Goal: Task Accomplishment & Management: Use online tool/utility

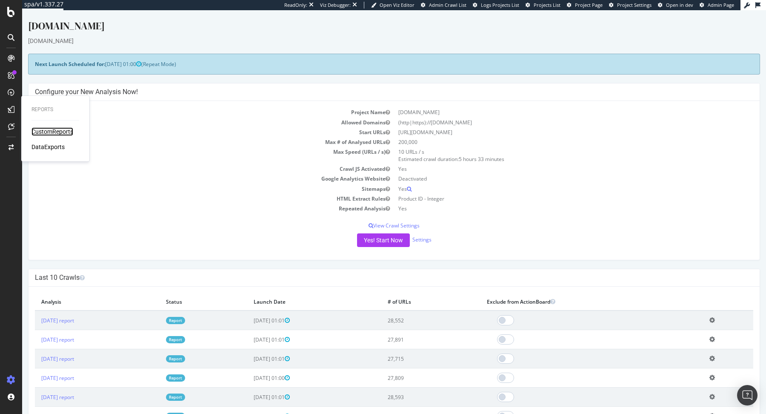
click at [52, 133] on div "CustomReports" at bounding box center [53, 131] width 42 height 9
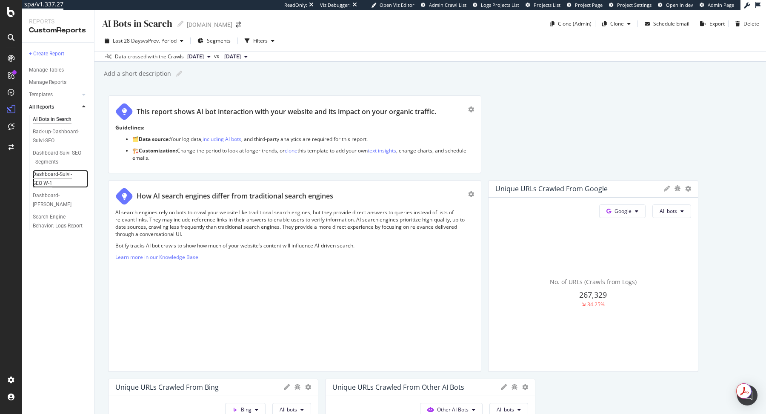
click at [57, 179] on div "Dashboard-Suivi-SEO W-1" at bounding box center [57, 179] width 49 height 18
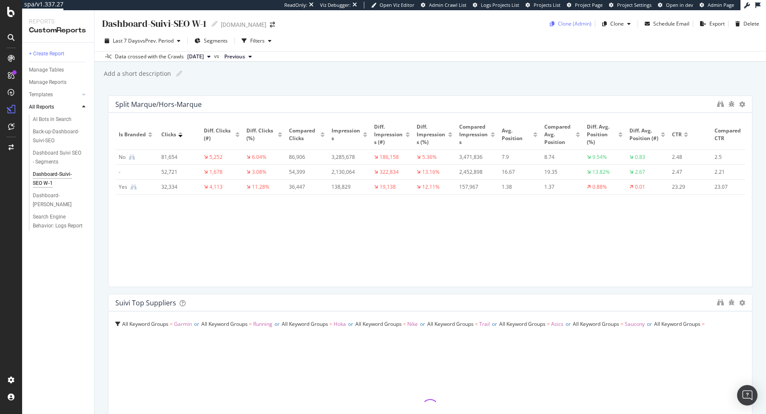
click at [576, 23] on div "Clone (Admin)" at bounding box center [575, 23] width 34 height 7
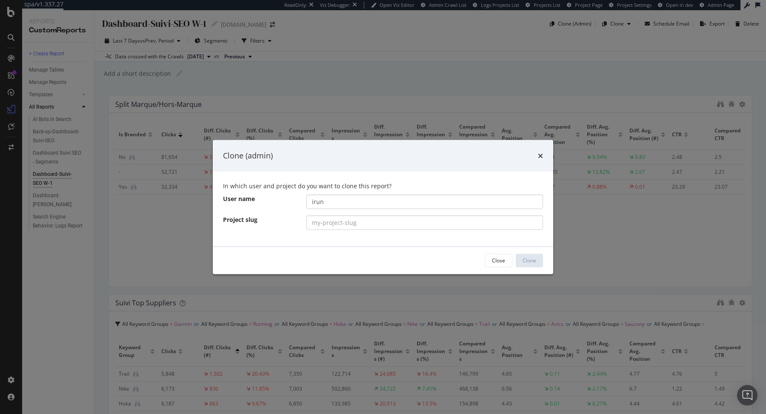
type input "irun"
click at [395, 225] on input "modal" at bounding box center [425, 222] width 237 height 14
type input "[DOMAIN_NAME]"
click at [539, 263] on button "Clone" at bounding box center [529, 260] width 27 height 14
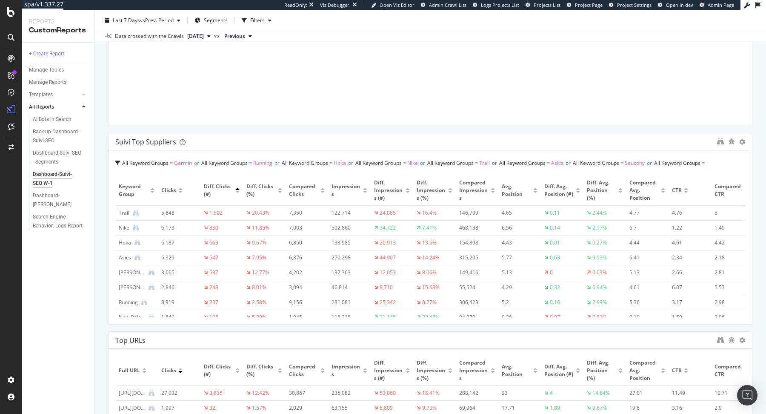
scroll to position [163, 0]
click at [743, 140] on icon at bounding box center [743, 140] width 6 height 6
click at [667, 139] on div "Suivi Top Suppliers" at bounding box center [414, 140] width 598 height 9
click at [721, 140] on icon "binoculars" at bounding box center [720, 139] width 7 height 7
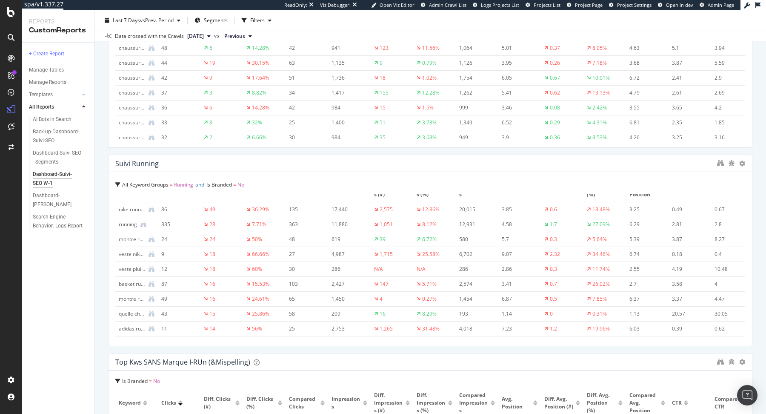
scroll to position [3113, 0]
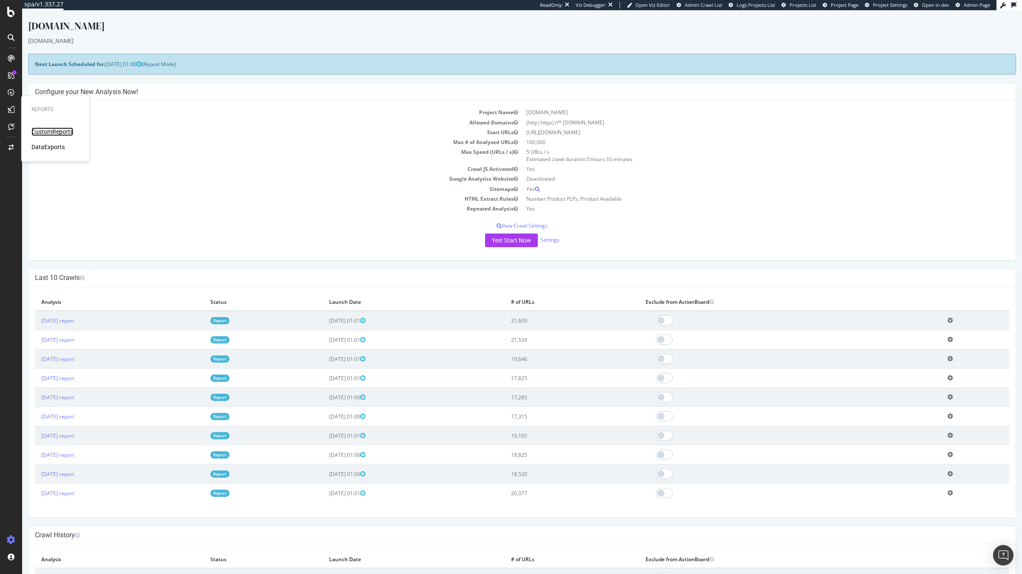
click at [49, 135] on div "CustomReports" at bounding box center [53, 131] width 42 height 9
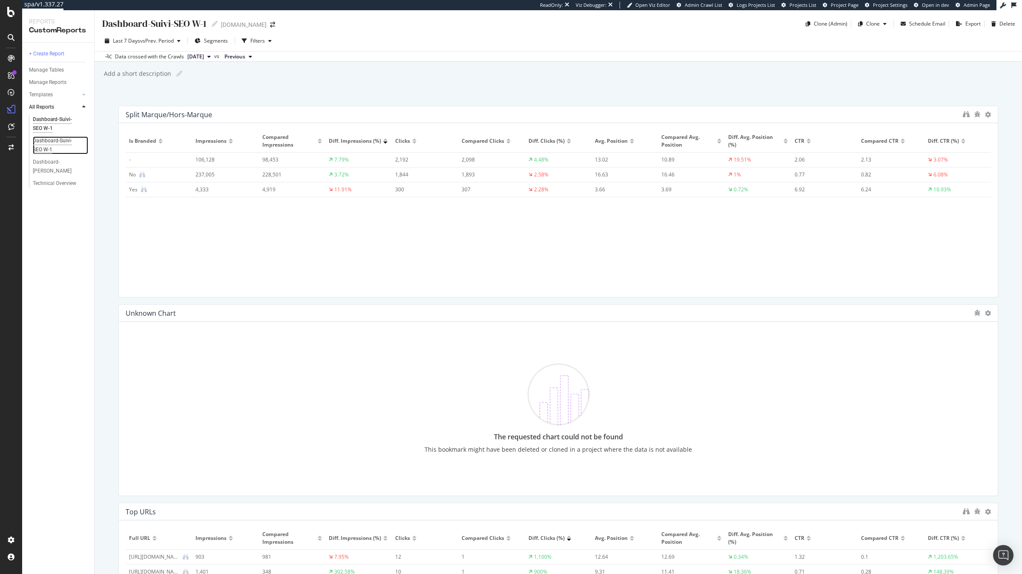
click at [77, 138] on div "Dashboard-Suivi-SEO W-1" at bounding box center [57, 145] width 49 height 18
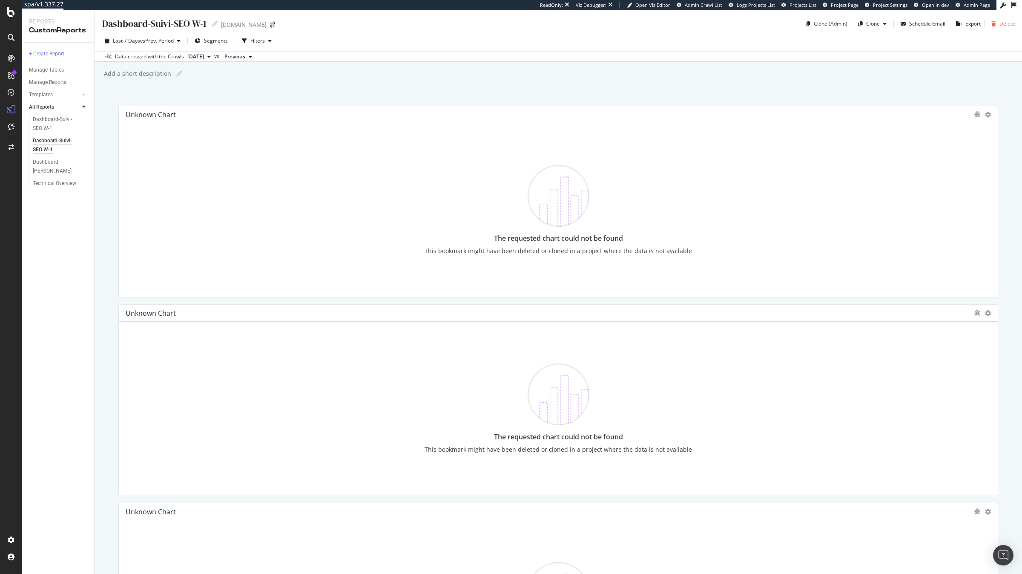
click at [994, 24] on icon "button" at bounding box center [993, 23] width 5 height 5
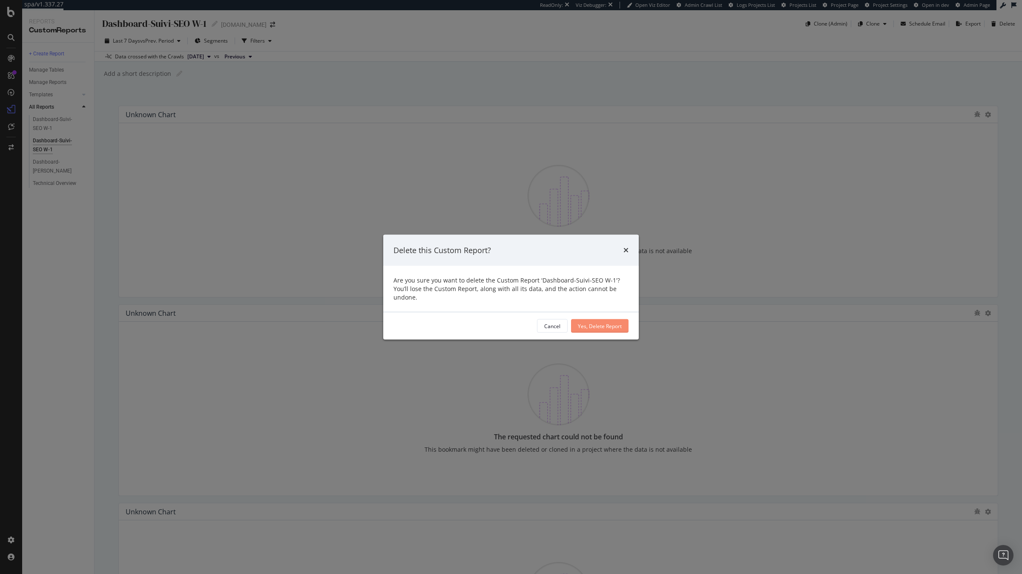
click at [603, 322] on div "Yes, Delete Report" at bounding box center [600, 325] width 44 height 7
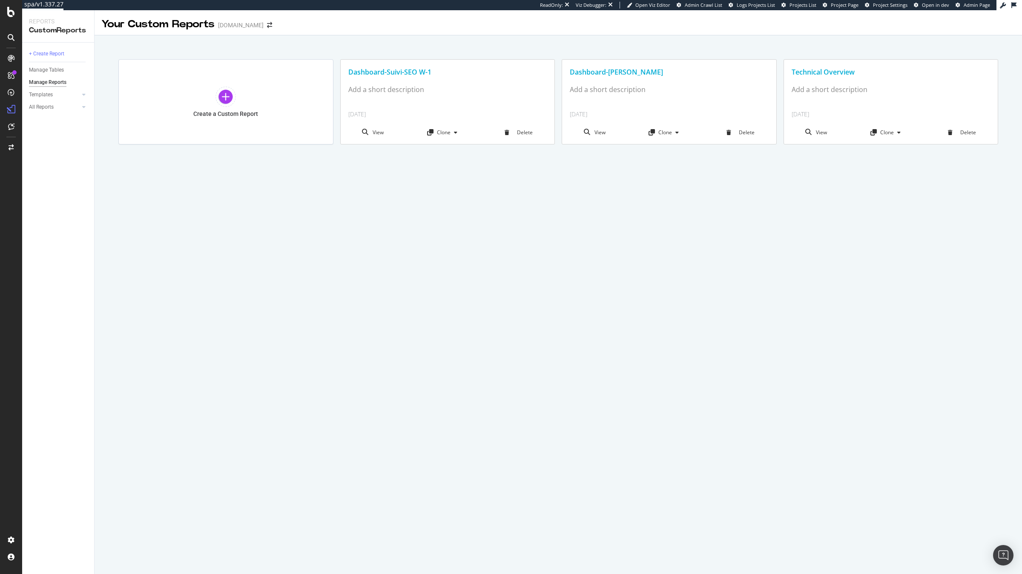
click at [425, 78] on div "Dashboard-Suivi-SEO W-1" at bounding box center [448, 72] width 214 height 25
click at [419, 72] on div "Dashboard-Suivi-SEO W-1" at bounding box center [447, 72] width 199 height 10
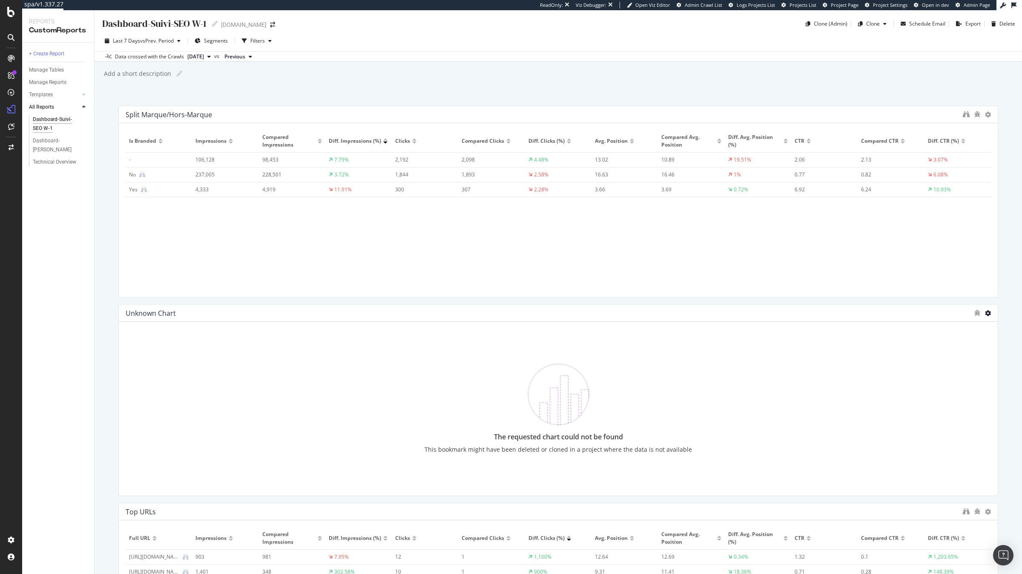
click at [989, 313] on icon at bounding box center [988, 313] width 6 height 6
click at [971, 315] on span "Delete" at bounding box center [970, 313] width 16 height 8
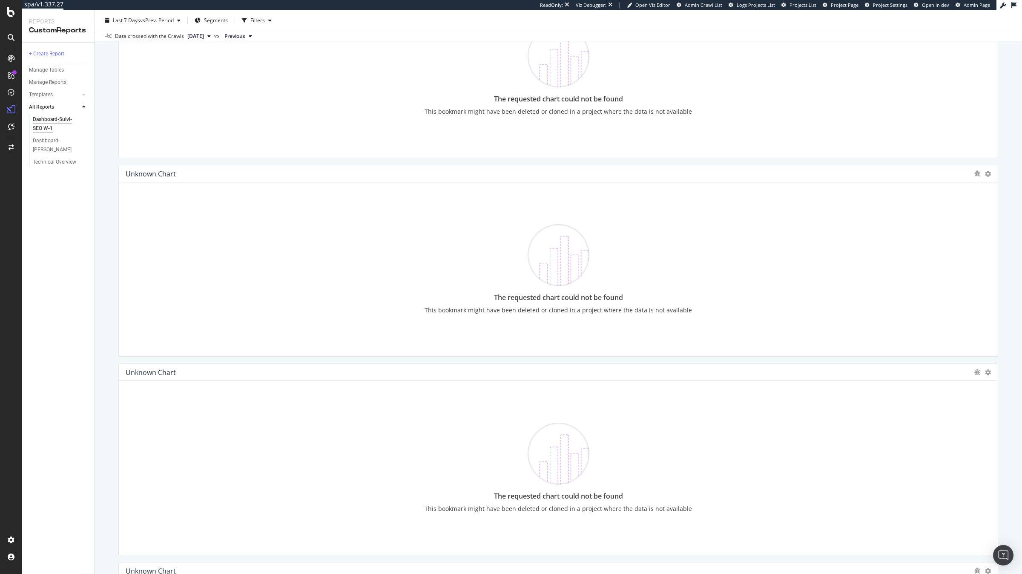
scroll to position [3129, 0]
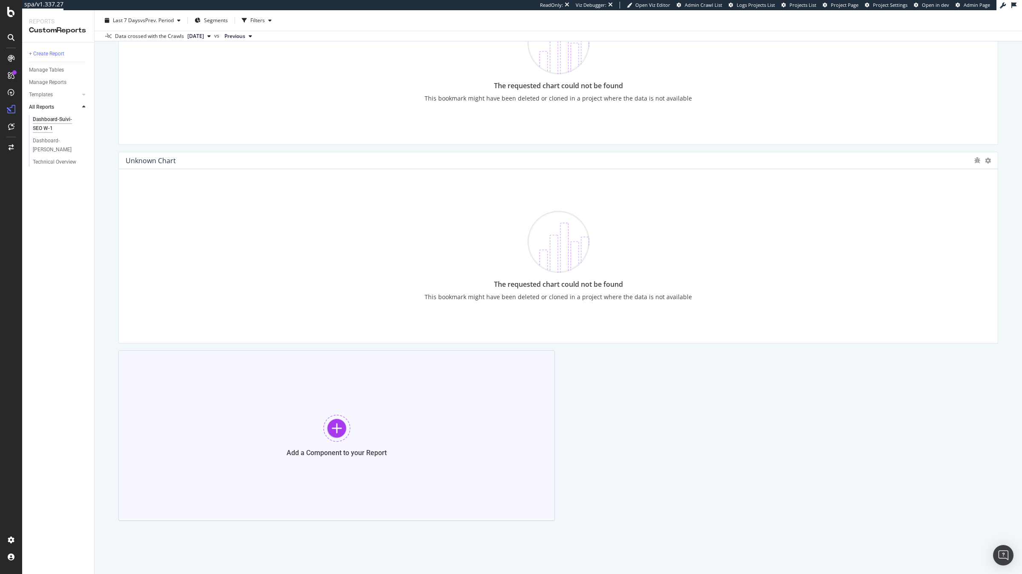
click at [479, 430] on div "Add a Component to your Report" at bounding box center [336, 435] width 436 height 170
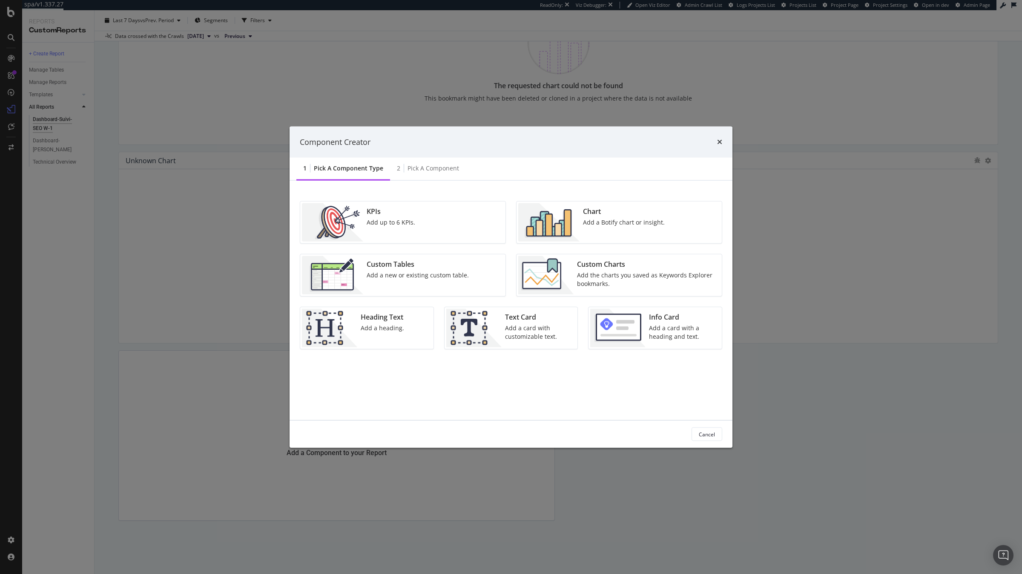
click at [579, 284] on div "Add the charts you saved as Keywords Explorer bookmarks." at bounding box center [647, 279] width 140 height 17
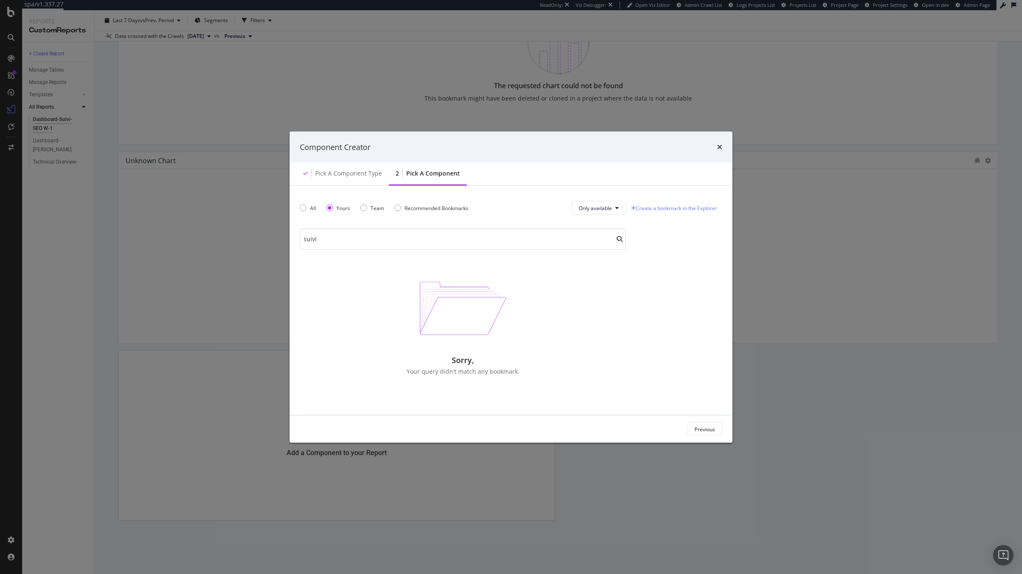
type input "suivi"
click at [716, 143] on div "Component Creator" at bounding box center [511, 146] width 422 height 11
click at [719, 144] on icon "times" at bounding box center [719, 146] width 5 height 7
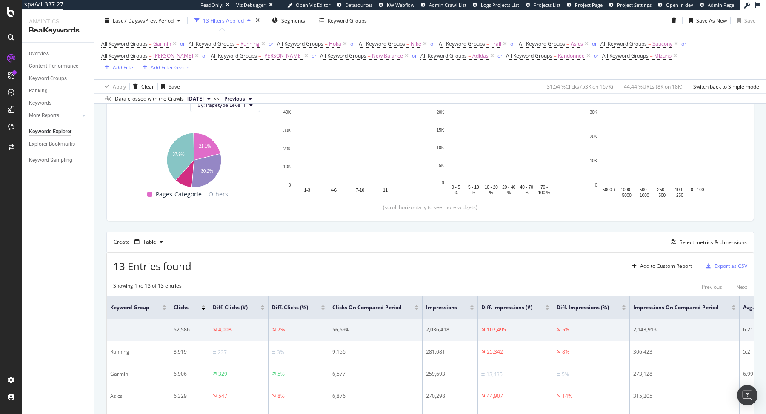
scroll to position [171, 0]
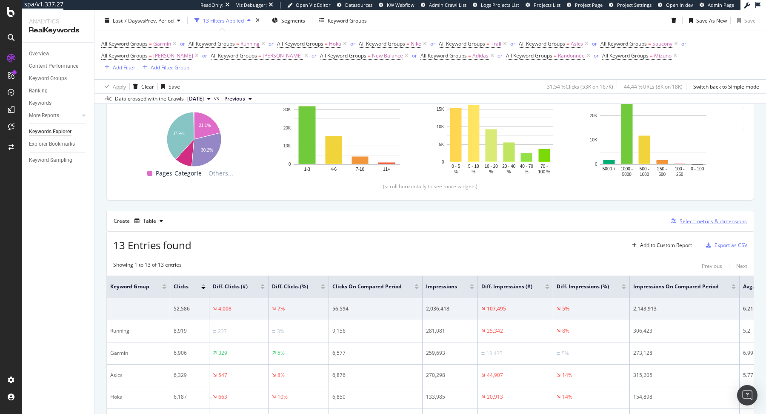
click at [700, 218] on div "Select metrics & dimensions" at bounding box center [713, 221] width 67 height 7
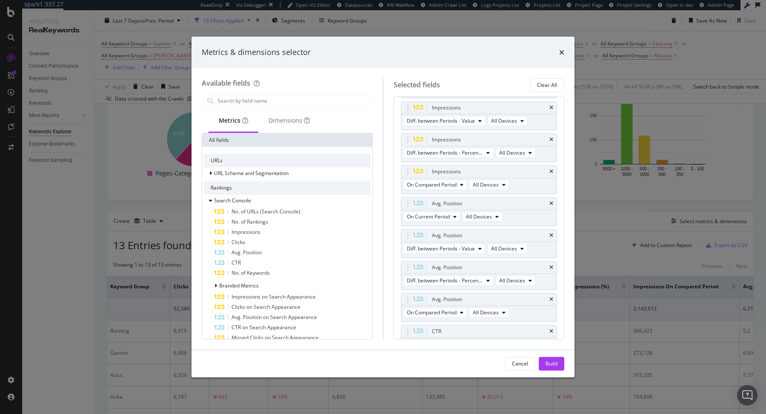
scroll to position [320, 0]
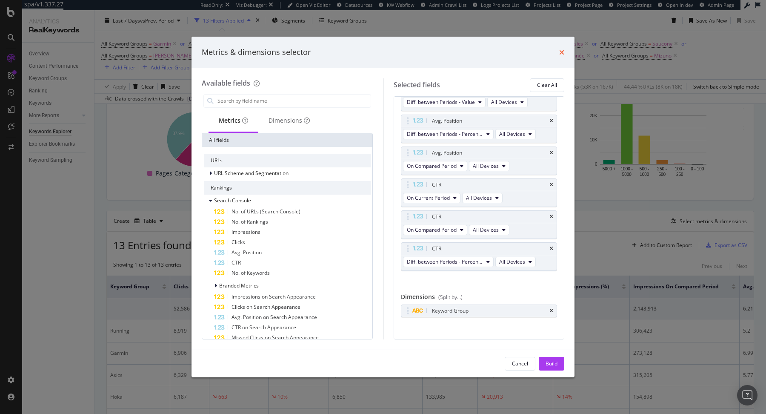
click at [562, 52] on icon "times" at bounding box center [561, 52] width 5 height 7
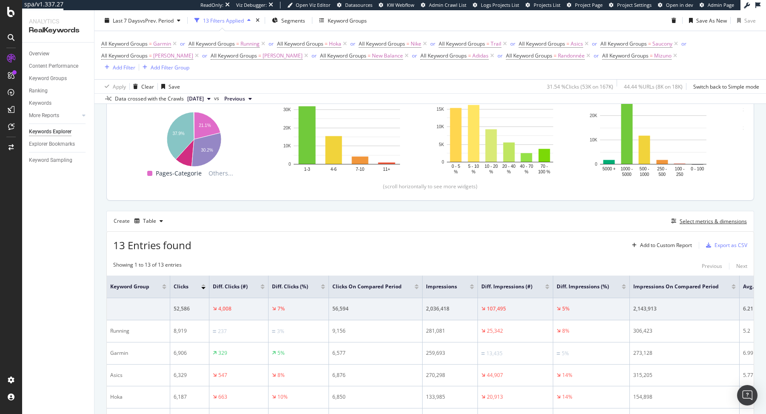
scroll to position [0, 0]
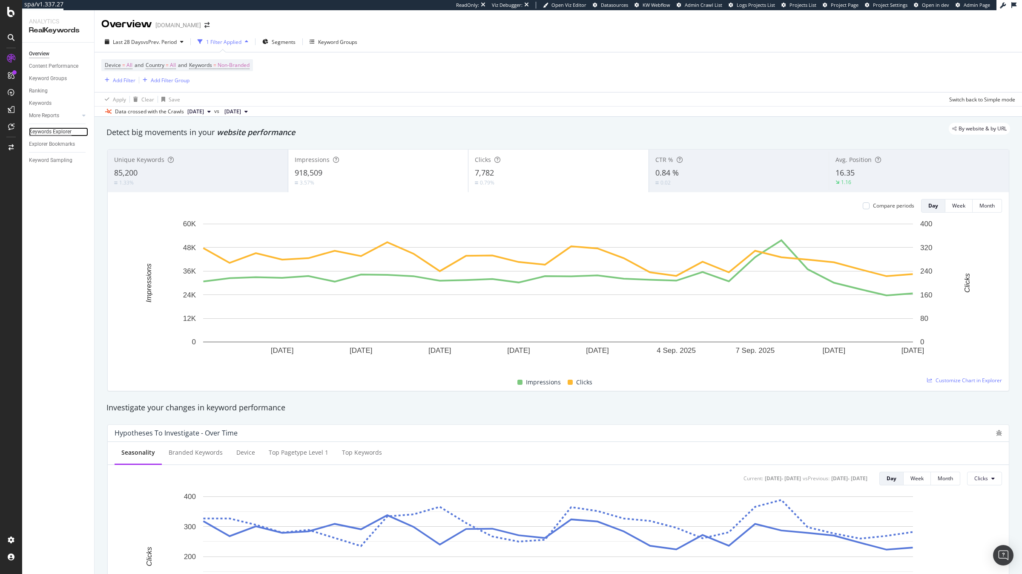
click at [69, 131] on div "Keywords Explorer" at bounding box center [50, 131] width 43 height 9
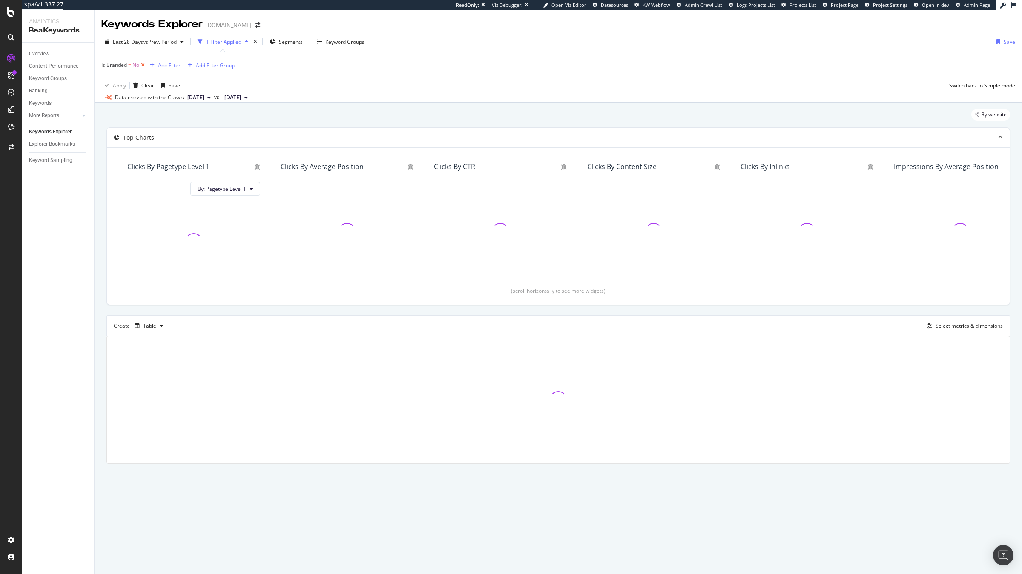
click at [143, 65] on icon at bounding box center [142, 65] width 7 height 9
click at [127, 63] on div "Add Filter" at bounding box center [124, 64] width 23 height 7
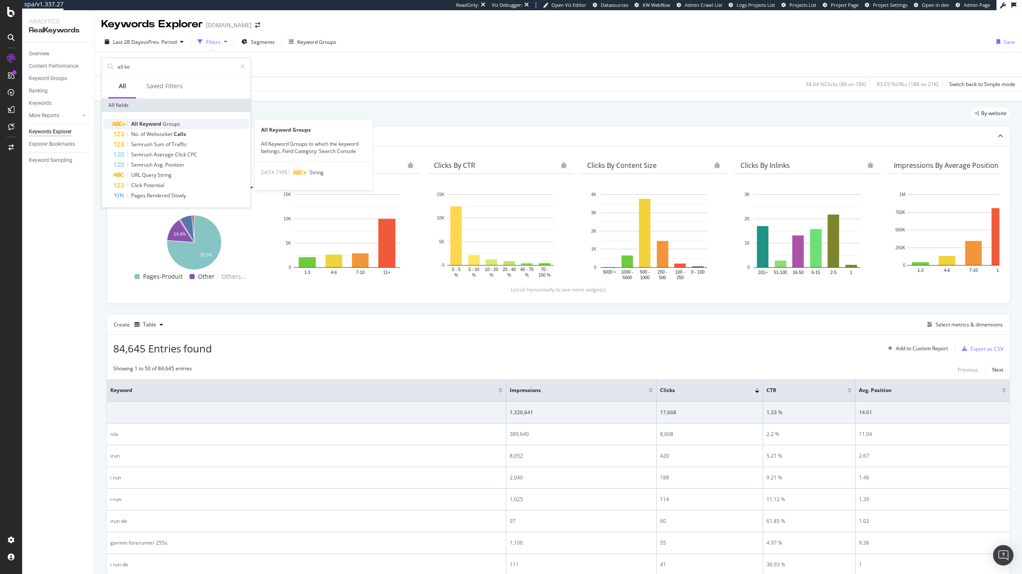
type input "all ke"
click at [151, 123] on span "Keyword" at bounding box center [150, 123] width 23 height 7
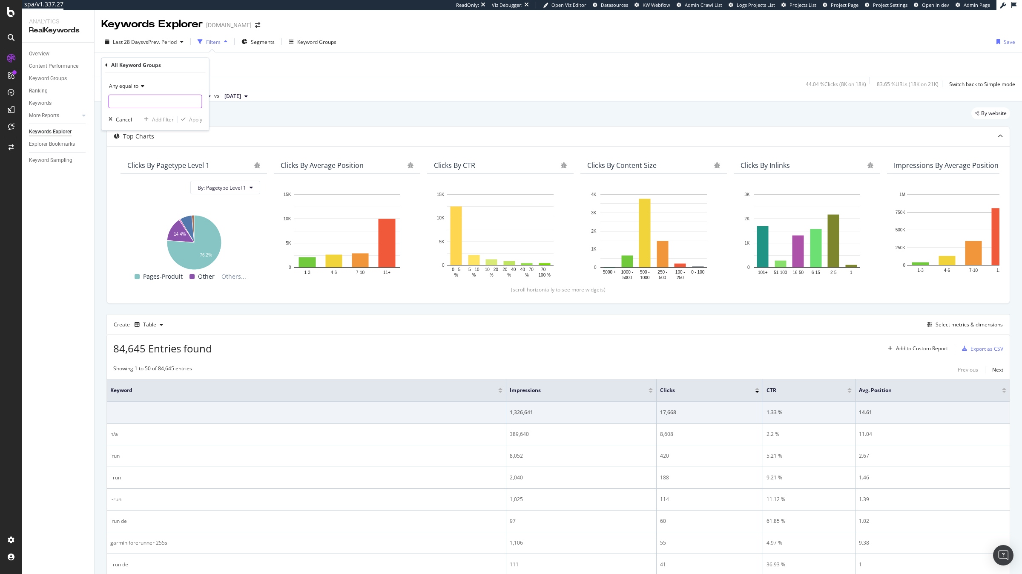
click at [142, 103] on input "text" at bounding box center [155, 102] width 93 height 14
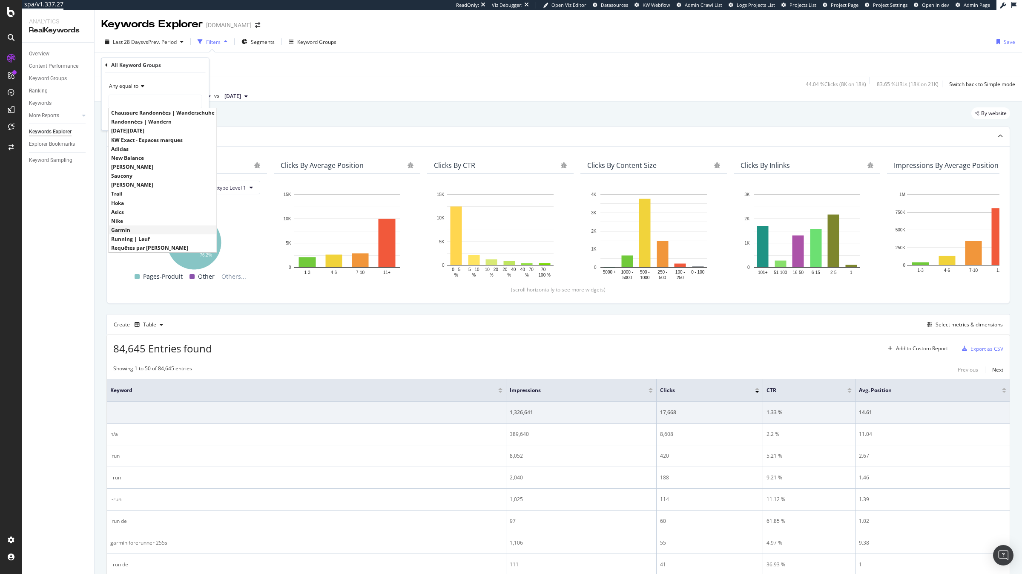
click at [147, 227] on span "Garmin" at bounding box center [162, 229] width 103 height 7
type input "Garmin"
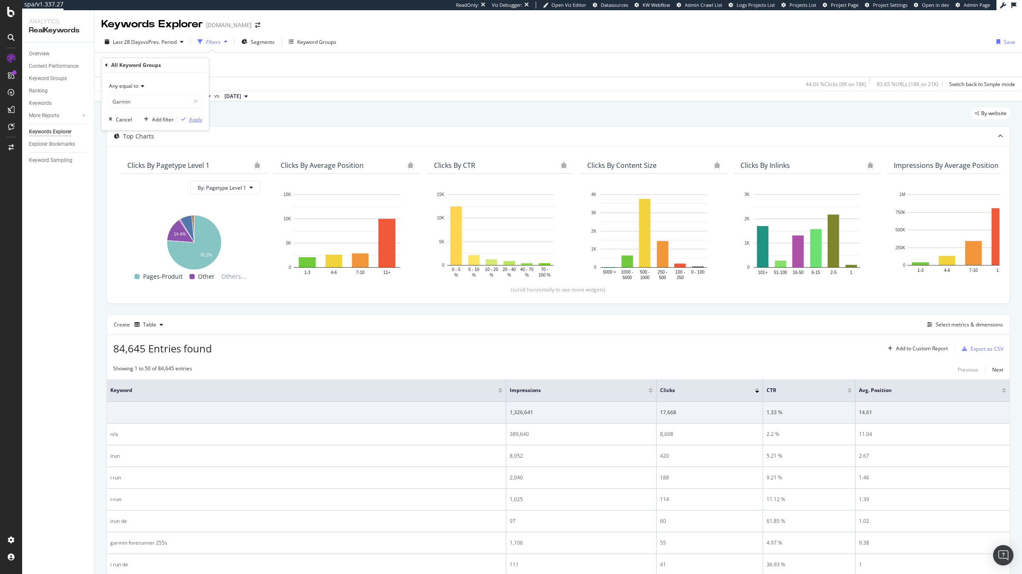
click at [198, 121] on div "Apply" at bounding box center [195, 119] width 13 height 7
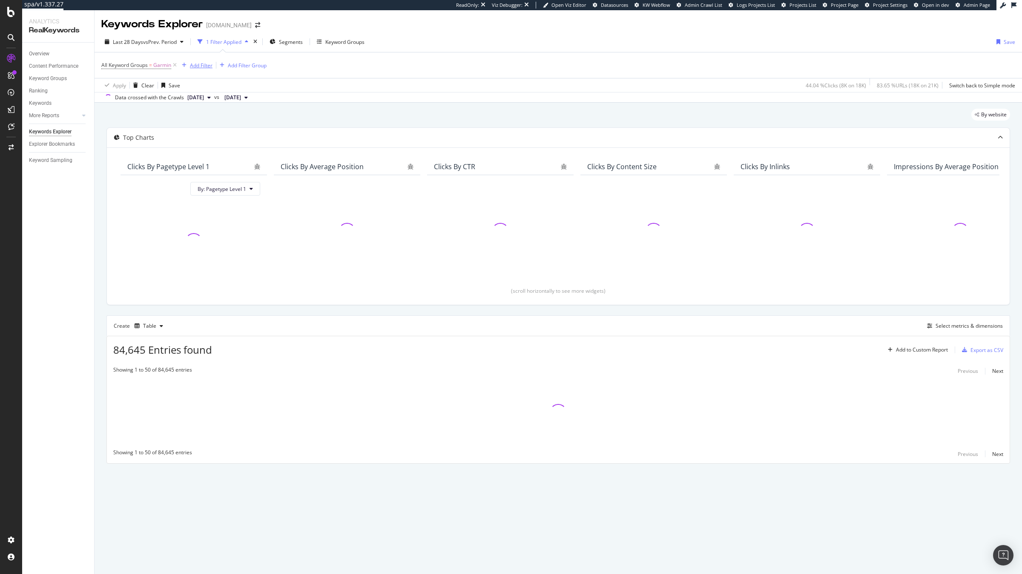
click at [197, 67] on div "Add Filter" at bounding box center [201, 65] width 23 height 7
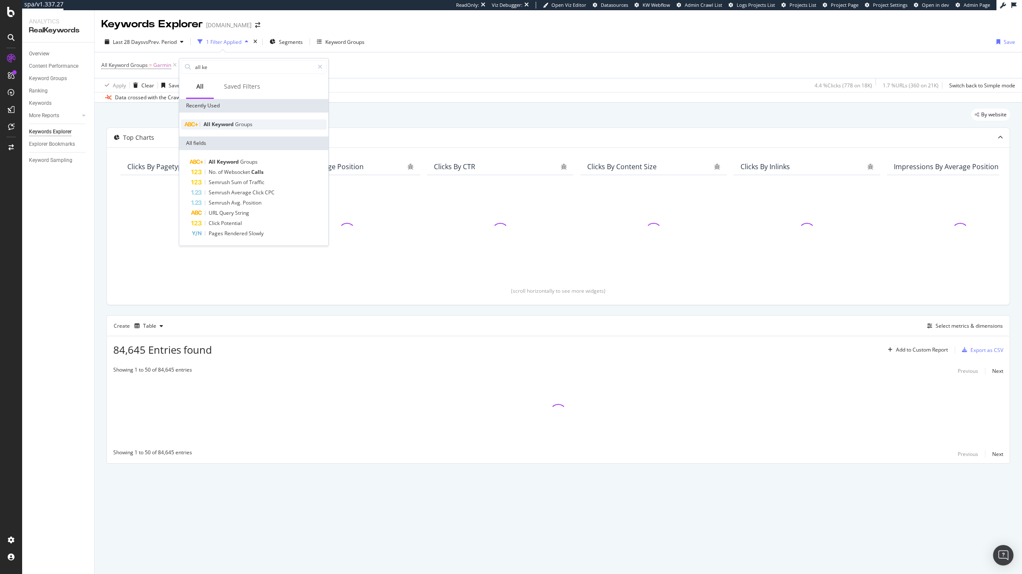
click at [214, 123] on span "Keyword" at bounding box center [223, 123] width 23 height 7
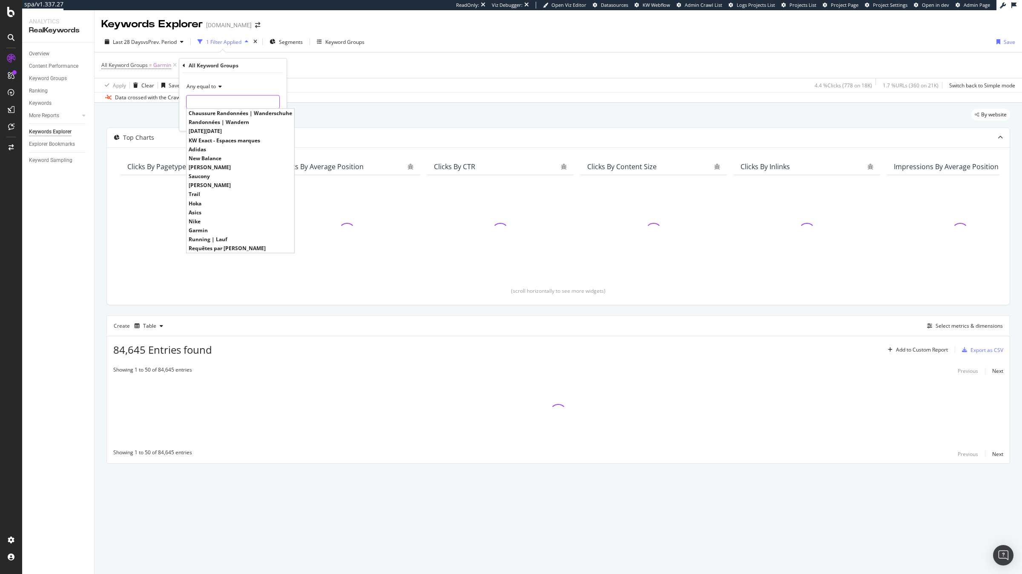
click at [215, 102] on input "text" at bounding box center [232, 102] width 93 height 14
click at [224, 176] on span "Running | Lauf" at bounding box center [240, 175] width 103 height 7
type input "Running | Lauf"
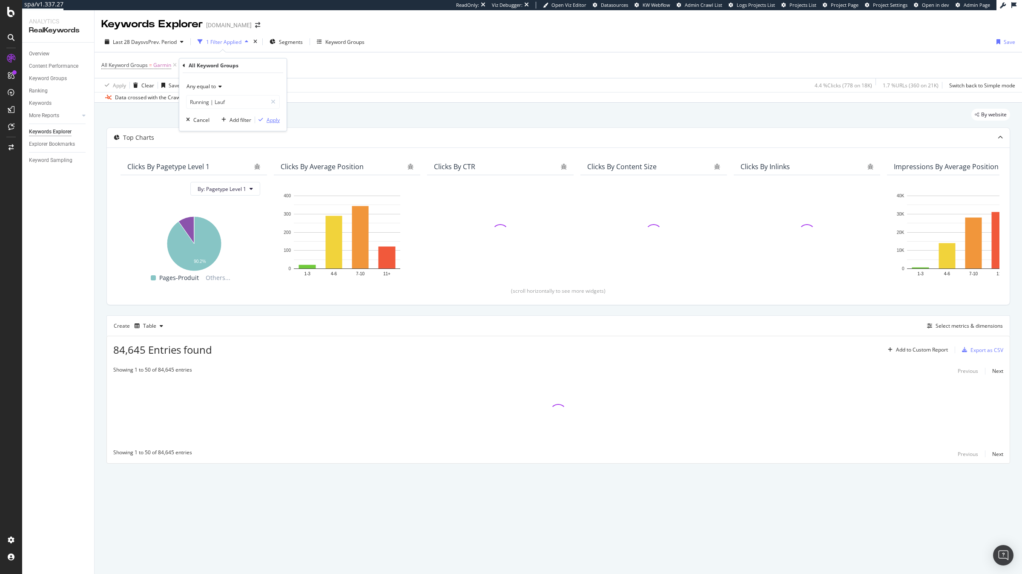
click at [271, 121] on div "Apply" at bounding box center [273, 119] width 13 height 7
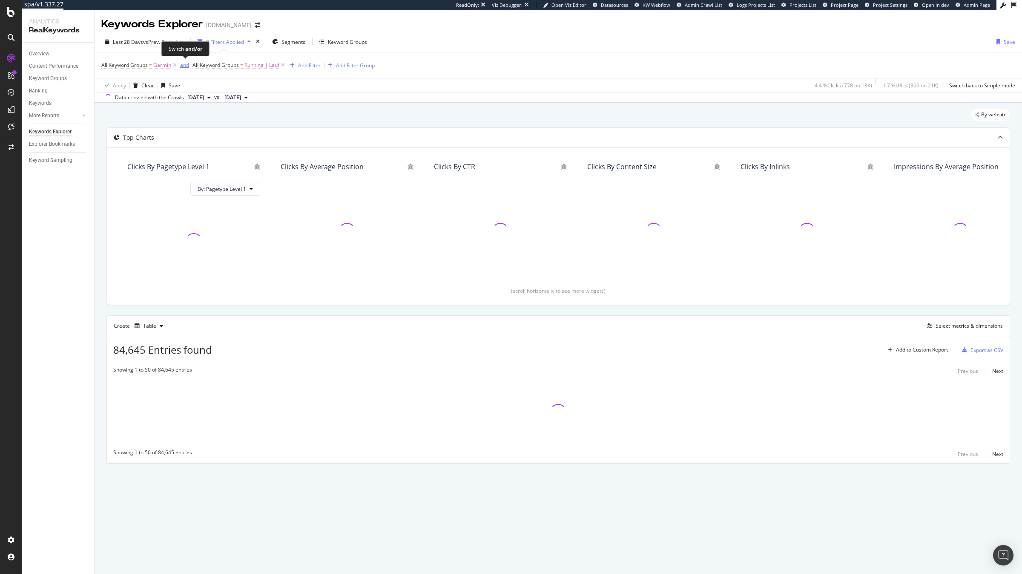
click at [186, 66] on div "and" at bounding box center [184, 64] width 9 height 7
click at [302, 68] on div "Add Filter" at bounding box center [305, 65] width 23 height 7
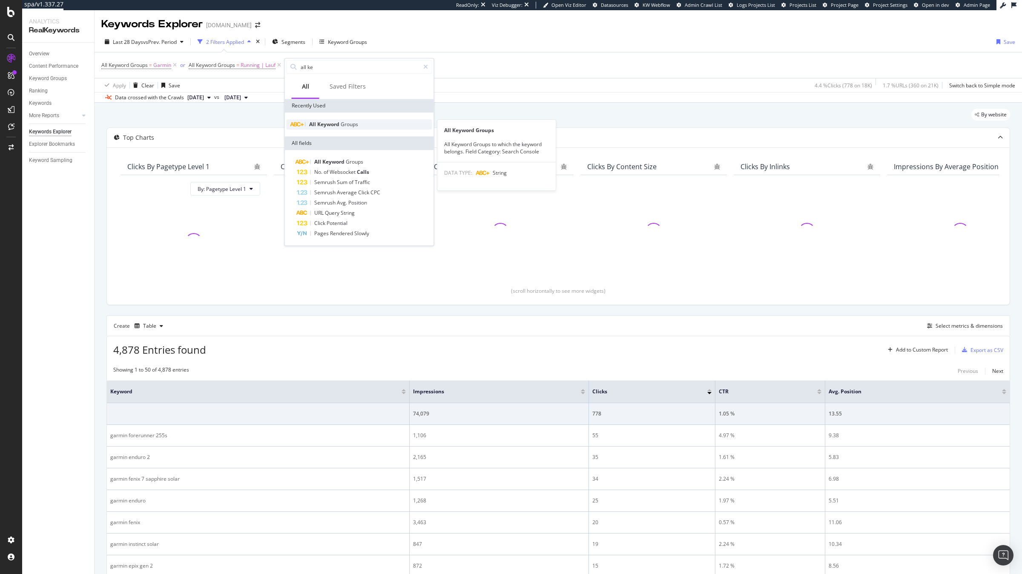
click at [313, 121] on span "All" at bounding box center [313, 123] width 8 height 7
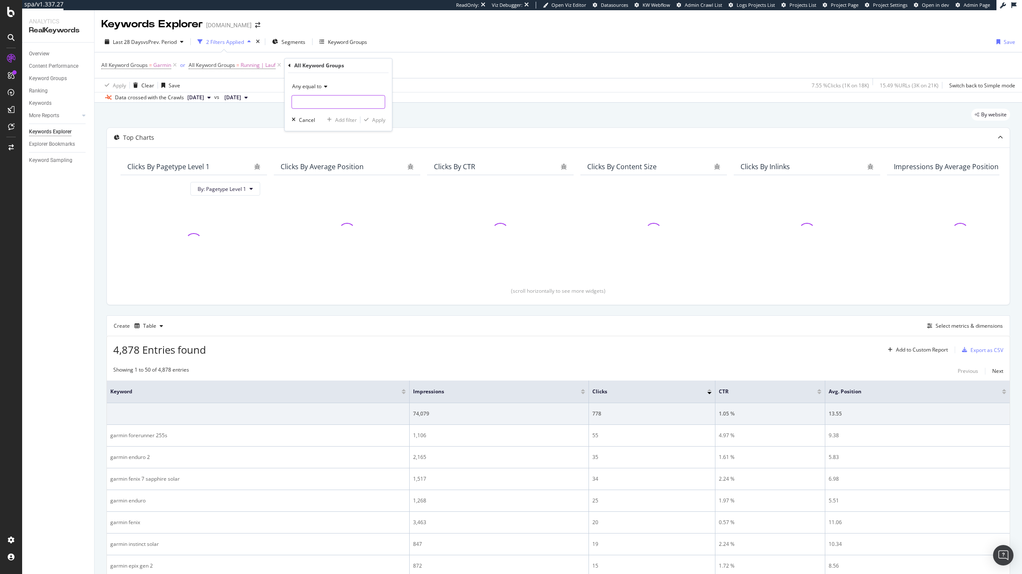
click at [315, 101] on input "text" at bounding box center [338, 102] width 93 height 14
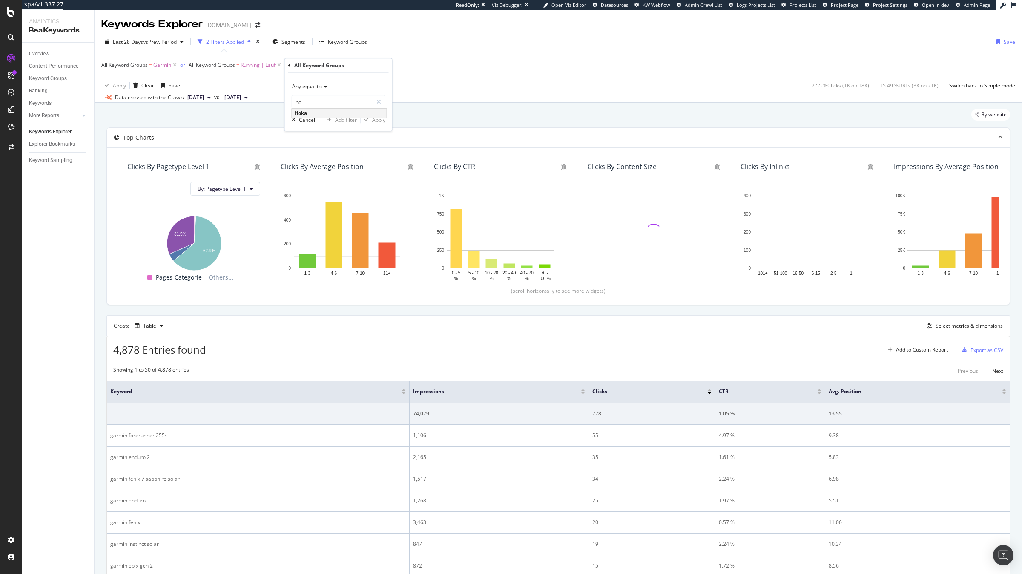
click at [329, 115] on span "Hoka" at bounding box center [339, 112] width 90 height 7
type input "Hoka"
click at [382, 120] on div "Apply" at bounding box center [378, 119] width 13 height 7
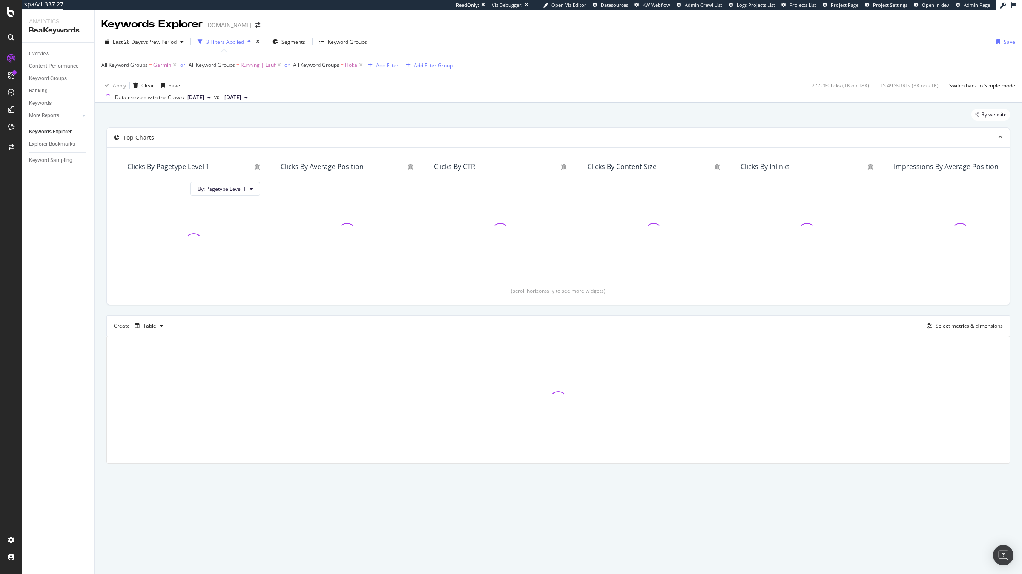
click at [377, 64] on div "Add Filter" at bounding box center [387, 65] width 23 height 7
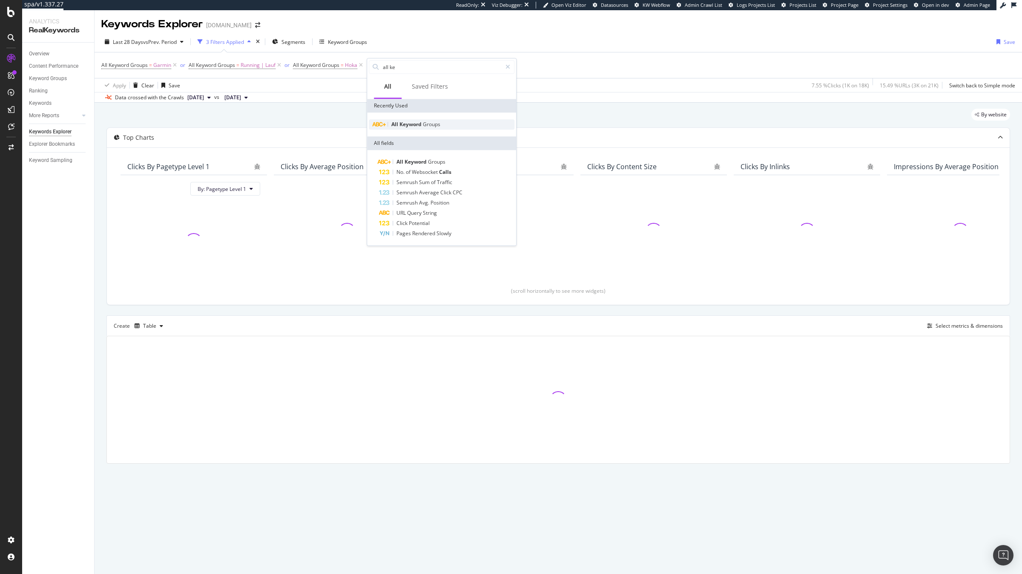
click at [404, 123] on span "Keyword" at bounding box center [410, 123] width 23 height 7
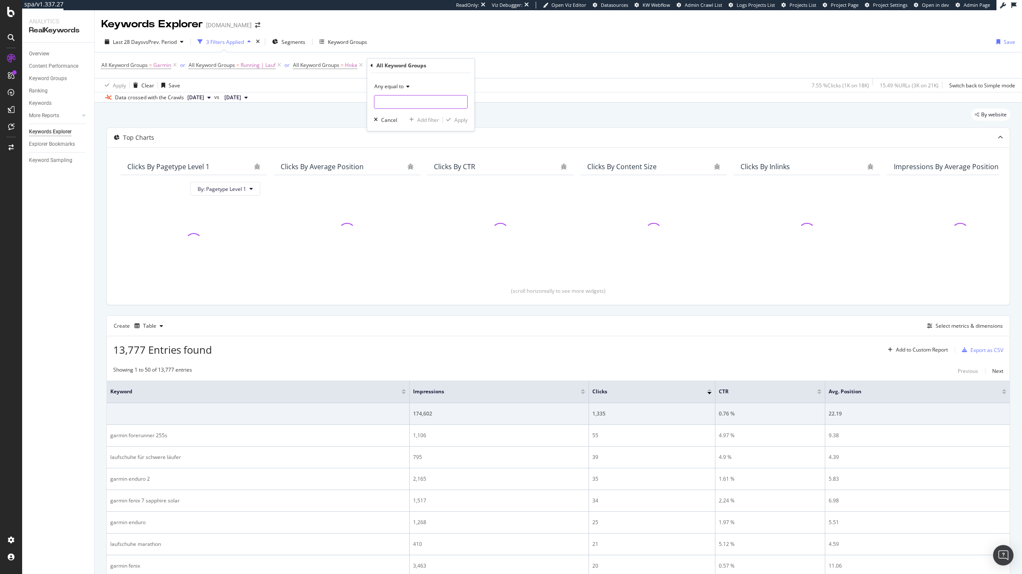
click at [404, 100] on input "text" at bounding box center [420, 102] width 93 height 14
type input "Nike"
click at [413, 109] on div "Nike" at bounding box center [421, 113] width 95 height 9
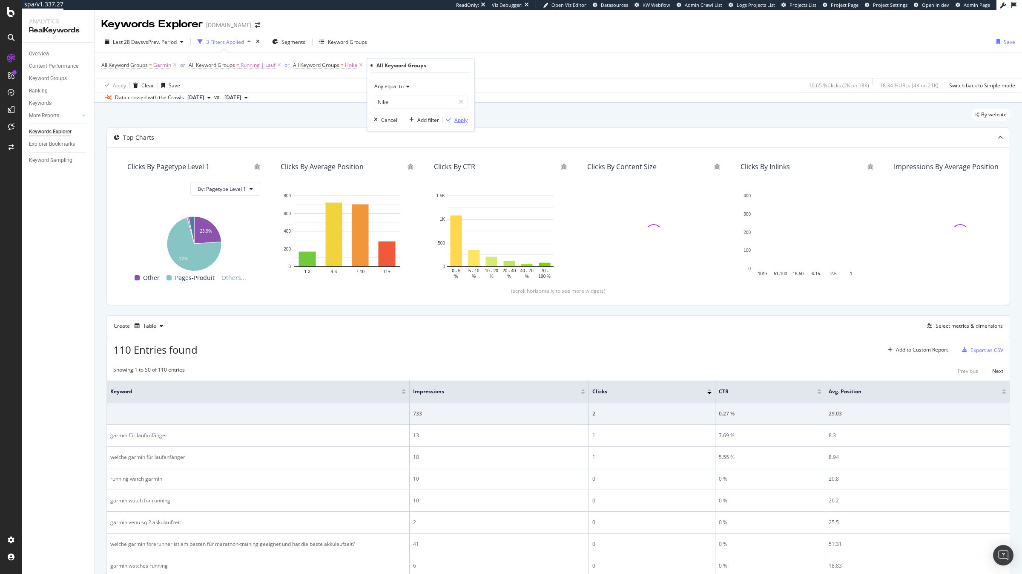
click at [457, 119] on div "Apply" at bounding box center [460, 119] width 13 height 7
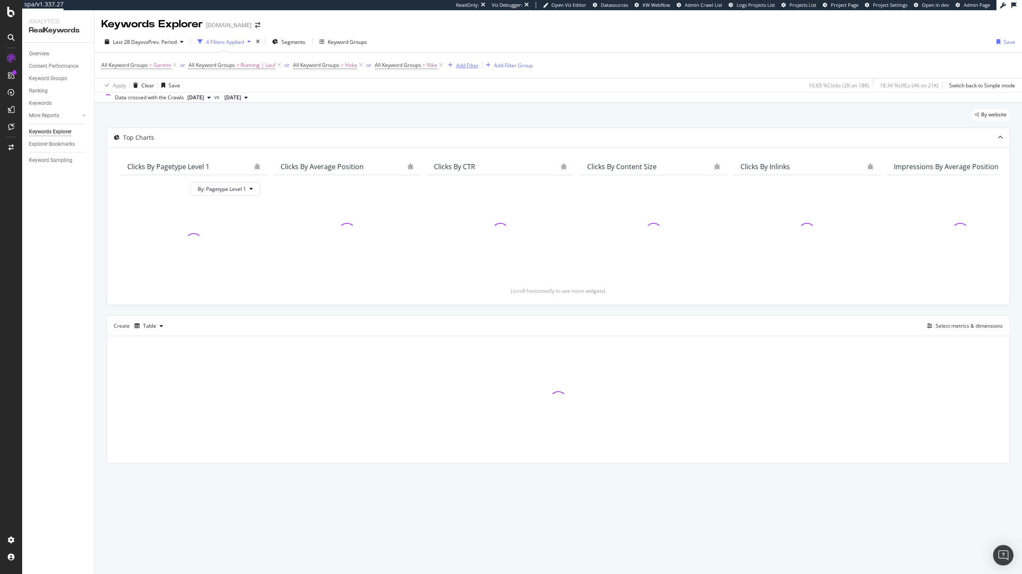
click at [467, 67] on div "Add Filter" at bounding box center [467, 65] width 23 height 7
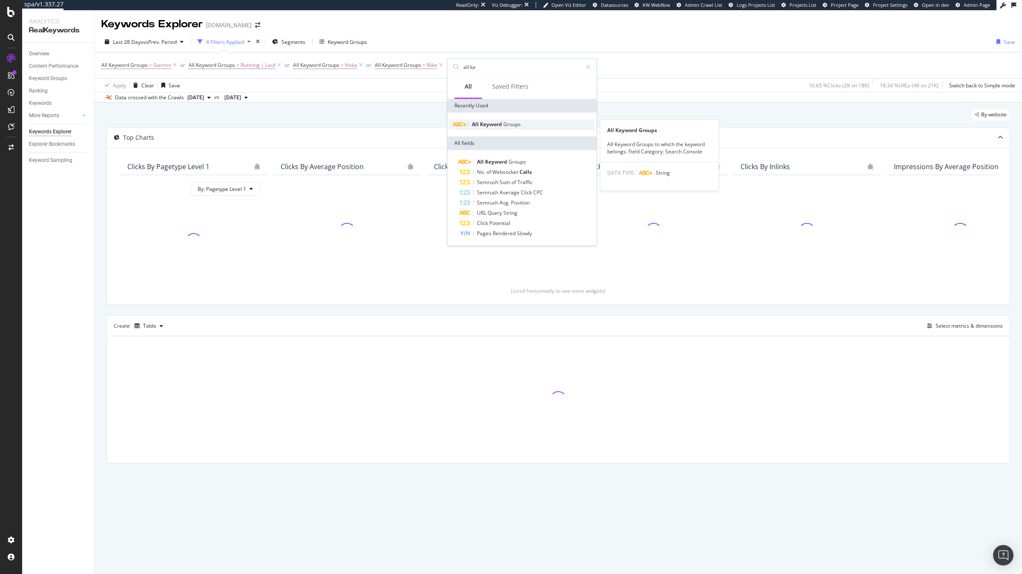
click at [482, 122] on span "Keyword" at bounding box center [491, 123] width 23 height 7
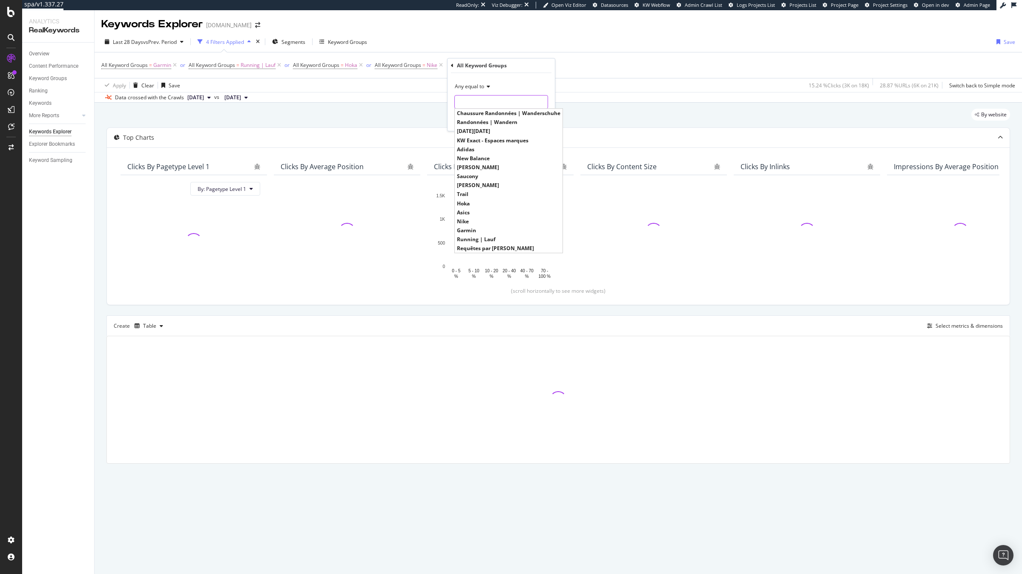
click at [482, 105] on input "text" at bounding box center [501, 102] width 93 height 14
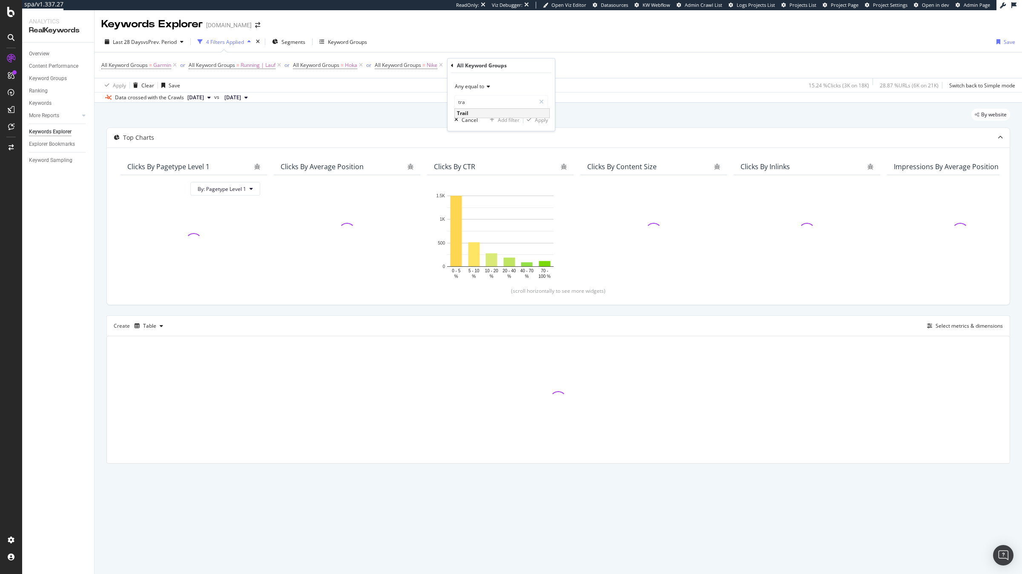
click at [479, 117] on div "Trail" at bounding box center [502, 113] width 95 height 9
type input "Trail"
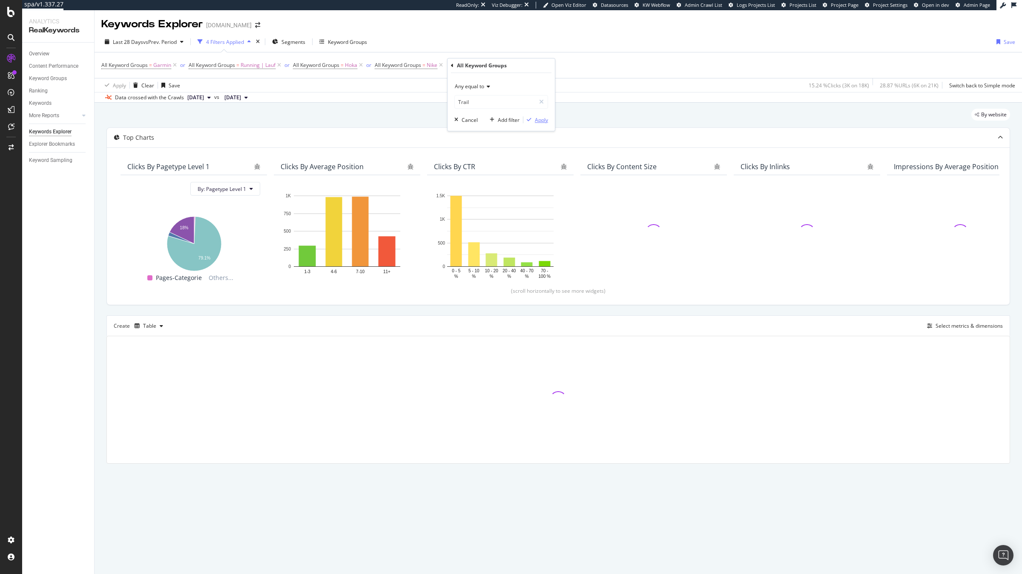
click at [542, 119] on div "Apply" at bounding box center [541, 119] width 13 height 7
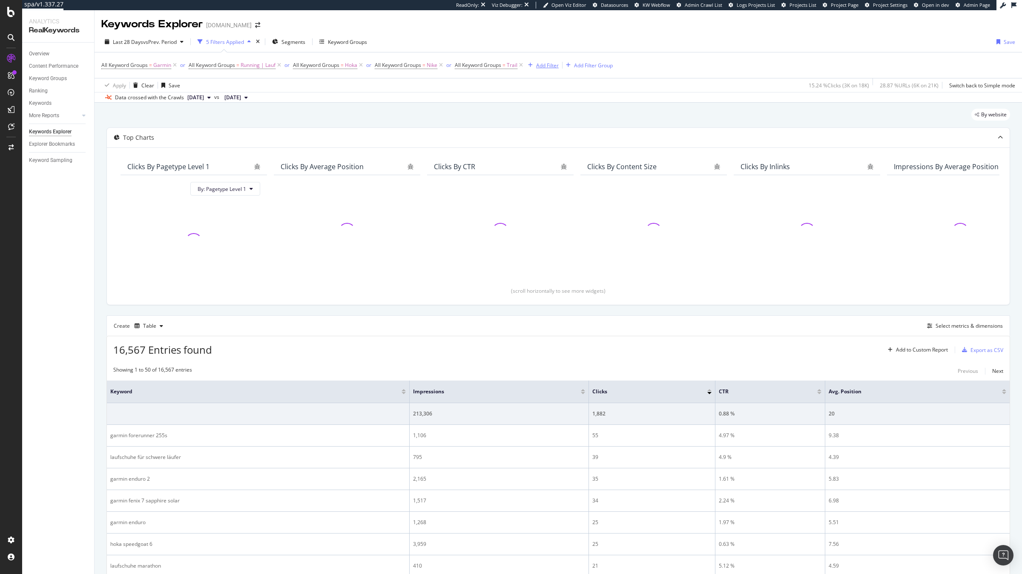
click at [545, 64] on div "Add Filter" at bounding box center [547, 65] width 23 height 7
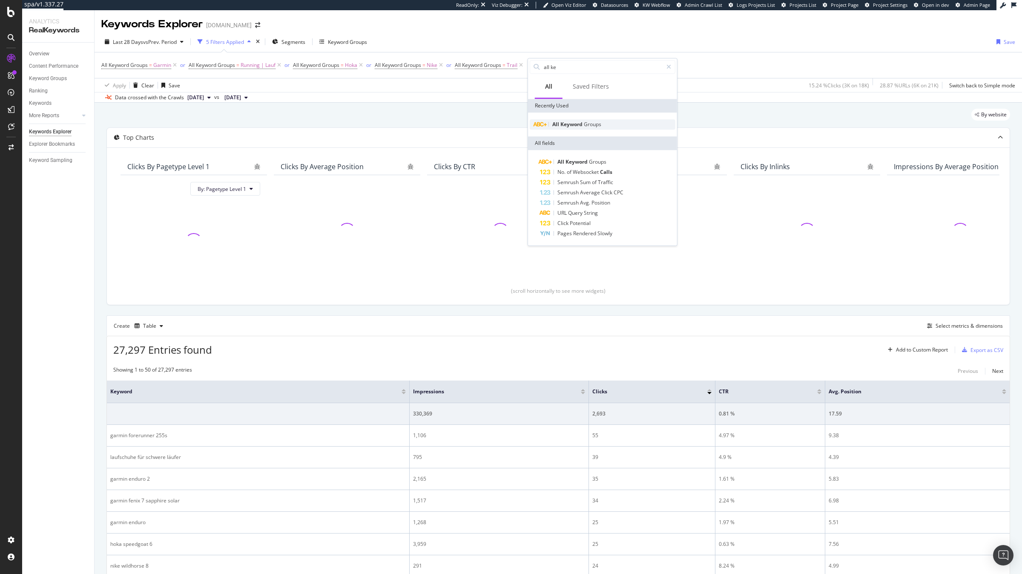
click at [568, 123] on span "Keyword" at bounding box center [571, 123] width 23 height 7
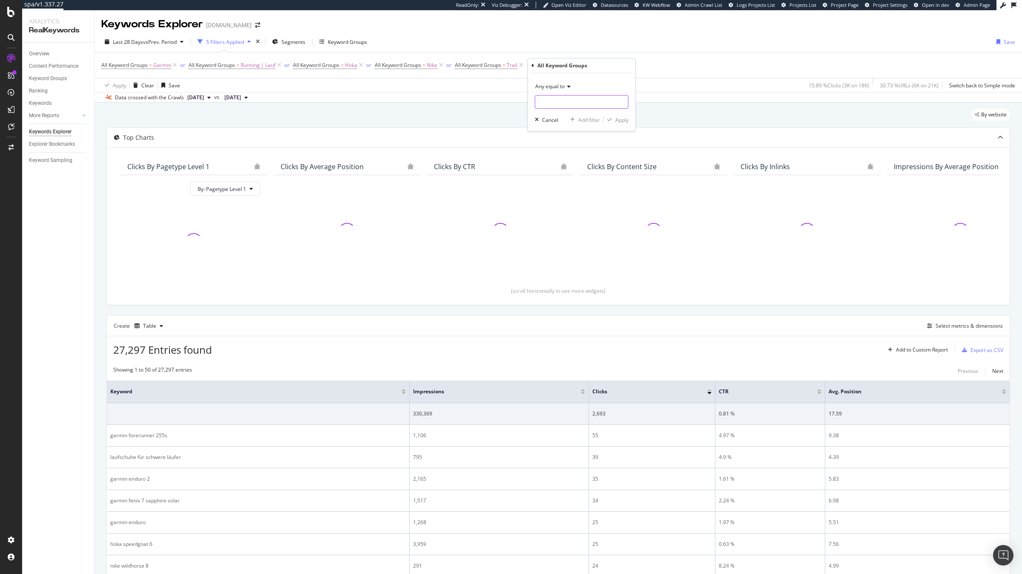
click at [571, 103] on input "text" at bounding box center [581, 102] width 93 height 14
click at [571, 124] on span "Asics" at bounding box center [582, 122] width 90 height 7
type input "Asics"
click at [621, 120] on div "Apply" at bounding box center [621, 119] width 13 height 7
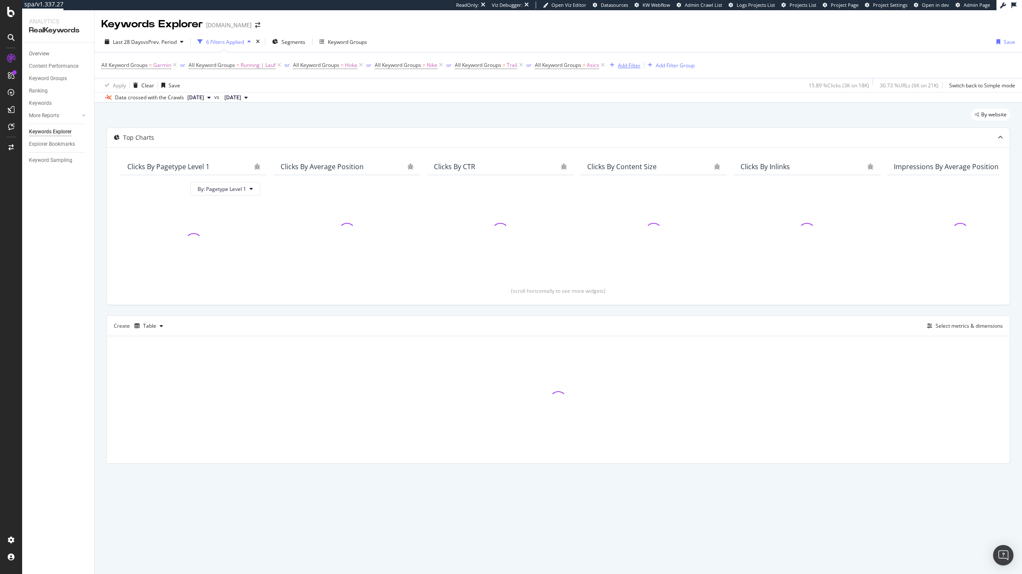
click at [631, 66] on div "Add Filter" at bounding box center [629, 65] width 23 height 7
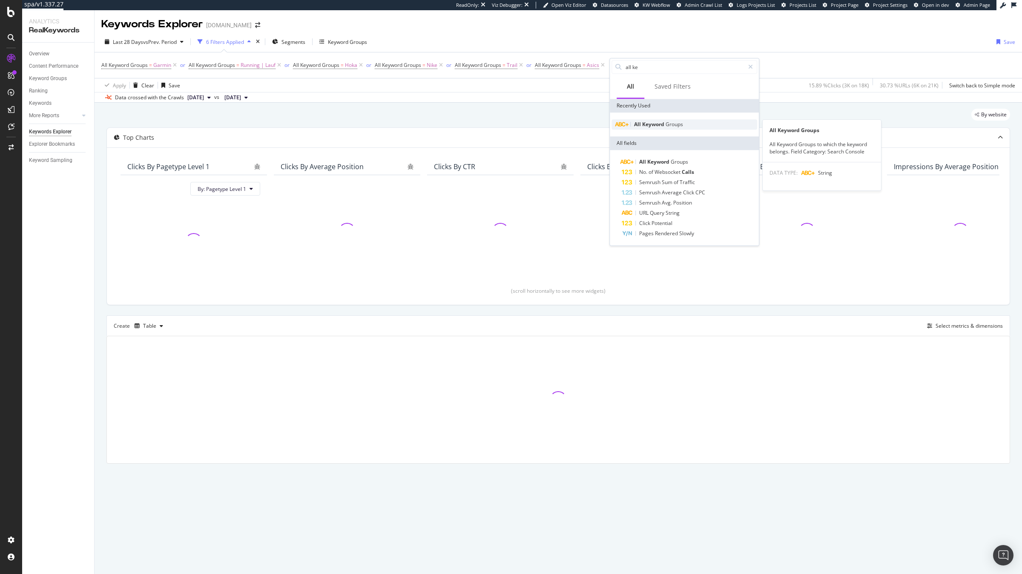
click at [663, 123] on span "Keyword" at bounding box center [653, 123] width 23 height 7
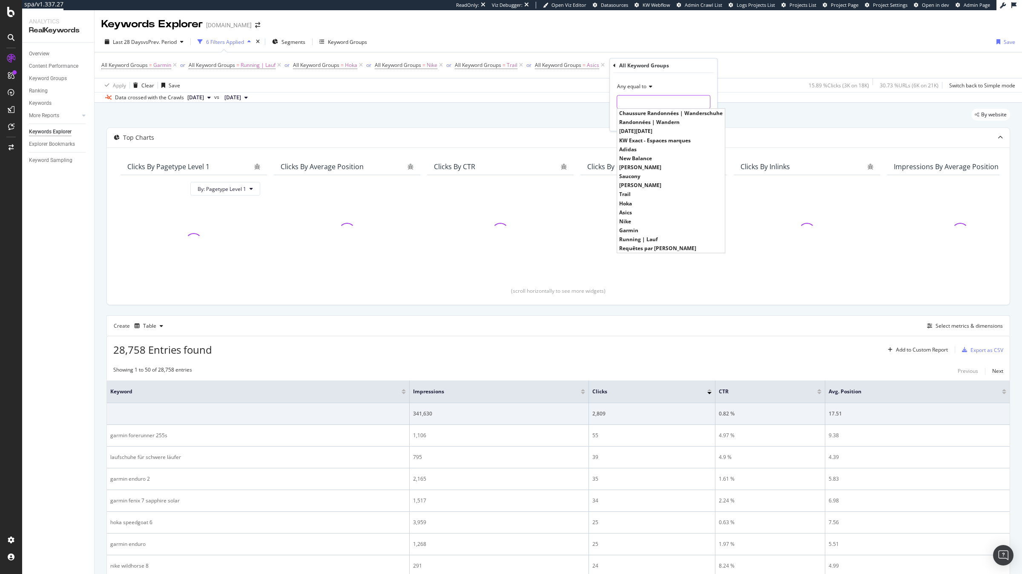
click at [662, 98] on input "text" at bounding box center [663, 102] width 93 height 14
click at [665, 114] on span "Saucony" at bounding box center [664, 112] width 90 height 7
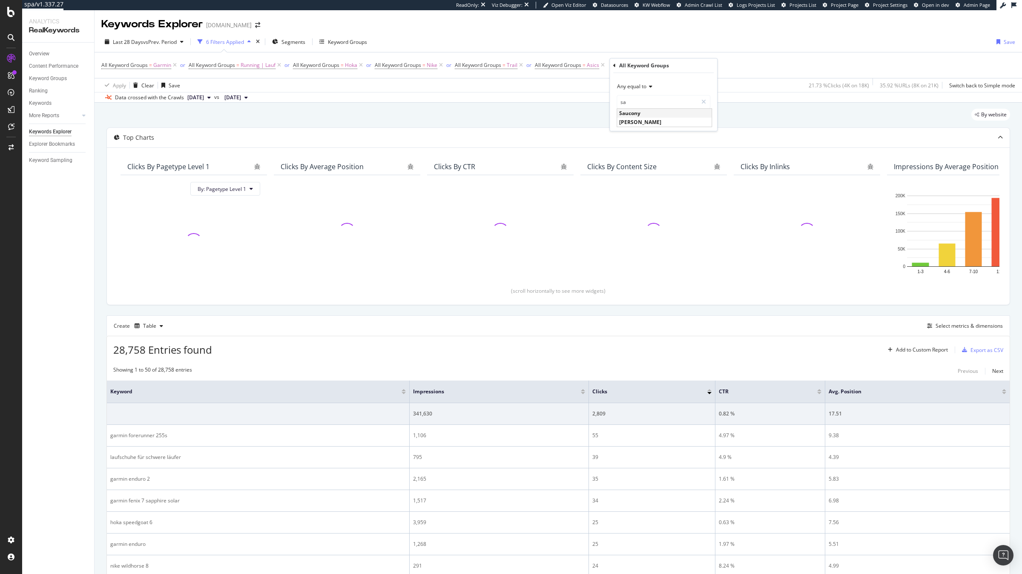
type input "Saucony"
click at [701, 120] on div "Apply" at bounding box center [703, 119] width 13 height 7
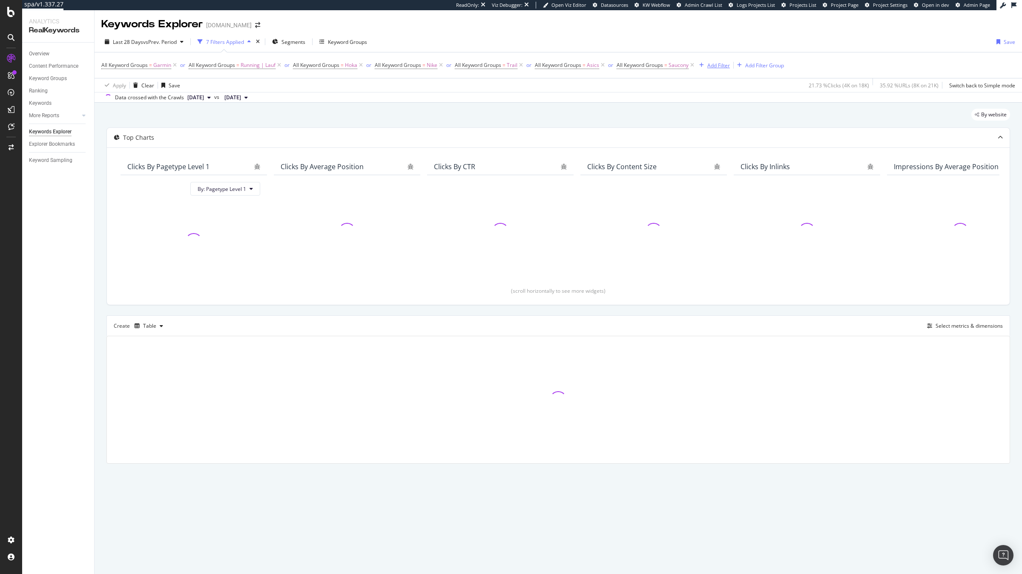
click at [722, 64] on div "Add Filter" at bounding box center [718, 65] width 23 height 7
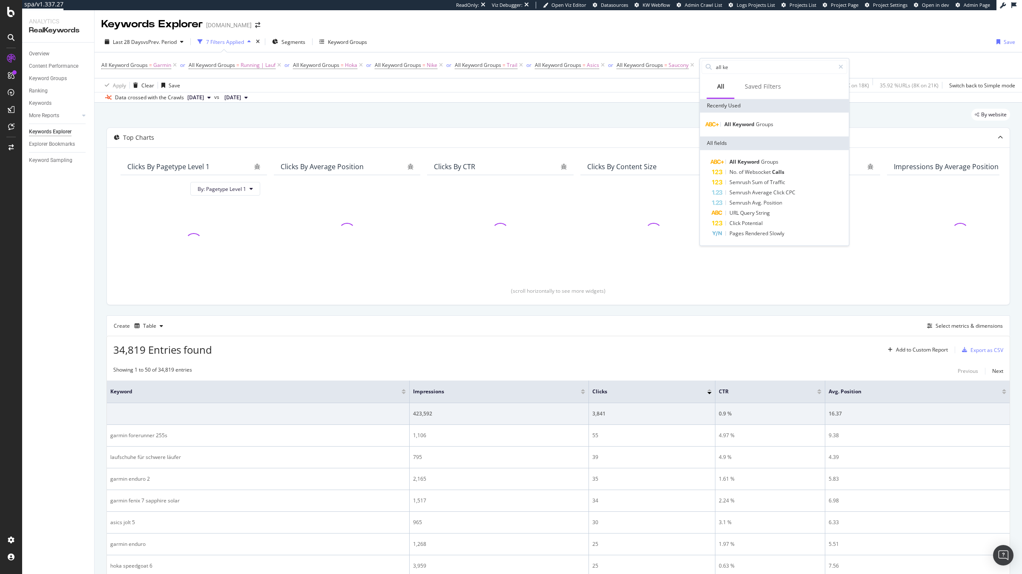
click at [753, 115] on div "All Keyword Groups" at bounding box center [774, 124] width 149 height 24
click at [753, 118] on div "All Keyword Groups" at bounding box center [774, 124] width 149 height 24
click at [753, 124] on span "Keyword" at bounding box center [743, 123] width 23 height 7
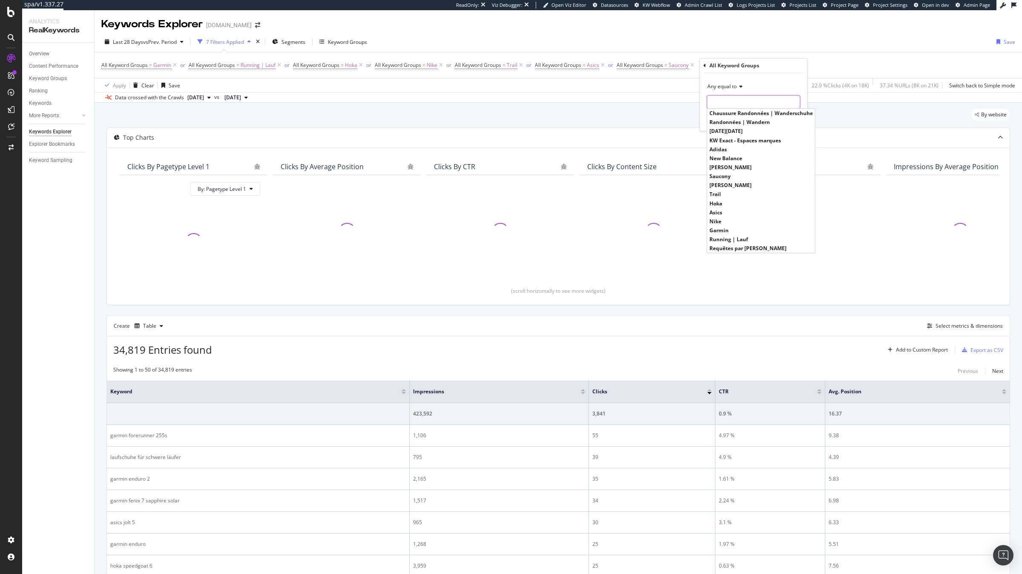
click at [752, 102] on input "text" at bounding box center [753, 102] width 93 height 14
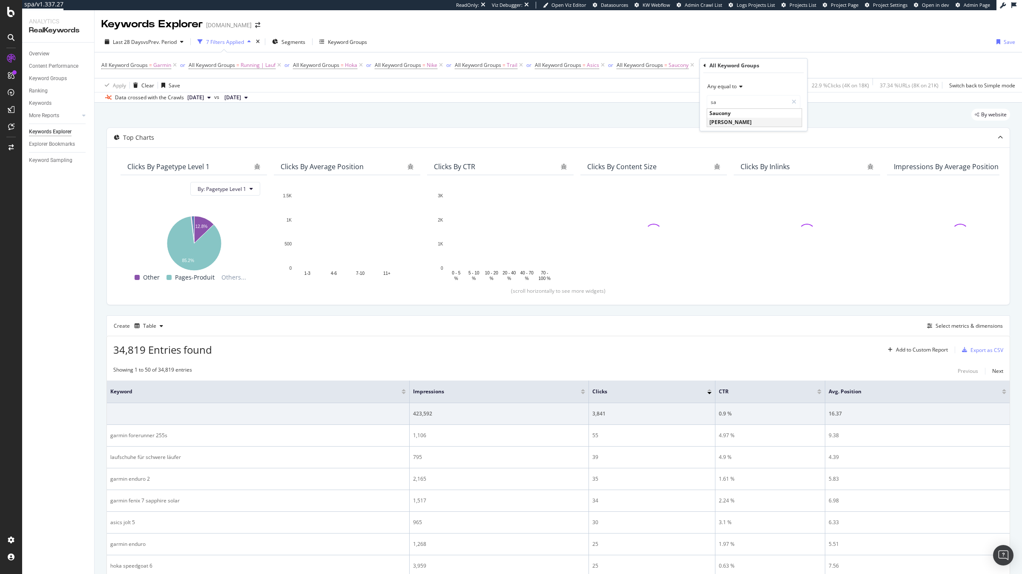
click at [751, 124] on span "[PERSON_NAME]" at bounding box center [754, 122] width 90 height 7
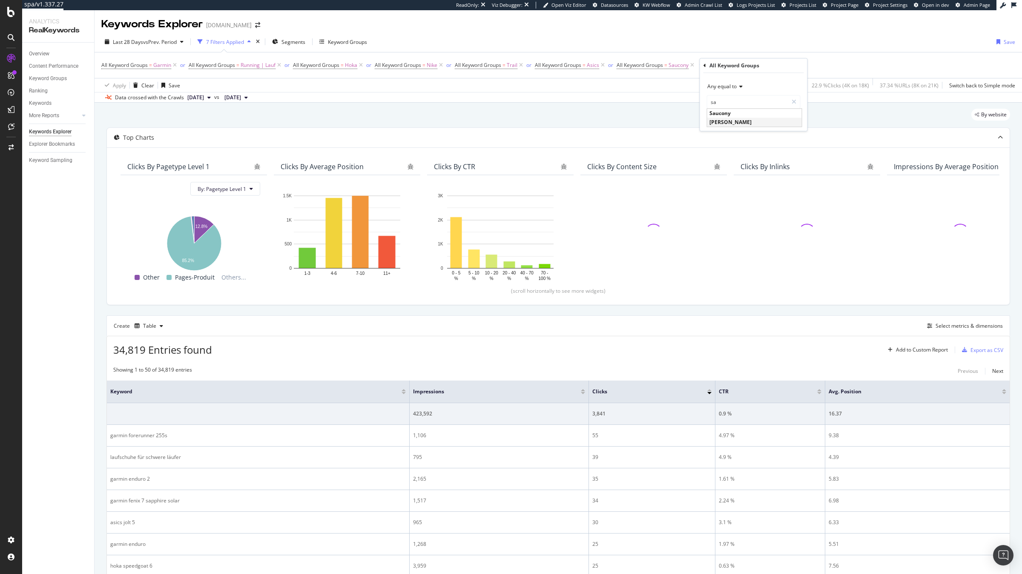
type input "[PERSON_NAME]"
click at [787, 121] on div "Apply" at bounding box center [793, 119] width 13 height 7
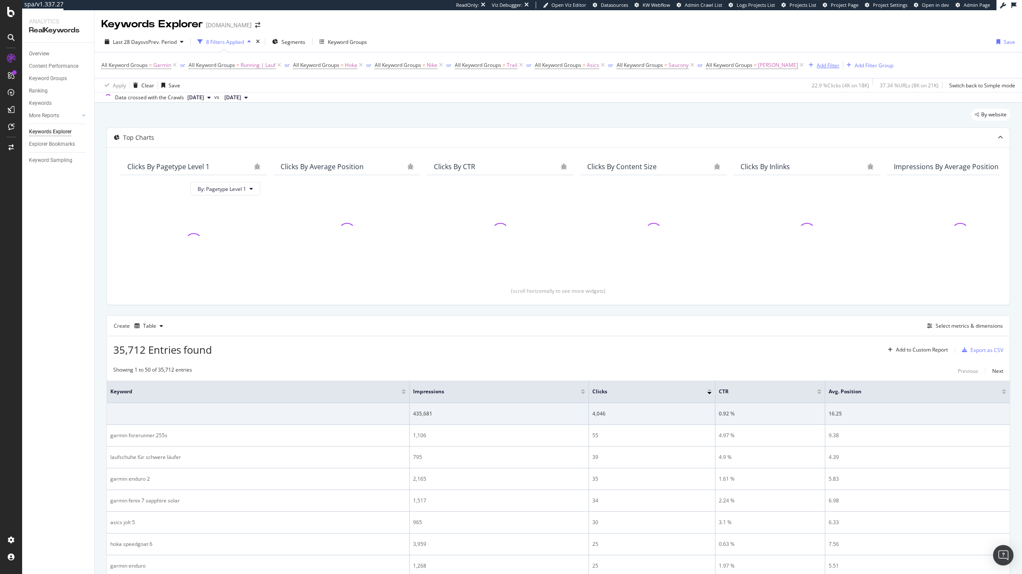
click at [817, 67] on div "Add Filter" at bounding box center [828, 65] width 23 height 7
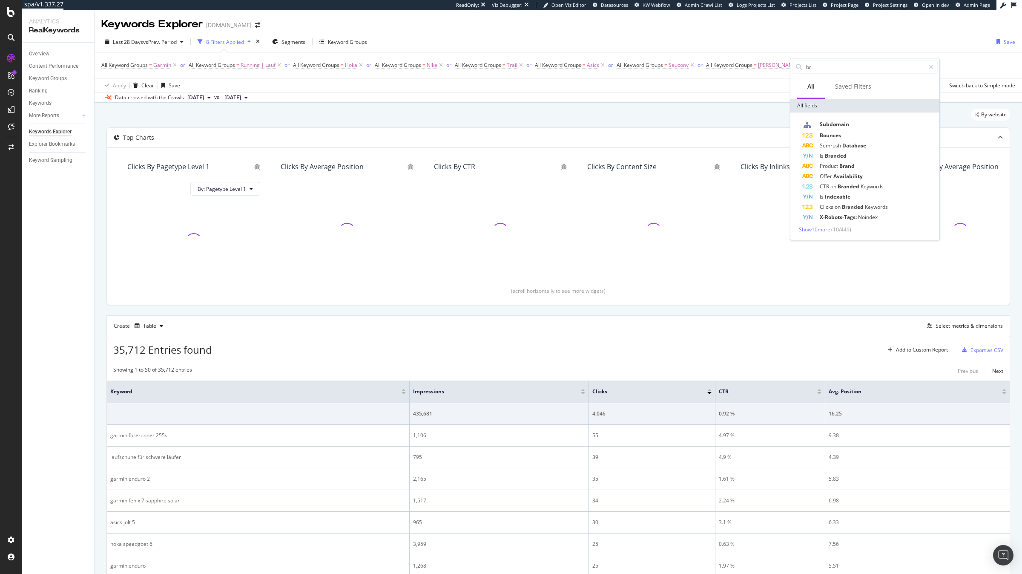
type input "bro"
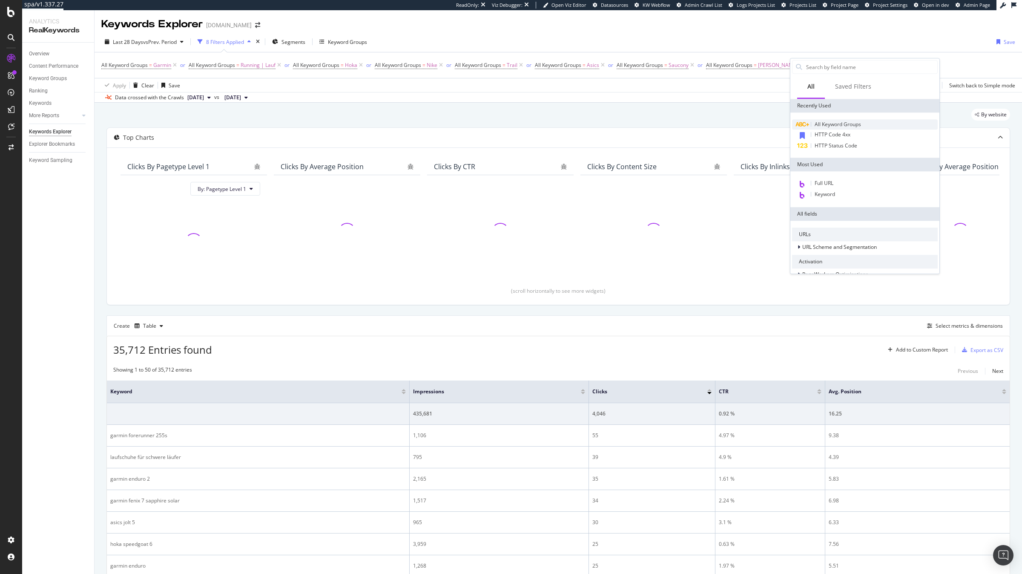
click at [836, 122] on span "All Keyword Groups" at bounding box center [838, 123] width 46 height 7
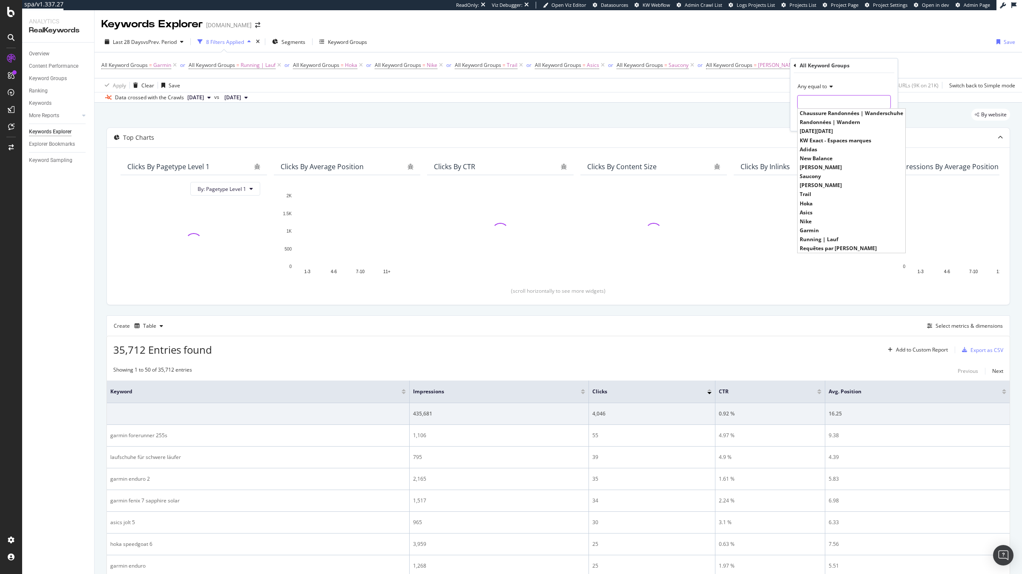
click at [836, 101] on input "text" at bounding box center [843, 102] width 93 height 14
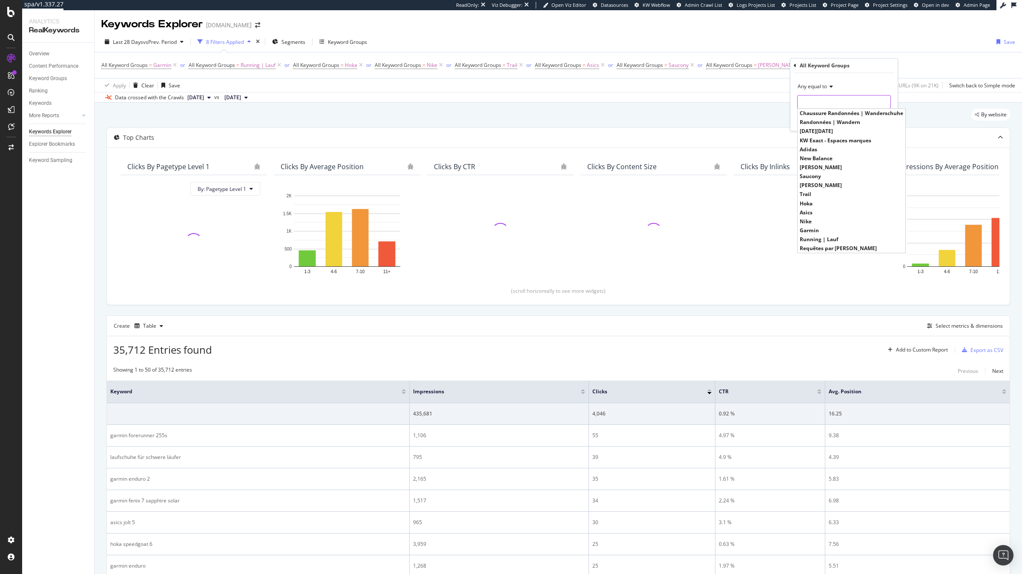
paste input "bro"
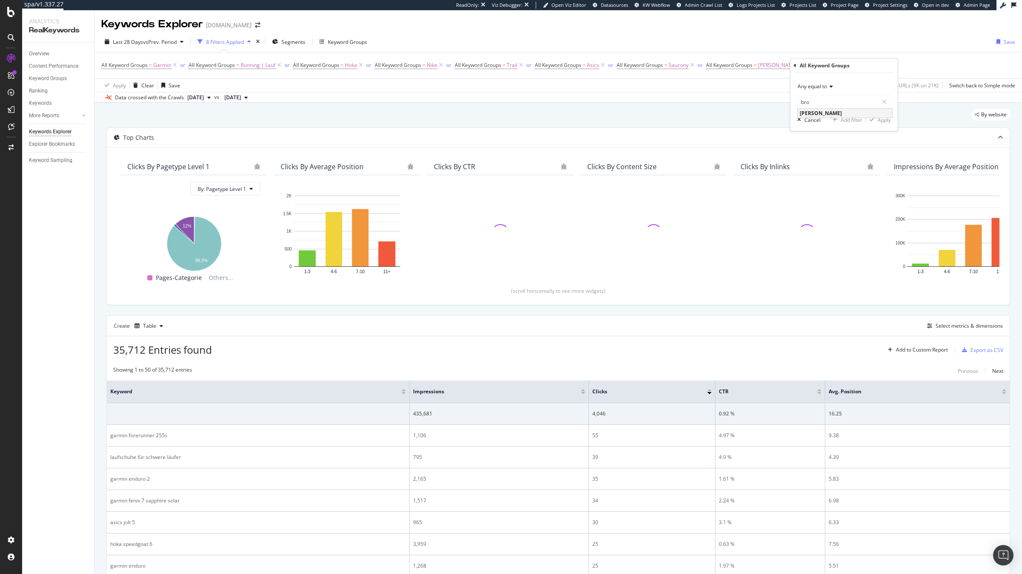
click at [839, 117] on span "[PERSON_NAME]" at bounding box center [845, 112] width 90 height 7
type input "[PERSON_NAME]"
click at [878, 118] on div "Apply" at bounding box center [884, 119] width 13 height 7
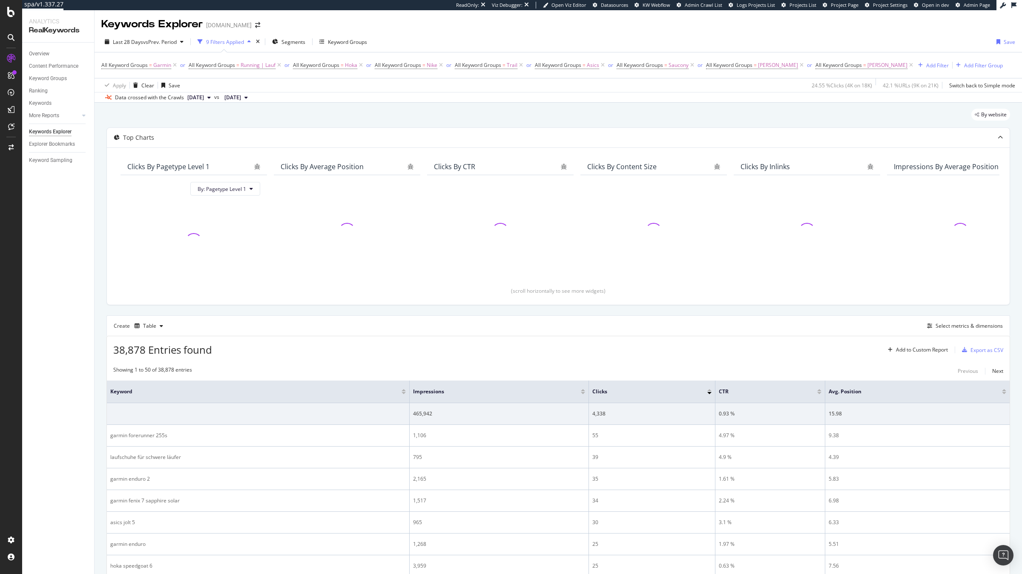
click at [903, 71] on div "All Keyword Groups = Garmin or All Keyword Groups = Running | Lauf or All Keywo…" at bounding box center [551, 65] width 901 height 12
click at [926, 65] on div "Add Filter" at bounding box center [937, 65] width 23 height 7
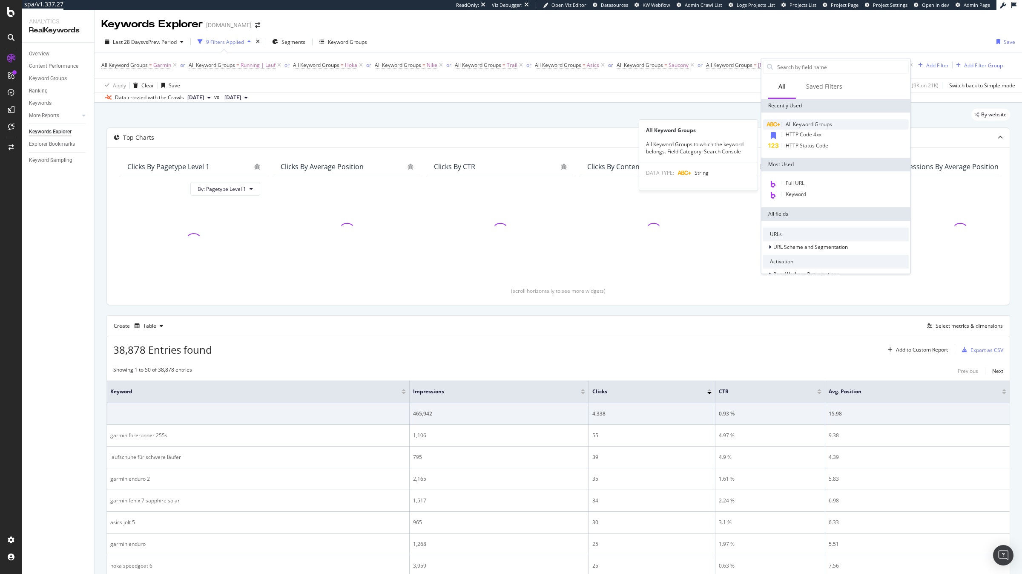
click at [881, 120] on div "All Keyword Groups" at bounding box center [836, 124] width 146 height 10
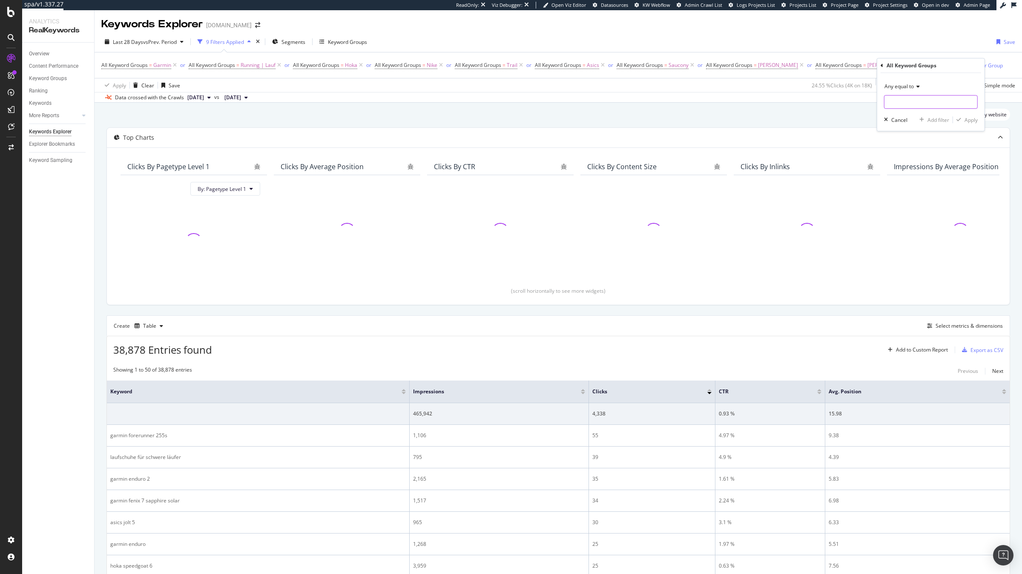
click at [895, 105] on input "text" at bounding box center [930, 102] width 93 height 14
click at [906, 99] on input "text" at bounding box center [930, 102] width 93 height 14
click at [911, 111] on span "New Balance" at bounding box center [931, 112] width 90 height 7
type input "New Balance"
click at [967, 120] on div "Apply" at bounding box center [970, 119] width 13 height 7
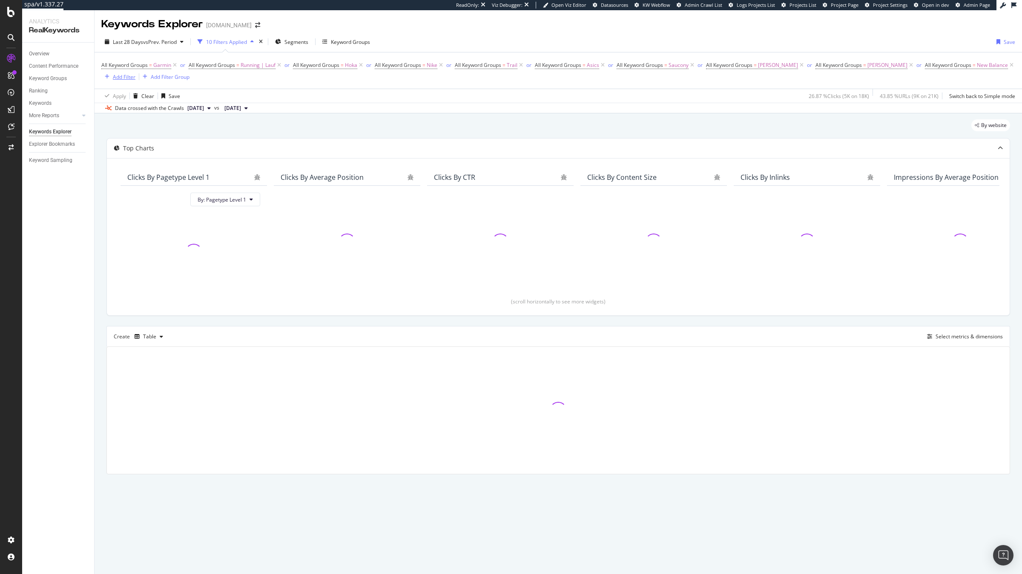
click at [115, 77] on div "Add Filter" at bounding box center [124, 76] width 23 height 7
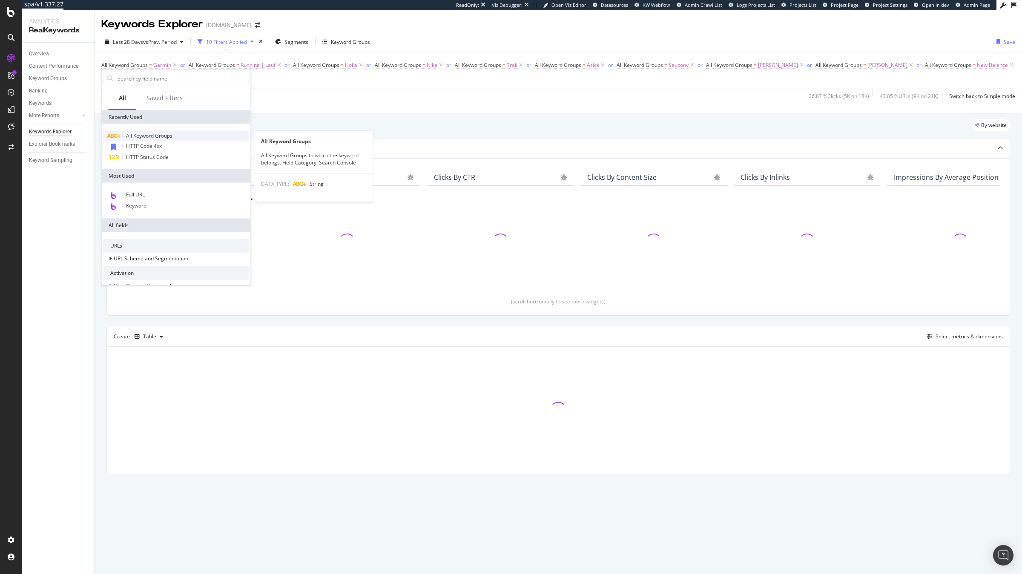
click at [148, 135] on span "All Keyword Groups" at bounding box center [149, 135] width 46 height 7
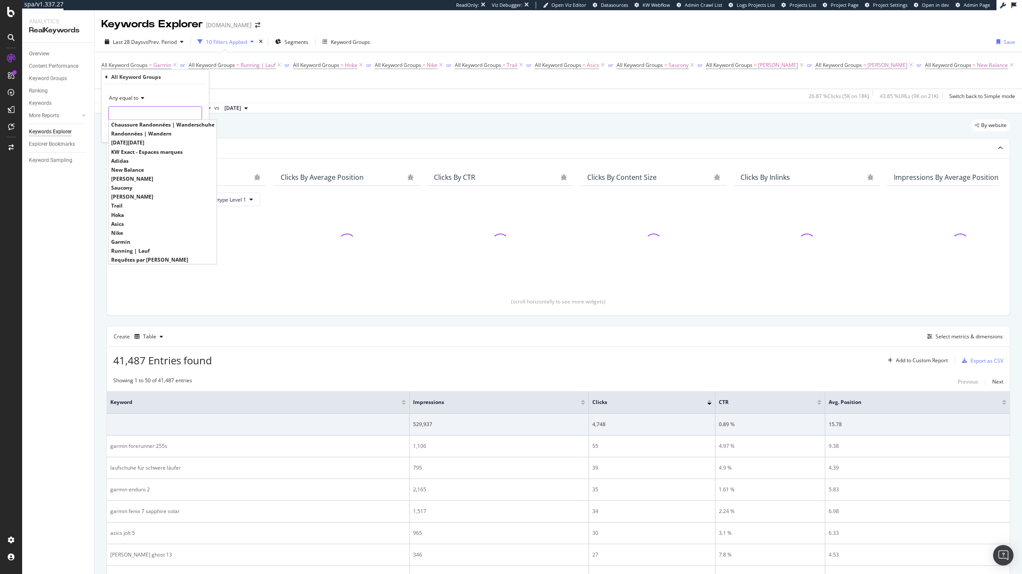
click at [149, 112] on input "text" at bounding box center [155, 113] width 93 height 14
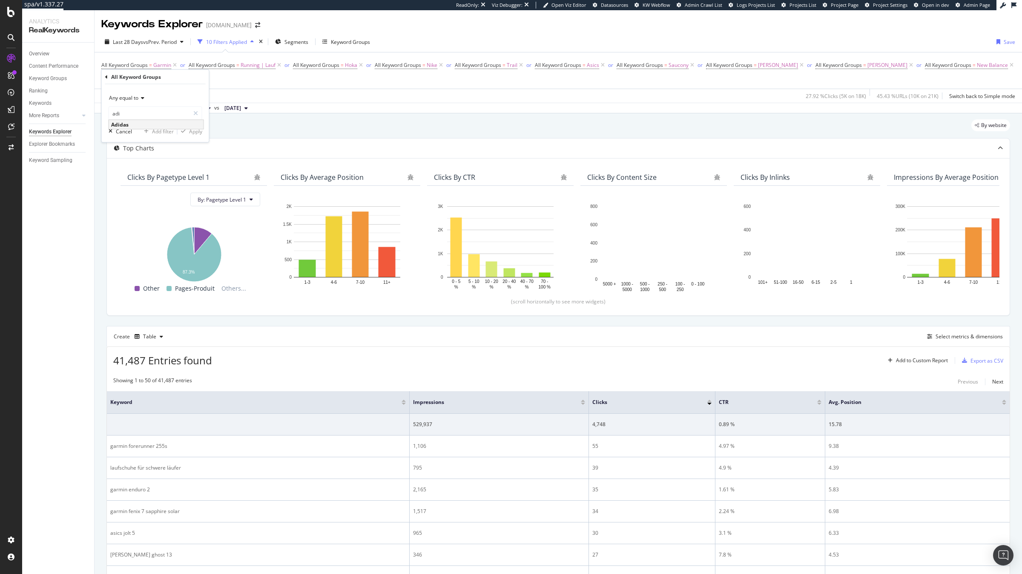
click at [153, 125] on span "Adidas" at bounding box center [156, 124] width 90 height 7
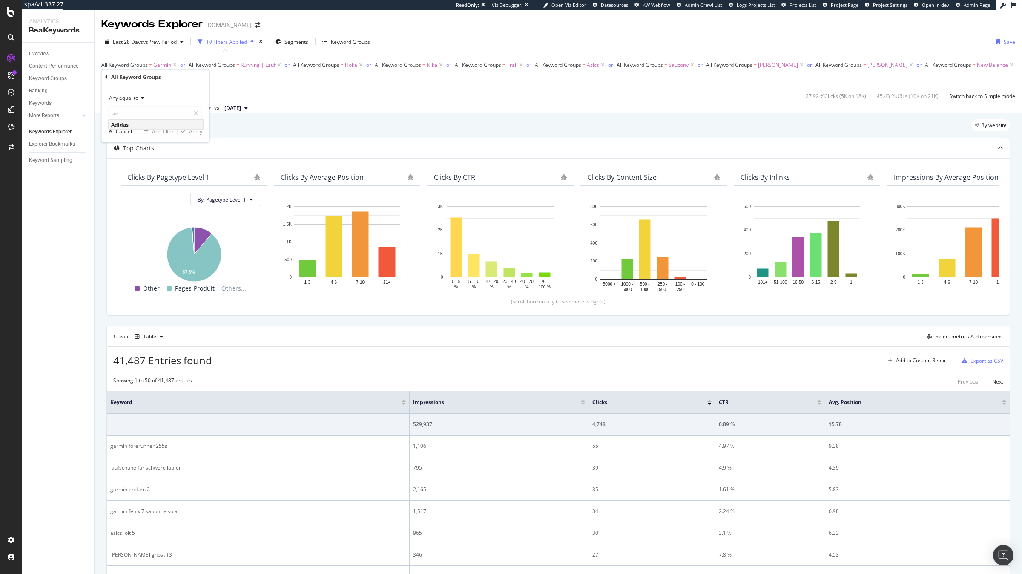
type input "Adidas"
click at [189, 129] on div "Apply" at bounding box center [195, 130] width 13 height 7
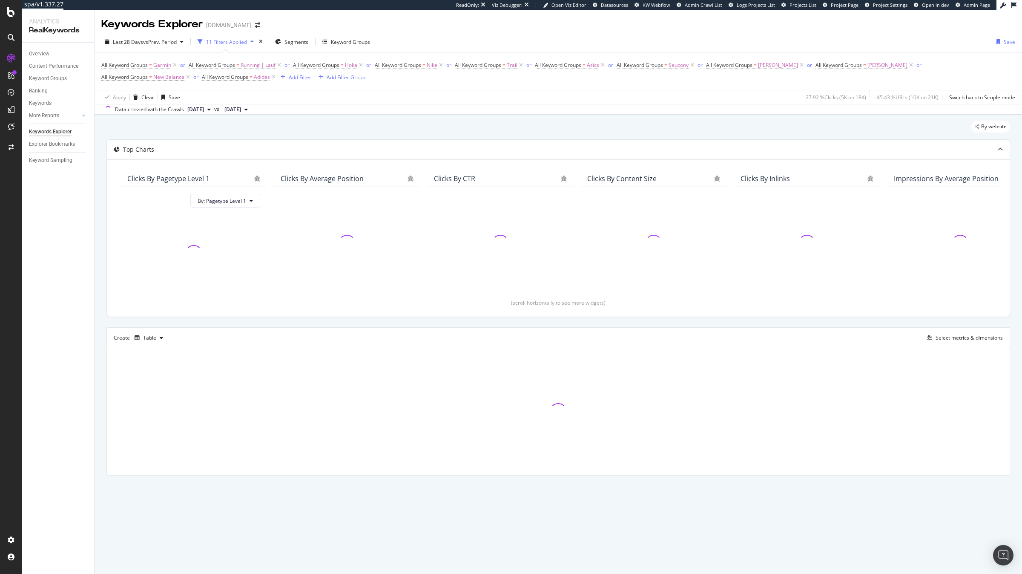
click at [289, 76] on div "Add Filter" at bounding box center [300, 77] width 23 height 7
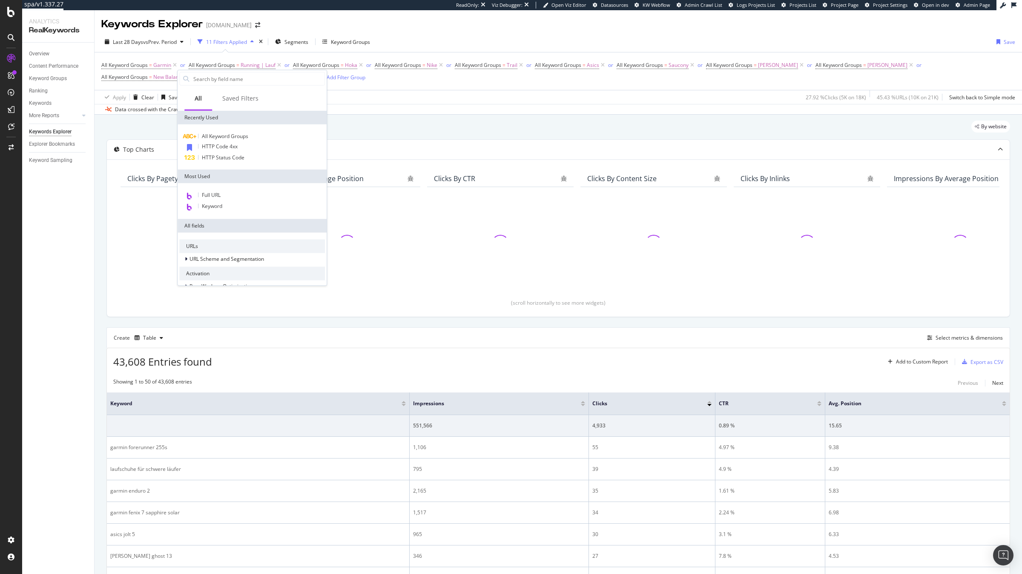
click at [212, 129] on div "All Keyword Groups HTTP Code 4xx HTTP Status Code" at bounding box center [252, 146] width 149 height 45
click at [211, 137] on span "All Keyword Groups" at bounding box center [225, 135] width 46 height 7
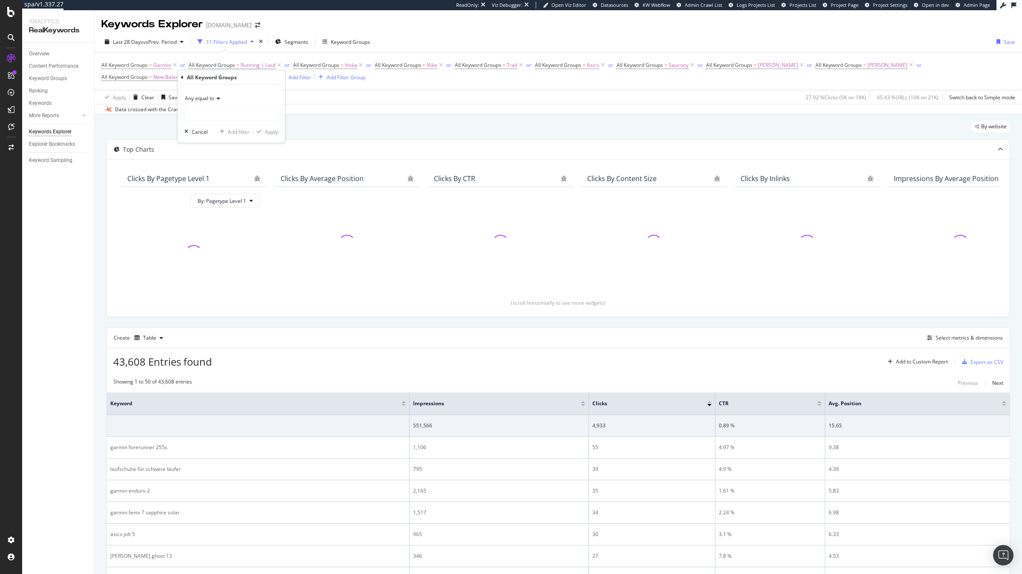
click at [220, 126] on div "Any equal to Cancel Add filter Apply" at bounding box center [231, 114] width 107 height 58
click at [220, 119] on input "text" at bounding box center [231, 114] width 93 height 14
click at [223, 134] on span "Randonnées | Wandern" at bounding box center [238, 133] width 103 height 7
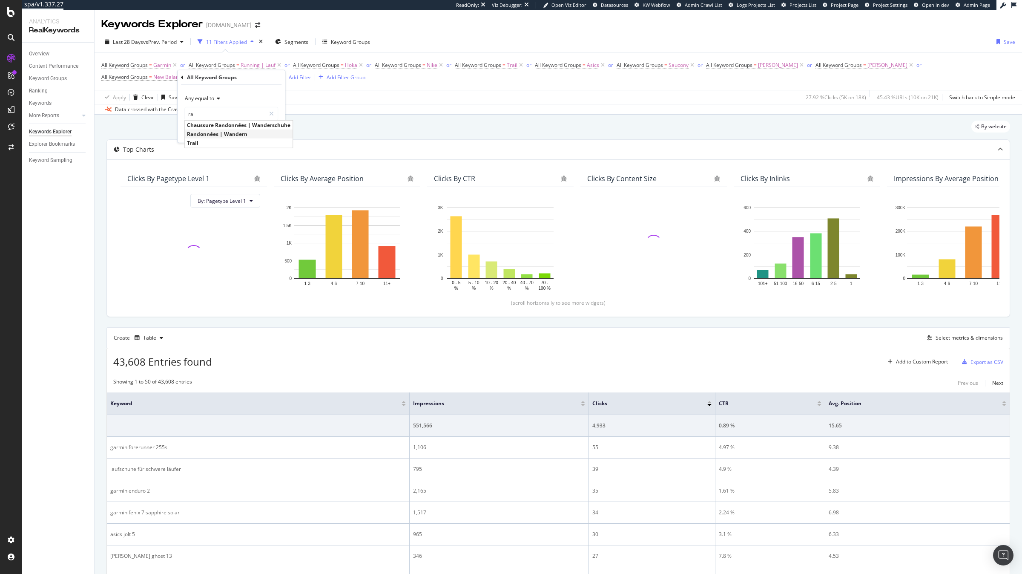
type input "Randonnées | Wandern"
click at [271, 130] on div "Apply" at bounding box center [271, 131] width 13 height 7
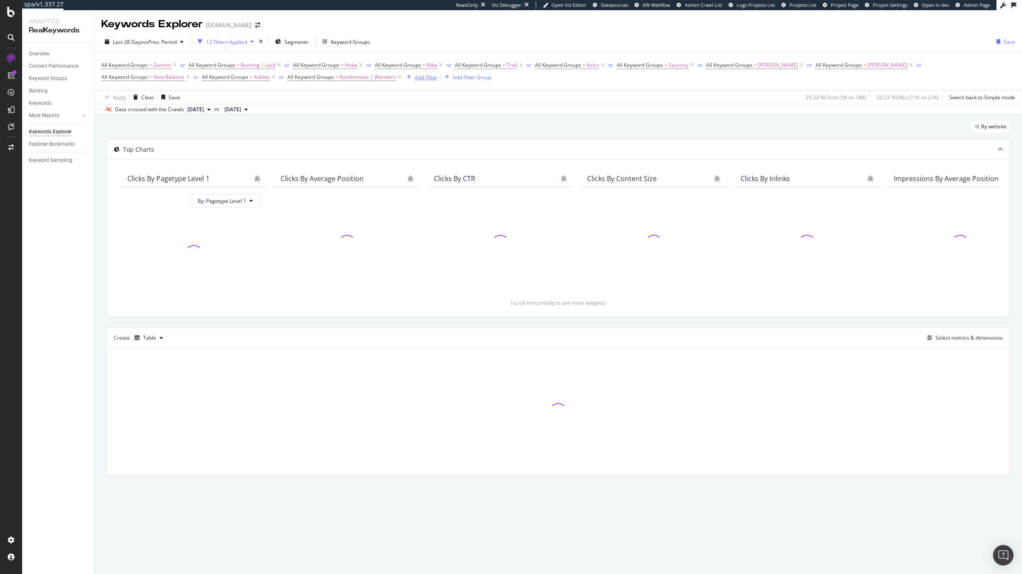
click at [415, 80] on div "Add Filter" at bounding box center [426, 77] width 23 height 7
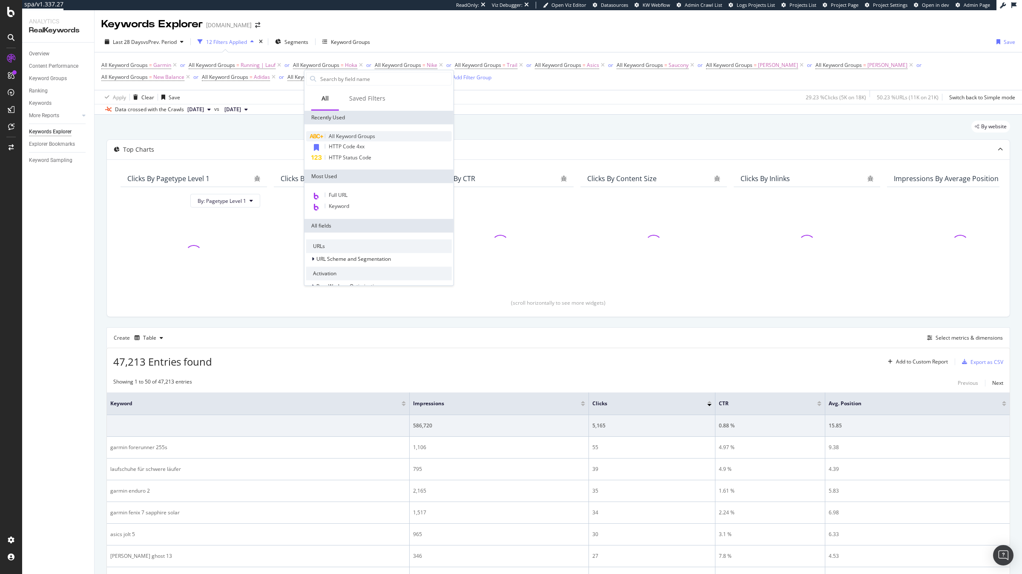
click at [337, 138] on span "All Keyword Groups" at bounding box center [352, 135] width 46 height 7
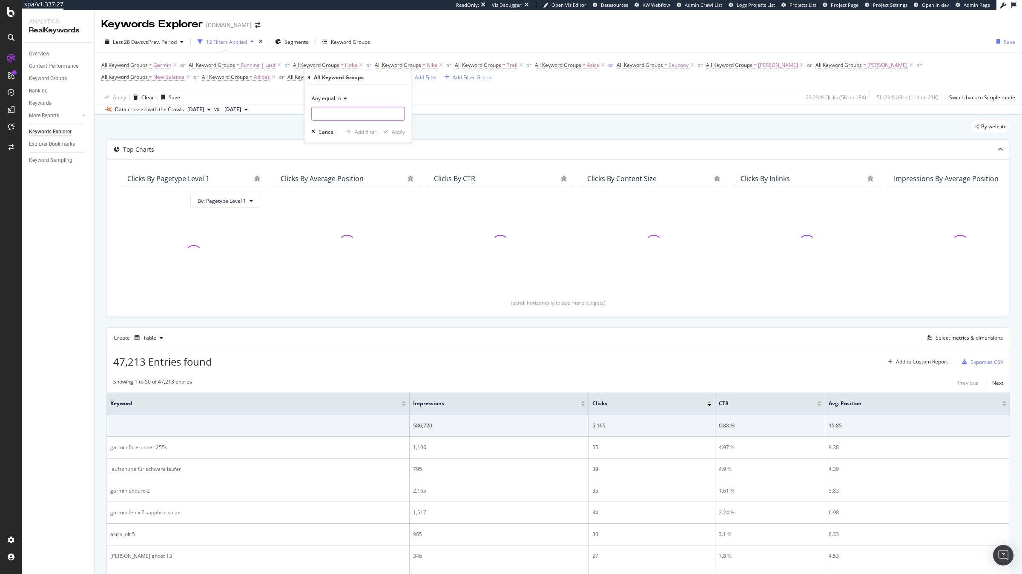
click at [344, 116] on input "text" at bounding box center [358, 114] width 93 height 14
type input "mi"
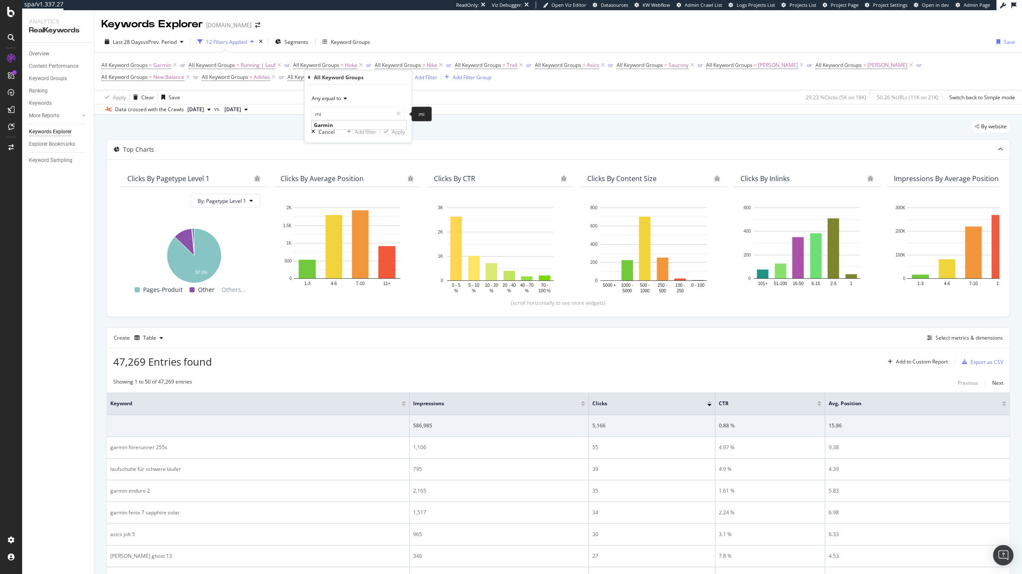
click at [429, 106] on div "Data crossed with the Crawls 2025 Sep. 13th vs 2025 Aug. 16th" at bounding box center [558, 109] width 927 height 10
click at [505, 79] on icon at bounding box center [508, 77] width 7 height 9
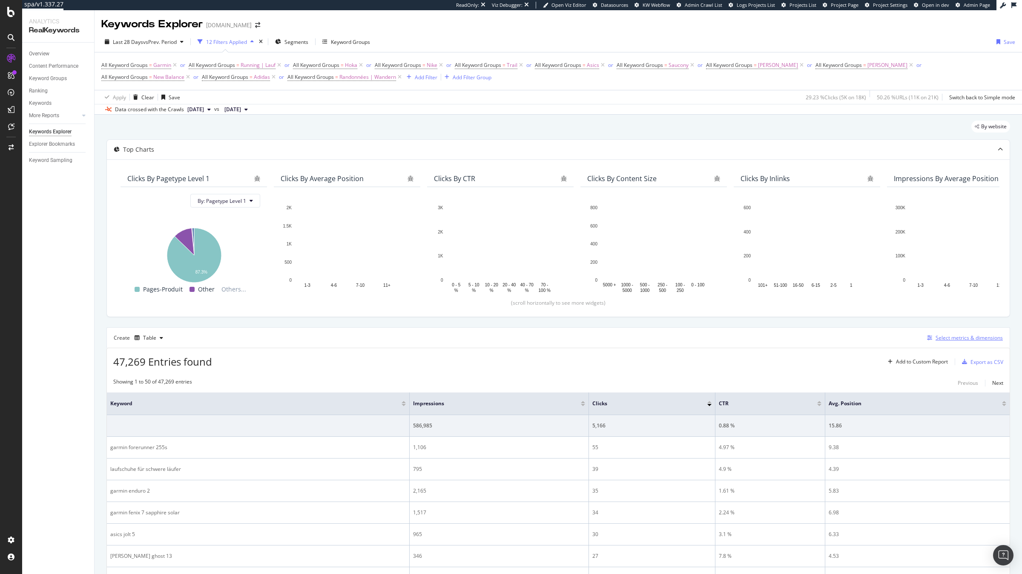
click at [938, 342] on div "Select metrics & dimensions" at bounding box center [963, 337] width 79 height 9
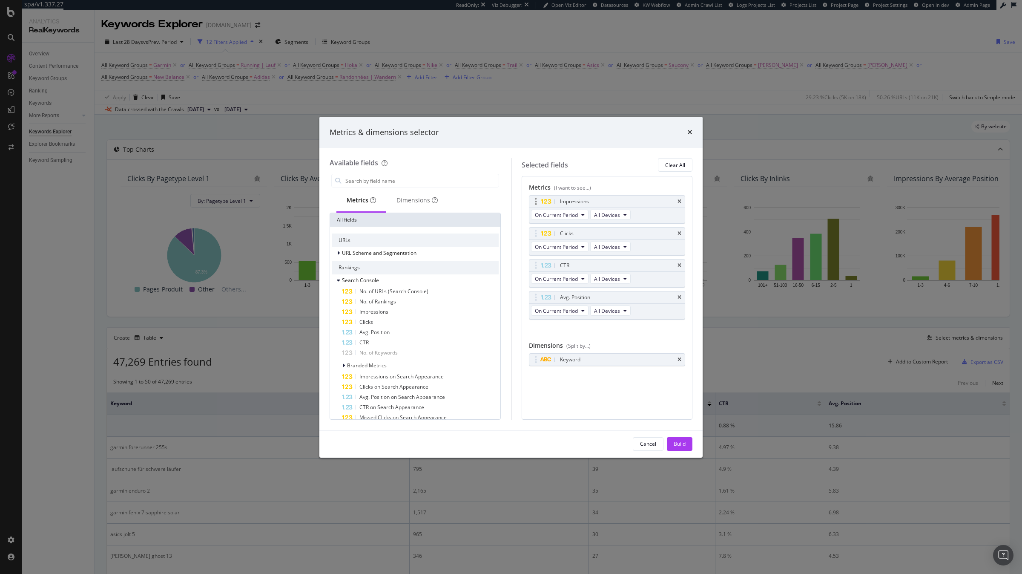
click at [640, 199] on div "Impressions" at bounding box center [617, 201] width 118 height 9
click at [678, 167] on div "Clear All" at bounding box center [675, 164] width 20 height 7
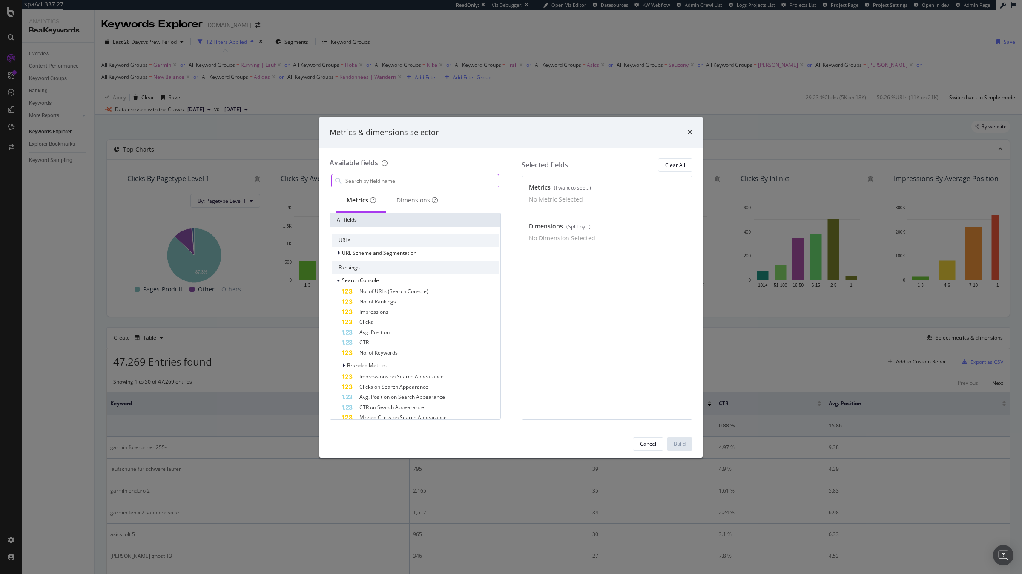
click at [385, 182] on input "modal" at bounding box center [421, 180] width 154 height 13
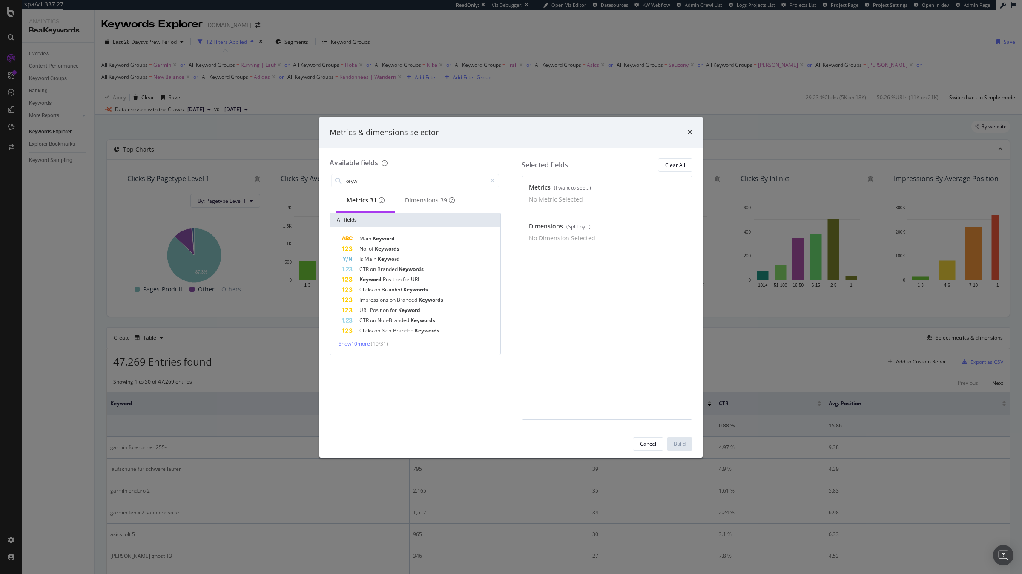
click at [364, 344] on span "Show 10 more" at bounding box center [355, 343] width 32 height 7
click at [429, 212] on div "Dimensions 39" at bounding box center [430, 200] width 70 height 23
click at [412, 254] on div "Keyword Group" at bounding box center [420, 249] width 157 height 10
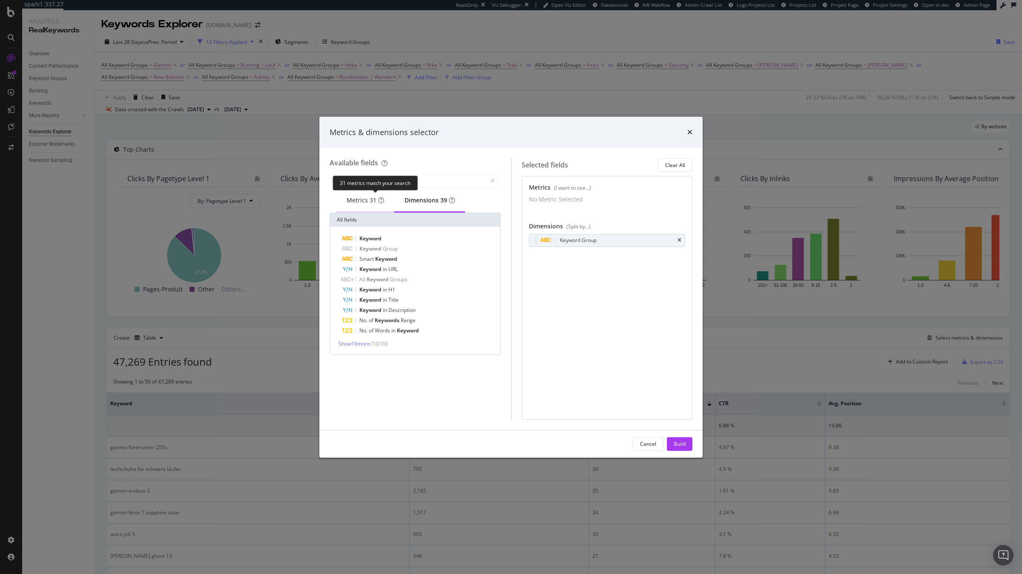
click at [376, 203] on span "31" at bounding box center [373, 200] width 7 height 8
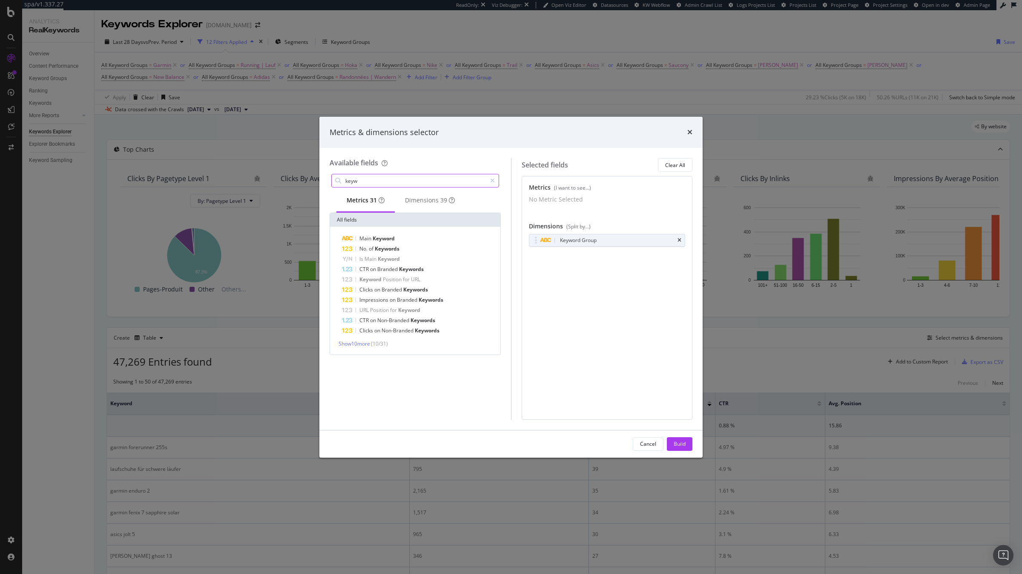
click at [408, 184] on input "keyw" at bounding box center [415, 180] width 142 height 13
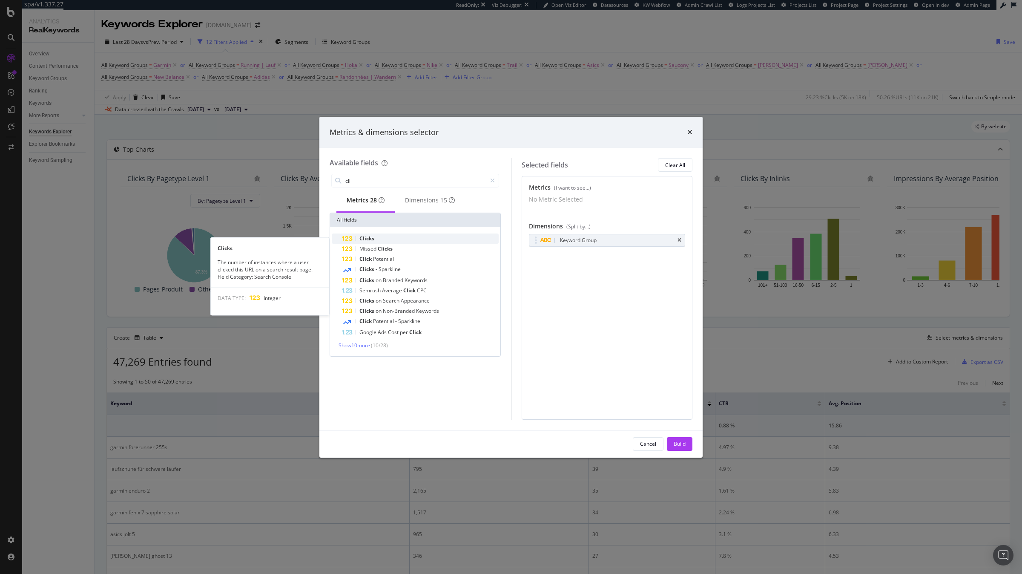
click at [386, 240] on div "Clicks" at bounding box center [420, 238] width 157 height 10
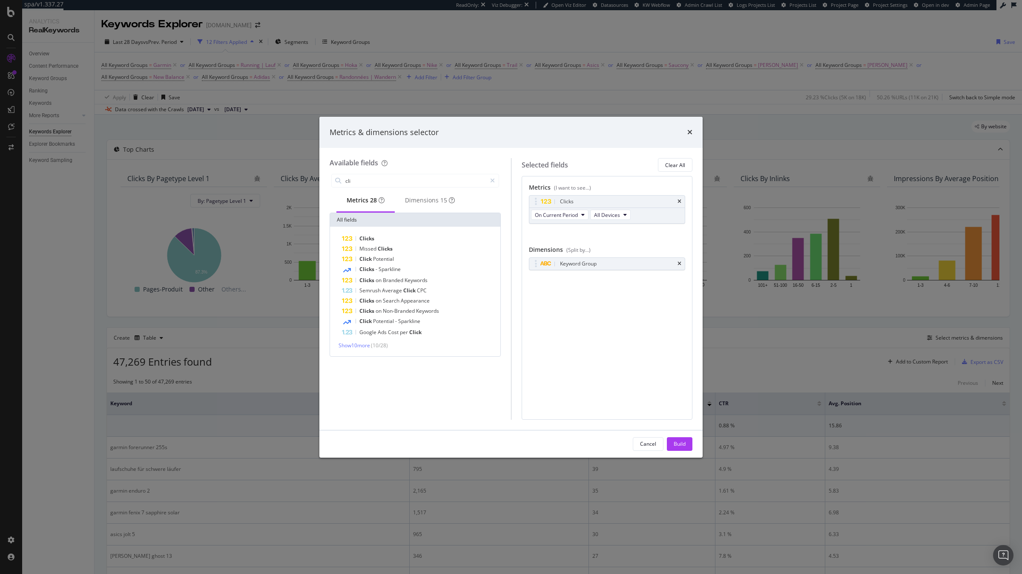
click at [386, 240] on div "Clicks" at bounding box center [420, 238] width 157 height 10
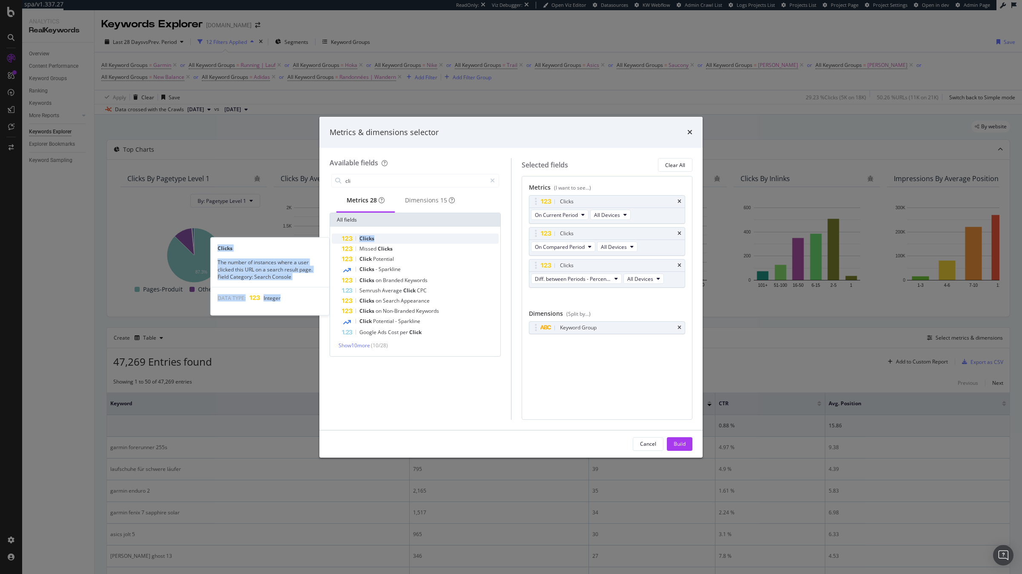
click at [372, 240] on span "Clicks" at bounding box center [366, 238] width 15 height 7
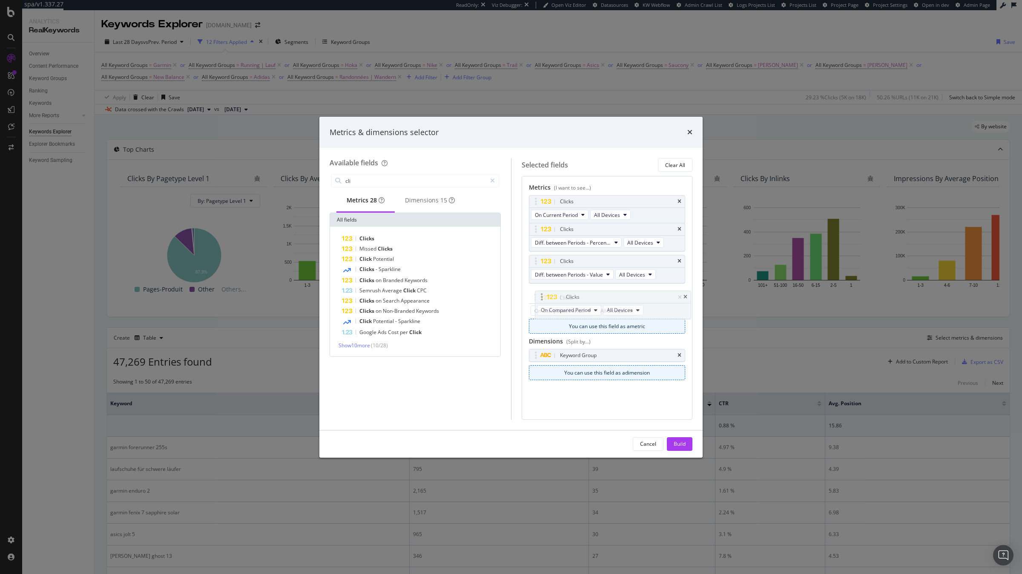
drag, startPoint x: 538, startPoint y: 232, endPoint x: 544, endPoint y: 295, distance: 63.3
drag, startPoint x: 535, startPoint y: 267, endPoint x: 535, endPoint y: 255, distance: 11.5
click at [535, 237] on body "spa/v1.337.27 ReadOnly: Viz Debugger: Open Viz Editor Datasources KW Webflow Ad…" at bounding box center [511, 287] width 1022 height 574
click at [448, 183] on input "cli" at bounding box center [415, 180] width 142 height 13
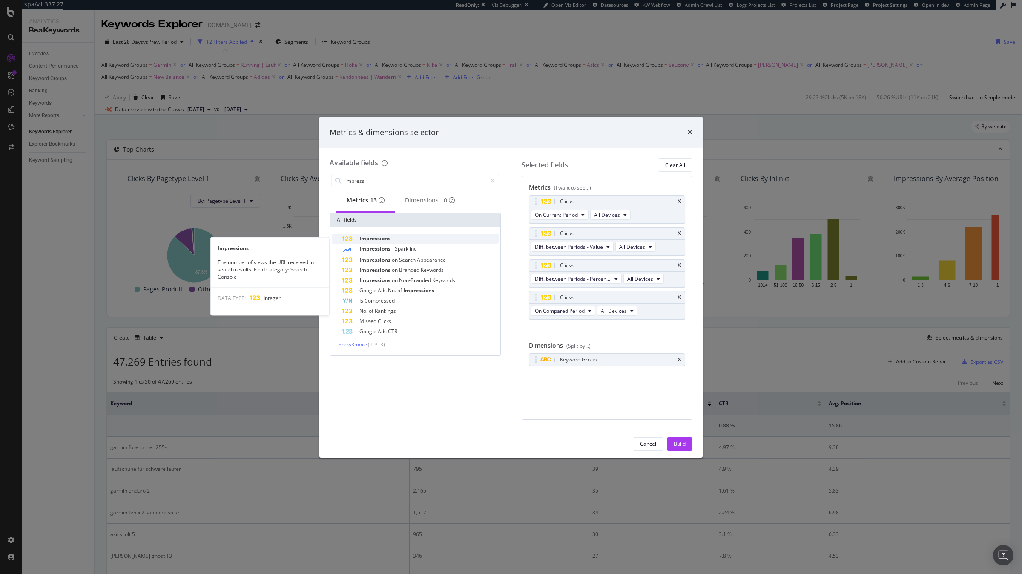
click at [434, 241] on div "Impressions" at bounding box center [420, 238] width 157 height 10
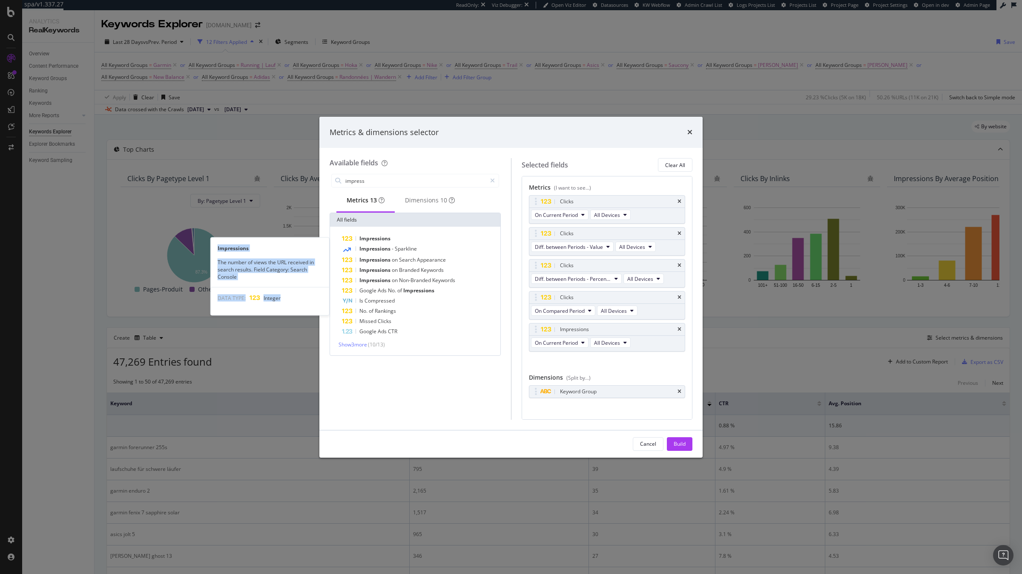
click at [434, 241] on div "Impressions" at bounding box center [420, 238] width 157 height 10
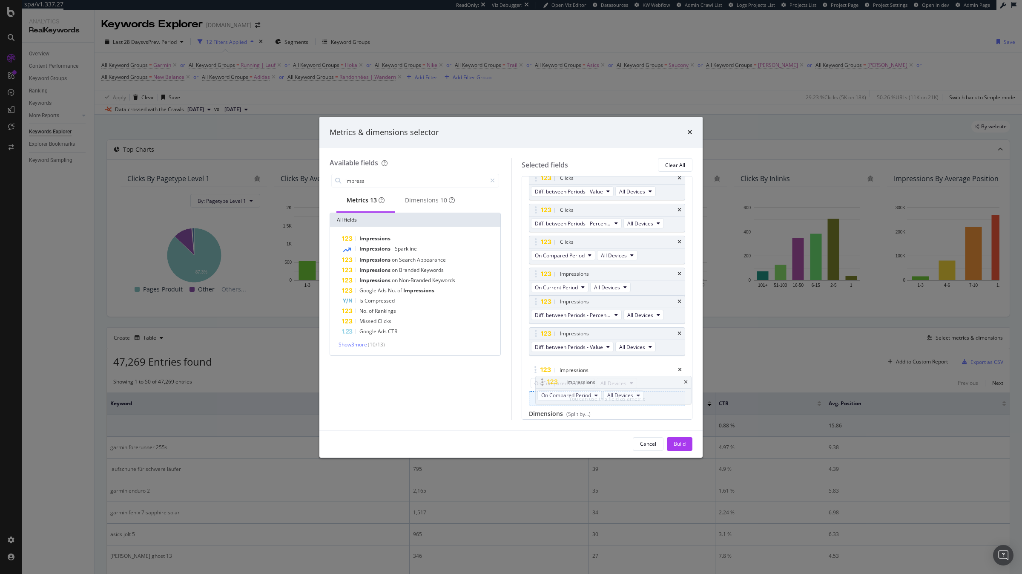
scroll to position [56, 0]
drag, startPoint x: 535, startPoint y: 317, endPoint x: 540, endPoint y: 369, distance: 52.2
drag, startPoint x: 536, startPoint y: 338, endPoint x: 536, endPoint y: 311, distance: 26.4
click at [536, 311] on body "spa/v1.337.27 ReadOnly: Viz Debugger: Open Viz Editor Datasources KW Webflow Ad…" at bounding box center [511, 287] width 1022 height 574
click at [420, 177] on input "impress" at bounding box center [415, 180] width 142 height 13
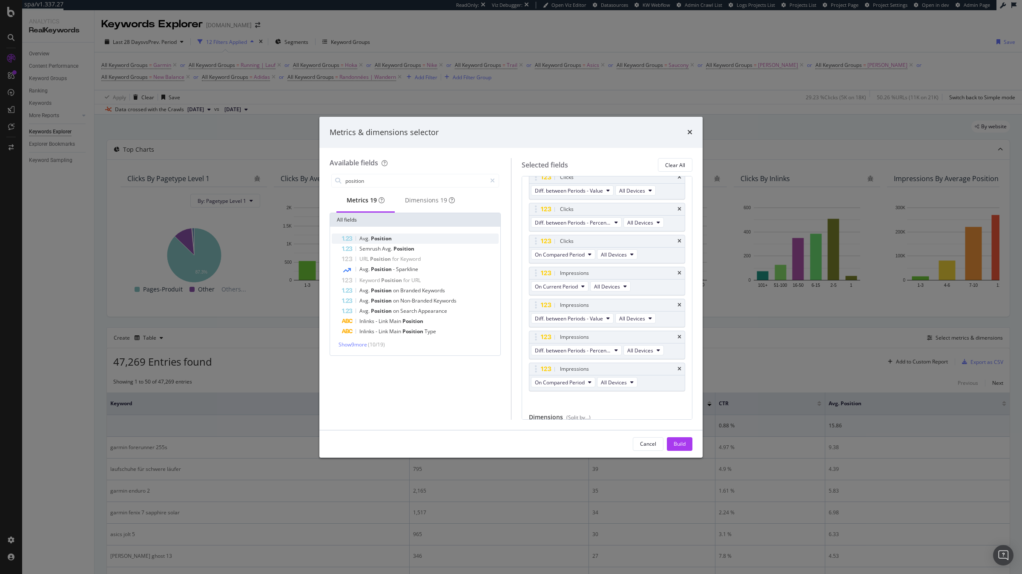
click at [420, 238] on div "Avg. Position" at bounding box center [420, 238] width 157 height 10
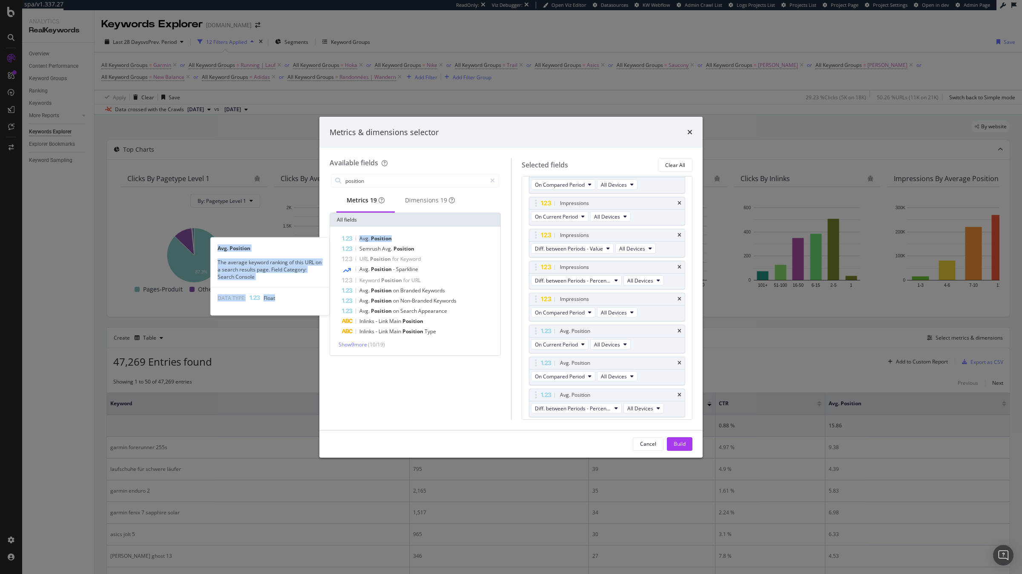
click at [420, 238] on div "Avg. Position" at bounding box center [420, 238] width 157 height 10
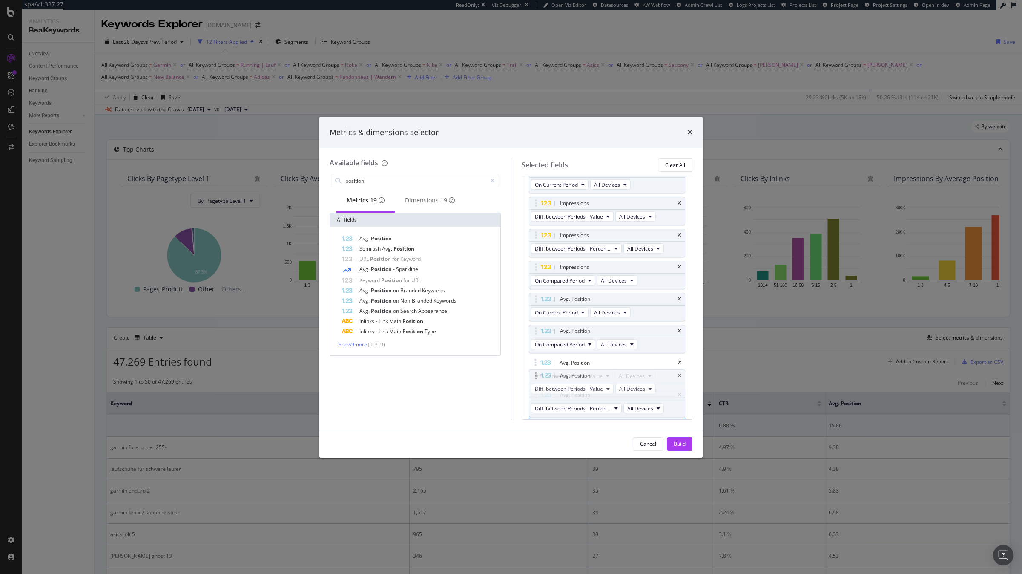
drag, startPoint x: 538, startPoint y: 394, endPoint x: 538, endPoint y: 373, distance: 21.3
click at [538, 373] on body "spa/v1.337.27 ReadOnly: Viz Debugger: Open Viz Editor Datasources KW Webflow Ad…" at bounding box center [511, 287] width 1022 height 574
drag, startPoint x: 536, startPoint y: 333, endPoint x: 540, endPoint y: 367, distance: 33.4
click at [678, 333] on icon "times" at bounding box center [679, 334] width 4 height 5
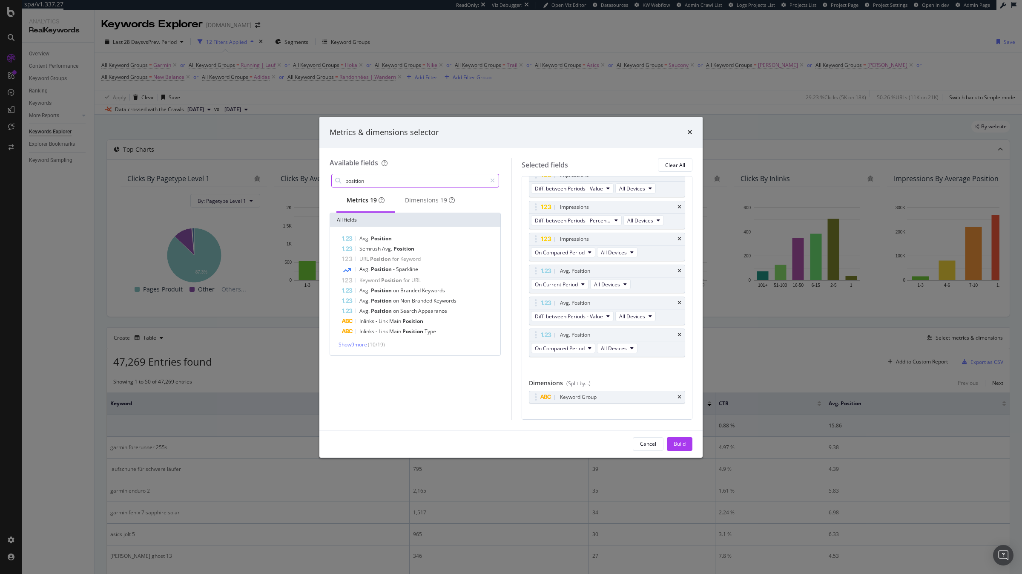
click at [407, 182] on input "position" at bounding box center [415, 180] width 142 height 13
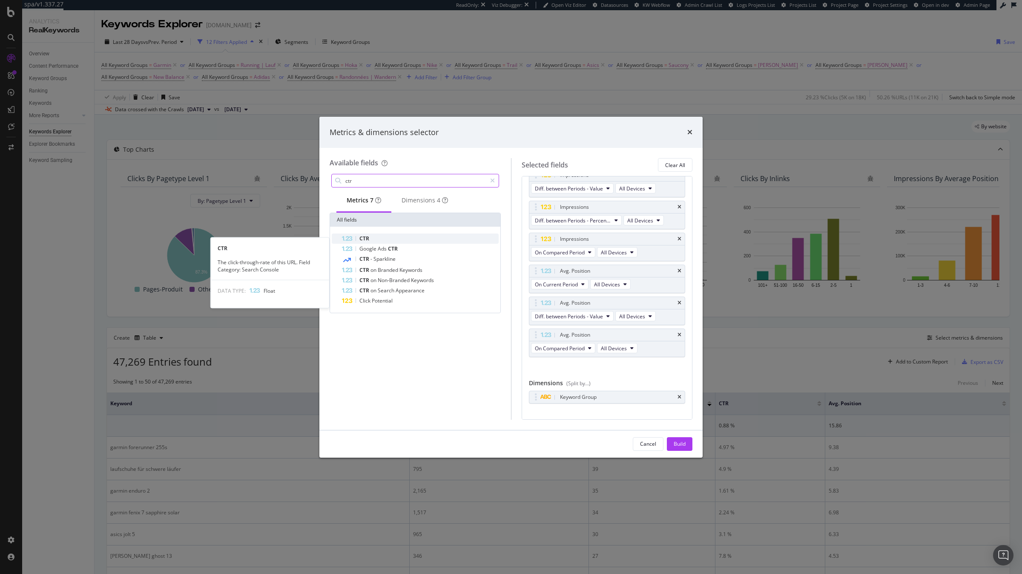
type input "ctr"
click at [397, 238] on div "CTR" at bounding box center [420, 238] width 157 height 10
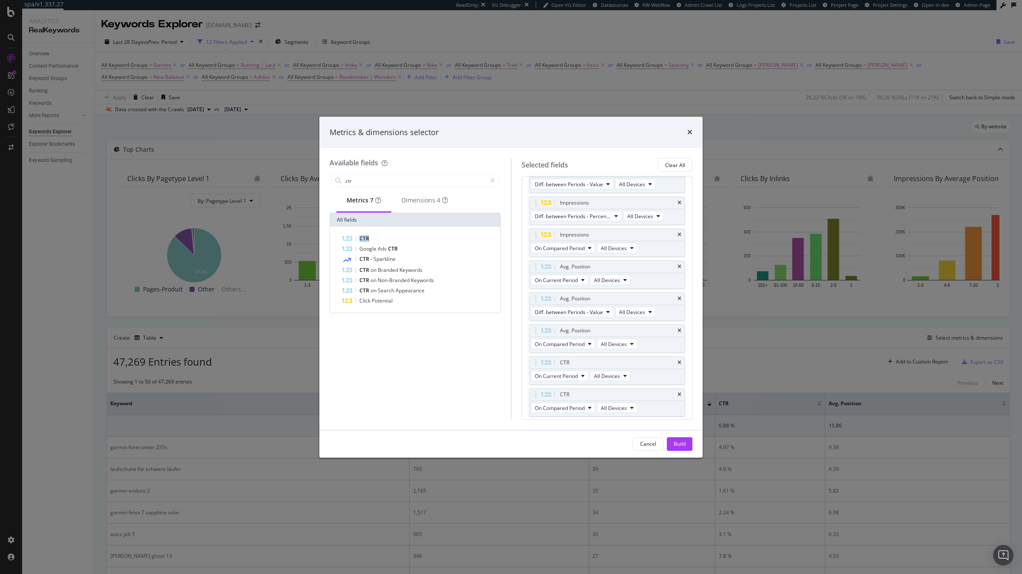
click at [397, 238] on div "CTR" at bounding box center [420, 238] width 157 height 10
drag, startPoint x: 538, startPoint y: 336, endPoint x: 538, endPoint y: 310, distance: 26.0
click at [538, 310] on body "spa/v1.337.27 ReadOnly: Viz Debugger: Open Viz Editor Datasources KW Webflow Ad…" at bounding box center [511, 287] width 1022 height 574
click at [571, 315] on span "Diff. between Periods - Percentage" at bounding box center [573, 315] width 76 height 7
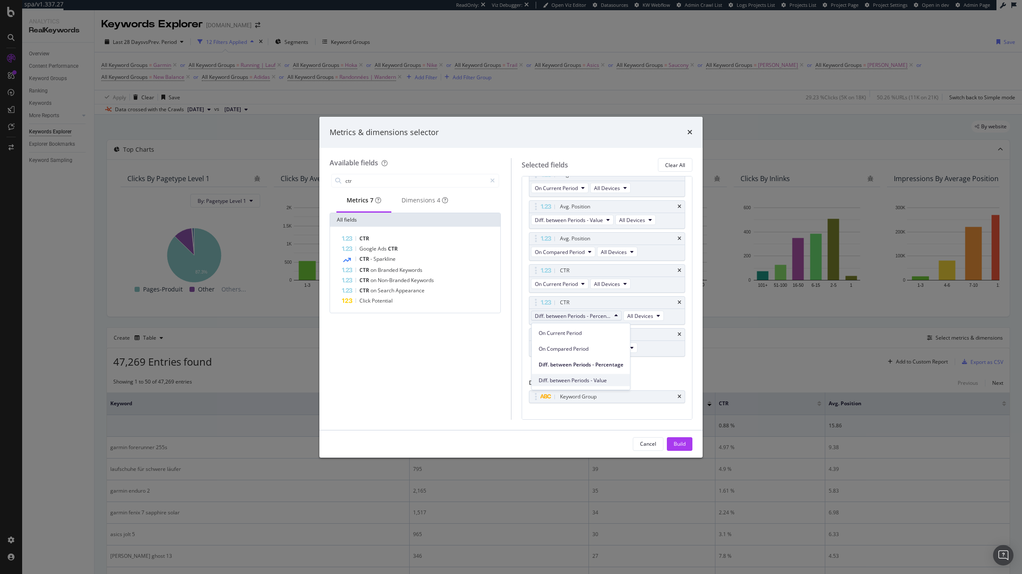
click at [579, 378] on span "Diff. between Periods - Value" at bounding box center [581, 380] width 85 height 8
click at [674, 448] on div "Build" at bounding box center [680, 443] width 12 height 13
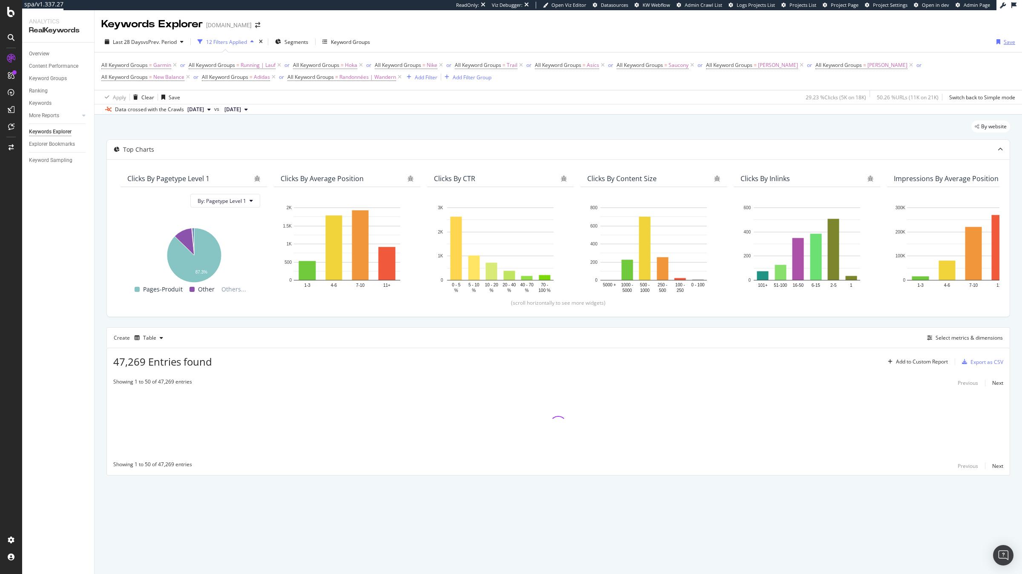
click at [1010, 38] on div "Save" at bounding box center [1009, 41] width 11 height 7
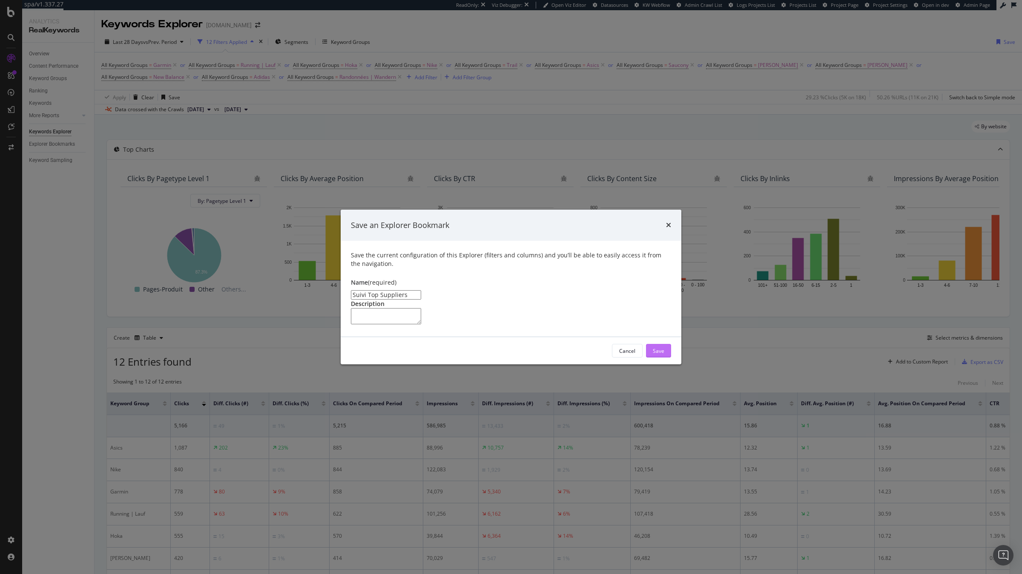
type input "Suivi Top Suppliers"
click at [660, 354] on div "Save" at bounding box center [658, 350] width 11 height 7
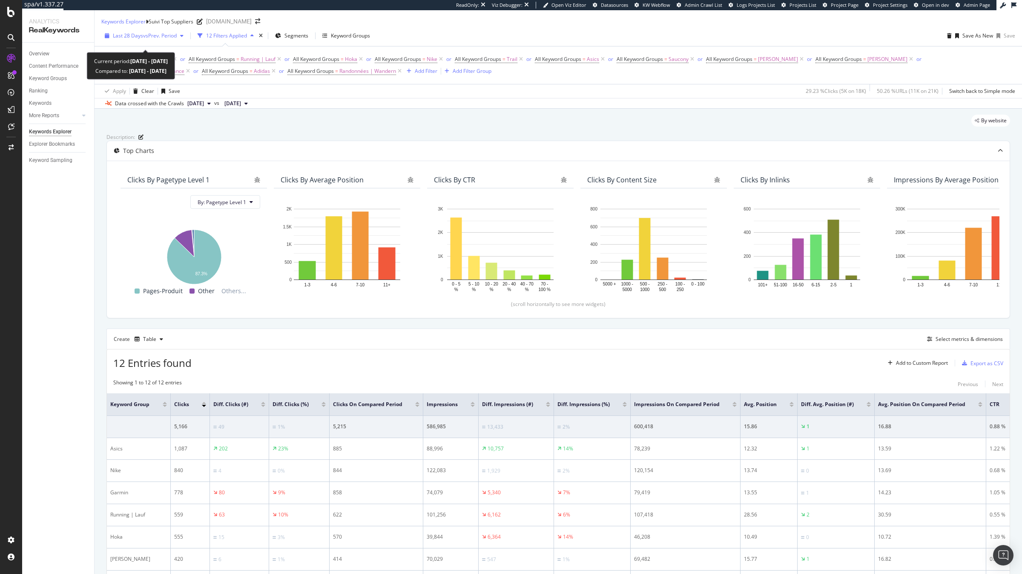
click at [169, 39] on div "Last 28 Days vs Prev. Period" at bounding box center [145, 35] width 64 height 7
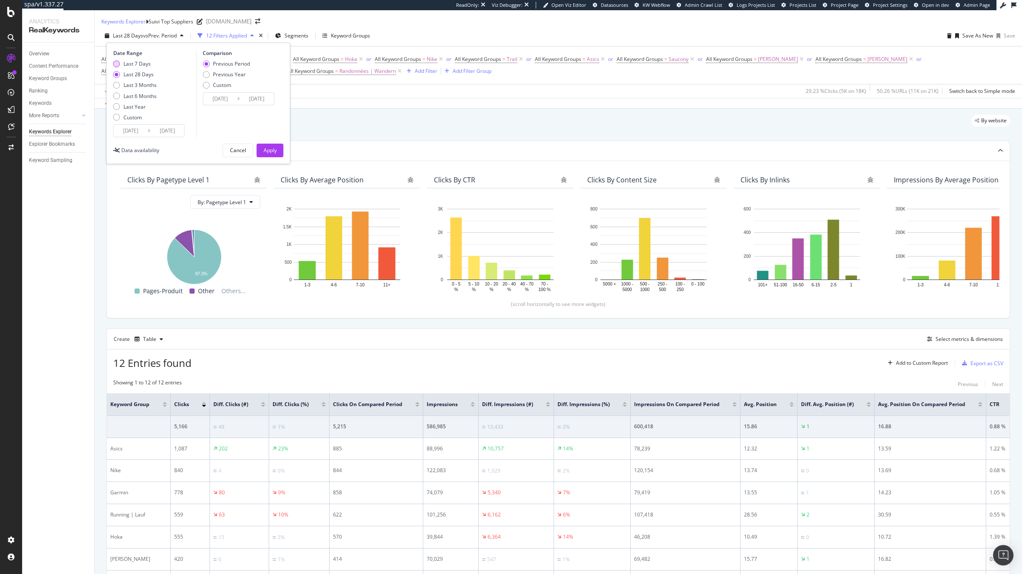
click at [140, 67] on div "Last 7 Days" at bounding box center [136, 63] width 27 height 7
type input "2025/09/07"
type input "2025/08/31"
type input "2025/09/06"
click at [282, 155] on button "Apply" at bounding box center [270, 150] width 27 height 14
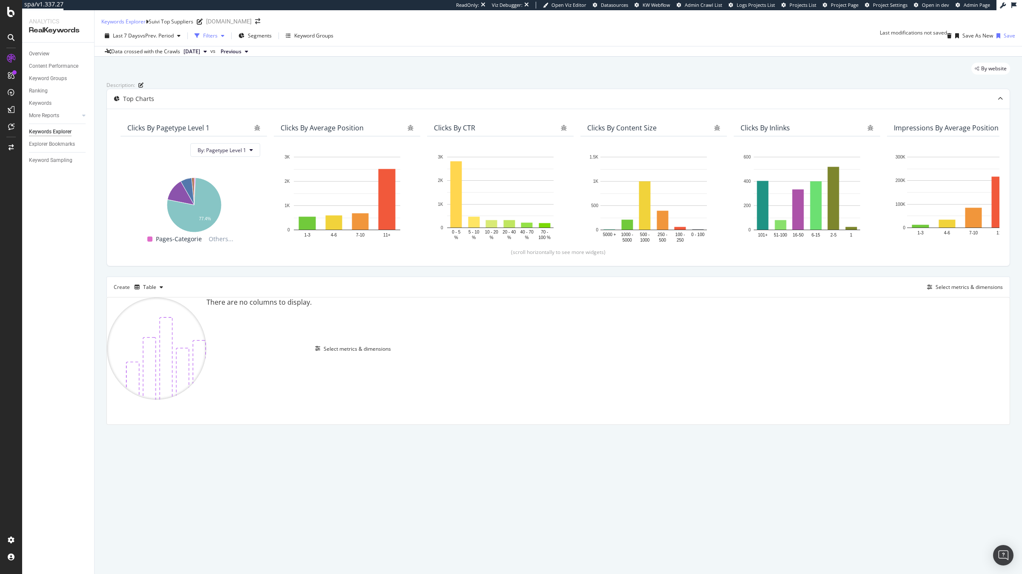
click at [221, 38] on div "button" at bounding box center [223, 35] width 10 height 5
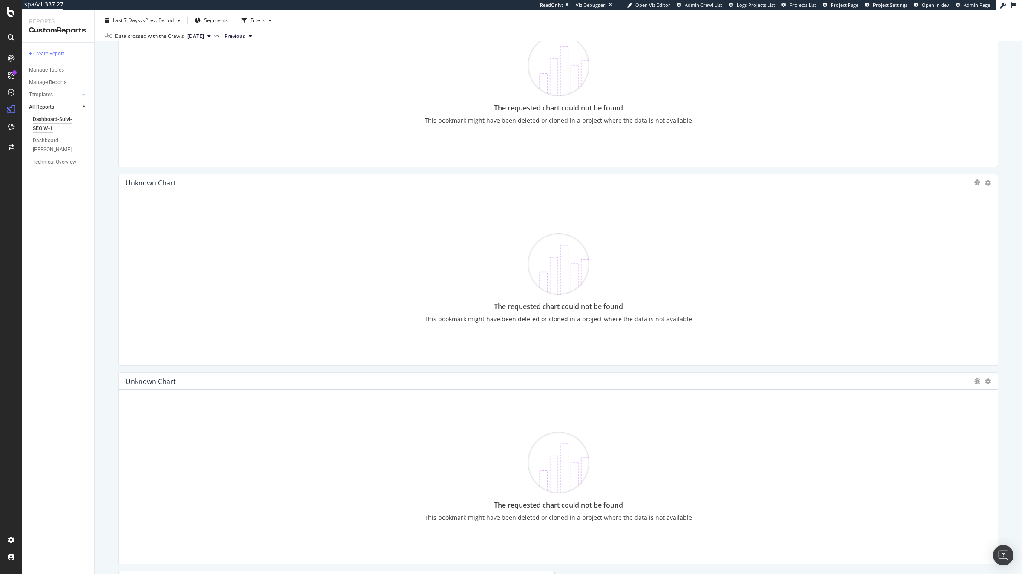
scroll to position [3129, 0]
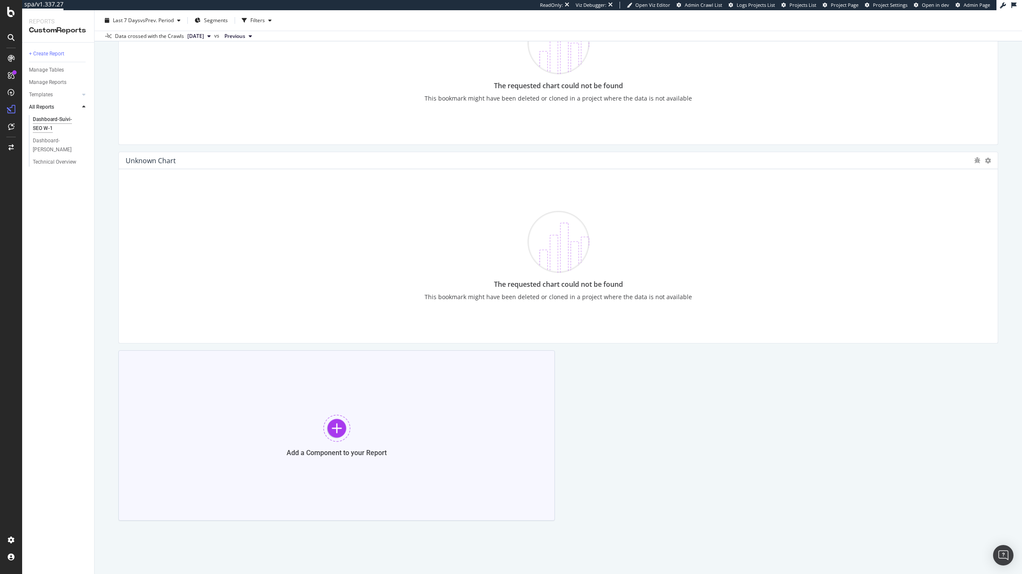
click at [347, 491] on div "Add a Component to your Report" at bounding box center [336, 435] width 436 height 170
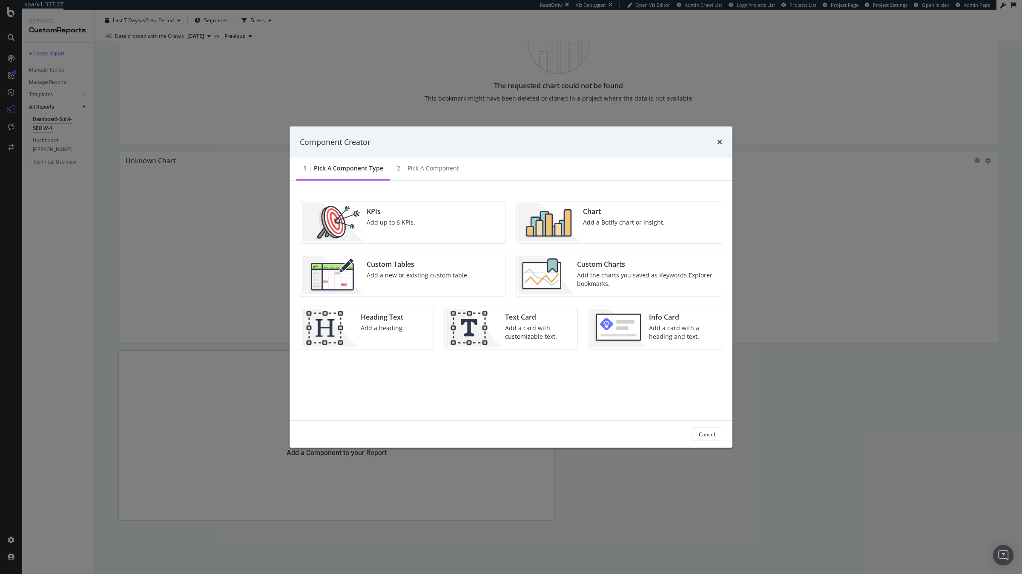
click at [457, 286] on div "Custom Tables Add a new or existing custom table." at bounding box center [417, 275] width 109 height 38
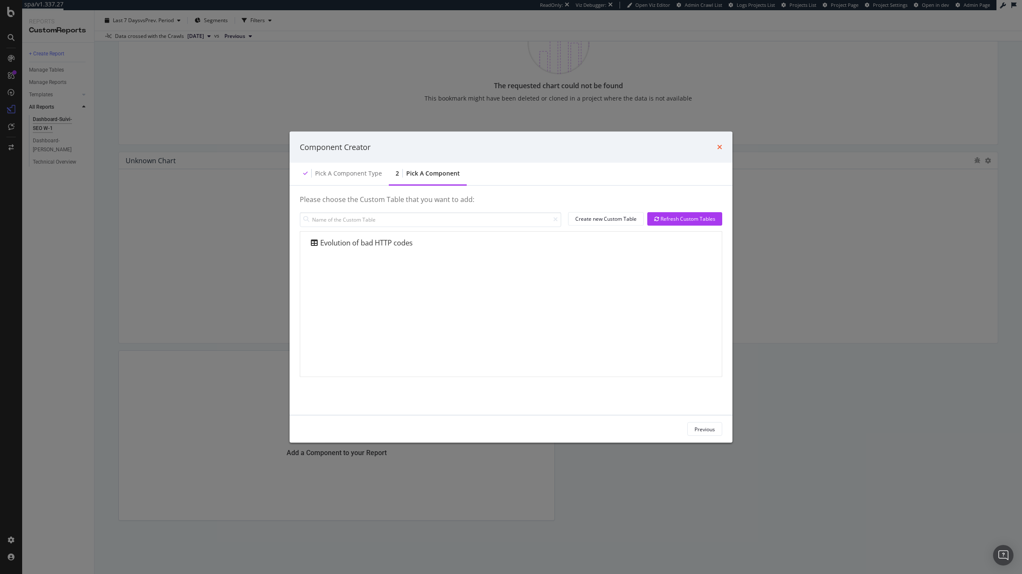
click at [719, 146] on icon "times" at bounding box center [719, 146] width 5 height 7
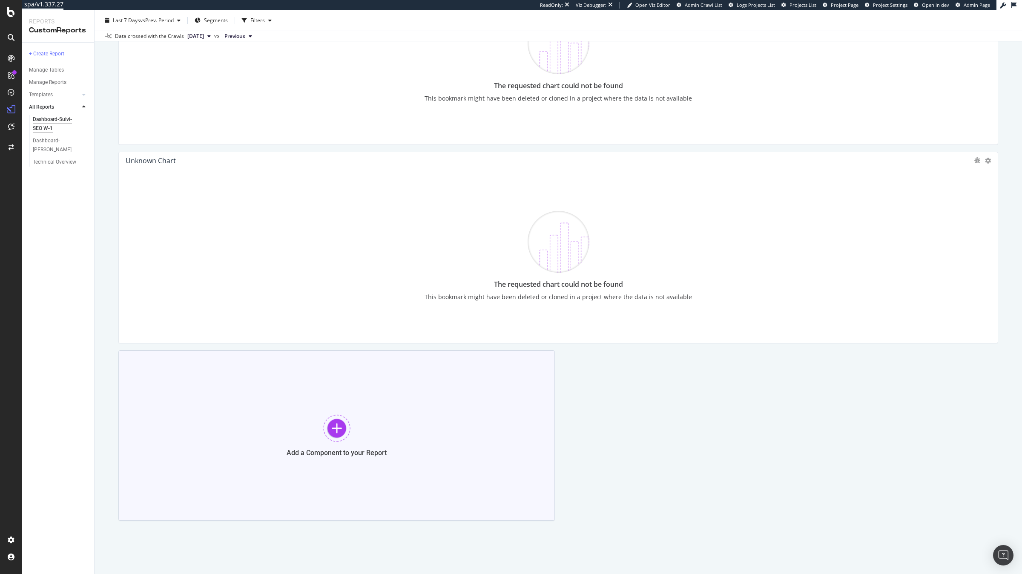
click at [382, 469] on div "Add a Component to your Report" at bounding box center [336, 435] width 436 height 170
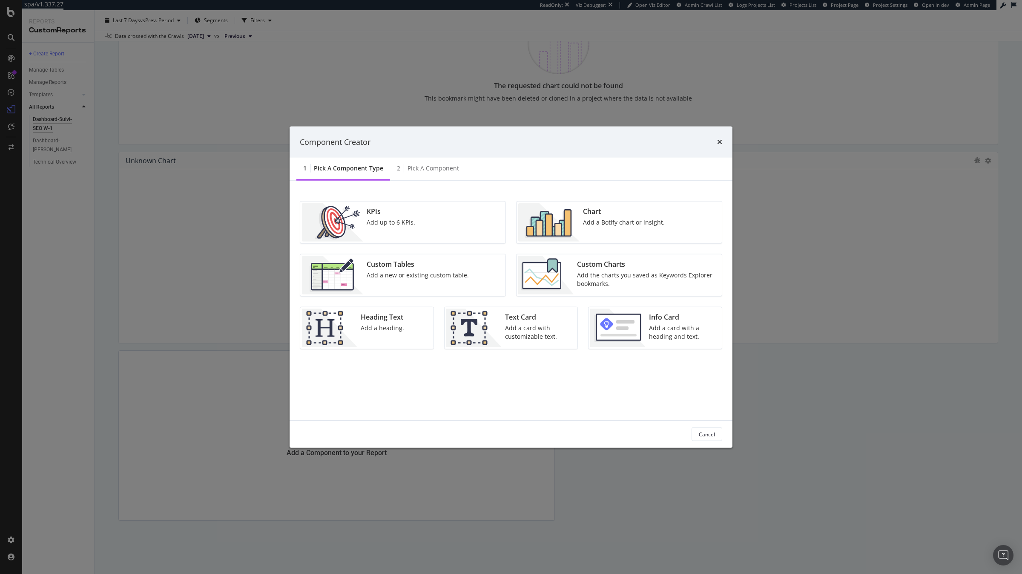
click at [597, 281] on div "Add the charts you saved as Keywords Explorer bookmarks." at bounding box center [647, 279] width 140 height 17
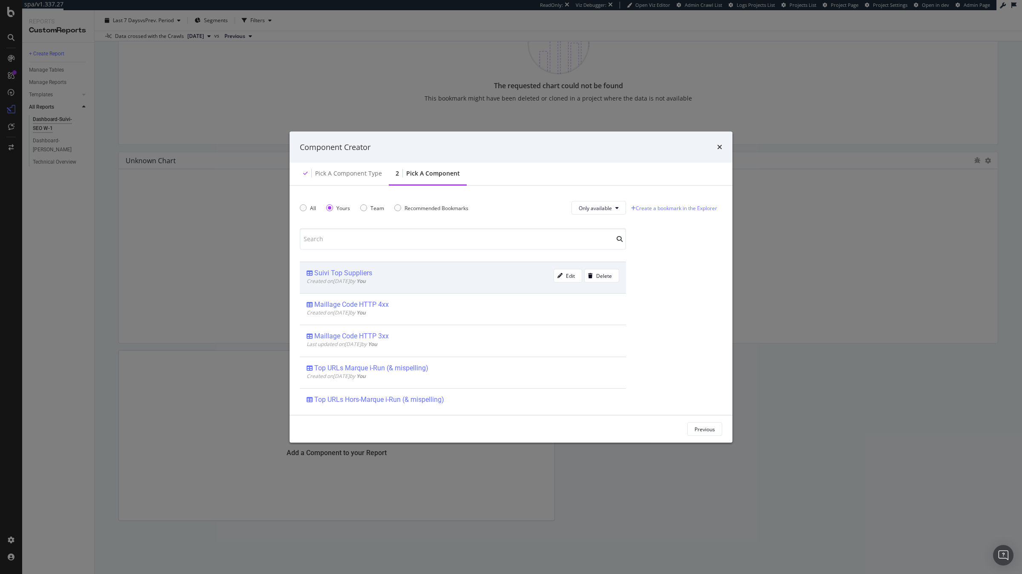
click at [391, 275] on div "Suivi Top Suppliers" at bounding box center [430, 273] width 247 height 9
click at [710, 436] on div "Previous Add Component" at bounding box center [511, 428] width 443 height 27
click at [709, 430] on div "Add Component" at bounding box center [696, 428] width 38 height 7
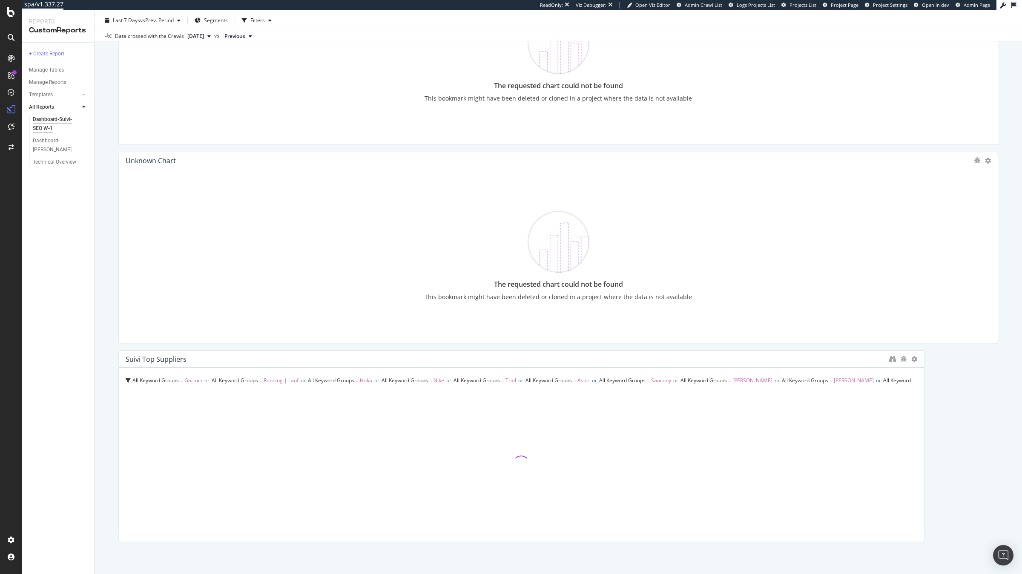
drag, startPoint x: 554, startPoint y: 439, endPoint x: 929, endPoint y: 436, distance: 375.6
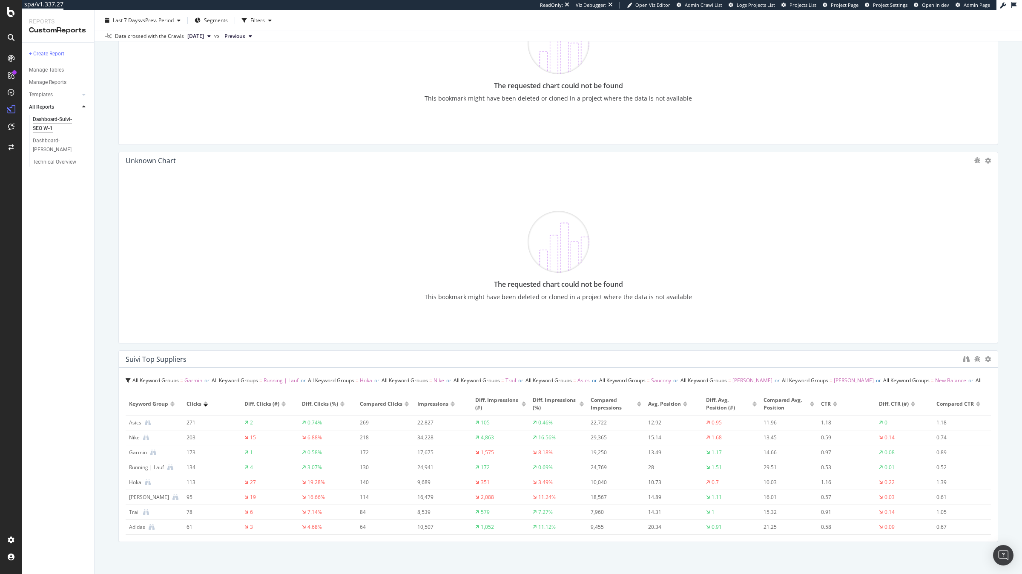
drag, startPoint x: 923, startPoint y: 436, endPoint x: 1021, endPoint y: 438, distance: 98.8
click at [1021, 438] on div "Dashboard-Suivi-SEO W-1 Dashboard-Suivi-SEO W-1 irun.de Clone (Admin) Clone Sch…" at bounding box center [558, 291] width 927 height 563
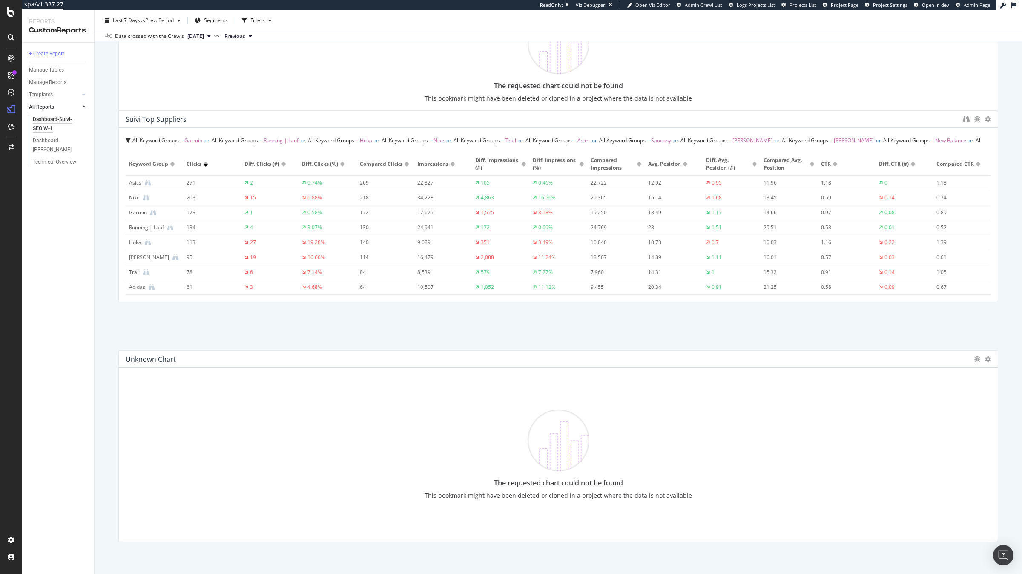
drag, startPoint x: 759, startPoint y: 361, endPoint x: 756, endPoint y: 121, distance: 240.2
click at [756, 121] on div "Suivi Top Suppliers" at bounding box center [542, 119] width 833 height 9
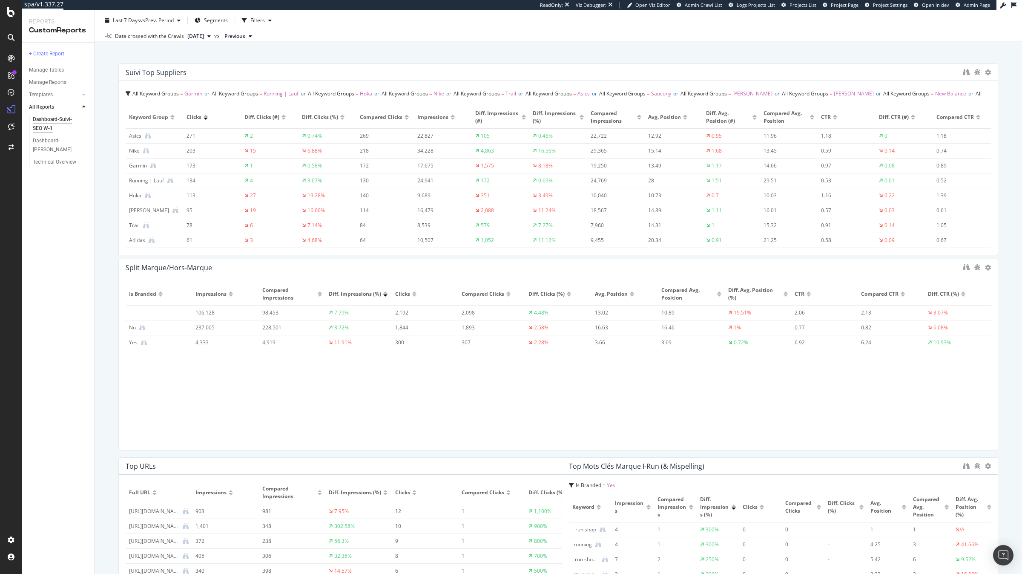
scroll to position [0, 0]
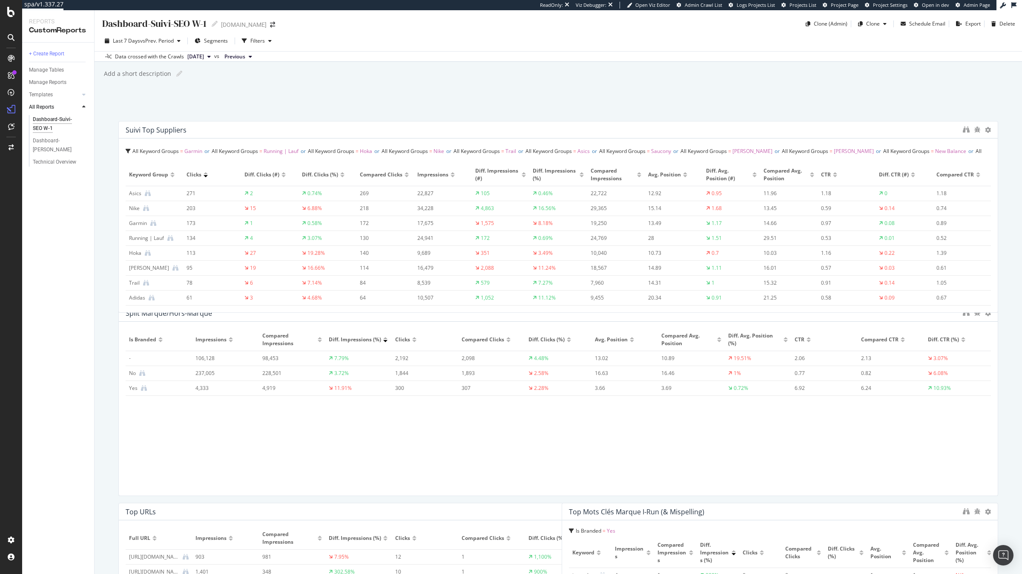
drag, startPoint x: 743, startPoint y: 159, endPoint x: 762, endPoint y: 129, distance: 35.8
click at [762, 129] on div "Suivi Top Suppliers" at bounding box center [542, 130] width 833 height 9
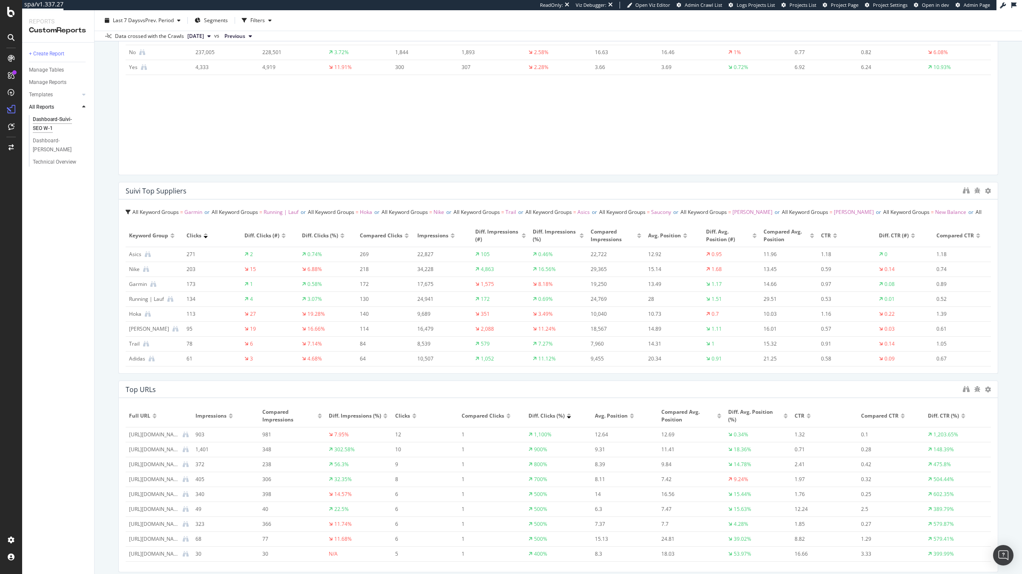
scroll to position [116, 0]
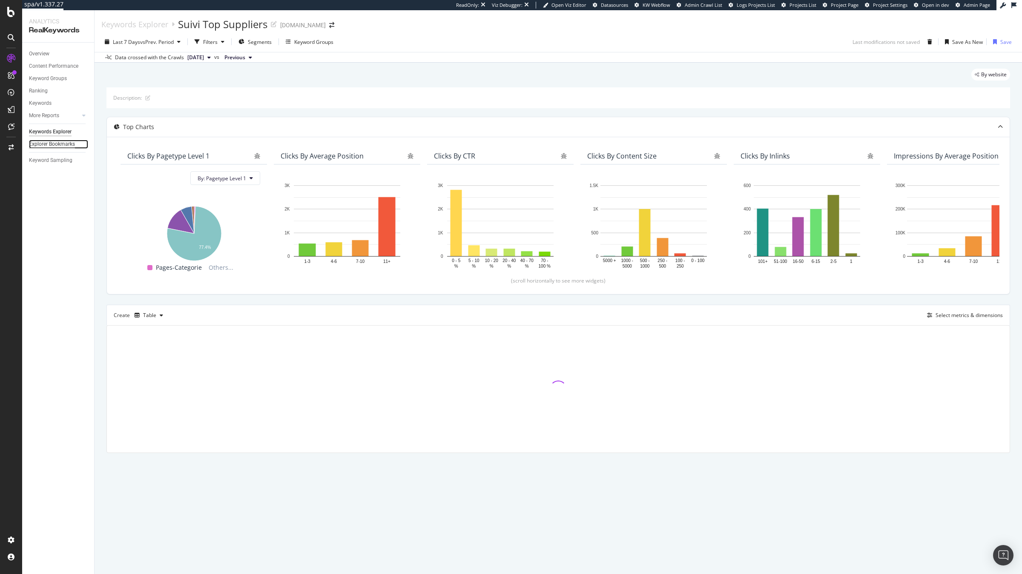
click at [54, 140] on div "Explorer Bookmarks" at bounding box center [52, 144] width 46 height 9
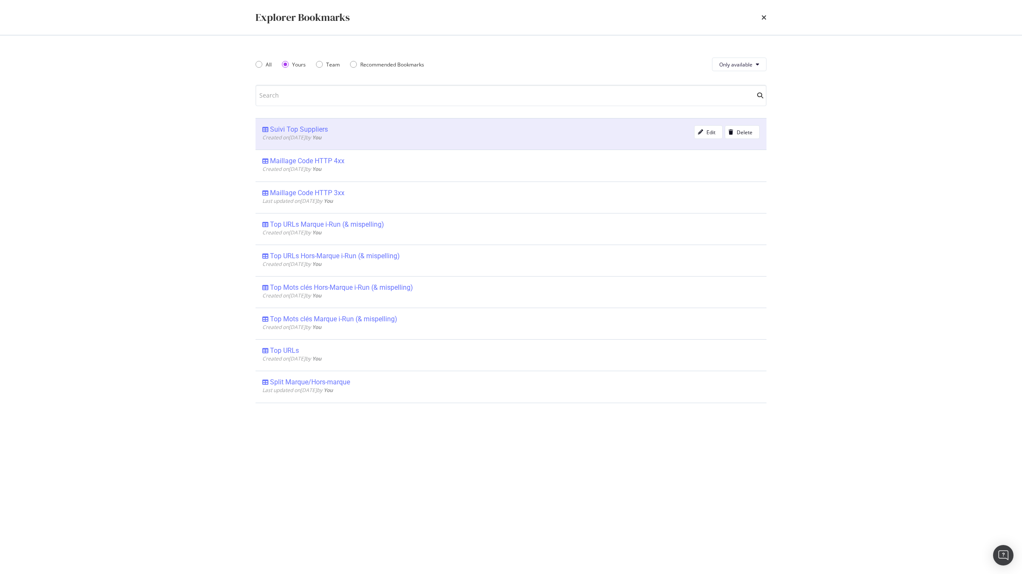
click at [302, 133] on div "Suivi Top Suppliers" at bounding box center [299, 129] width 58 height 9
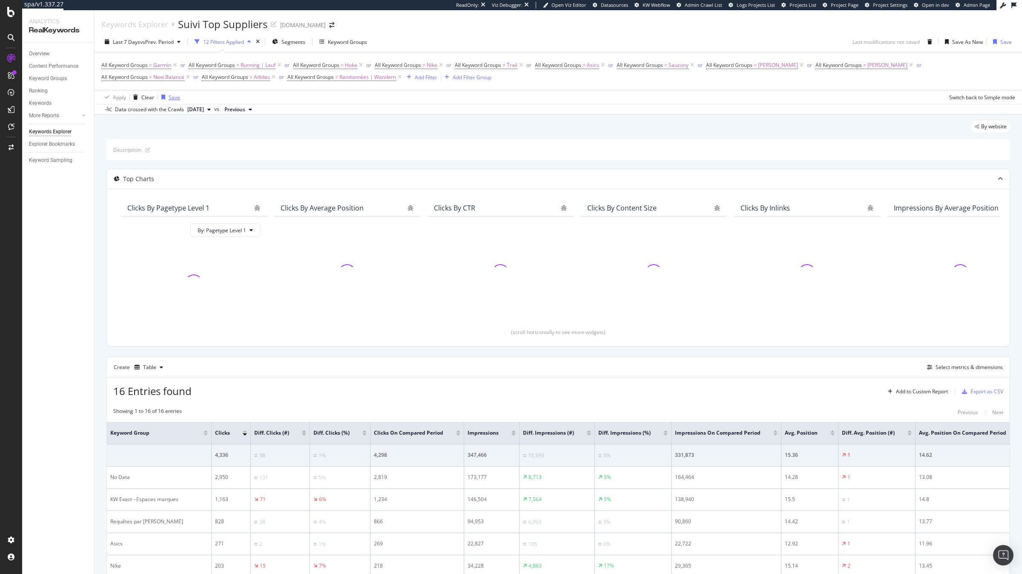
click at [164, 98] on div "button" at bounding box center [163, 97] width 11 height 5
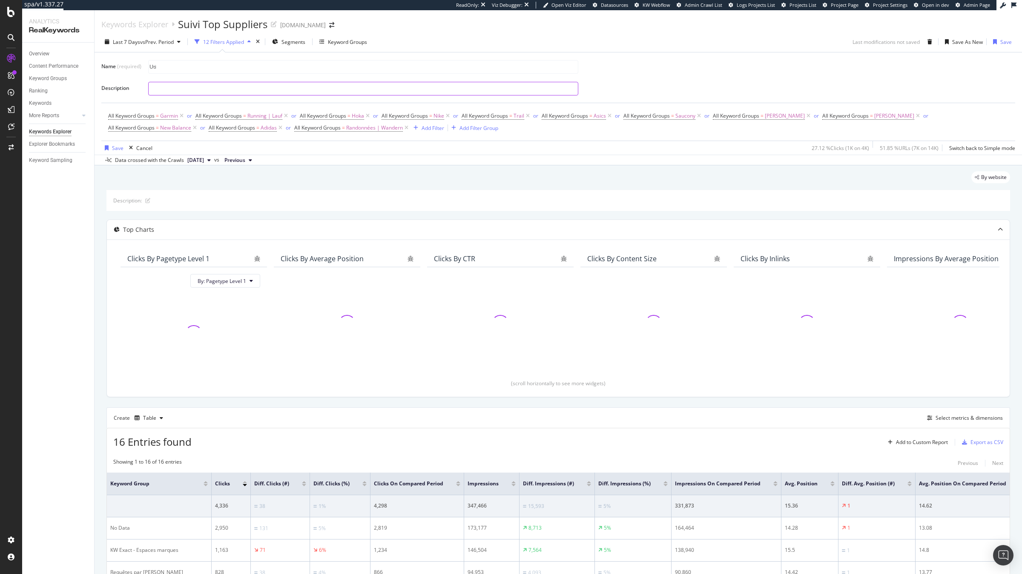
type input "Util"
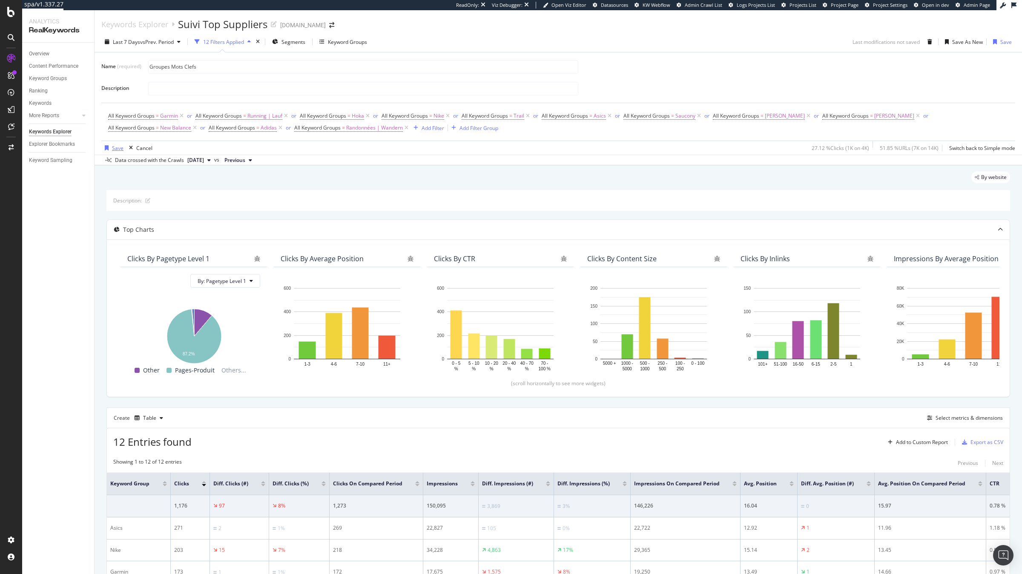
type input "Groupes Mots Clefs"
click at [114, 152] on div "Save" at bounding box center [112, 147] width 22 height 13
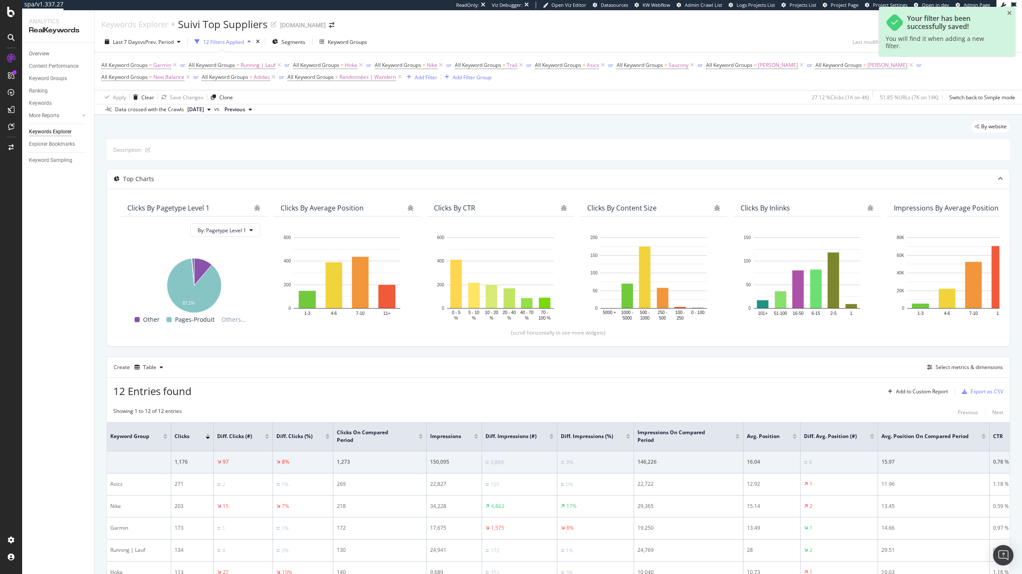
click at [785, 24] on div "Keywords Explorer Suivi Top Suppliers [DOMAIN_NAME]" at bounding box center [558, 20] width 927 height 21
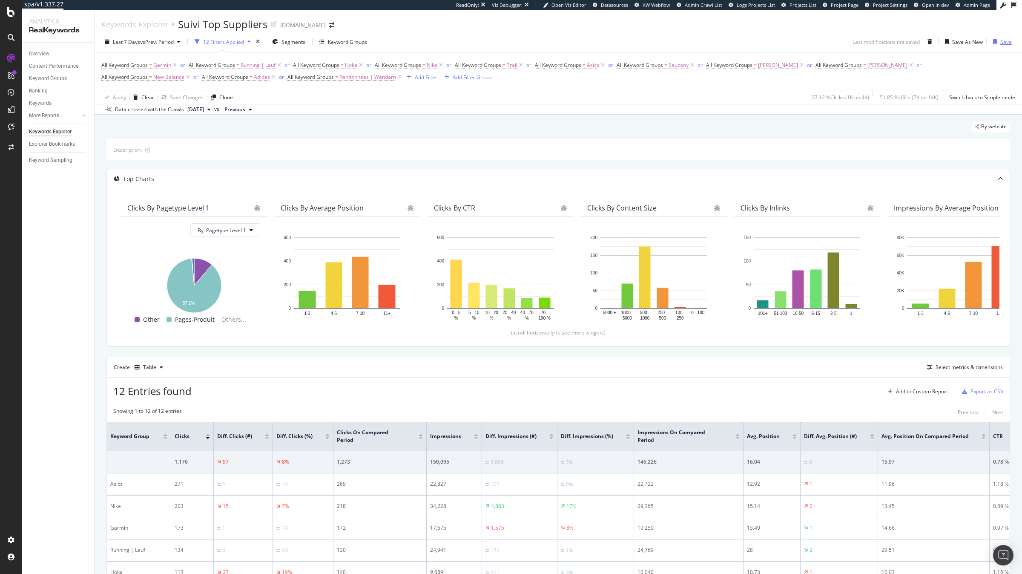
click at [1008, 40] on div "Save" at bounding box center [1005, 41] width 11 height 7
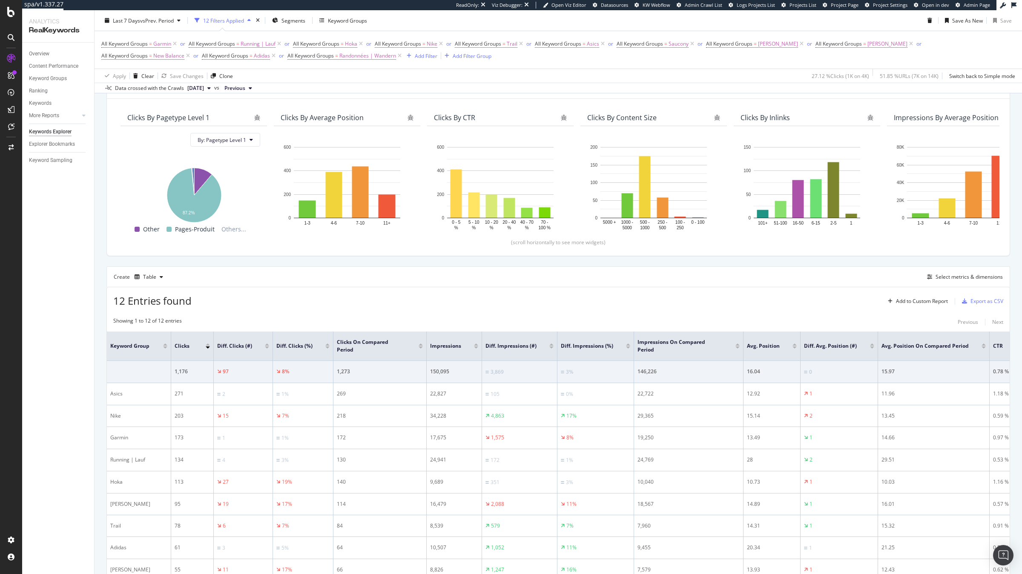
scroll to position [95, 0]
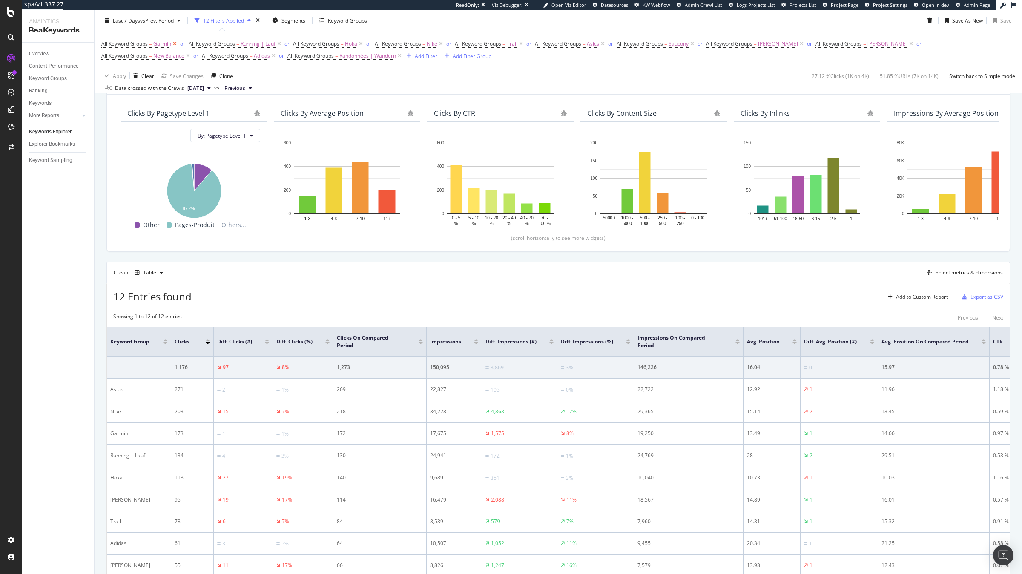
click at [175, 46] on icon at bounding box center [174, 44] width 7 height 9
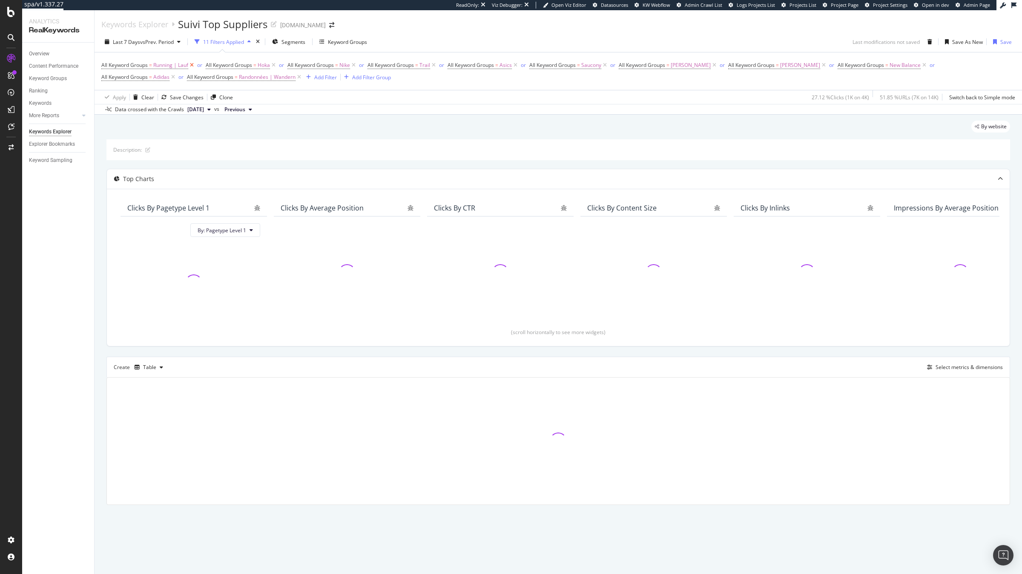
click at [192, 66] on icon at bounding box center [191, 65] width 7 height 9
click at [170, 64] on icon at bounding box center [169, 65] width 7 height 9
click at [170, 64] on icon at bounding box center [167, 65] width 7 height 9
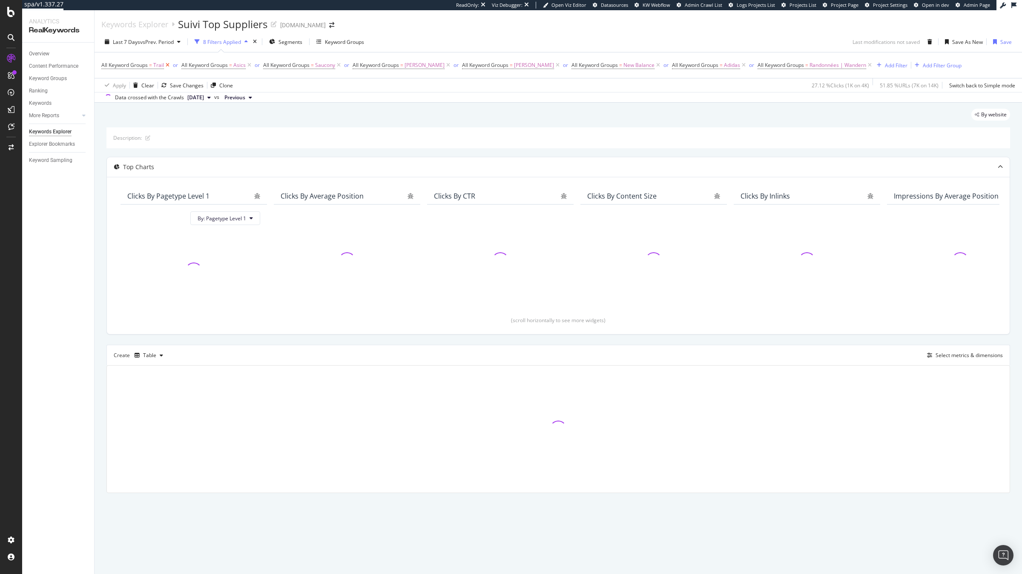
click at [170, 64] on icon at bounding box center [167, 65] width 7 height 9
click at [170, 64] on icon at bounding box center [169, 65] width 7 height 9
click at [170, 64] on span "Saucony" at bounding box center [163, 65] width 20 height 12
click at [283, 68] on icon at bounding box center [286, 65] width 7 height 9
click at [283, 66] on icon at bounding box center [286, 65] width 7 height 9
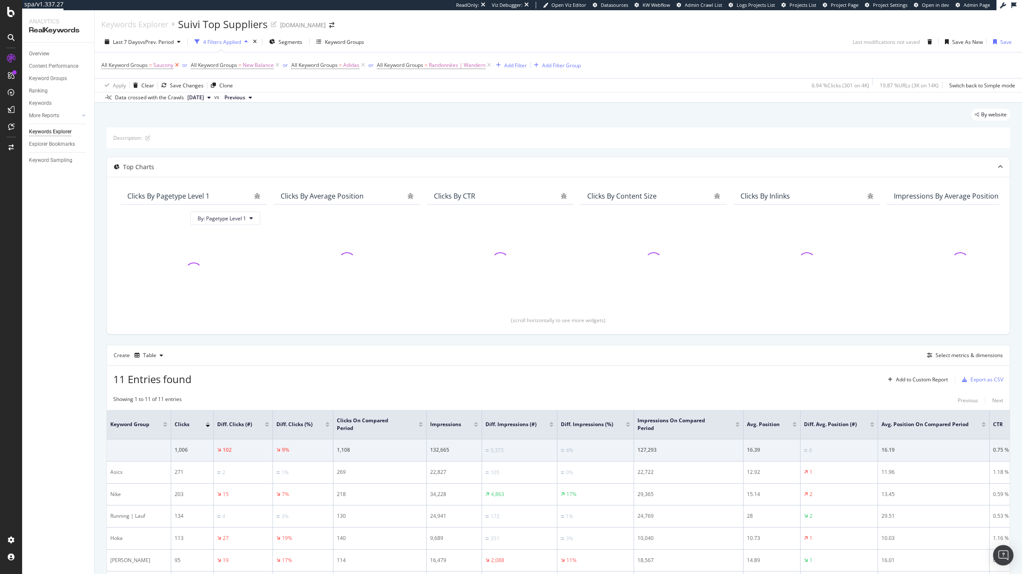
click at [177, 63] on icon at bounding box center [176, 65] width 7 height 9
click at [188, 64] on icon at bounding box center [187, 65] width 7 height 9
click at [299, 67] on icon at bounding box center [298, 65] width 7 height 9
click at [206, 65] on div "Add Filter" at bounding box center [199, 65] width 23 height 7
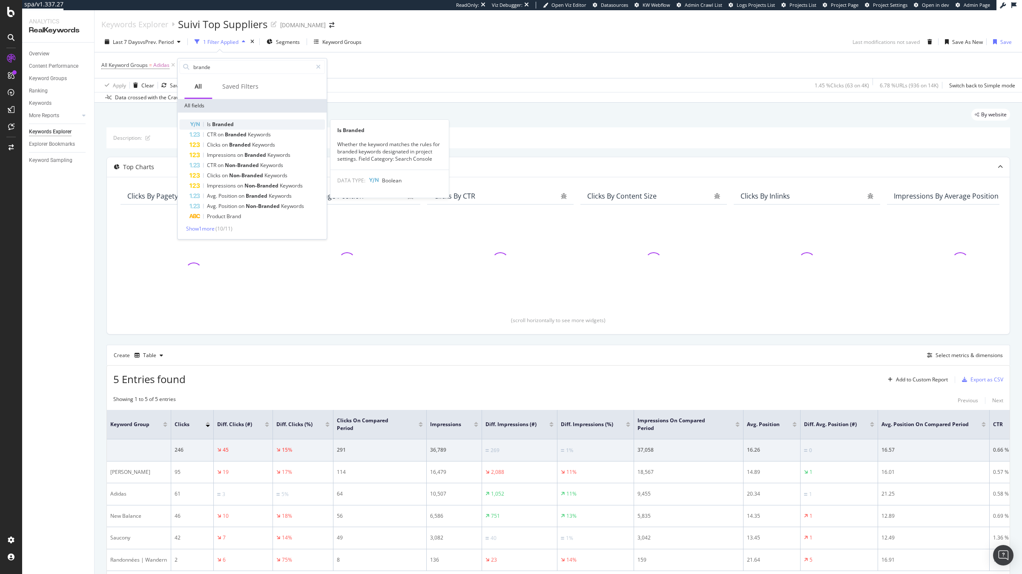
type input "brande"
click at [218, 122] on span "Branded" at bounding box center [223, 123] width 22 height 7
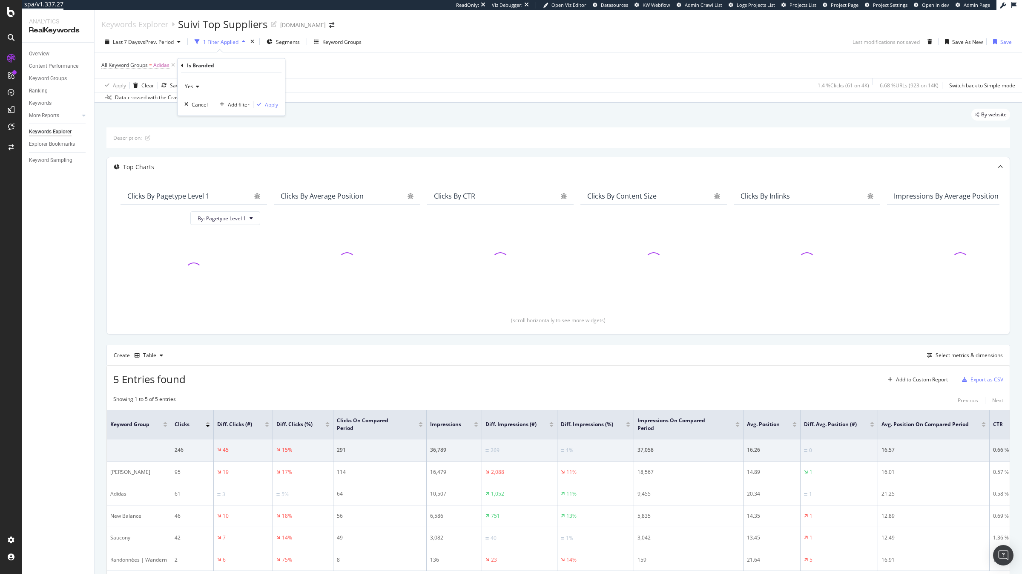
click at [196, 85] on icon at bounding box center [196, 86] width 6 height 5
click at [207, 115] on div "No" at bounding box center [231, 114] width 91 height 11
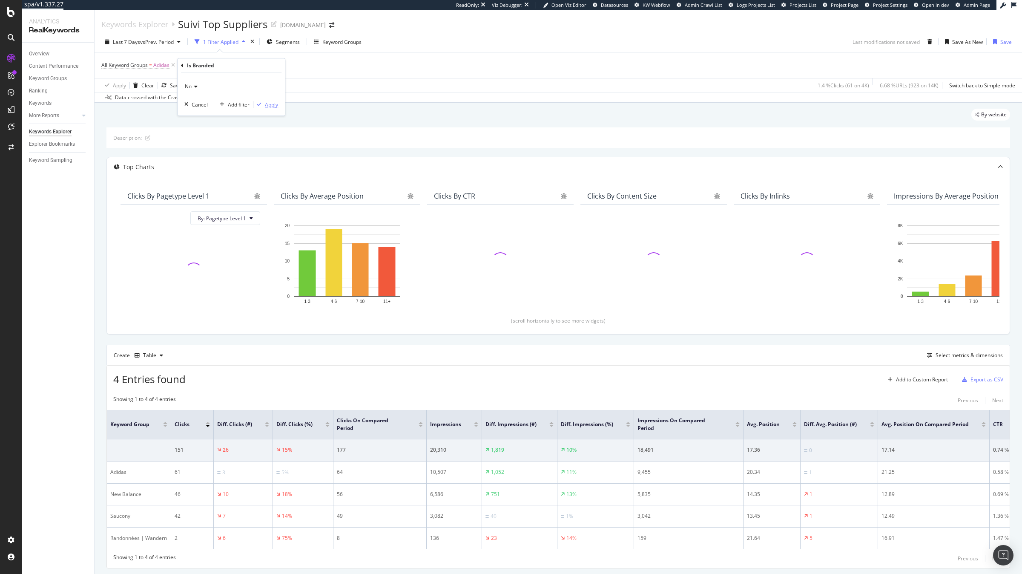
click at [270, 103] on div "Apply" at bounding box center [271, 104] width 13 height 7
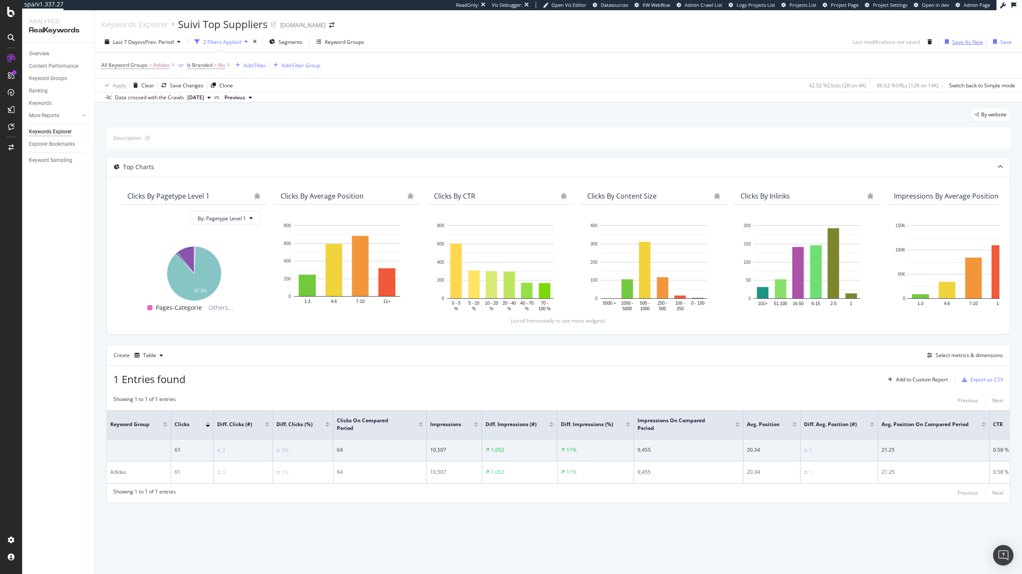
click at [971, 46] on div "Save As New" at bounding box center [961, 41] width 41 height 13
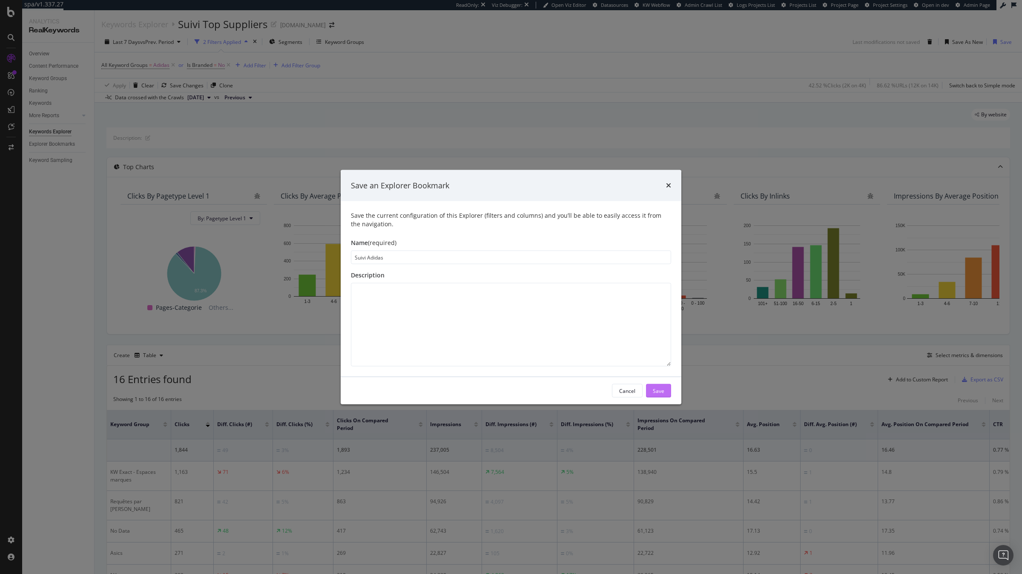
type input "Suivi Adidas"
click at [663, 395] on div "Save" at bounding box center [658, 390] width 11 height 13
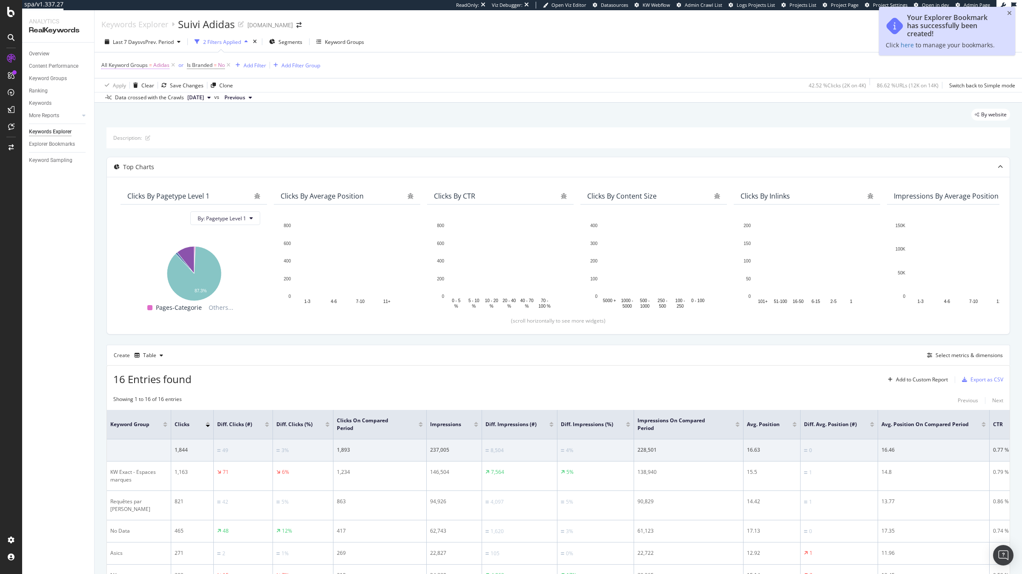
click at [146, 64] on span "All Keyword Groups" at bounding box center [124, 64] width 46 height 7
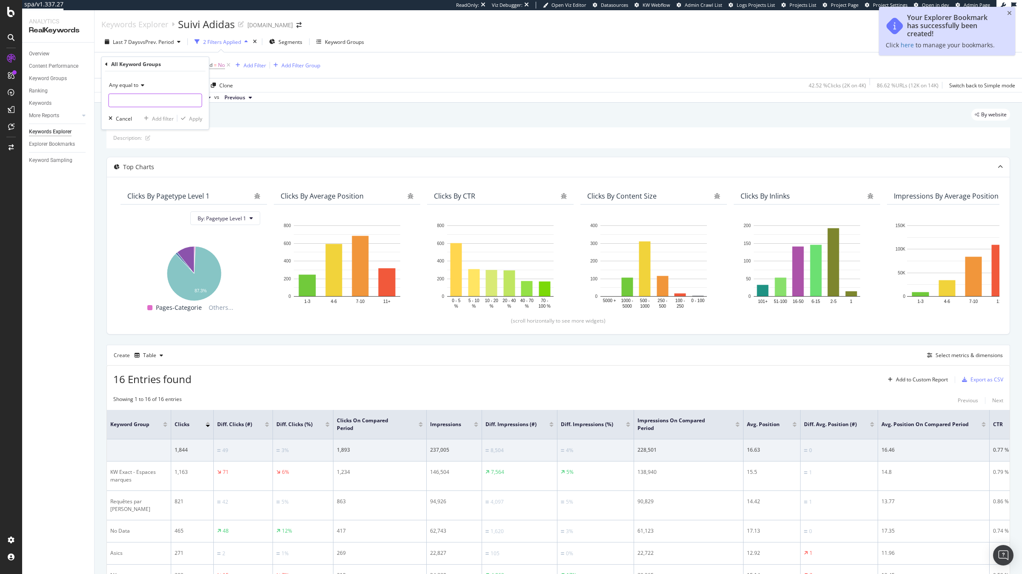
click at [165, 100] on input "text" at bounding box center [155, 101] width 93 height 14
click at [143, 121] on span "Asics" at bounding box center [156, 120] width 90 height 7
type input "Asics"
click at [191, 121] on div "Apply" at bounding box center [195, 118] width 13 height 7
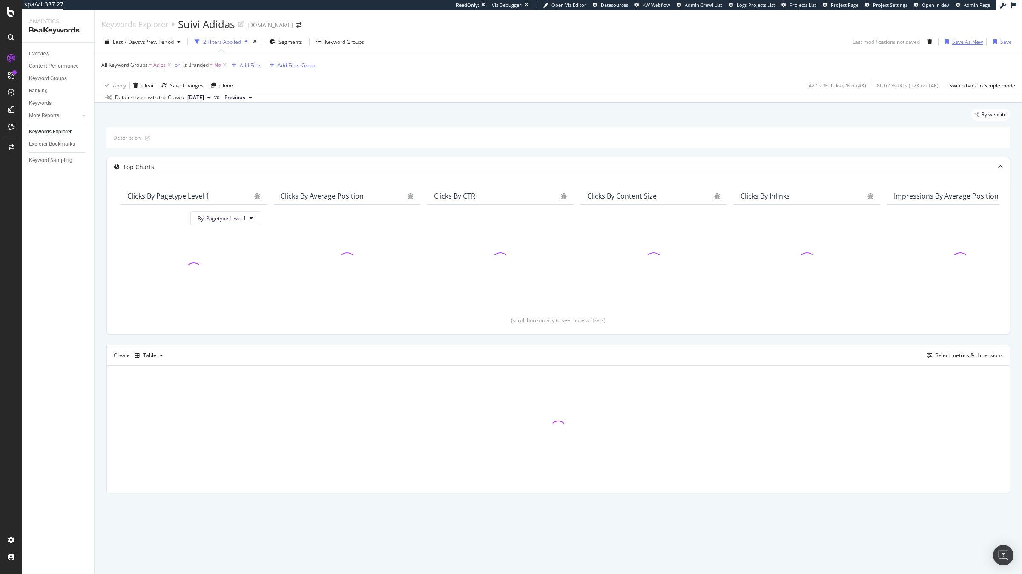
click at [961, 45] on div "Save As New" at bounding box center [967, 41] width 31 height 7
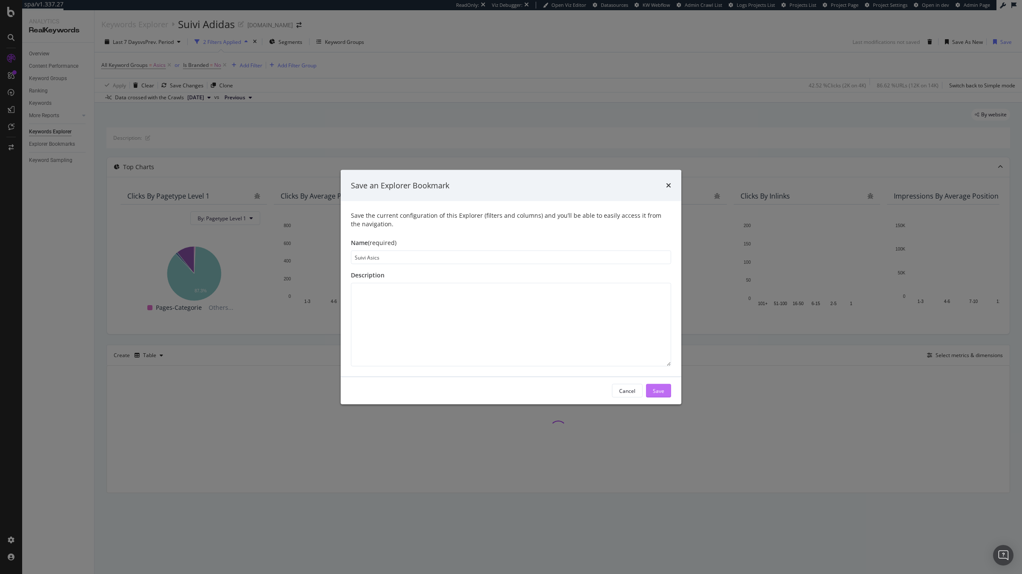
type input "Suivi Asics"
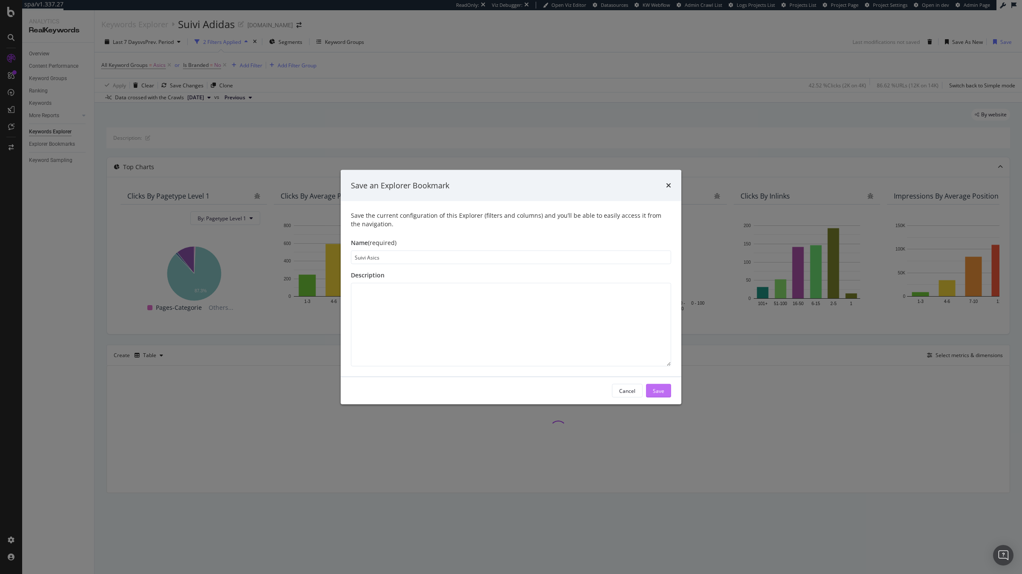
click at [653, 387] on div "Save" at bounding box center [658, 390] width 11 height 7
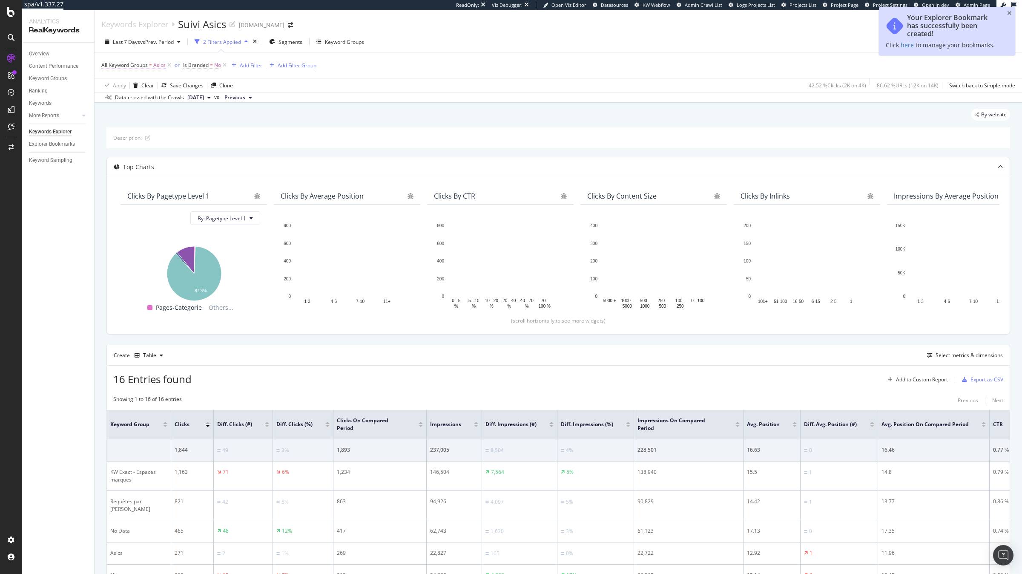
click at [126, 66] on span "All Keyword Groups" at bounding box center [124, 64] width 46 height 7
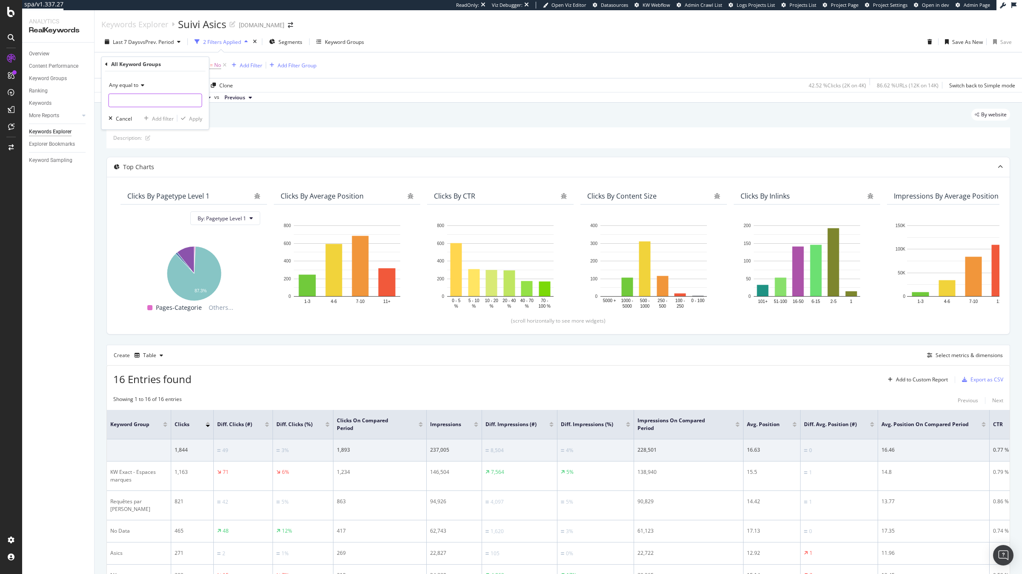
click at [161, 100] on input "text" at bounding box center [155, 101] width 93 height 14
type input "Hoka"
click at [165, 111] on span "Hoka" at bounding box center [156, 111] width 90 height 7
click at [189, 115] on div "Apply" at bounding box center [195, 118] width 13 height 7
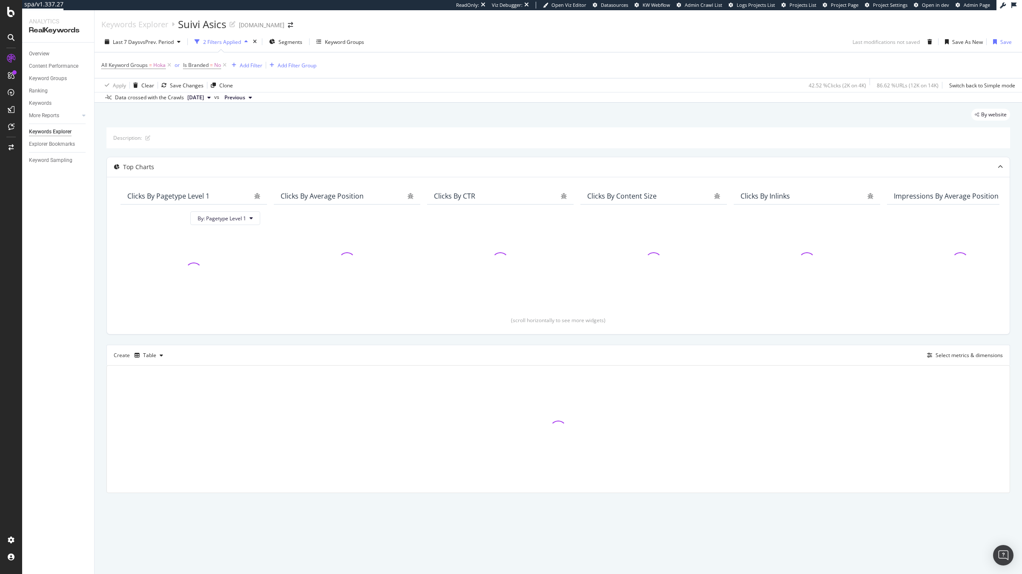
click at [960, 51] on div "Last 7 Days vs Prev. Period 2 Filters Applied Segments Keyword Groups Last modi…" at bounding box center [558, 43] width 927 height 17
click at [962, 48] on div "Save As New" at bounding box center [962, 42] width 48 height 14
click at [962, 43] on div "Save As New" at bounding box center [967, 41] width 31 height 7
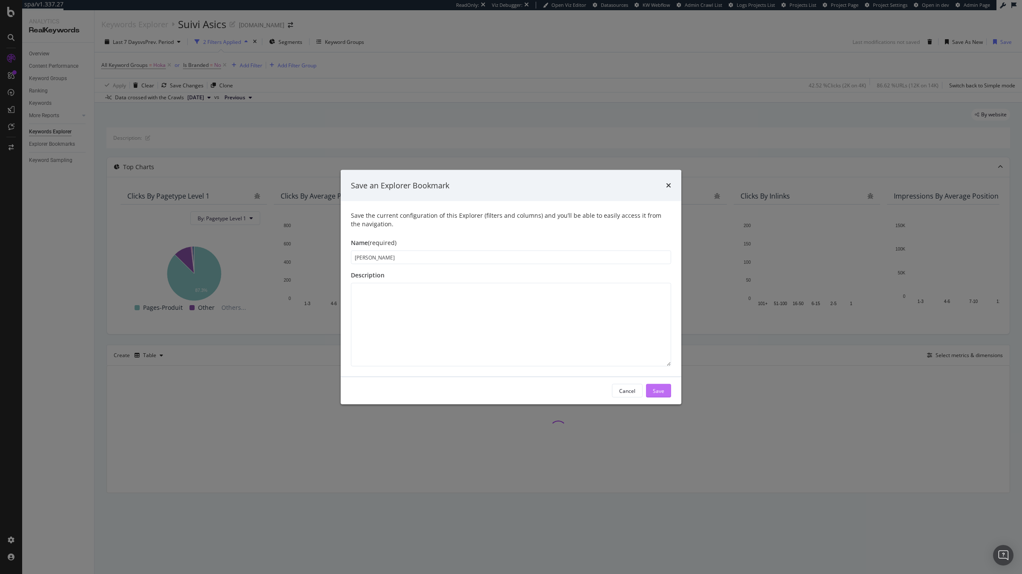
type input "[PERSON_NAME]"
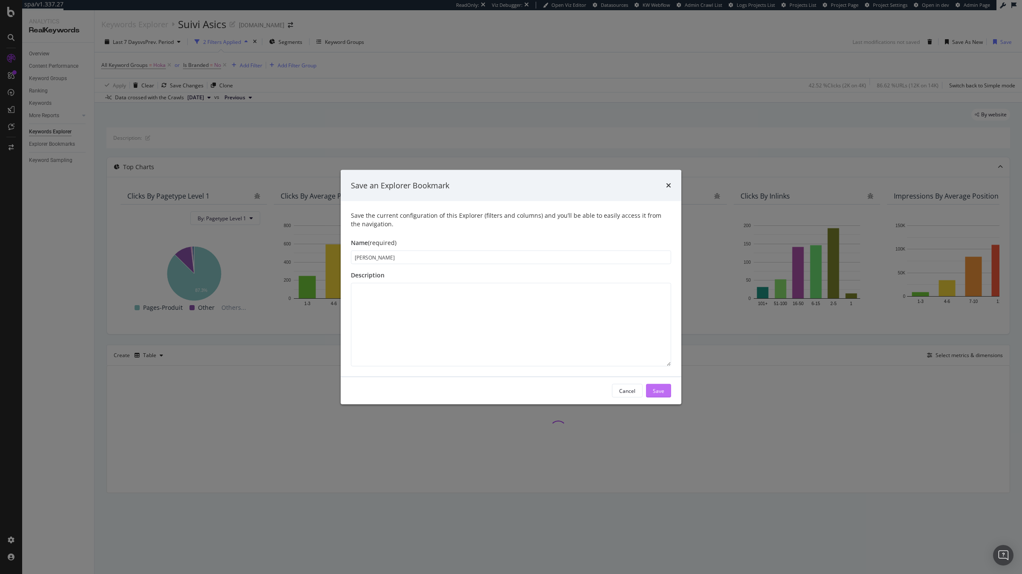
click at [661, 390] on div "Save" at bounding box center [658, 390] width 11 height 7
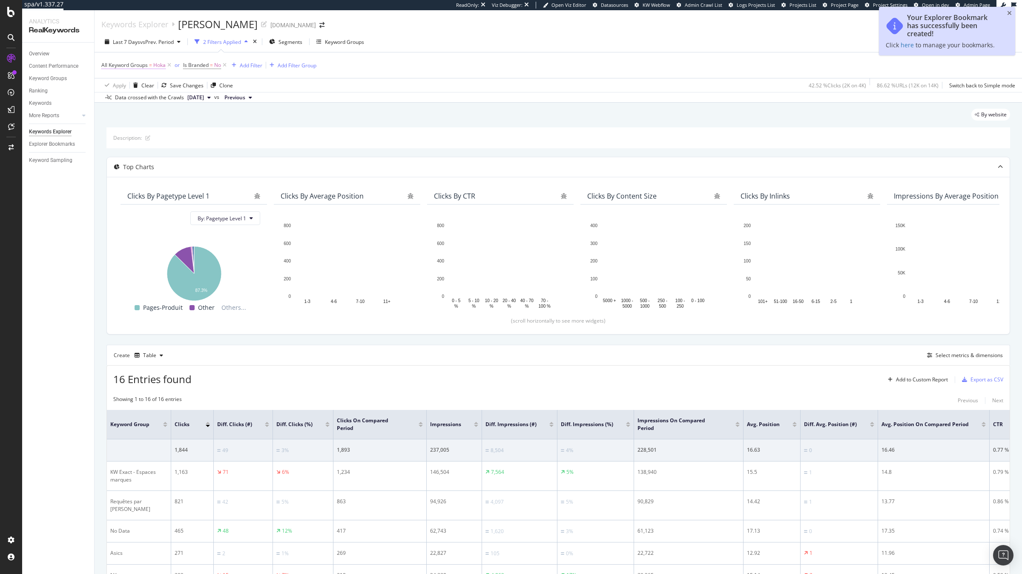
click at [140, 64] on span "All Keyword Groups" at bounding box center [124, 64] width 46 height 7
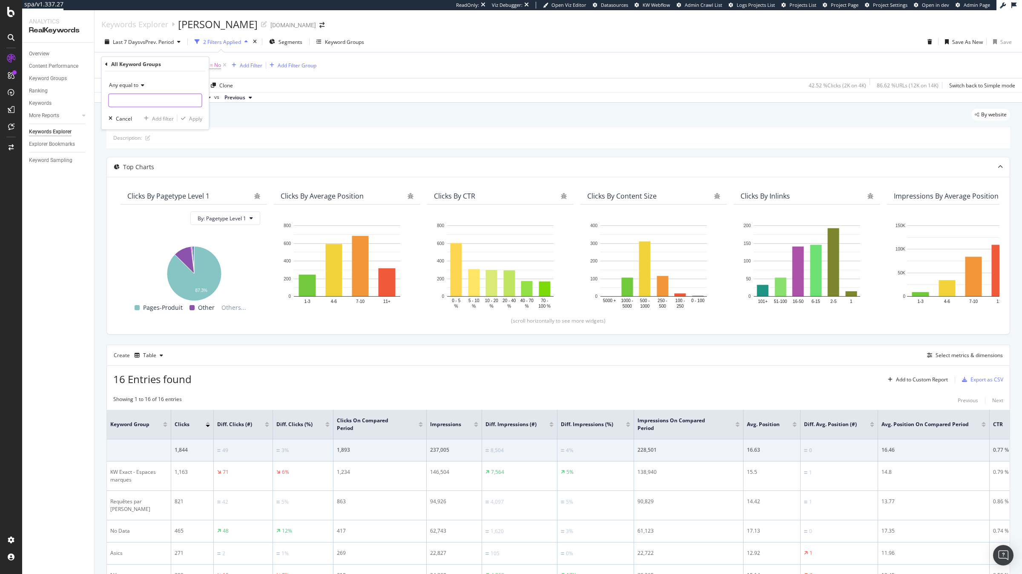
click at [170, 100] on input "text" at bounding box center [155, 101] width 93 height 14
click at [188, 112] on span "Garmin" at bounding box center [156, 111] width 90 height 7
type input "Garmin"
drag, startPoint x: 189, startPoint y: 117, endPoint x: 201, endPoint y: 116, distance: 11.5
click at [189, 117] on div "Apply" at bounding box center [195, 118] width 13 height 7
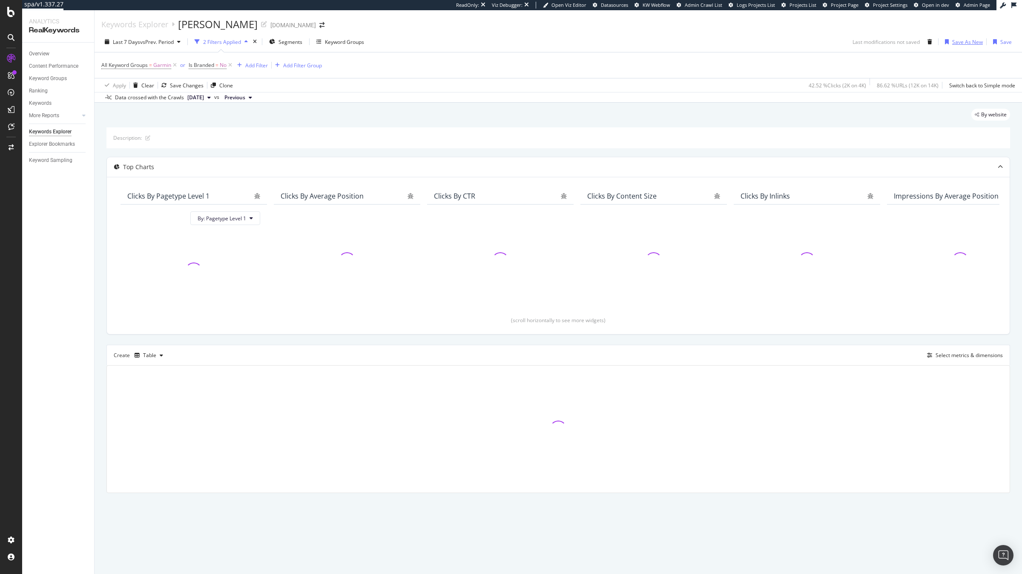
click at [964, 41] on div "Save As New" at bounding box center [967, 41] width 31 height 7
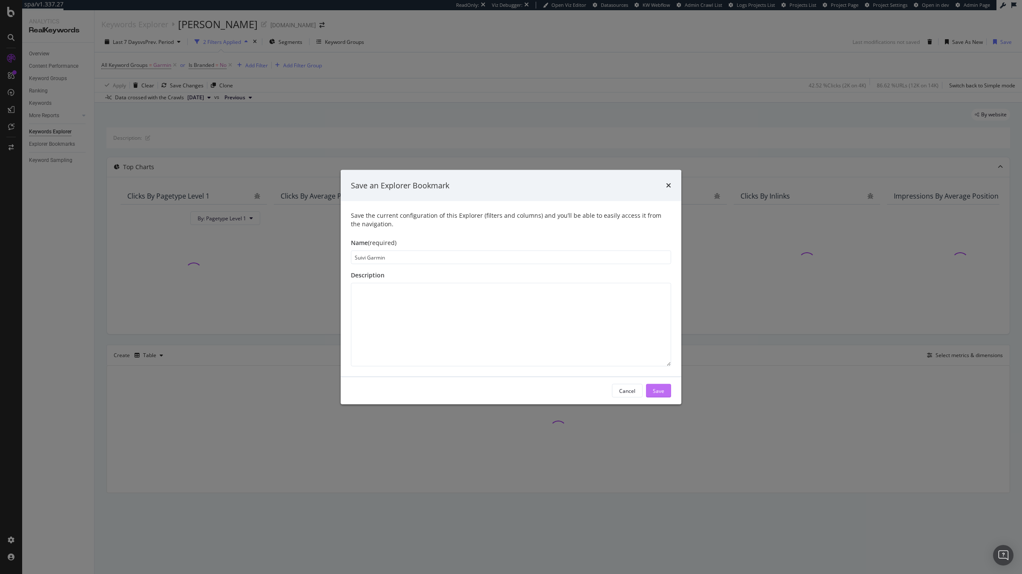
type input "Suivi Garmin"
click at [663, 394] on div "Save" at bounding box center [658, 390] width 11 height 13
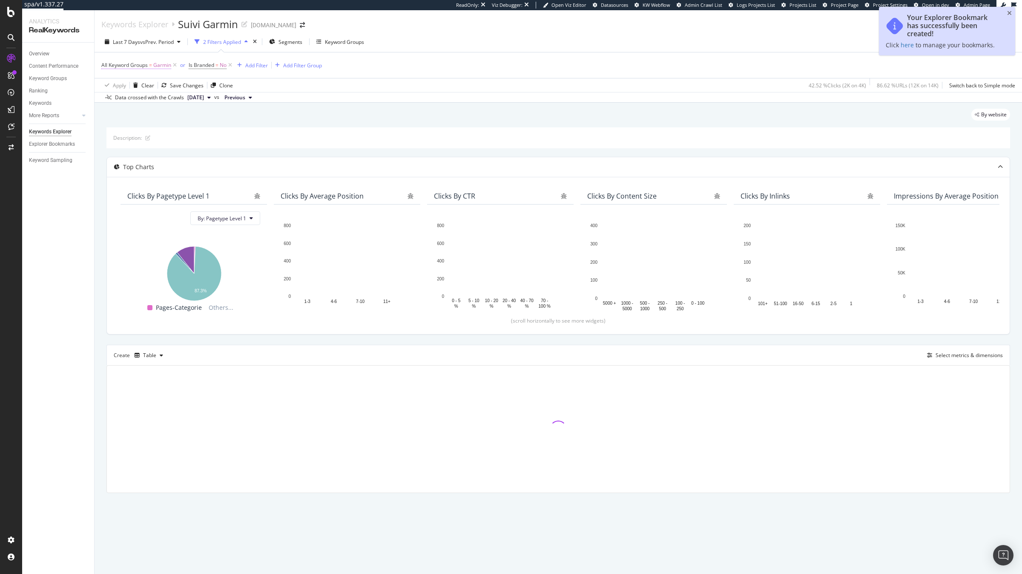
click at [143, 67] on span "All Keyword Groups" at bounding box center [124, 64] width 46 height 7
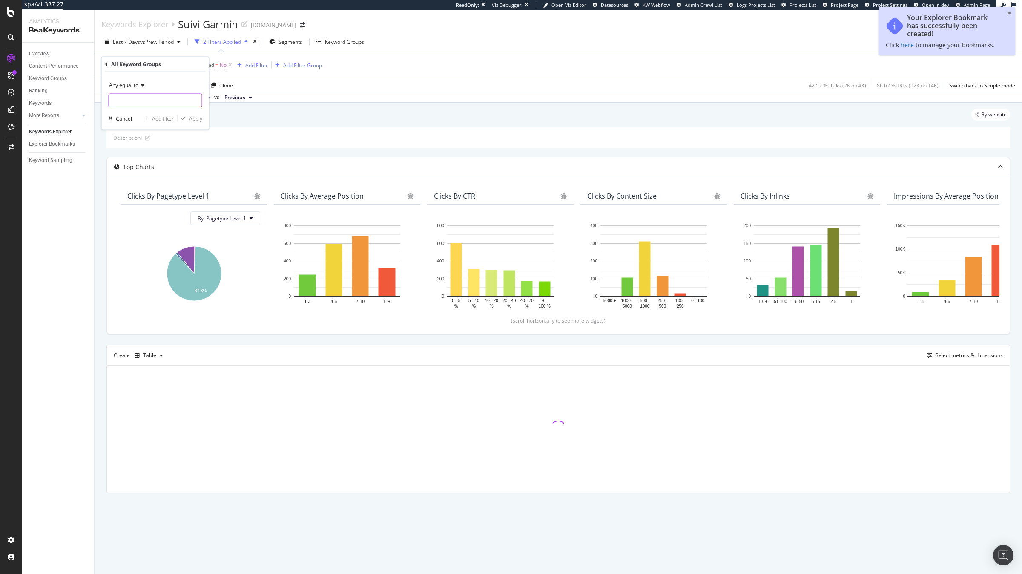
click at [154, 102] on input "text" at bounding box center [155, 101] width 93 height 14
click at [164, 113] on span "Nike" at bounding box center [156, 111] width 90 height 7
type input "Nike"
click at [187, 118] on div "button" at bounding box center [183, 118] width 11 height 5
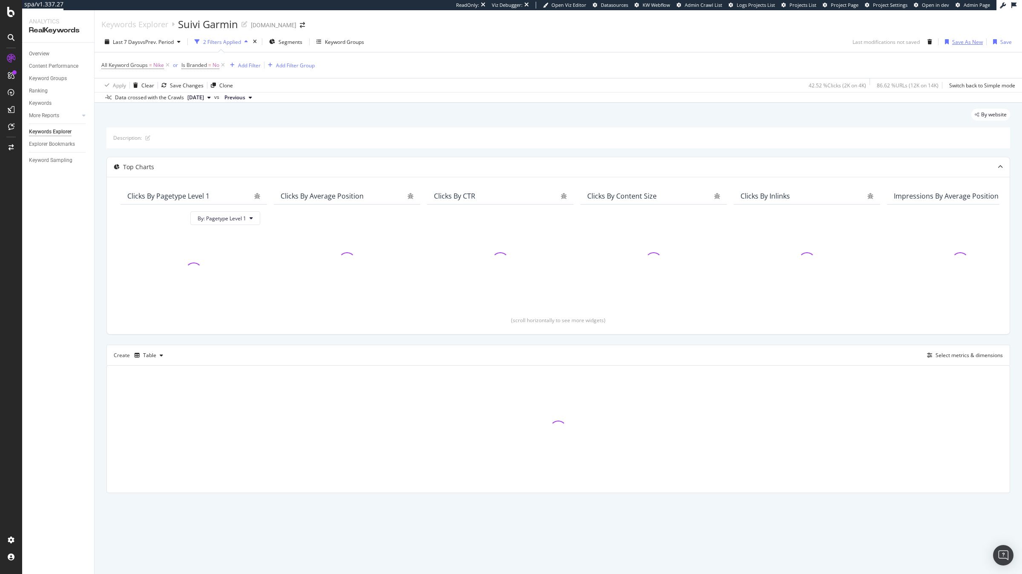
click at [953, 38] on div "Save As New" at bounding box center [967, 41] width 31 height 7
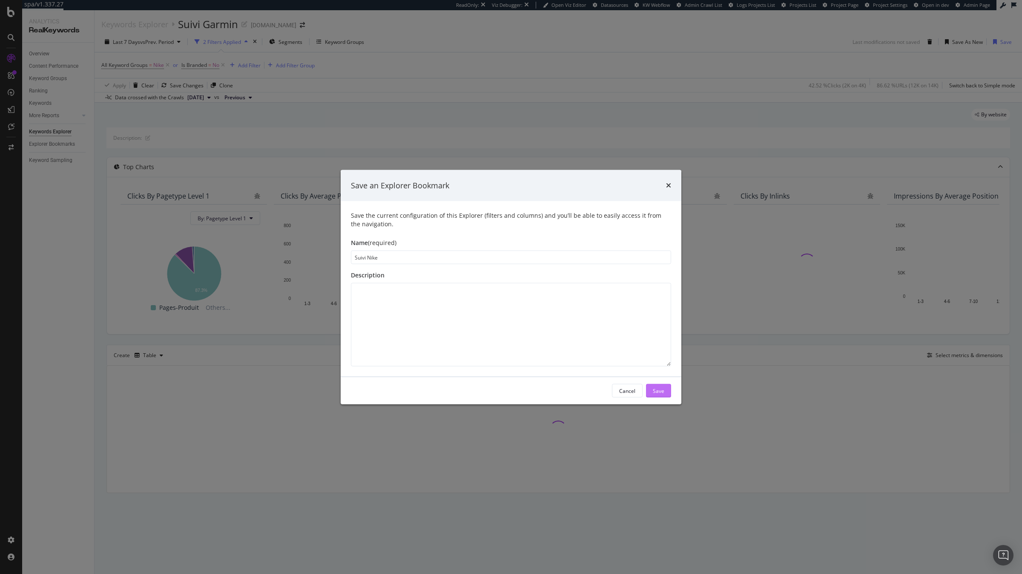
type input "Suivi Nike"
click at [662, 391] on div "Save" at bounding box center [658, 390] width 11 height 7
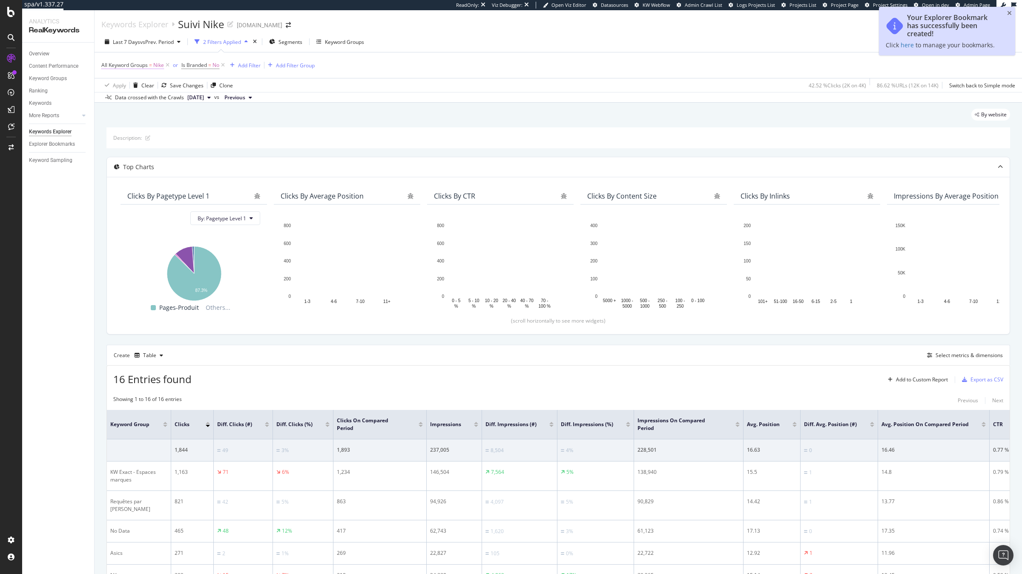
click at [129, 67] on span "All Keyword Groups" at bounding box center [124, 64] width 46 height 7
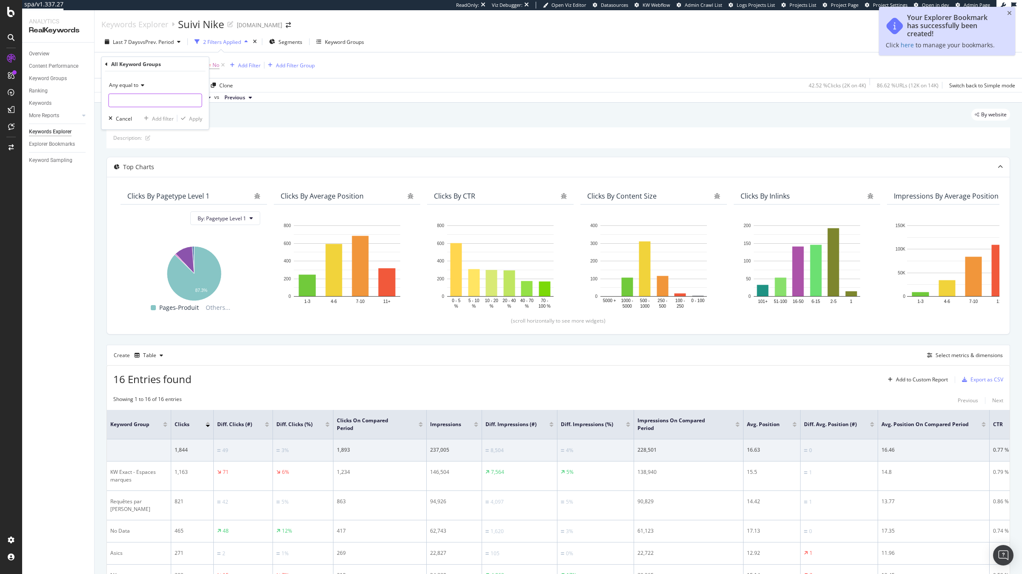
click at [159, 96] on input "text" at bounding box center [155, 101] width 93 height 14
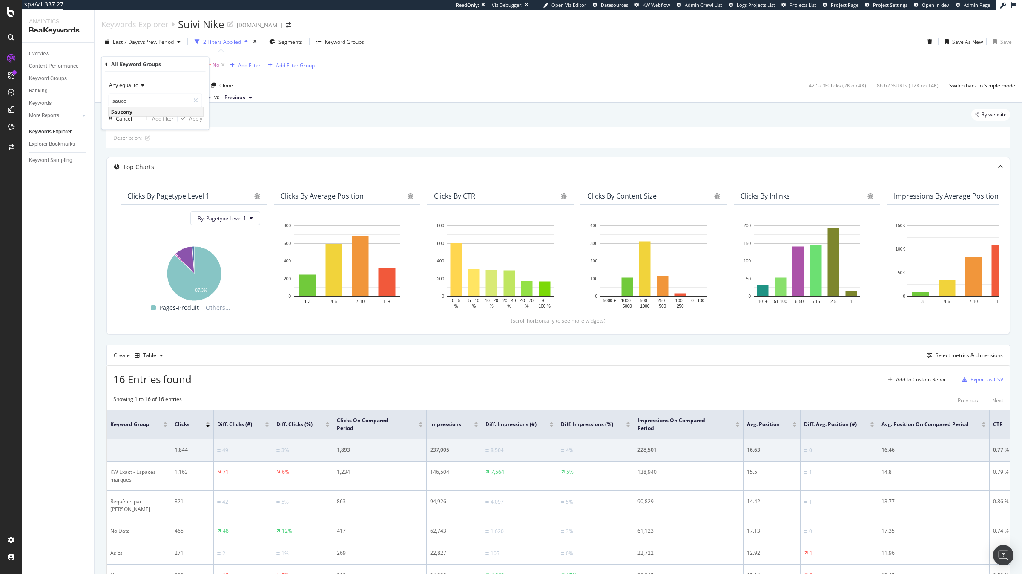
click at [166, 111] on span "Saucony" at bounding box center [156, 111] width 90 height 7
type input "Saucony"
click at [192, 113] on div "Any equal to Saucony Saucony Cancel Add filter Apply" at bounding box center [155, 101] width 107 height 58
click at [192, 117] on div "Apply" at bounding box center [195, 118] width 13 height 7
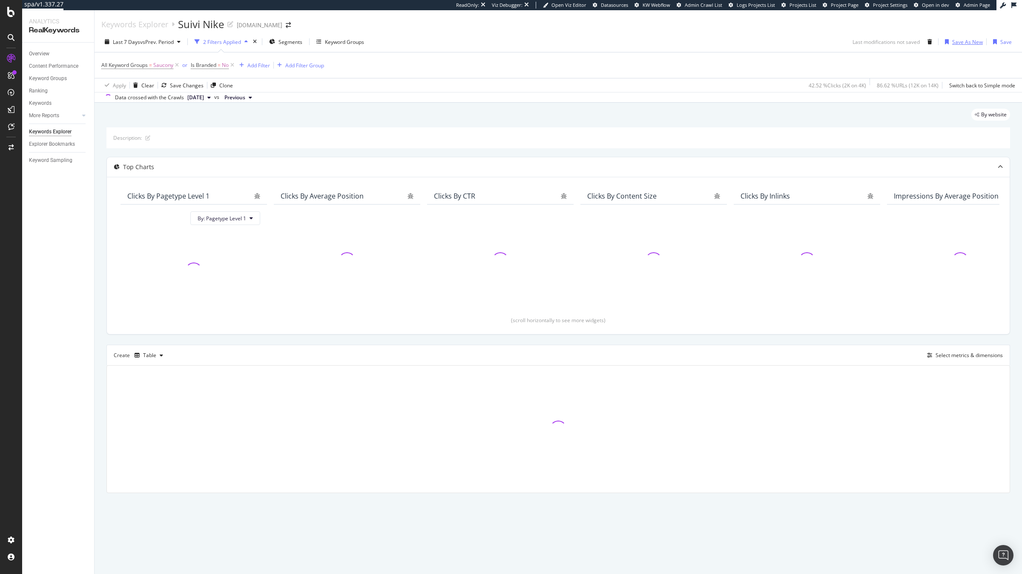
click at [944, 43] on div "button" at bounding box center [946, 41] width 11 height 5
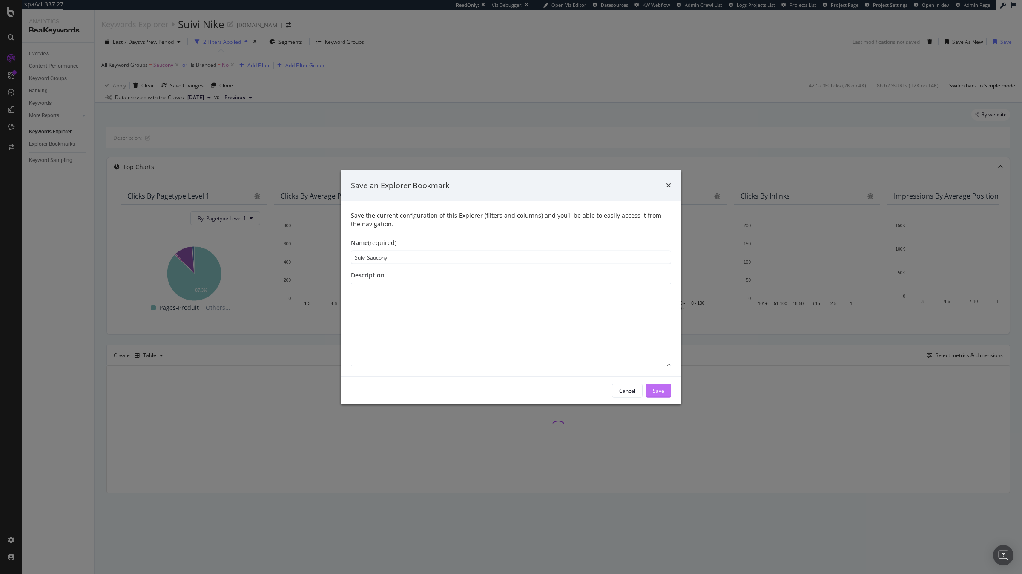
type input "Suivi Saucony"
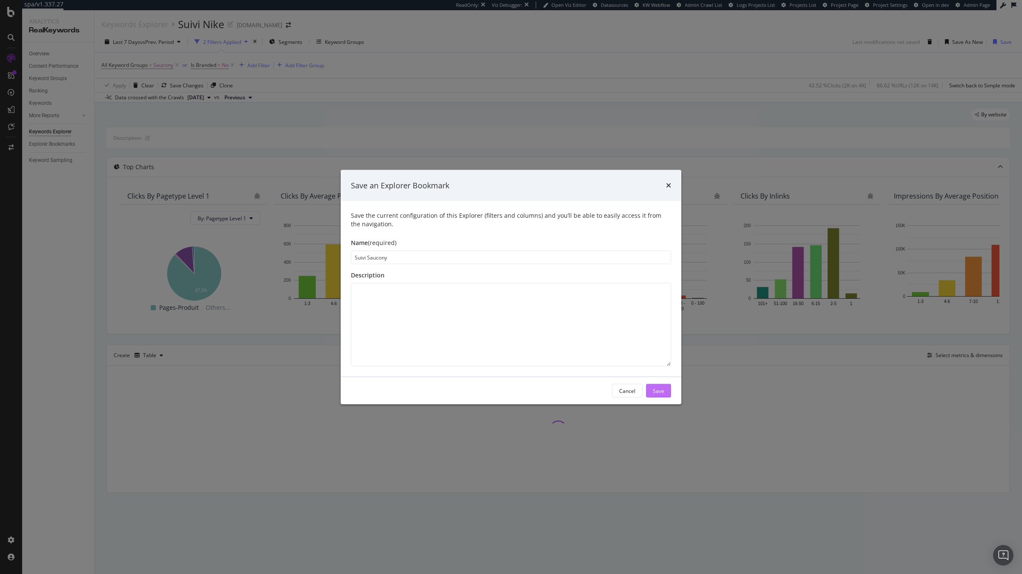
click at [666, 392] on button "Save" at bounding box center [658, 391] width 25 height 14
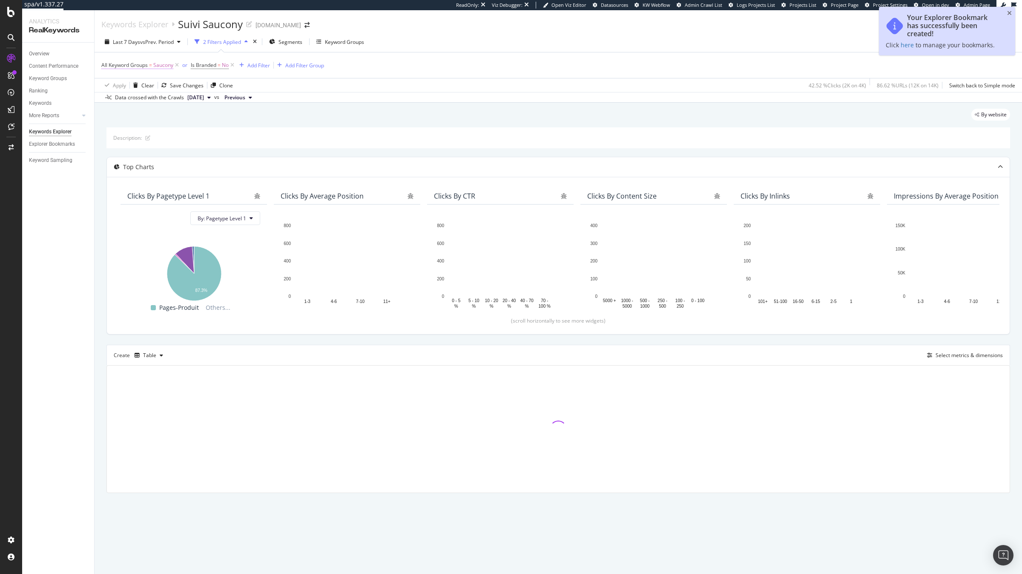
click at [118, 66] on span "All Keyword Groups" at bounding box center [124, 64] width 46 height 7
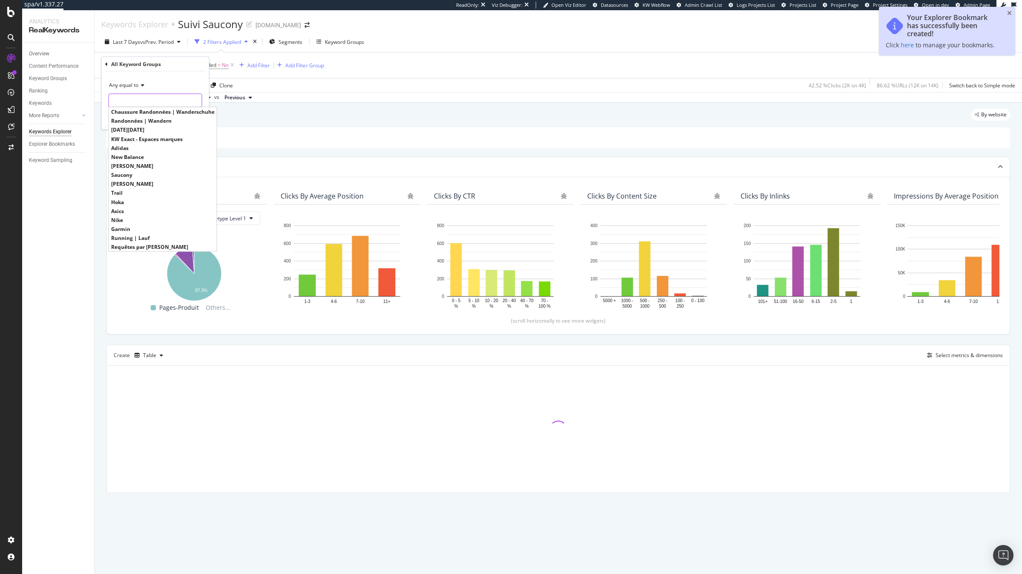
click at [146, 96] on input "text" at bounding box center [155, 101] width 93 height 14
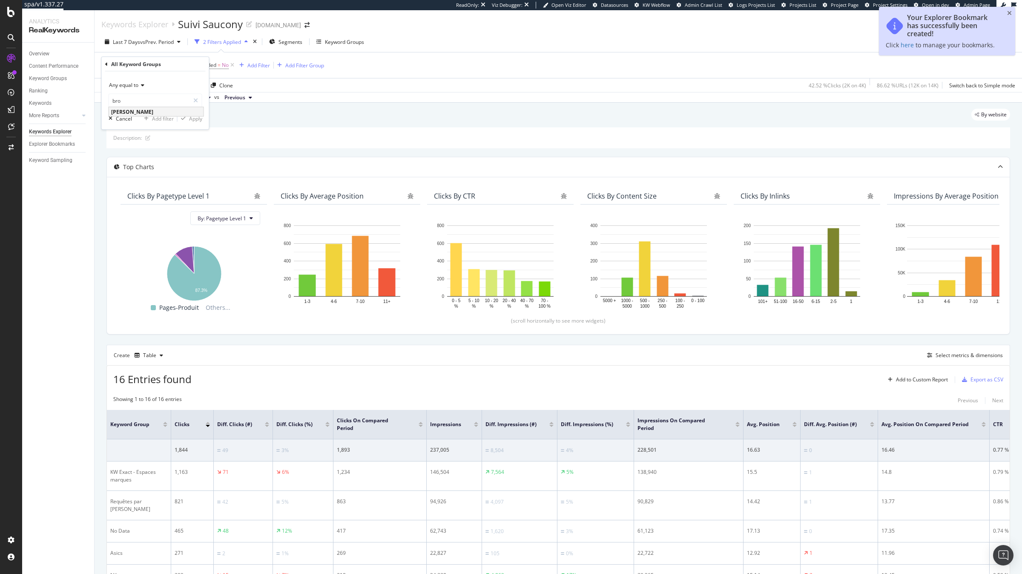
click at [155, 109] on span "[PERSON_NAME]" at bounding box center [156, 111] width 90 height 7
type input "[PERSON_NAME]"
click at [197, 117] on div "Apply" at bounding box center [195, 118] width 13 height 7
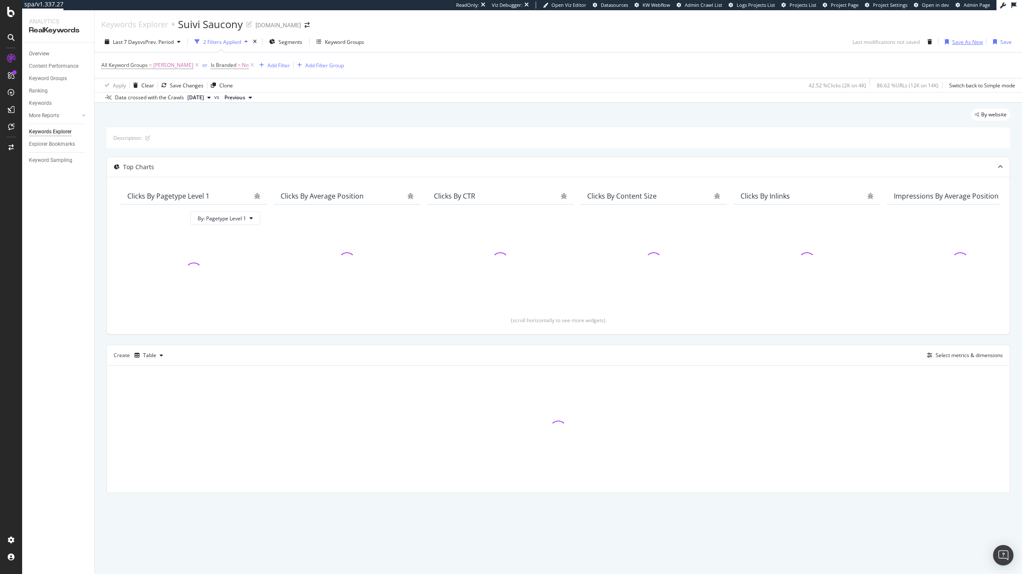
click at [951, 43] on div "button" at bounding box center [946, 41] width 11 height 5
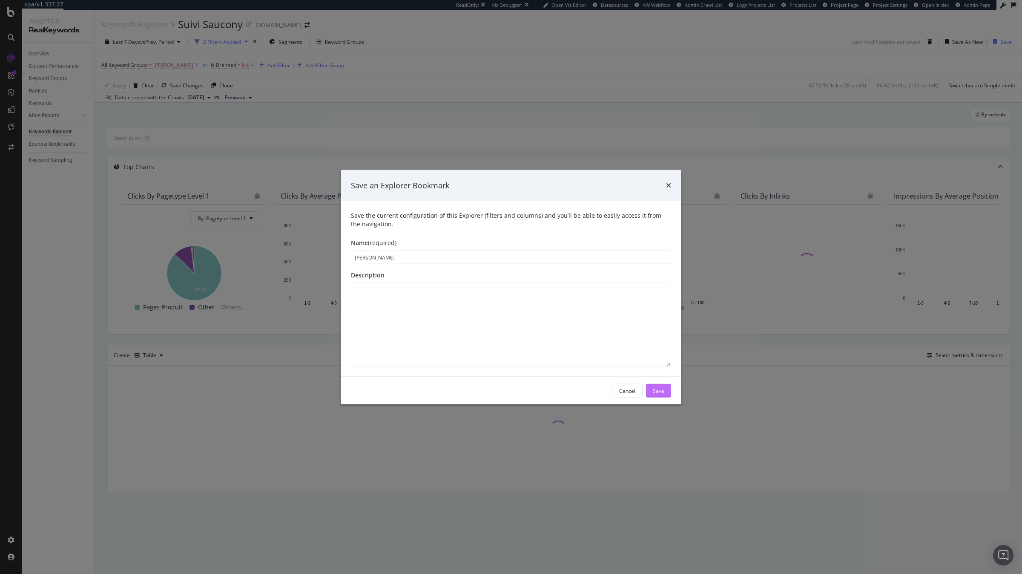
type input "[PERSON_NAME]"
click at [658, 390] on div "Save" at bounding box center [658, 390] width 11 height 7
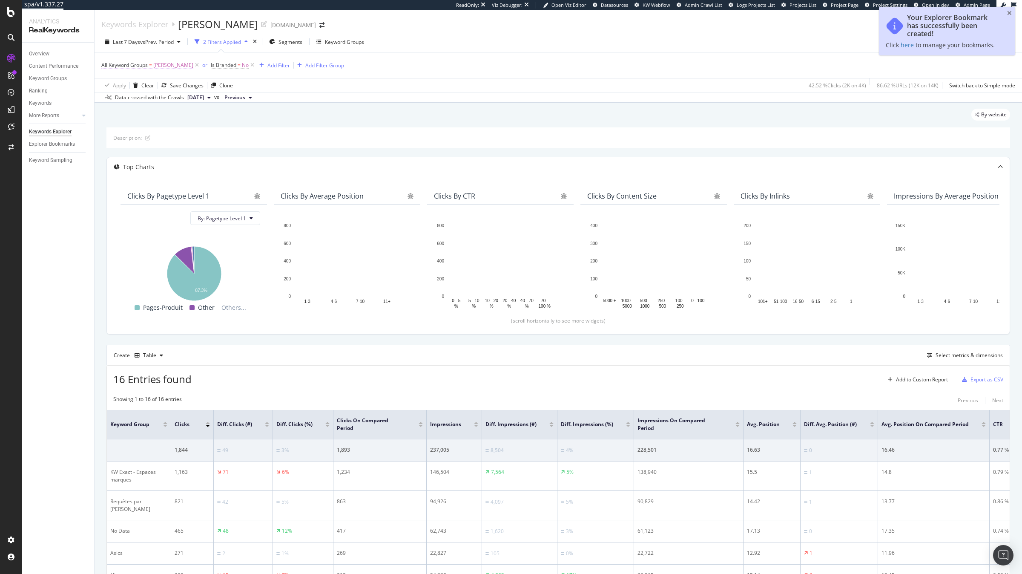
click at [129, 64] on span "All Keyword Groups" at bounding box center [124, 64] width 46 height 7
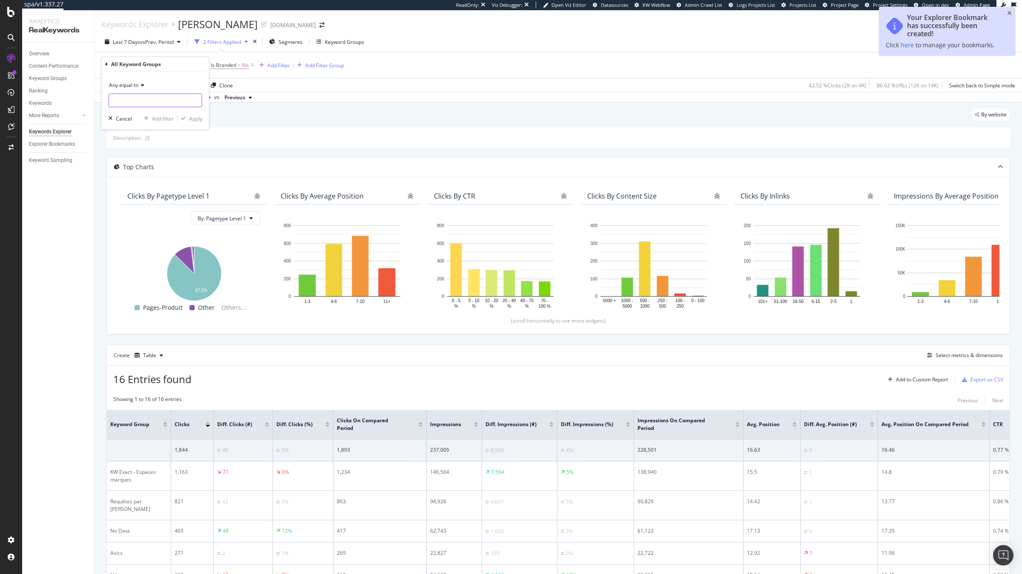
click at [186, 98] on input "text" at bounding box center [155, 101] width 93 height 14
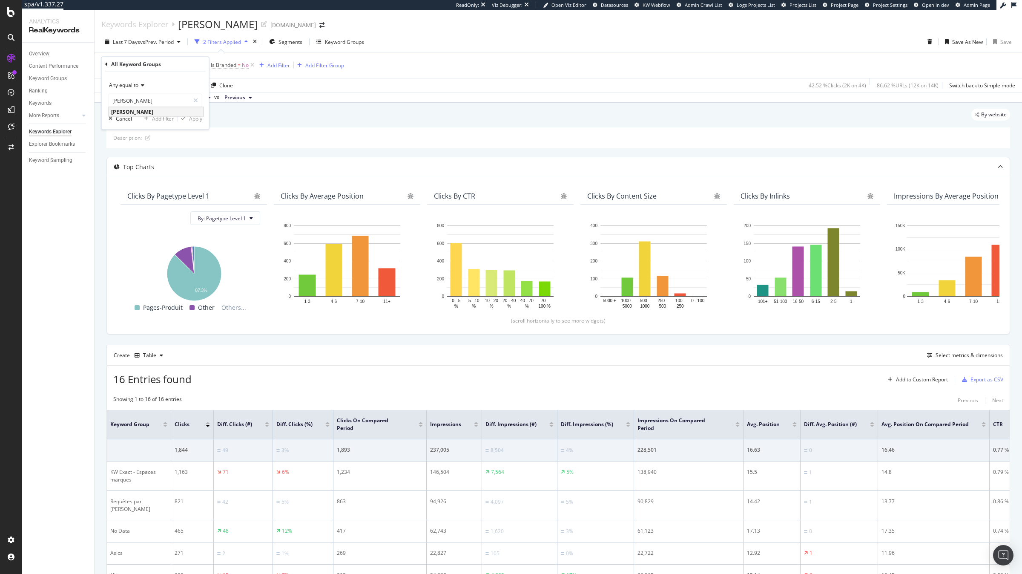
click at [188, 112] on span "[PERSON_NAME]" at bounding box center [156, 111] width 90 height 7
type input "[PERSON_NAME]"
click at [192, 120] on div "Apply" at bounding box center [195, 118] width 13 height 7
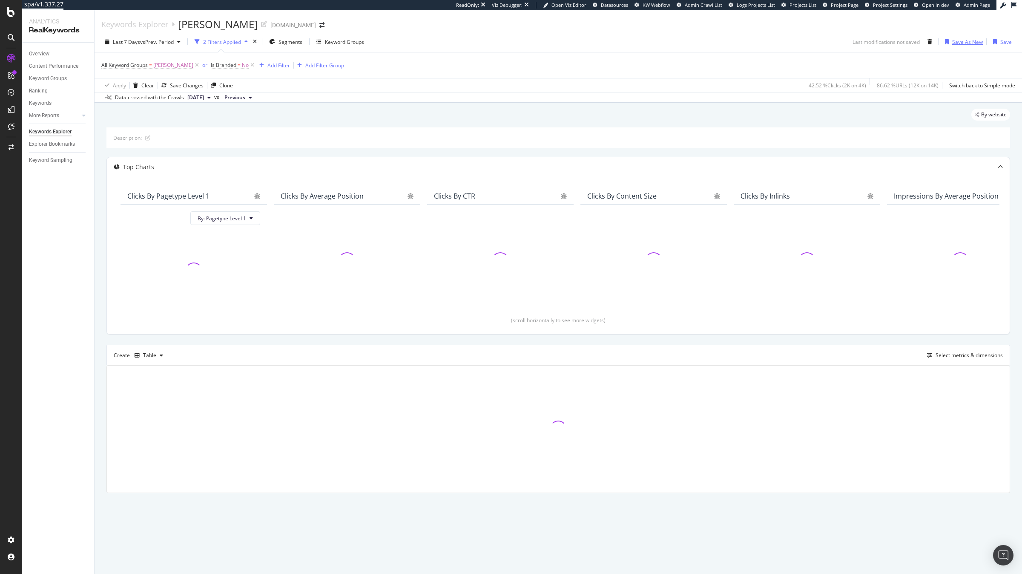
click at [962, 44] on div "Save As New" at bounding box center [967, 41] width 31 height 7
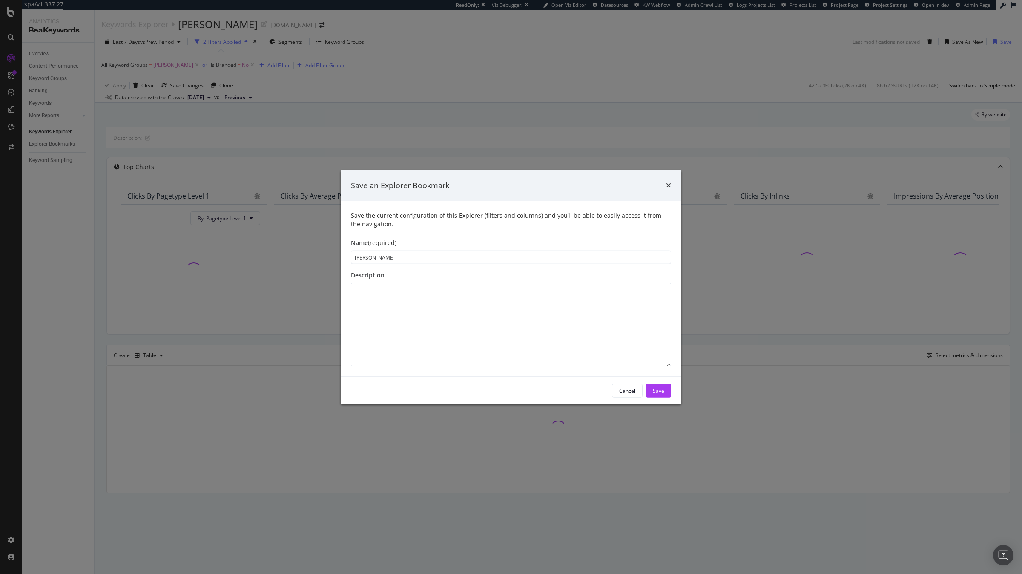
type input "[PERSON_NAME]"
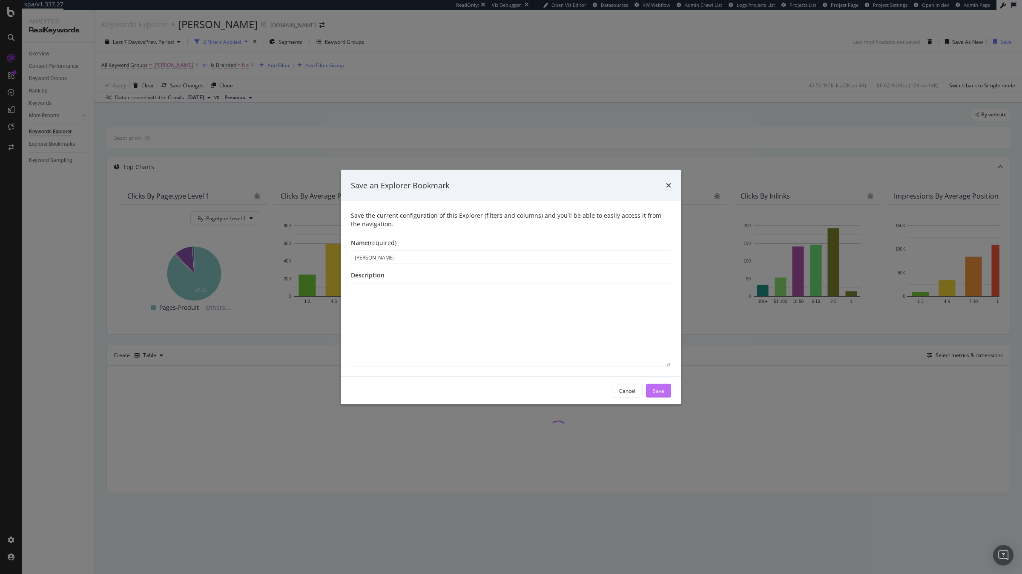
click at [665, 390] on button "Save" at bounding box center [658, 391] width 25 height 14
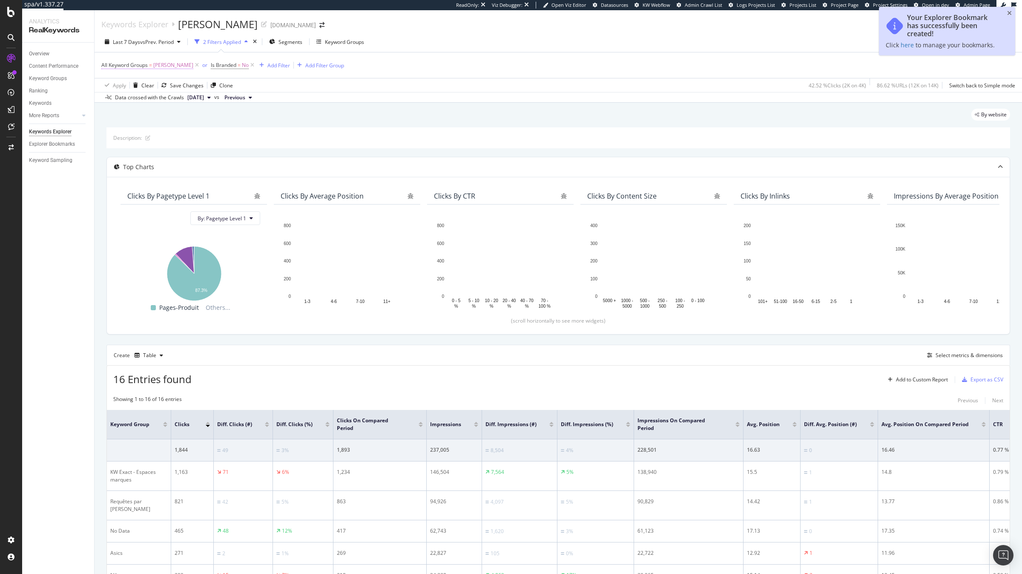
click at [149, 68] on span "=" at bounding box center [150, 64] width 3 height 7
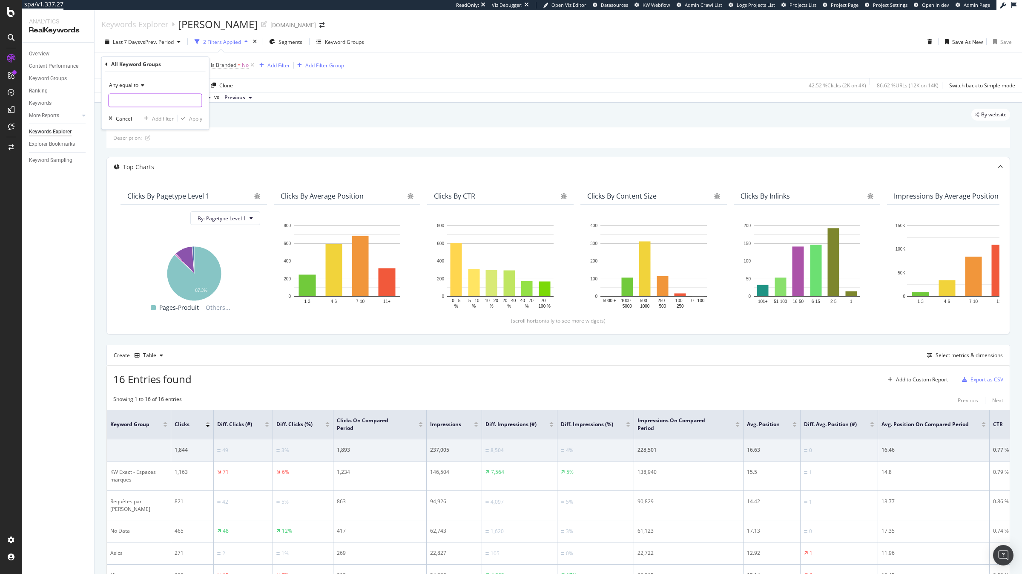
click at [158, 103] on input "text" at bounding box center [155, 101] width 93 height 14
click at [168, 111] on span "New Balance" at bounding box center [156, 111] width 90 height 7
type input "New Balance"
click at [196, 117] on div "Apply" at bounding box center [195, 118] width 13 height 7
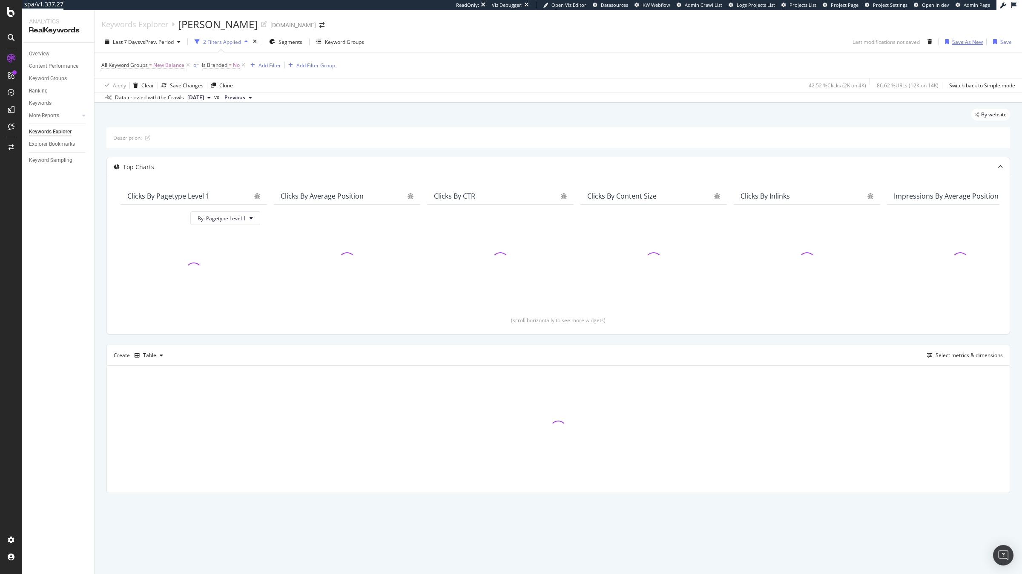
click at [970, 41] on div "Save As New" at bounding box center [967, 41] width 31 height 7
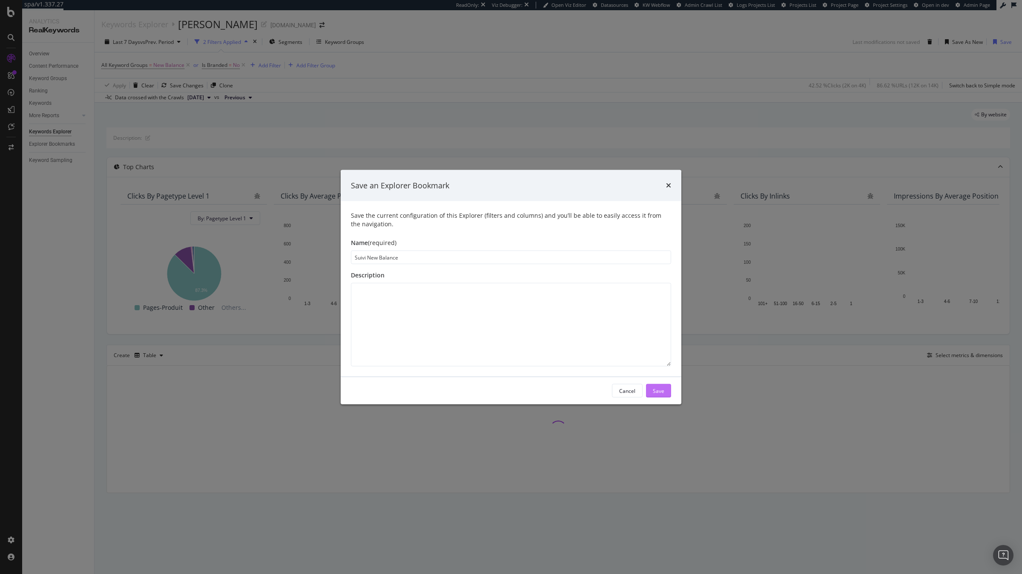
type input "Suivi New Balance"
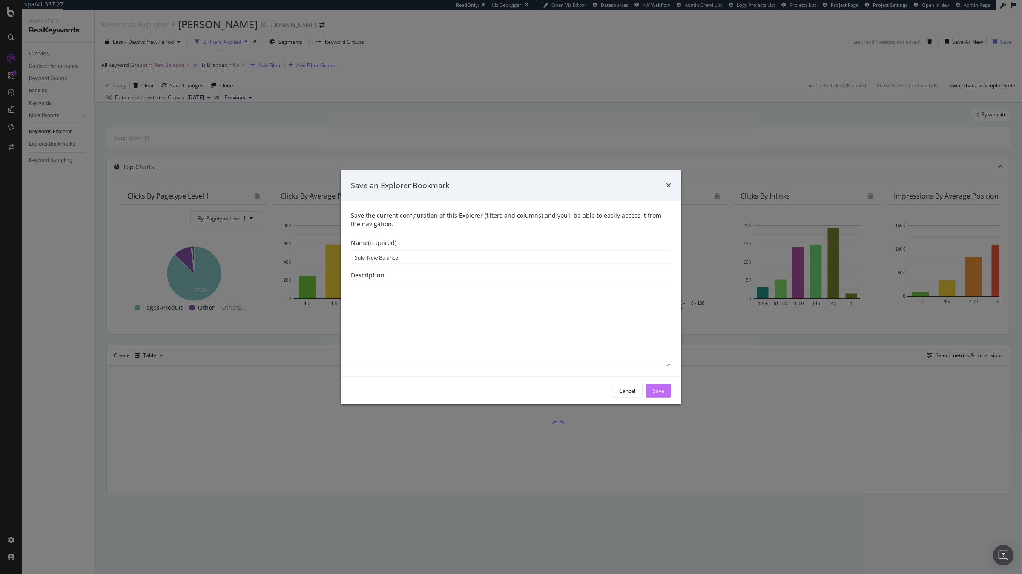
click at [670, 390] on button "Save" at bounding box center [658, 391] width 25 height 14
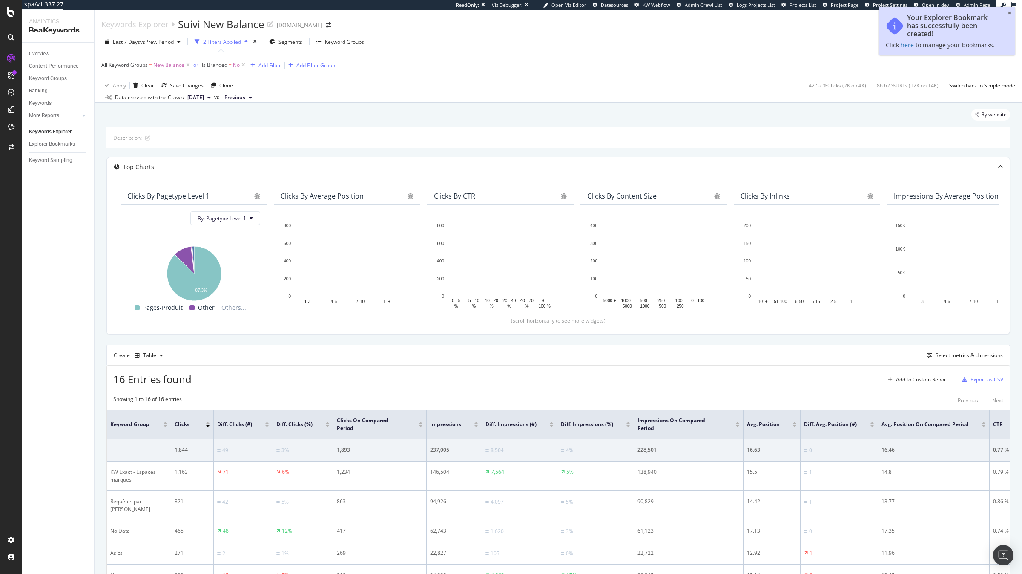
click at [367, 109] on div "By website" at bounding box center [558, 118] width 904 height 19
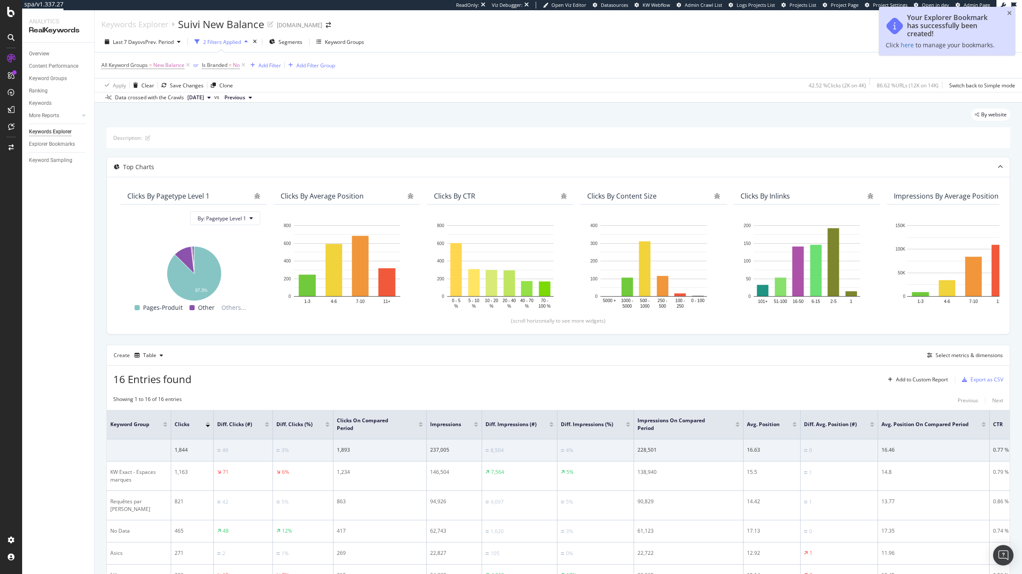
click at [141, 70] on span "All Keyword Groups = New Balance" at bounding box center [146, 65] width 90 height 12
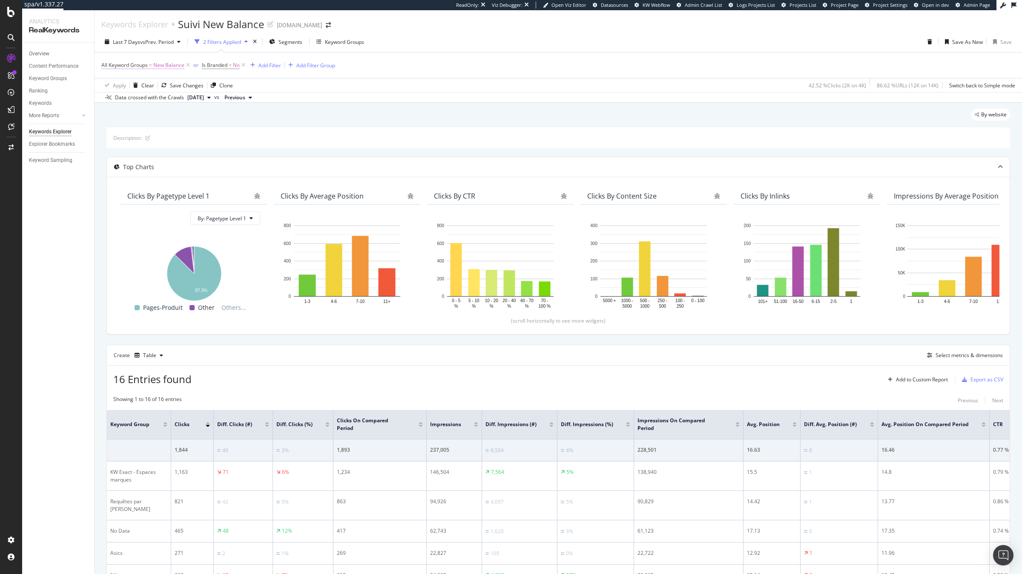
click at [141, 66] on span "All Keyword Groups" at bounding box center [124, 64] width 46 height 7
click at [155, 98] on input "text" at bounding box center [155, 101] width 93 height 14
type input "Trail"
click at [157, 113] on span "Trail" at bounding box center [156, 111] width 90 height 7
click at [198, 117] on div "Apply" at bounding box center [195, 118] width 13 height 7
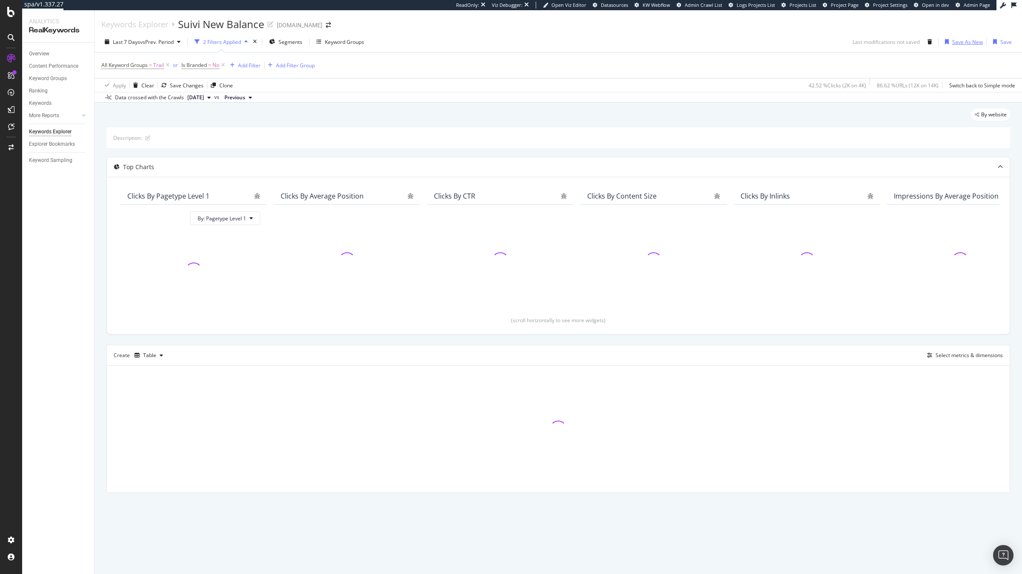
click at [956, 43] on div "Save As New" at bounding box center [967, 41] width 31 height 7
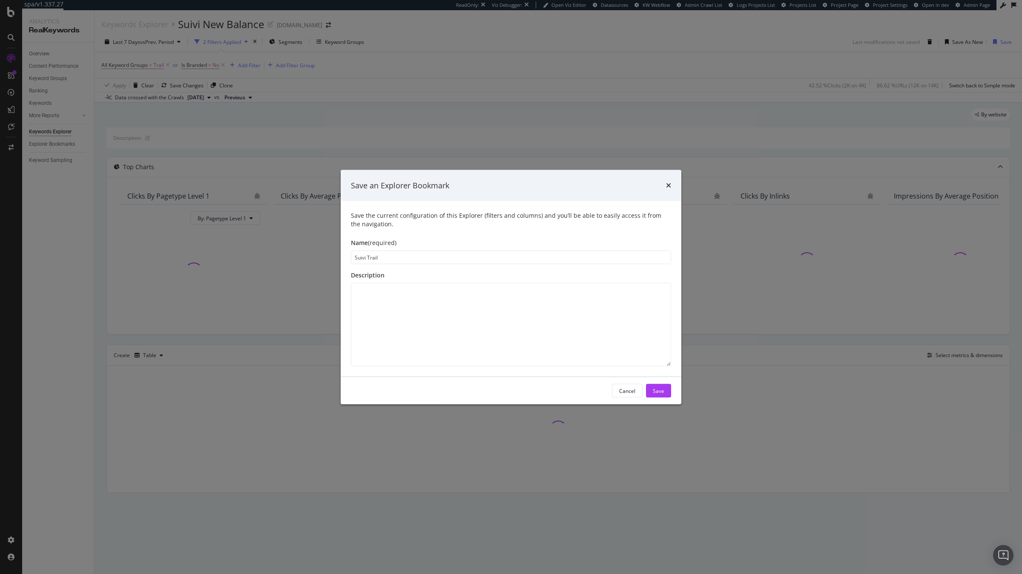
type input "Suivi Trail"
click at [662, 399] on div "Cancel Save" at bounding box center [511, 390] width 341 height 27
click at [663, 393] on div "Save" at bounding box center [658, 390] width 11 height 7
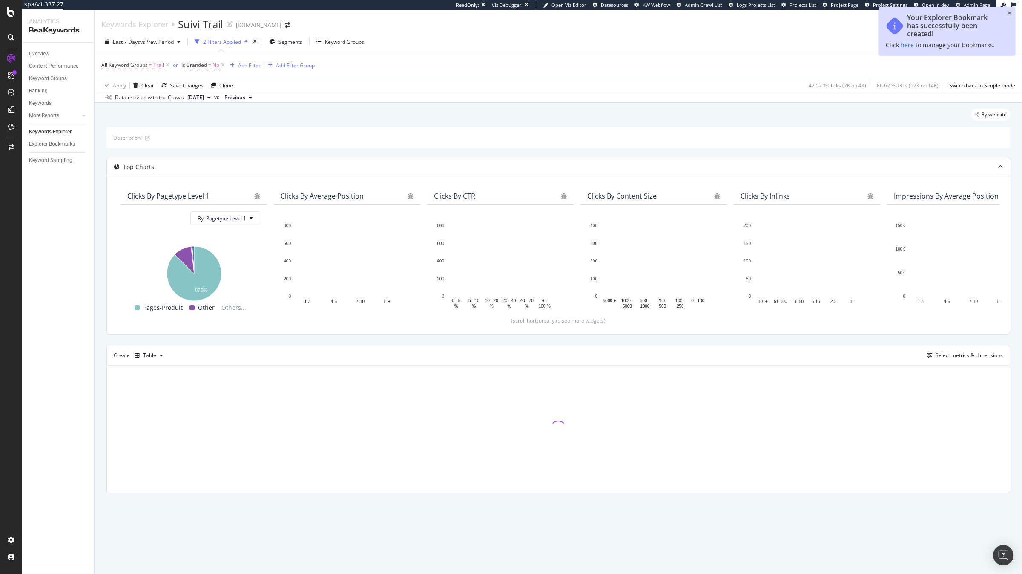
click at [143, 67] on span "All Keyword Groups" at bounding box center [124, 64] width 46 height 7
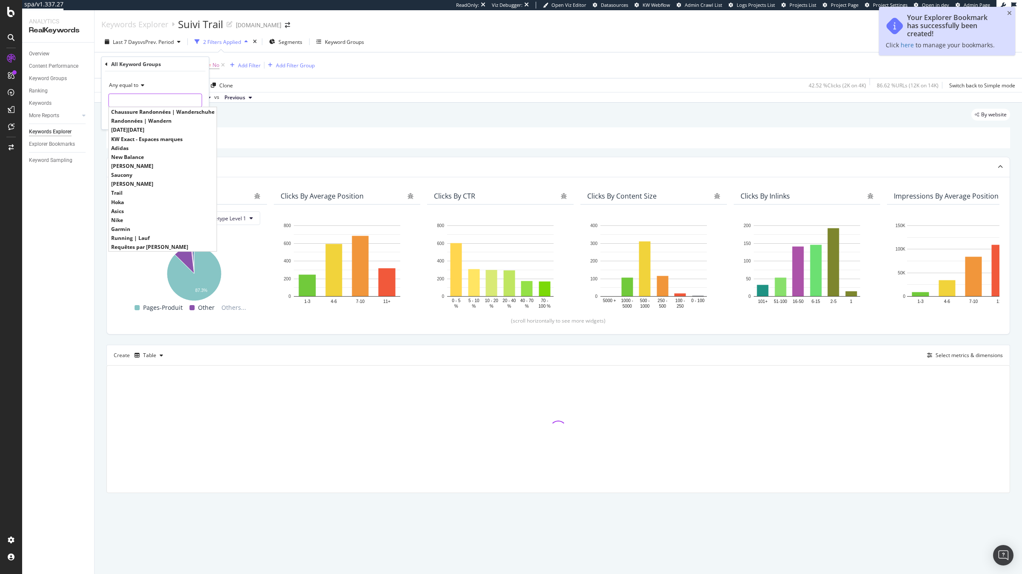
click at [164, 103] on input "text" at bounding box center [155, 101] width 93 height 14
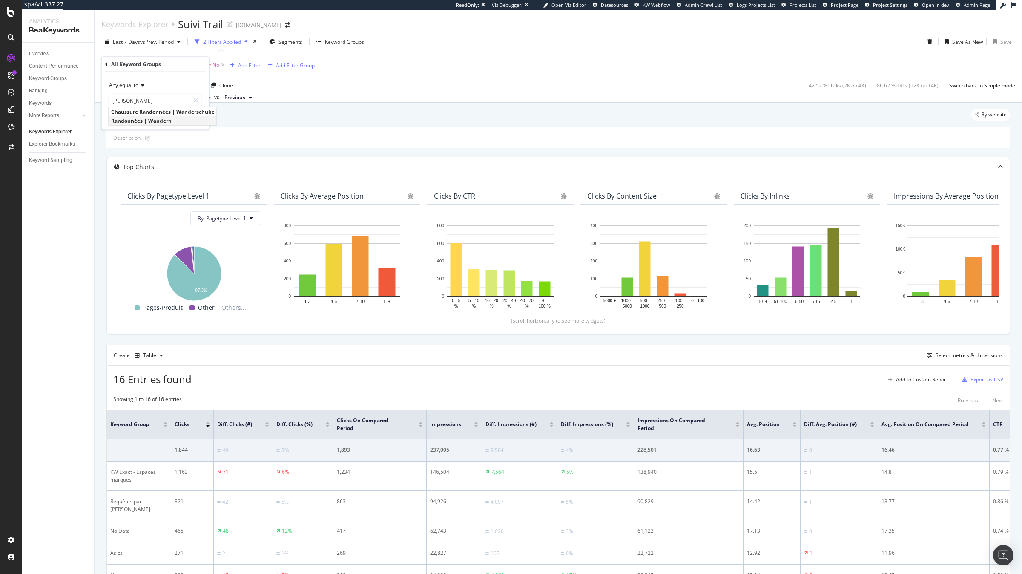
click at [189, 119] on span "Randonnées | Wandern" at bounding box center [162, 120] width 103 height 7
type input "Randonnées | Wandern"
click at [189, 119] on div "Apply" at bounding box center [195, 118] width 13 height 7
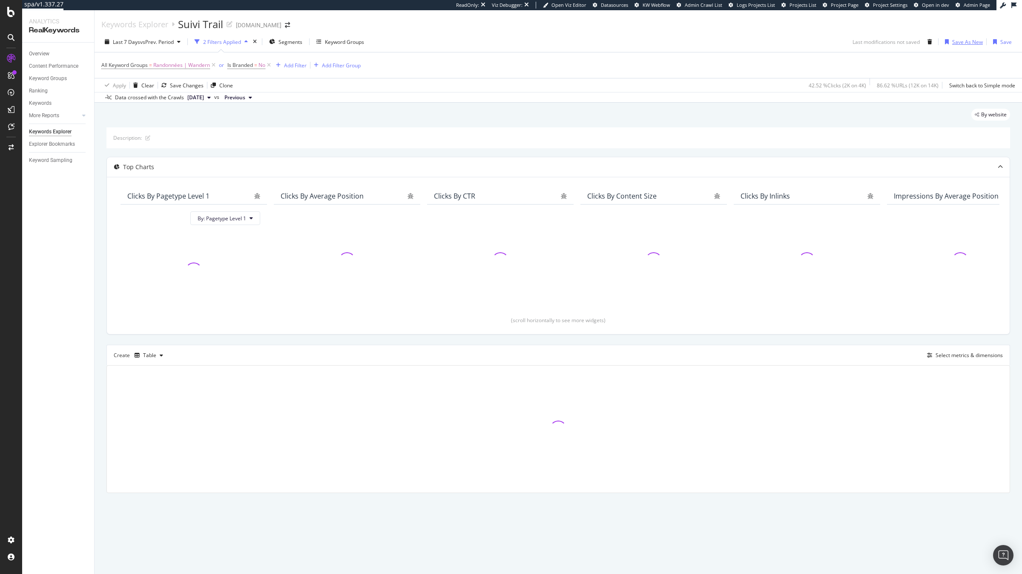
click at [952, 39] on div "button" at bounding box center [946, 41] width 11 height 5
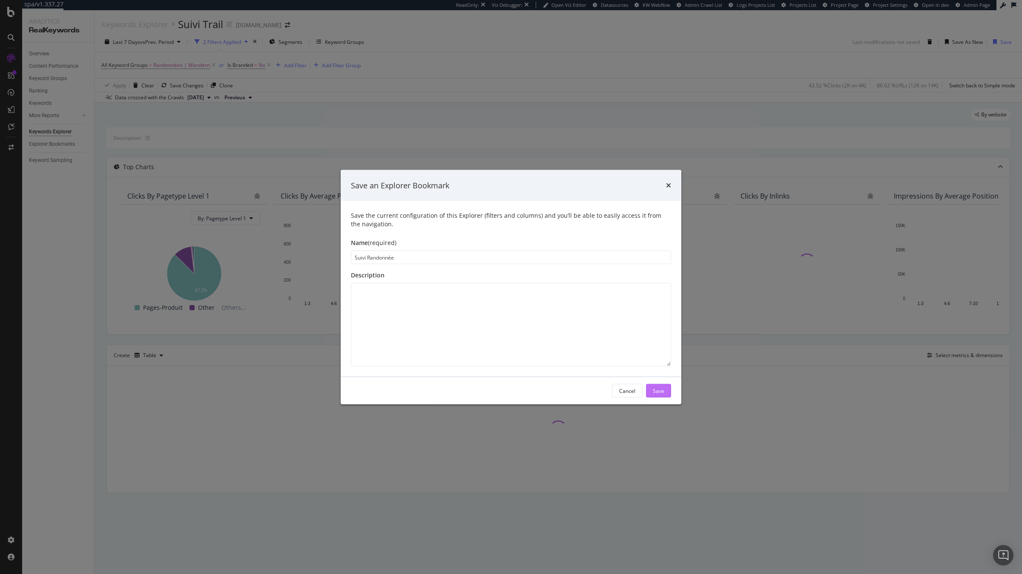
type input "Suivi Randonnée"
click at [658, 390] on div "Save" at bounding box center [658, 390] width 11 height 7
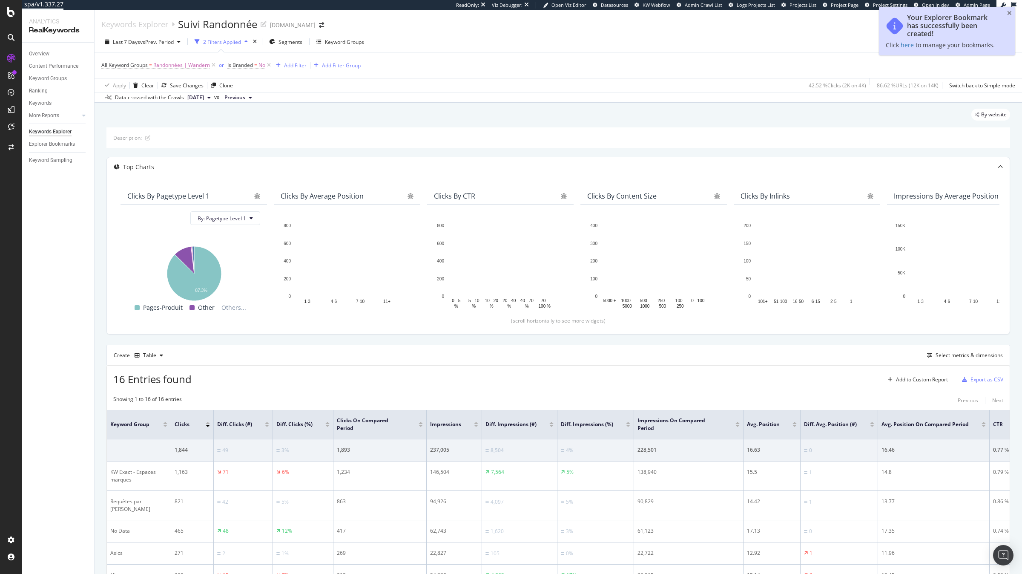
click at [583, 118] on div "By website" at bounding box center [558, 118] width 904 height 19
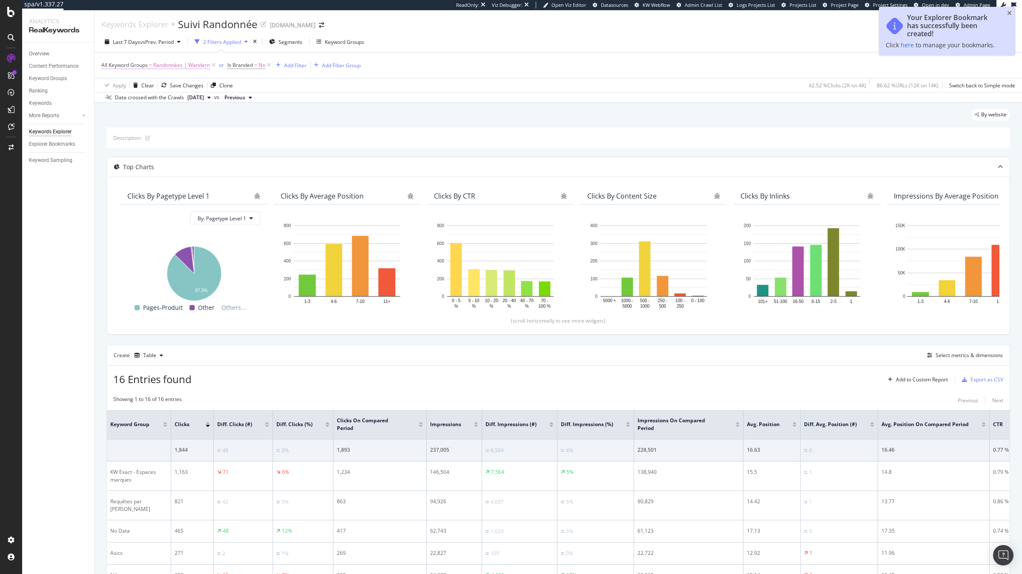
click at [182, 68] on span "Randonnées | Wandern" at bounding box center [181, 65] width 57 height 12
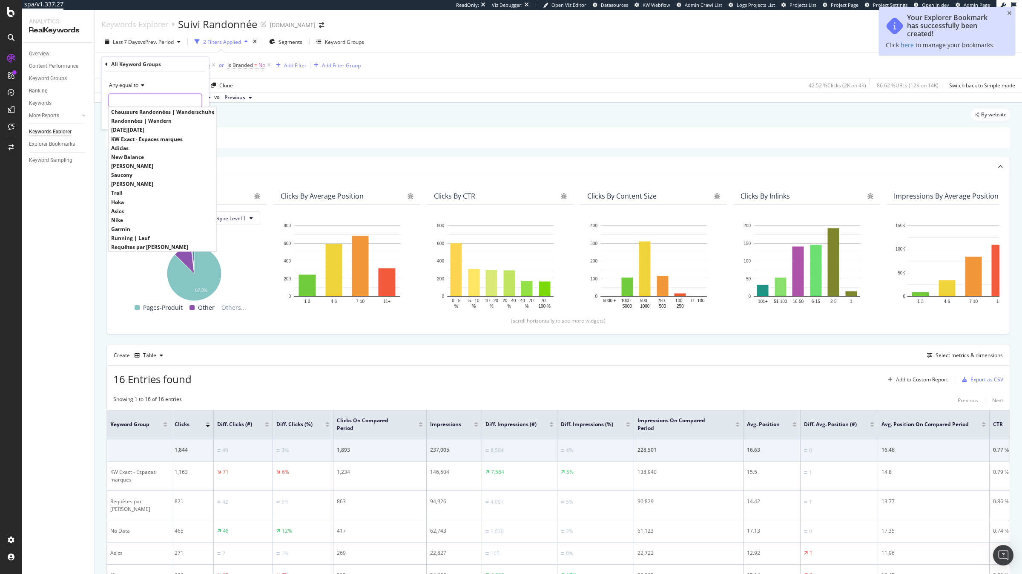
click at [167, 102] on input "text" at bounding box center [155, 101] width 93 height 14
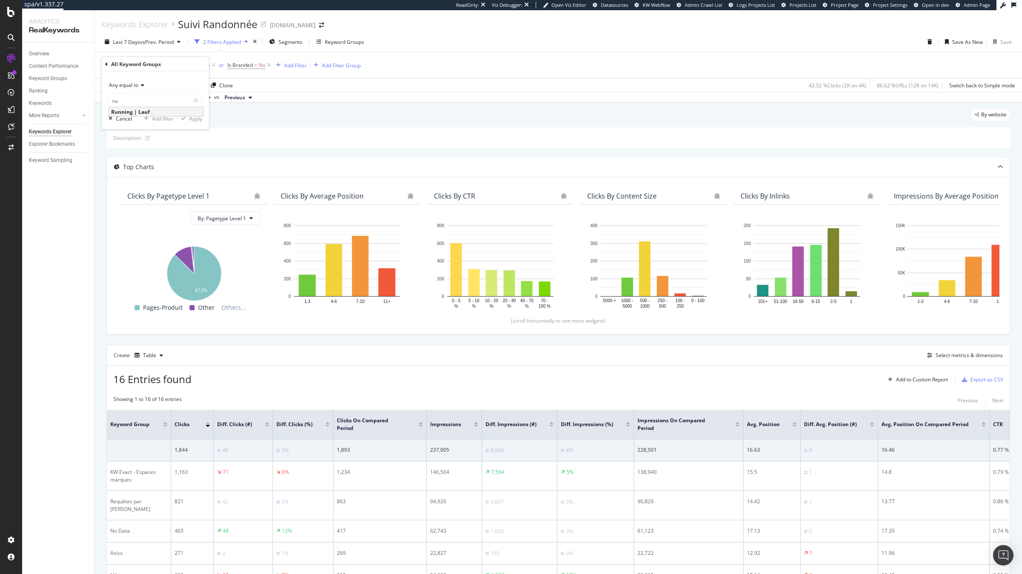
click at [162, 108] on span "Running | Lauf" at bounding box center [156, 111] width 90 height 7
type input "Running | Lauf"
click at [196, 118] on div "Apply" at bounding box center [195, 118] width 13 height 7
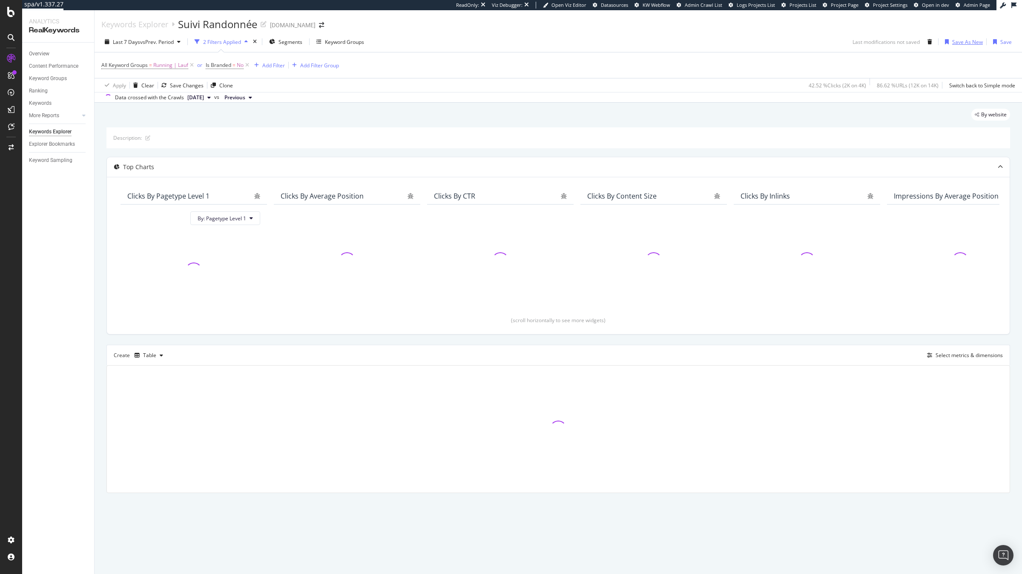
click at [948, 45] on div "Save As New" at bounding box center [961, 41] width 41 height 13
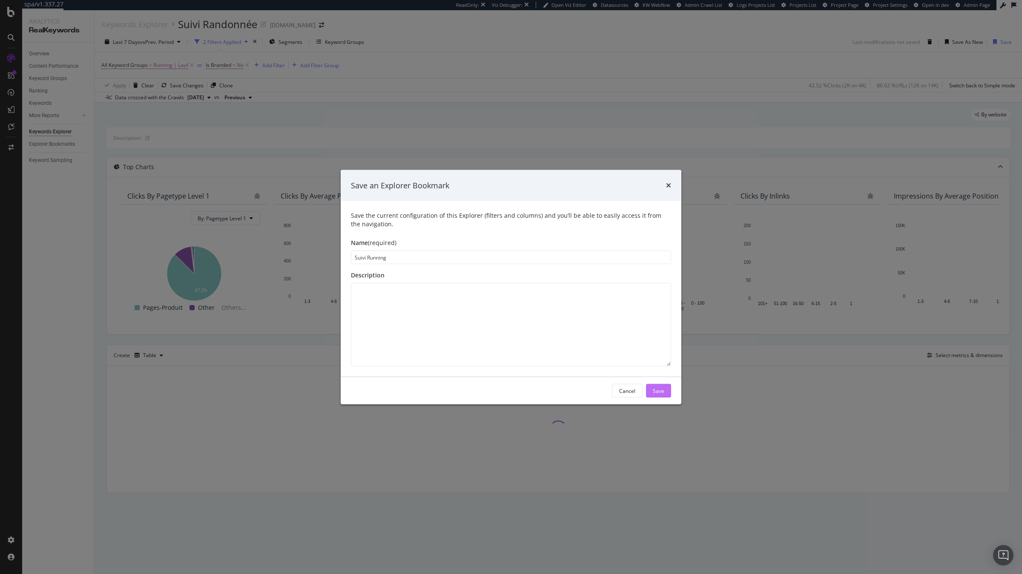
type input "Suivi Running"
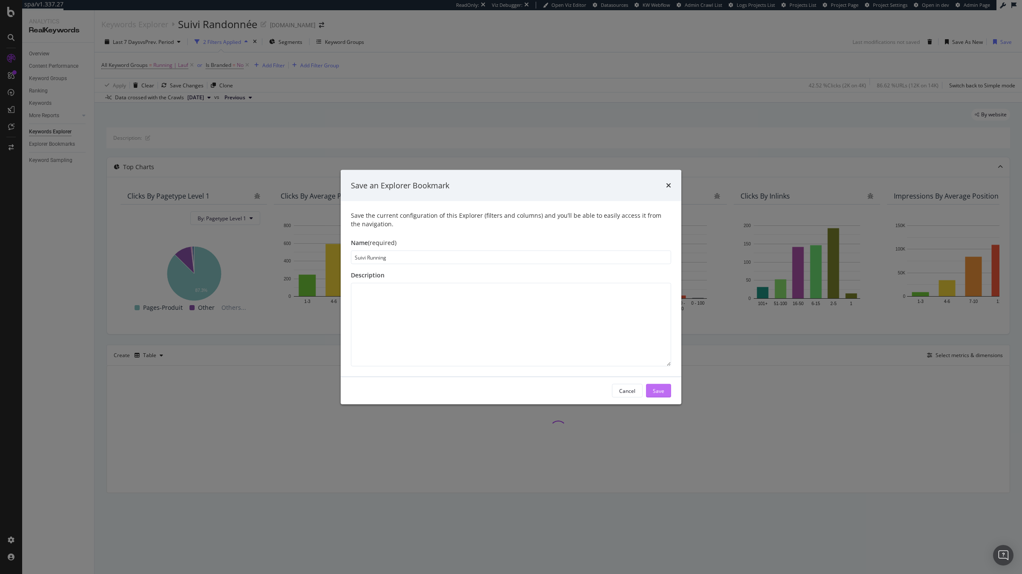
click at [660, 396] on div "Save" at bounding box center [658, 390] width 11 height 13
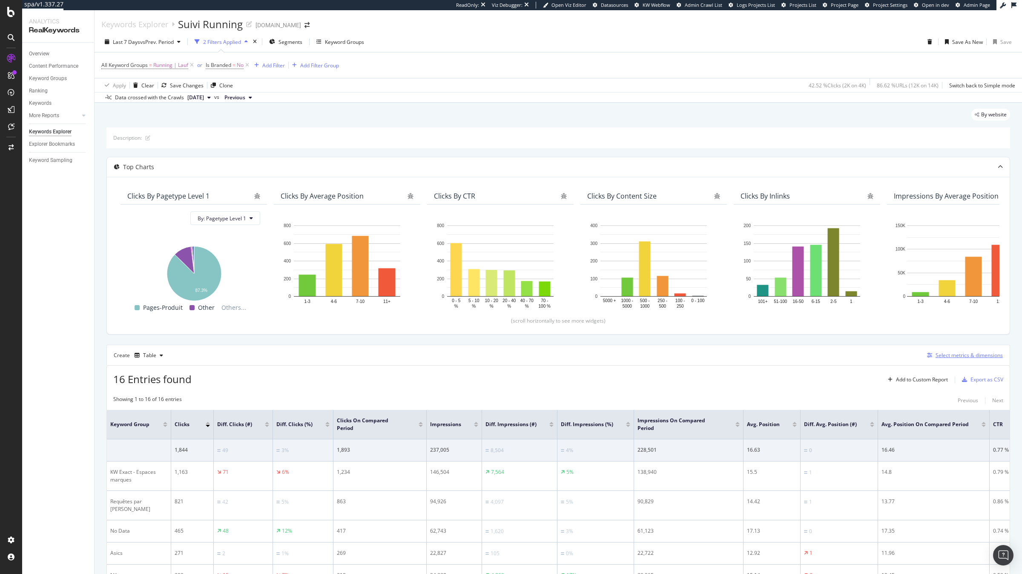
click at [942, 359] on div "Select metrics & dimensions" at bounding box center [968, 354] width 67 height 7
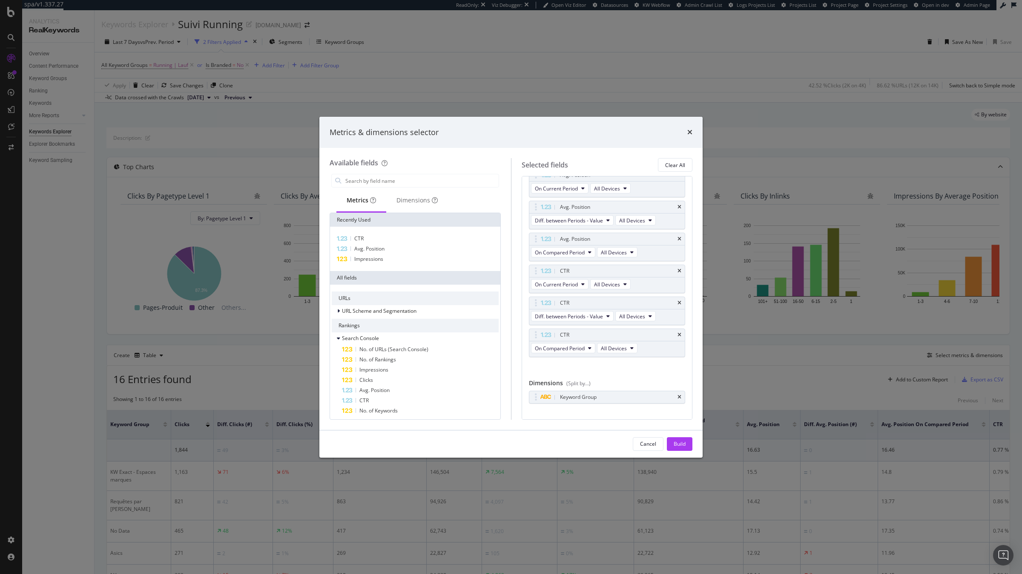
scroll to position [298, 0]
click at [419, 203] on div "Dimensions" at bounding box center [416, 200] width 41 height 9
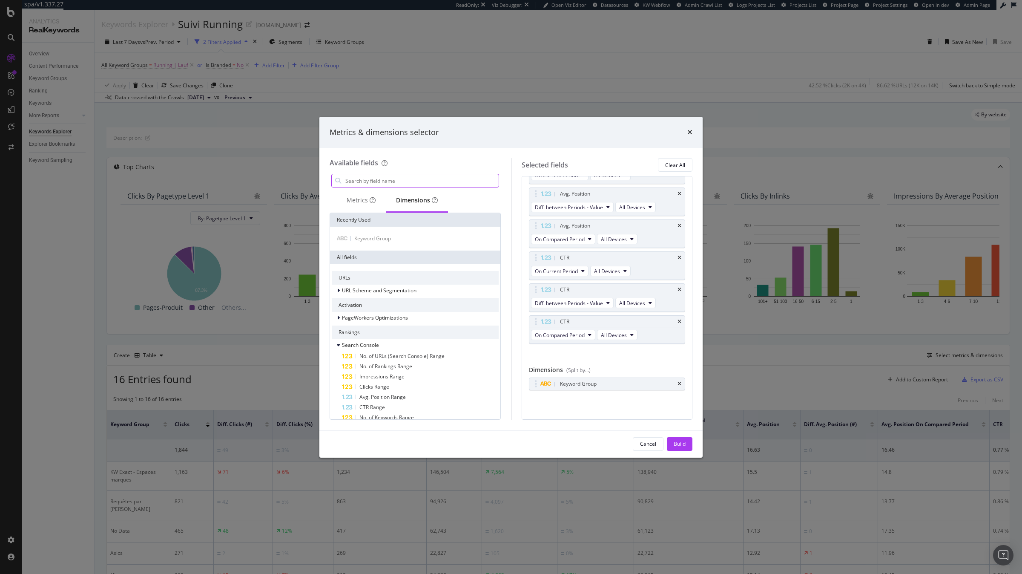
click at [399, 182] on input "modal" at bounding box center [421, 180] width 154 height 13
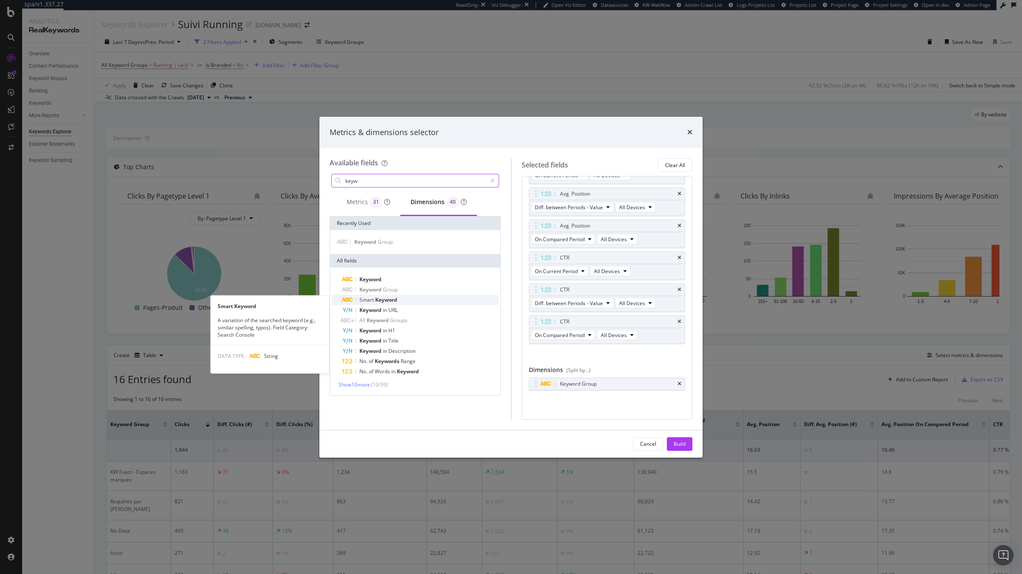
type input "keyw"
click at [406, 300] on div "Smart Keyword" at bounding box center [420, 300] width 157 height 10
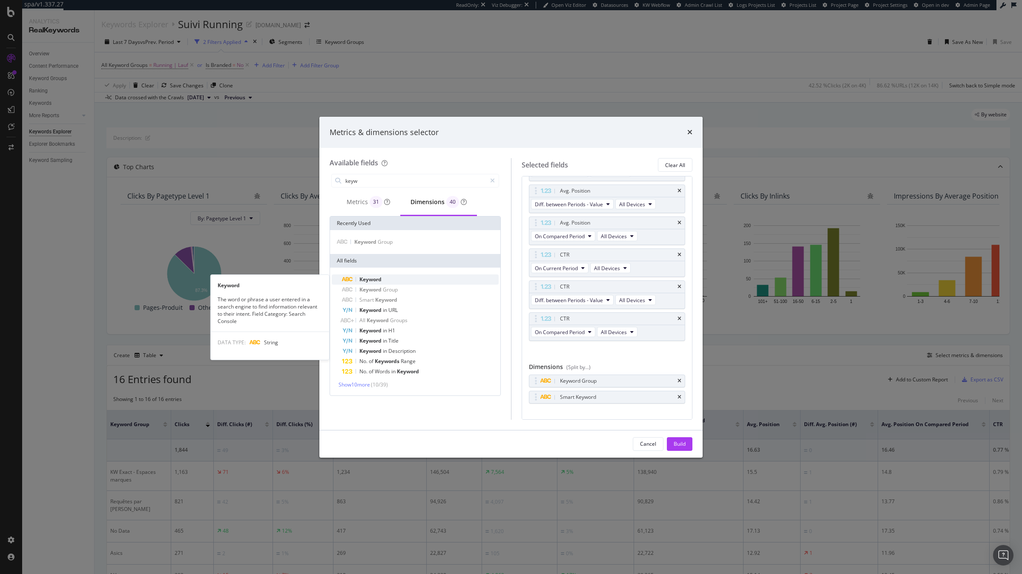
click at [465, 279] on div "Keyword" at bounding box center [420, 279] width 157 height 10
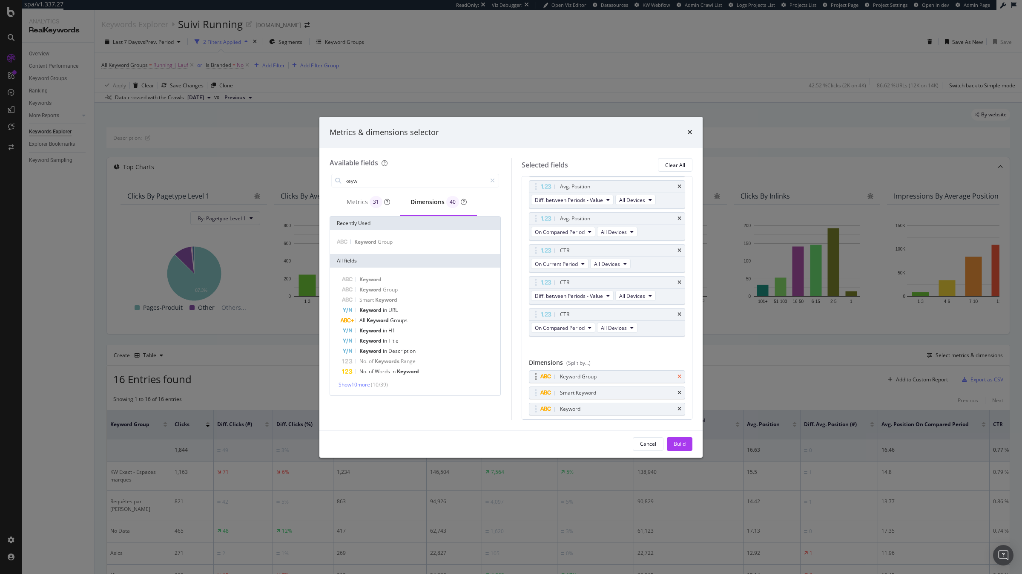
click at [681, 379] on icon "times" at bounding box center [679, 376] width 4 height 5
click at [681, 441] on div "Build" at bounding box center [680, 443] width 12 height 7
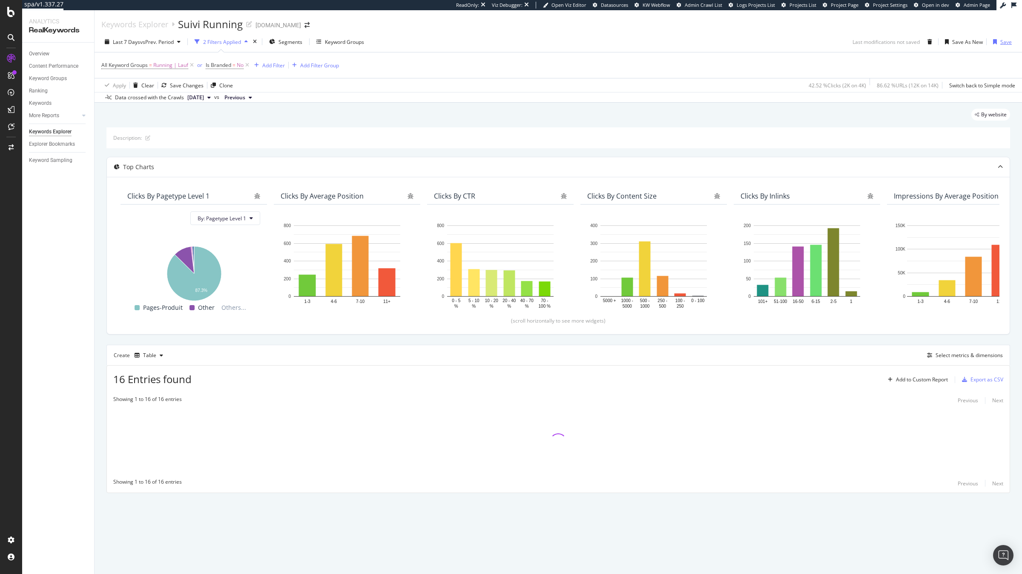
click at [1010, 44] on div "Save" at bounding box center [1005, 41] width 11 height 7
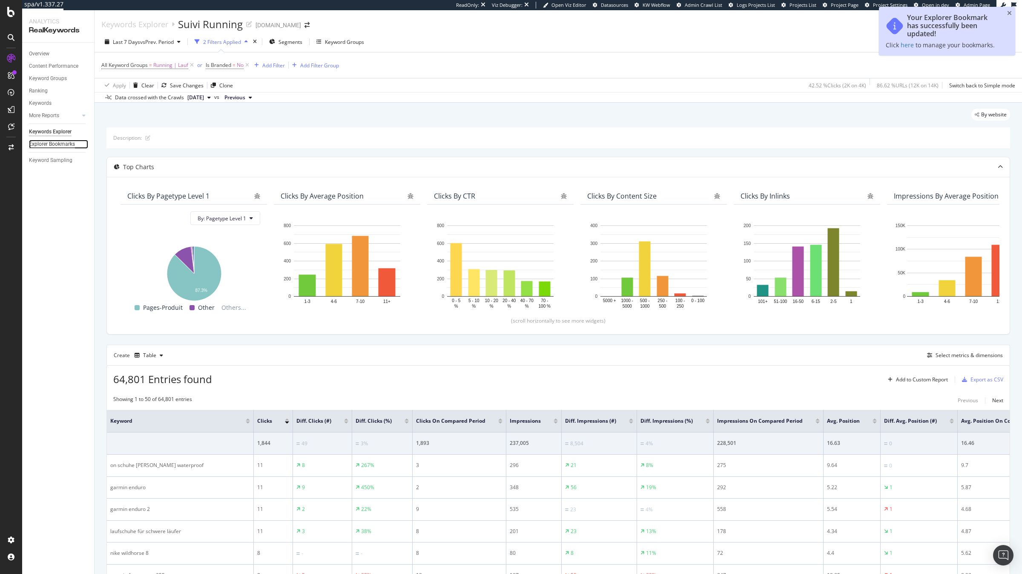
click at [57, 146] on div "Explorer Bookmarks" at bounding box center [52, 144] width 46 height 9
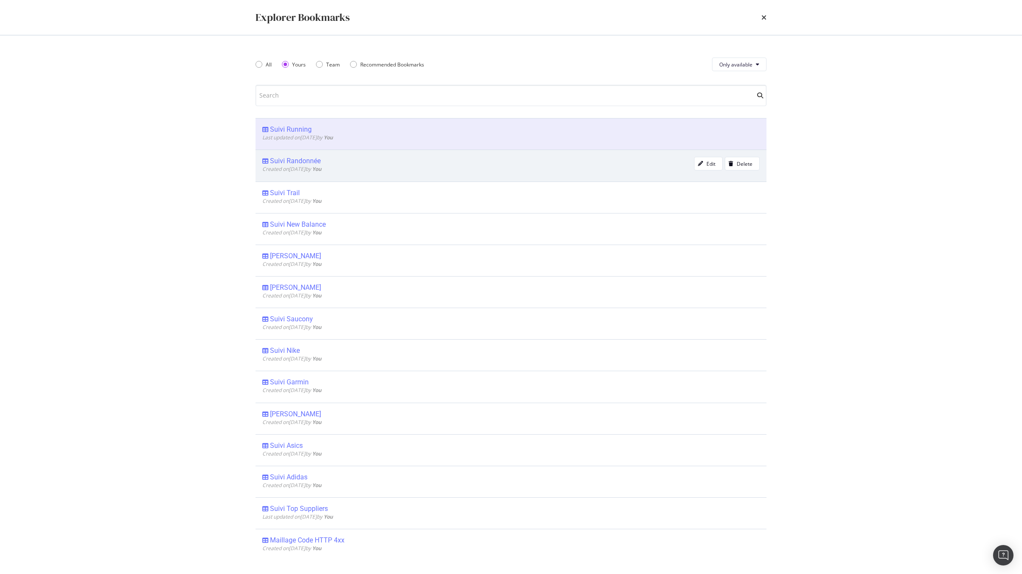
click at [297, 158] on div "Suivi Randonnée" at bounding box center [295, 161] width 51 height 9
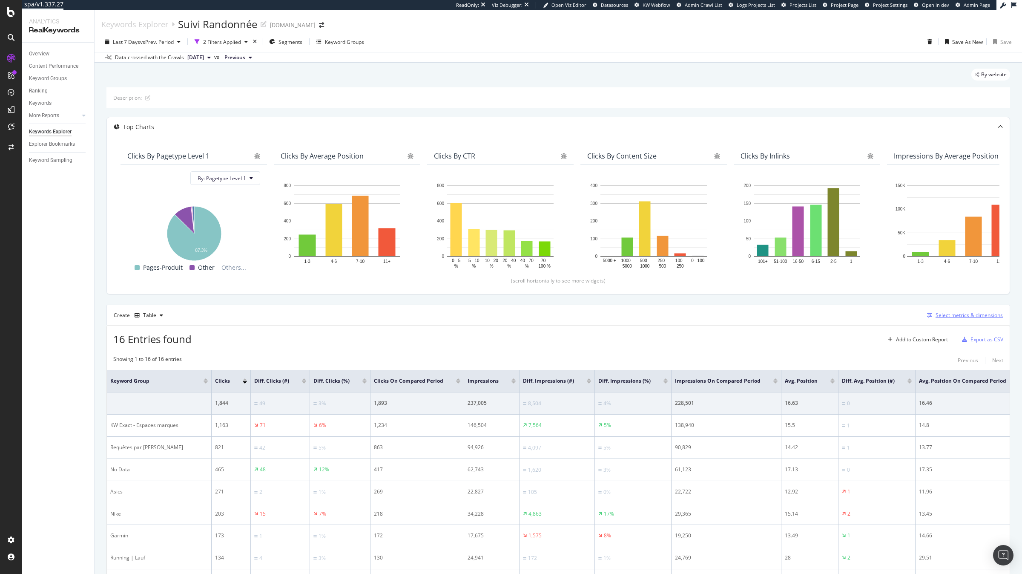
click at [939, 313] on div "Select metrics & dimensions" at bounding box center [968, 314] width 67 height 7
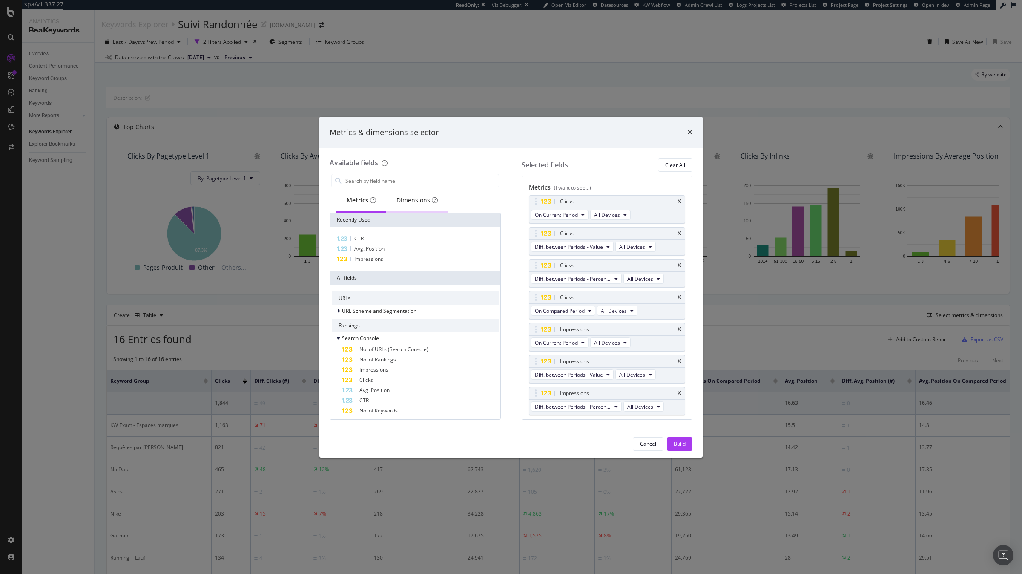
click at [419, 192] on div "Dimensions" at bounding box center [417, 200] width 62 height 23
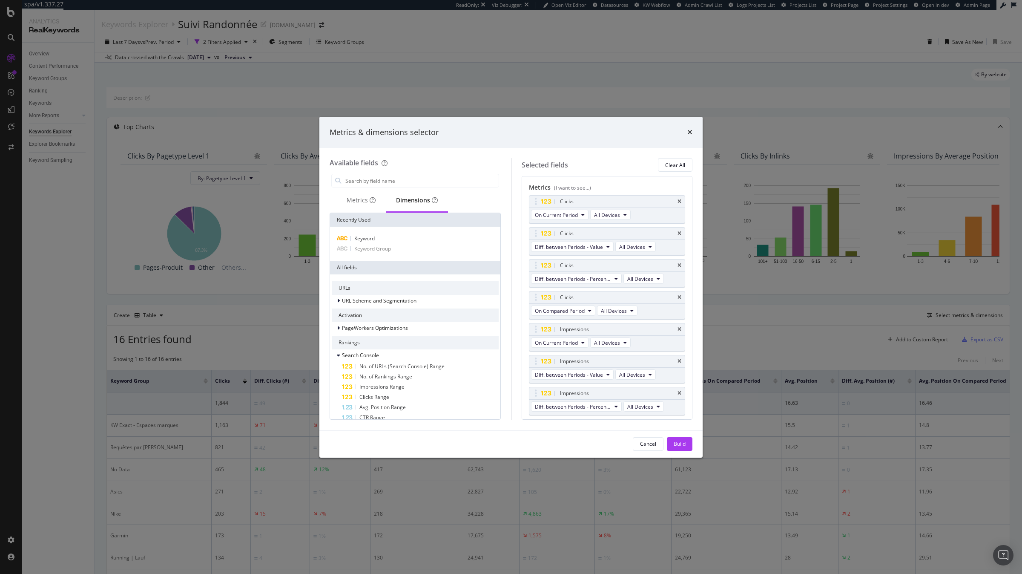
click at [385, 232] on div "Keyword Keyword Group" at bounding box center [415, 244] width 170 height 34
click at [385, 239] on div "Keyword" at bounding box center [415, 238] width 167 height 10
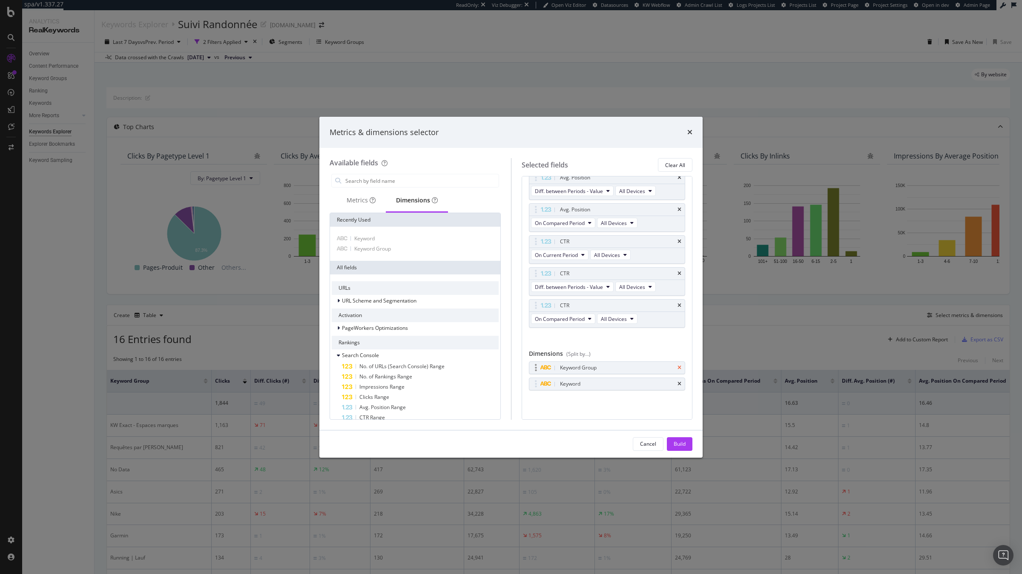
click at [680, 367] on icon "times" at bounding box center [679, 367] width 4 height 5
click at [678, 444] on div "Build" at bounding box center [680, 443] width 12 height 7
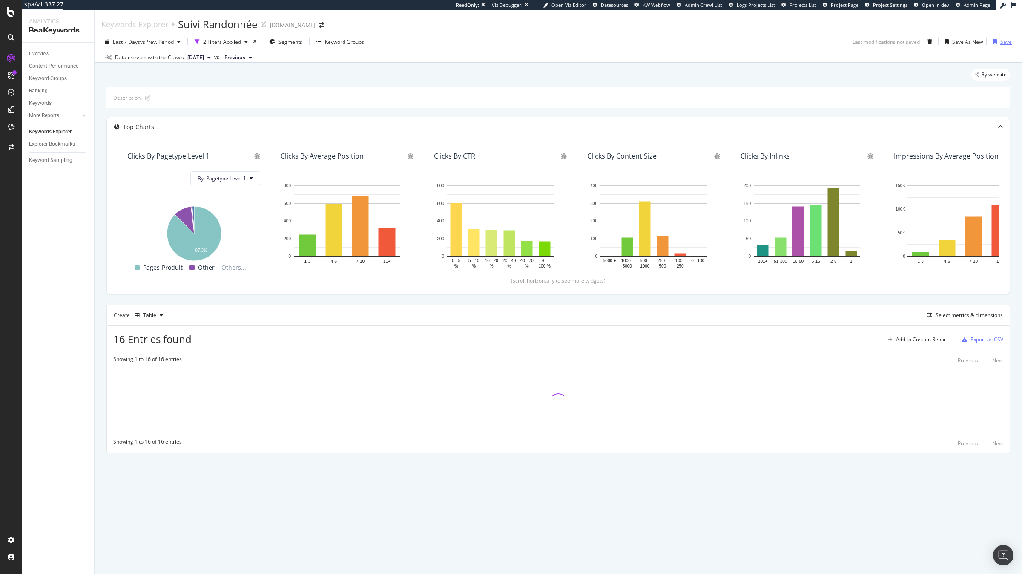
click at [1001, 44] on div "Save" at bounding box center [1005, 41] width 11 height 7
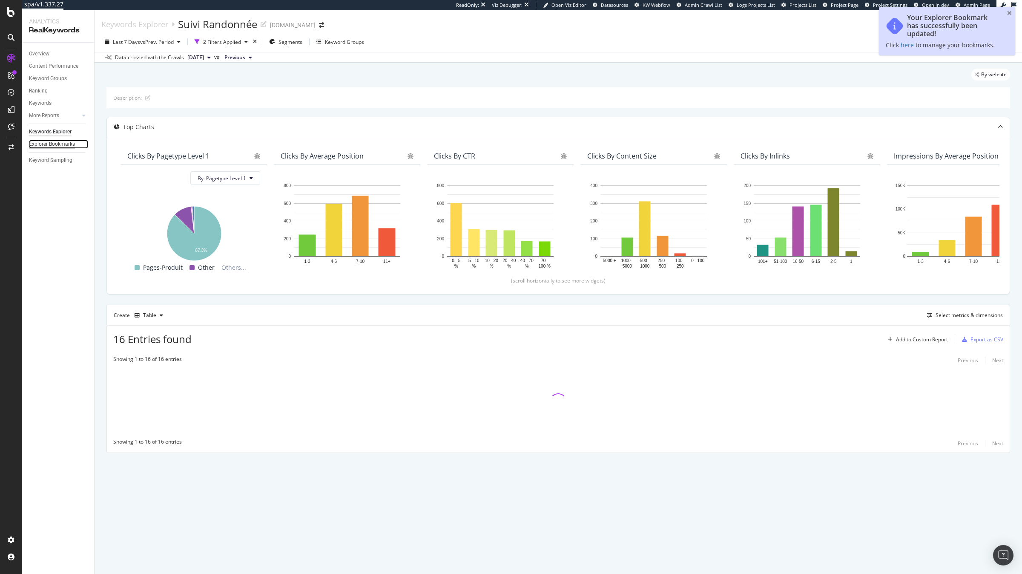
click at [56, 142] on div "Explorer Bookmarks" at bounding box center [52, 144] width 46 height 9
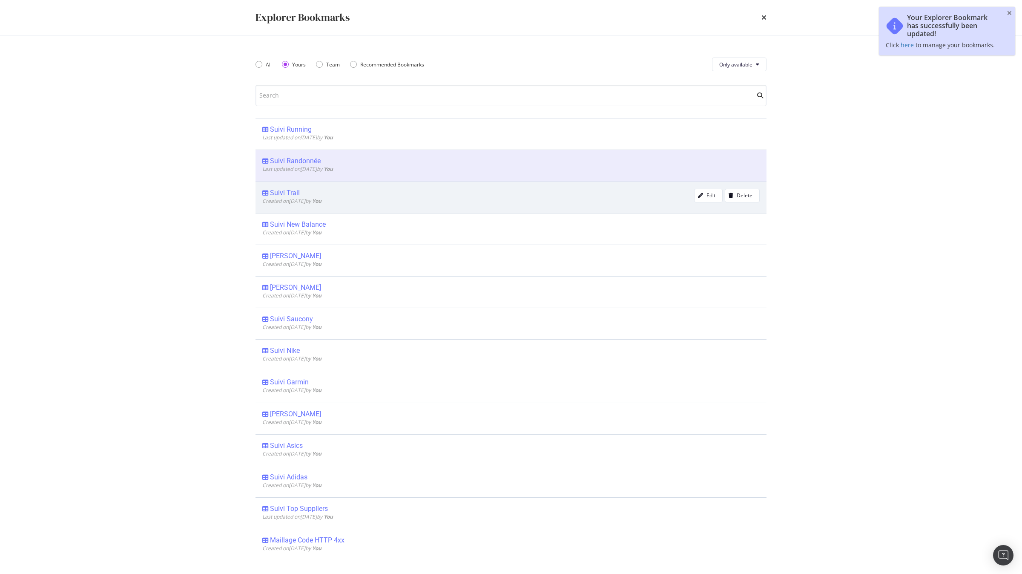
click at [288, 193] on div "Suivi Trail" at bounding box center [285, 193] width 30 height 9
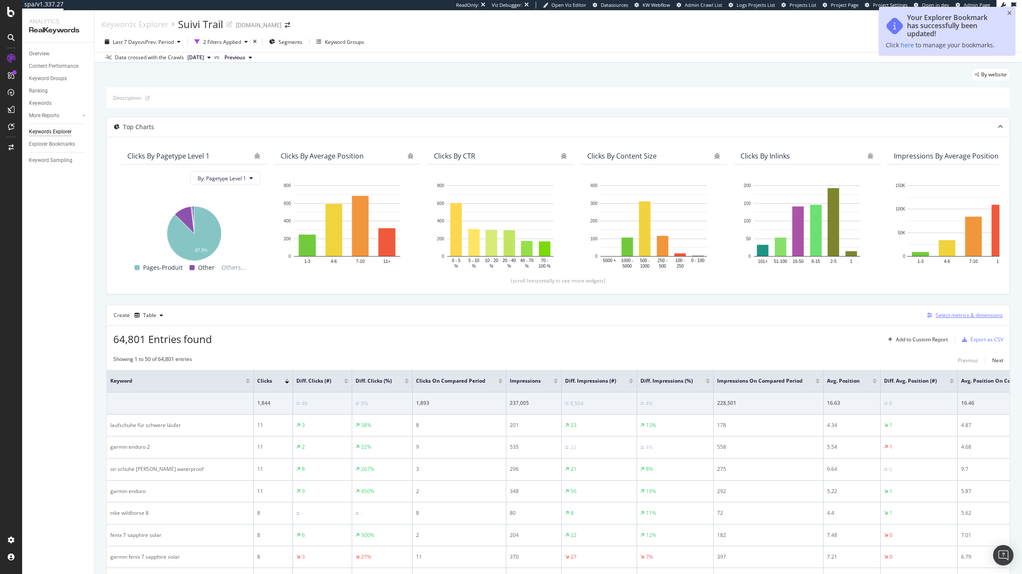
click at [939, 312] on div "Select metrics & dimensions" at bounding box center [968, 314] width 67 height 7
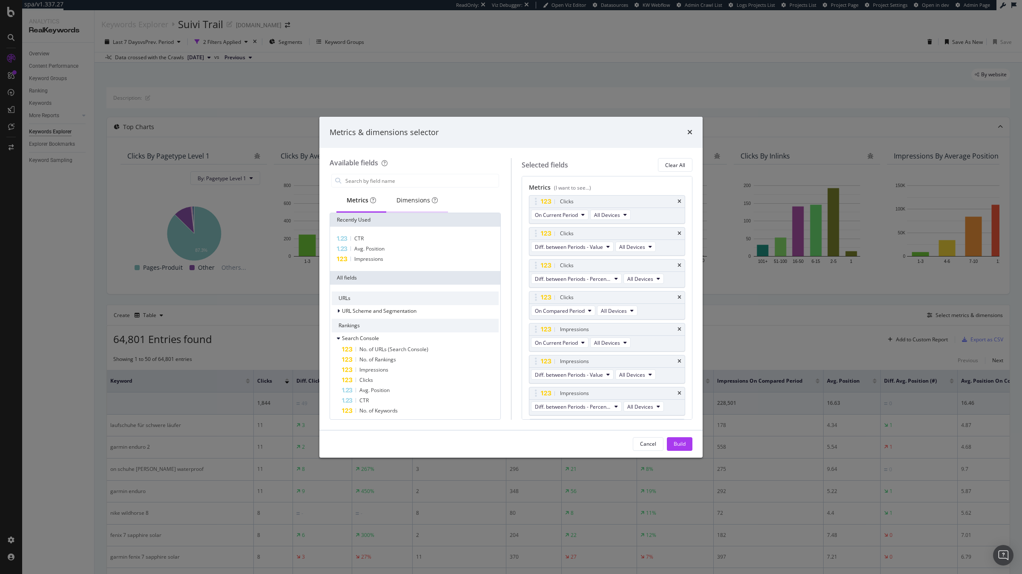
click at [422, 201] on div "Dimensions" at bounding box center [416, 200] width 41 height 9
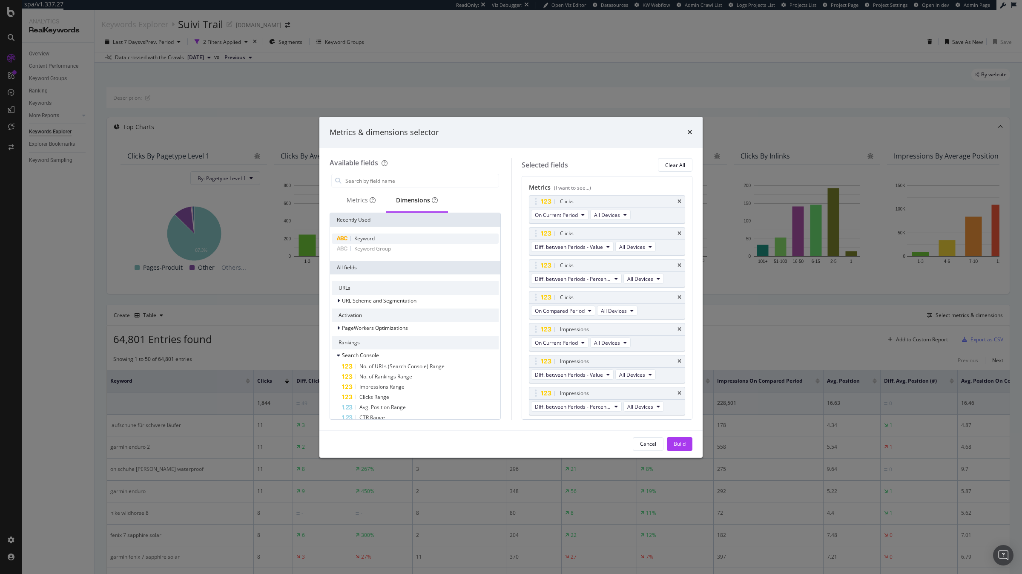
click at [382, 237] on div "Keyword" at bounding box center [415, 238] width 167 height 10
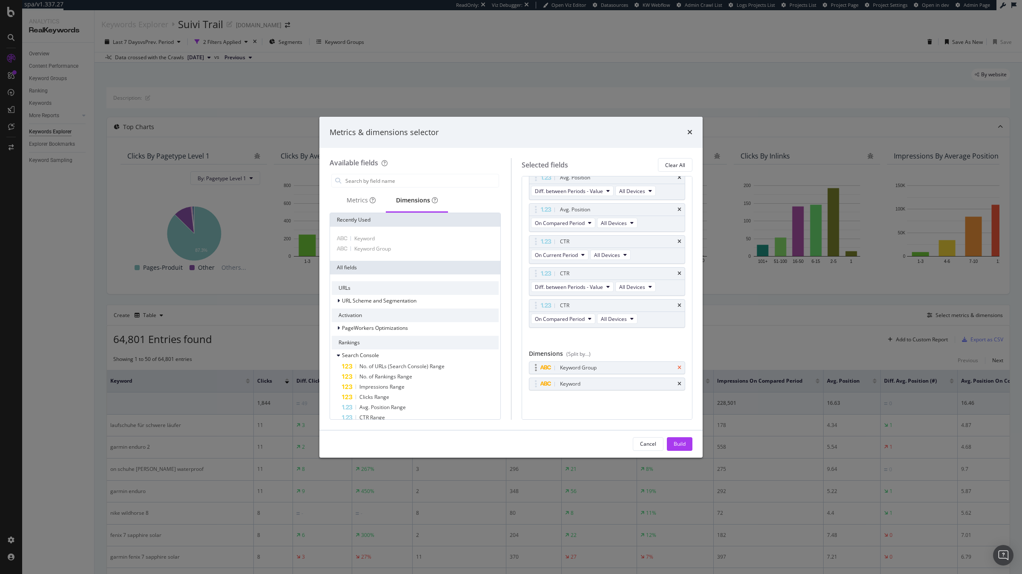
click at [678, 368] on icon "times" at bounding box center [679, 367] width 4 height 5
click at [678, 442] on div "Build" at bounding box center [680, 443] width 12 height 7
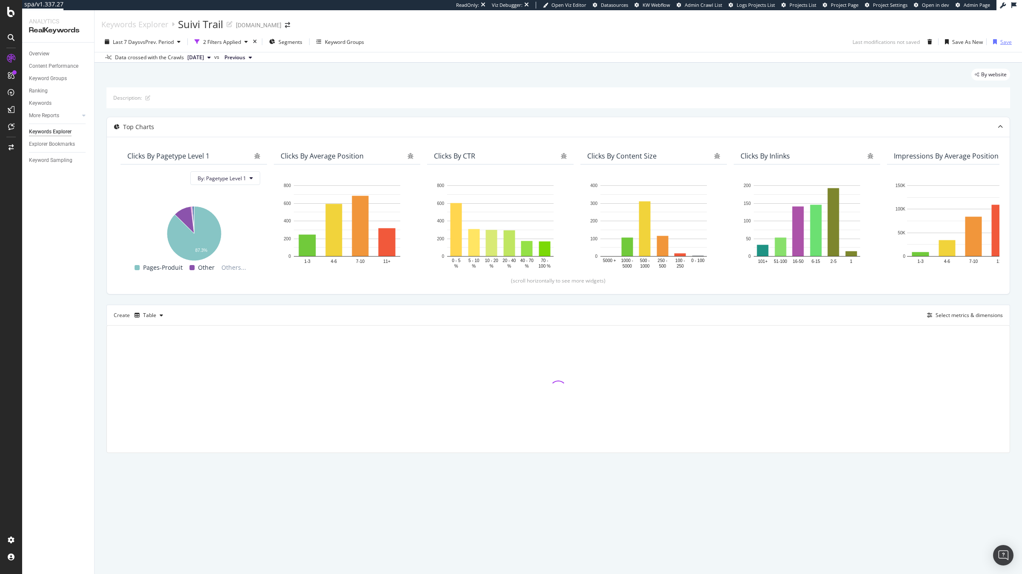
click at [1005, 43] on div "Save" at bounding box center [1005, 41] width 11 height 7
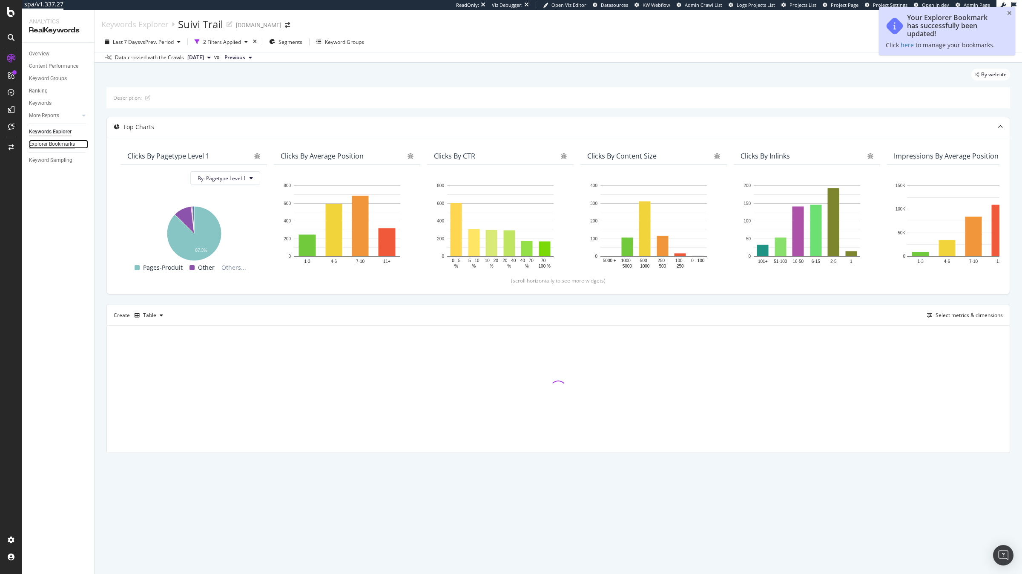
click at [52, 146] on div "Explorer Bookmarks" at bounding box center [52, 144] width 46 height 9
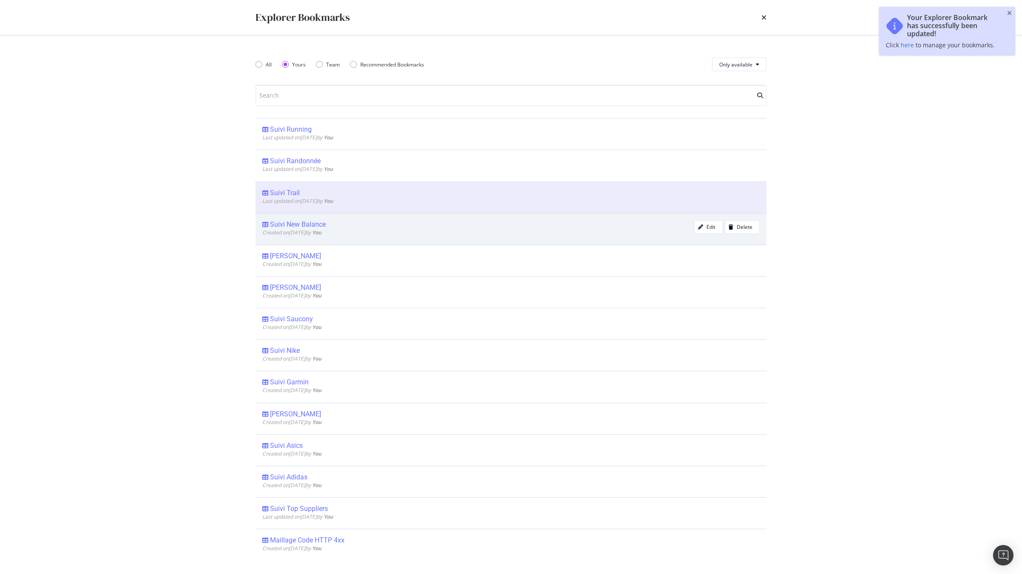
click at [307, 222] on div "Suivi New Balance" at bounding box center [298, 224] width 56 height 9
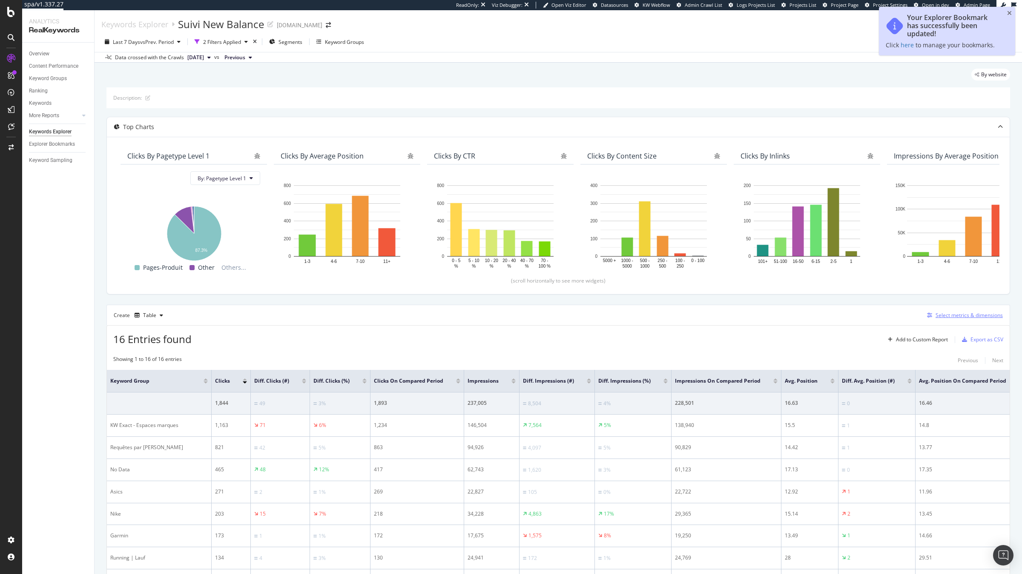
click at [955, 318] on div "Select metrics & dimensions" at bounding box center [968, 314] width 67 height 7
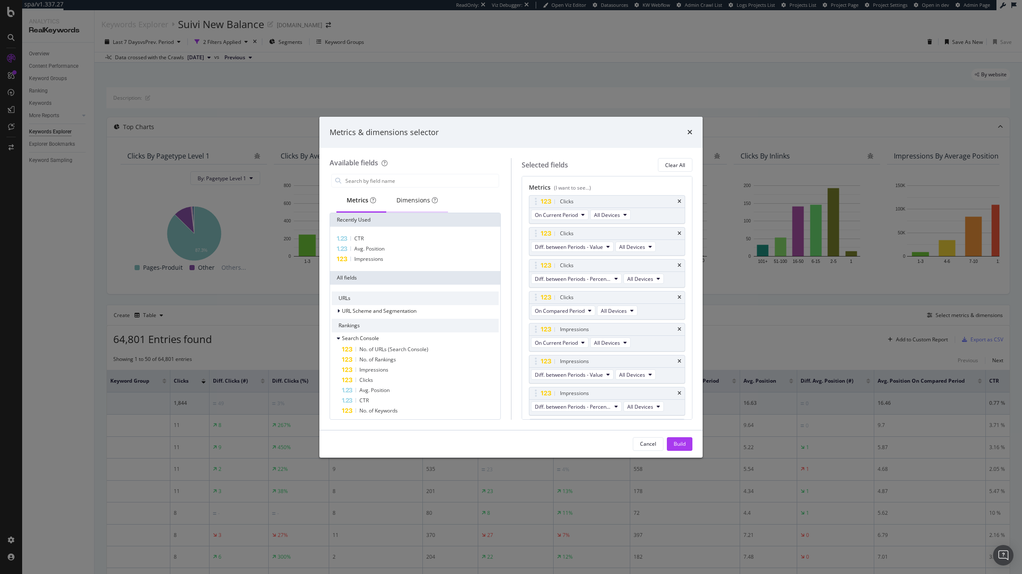
click at [416, 206] on div "Dimensions" at bounding box center [417, 200] width 62 height 23
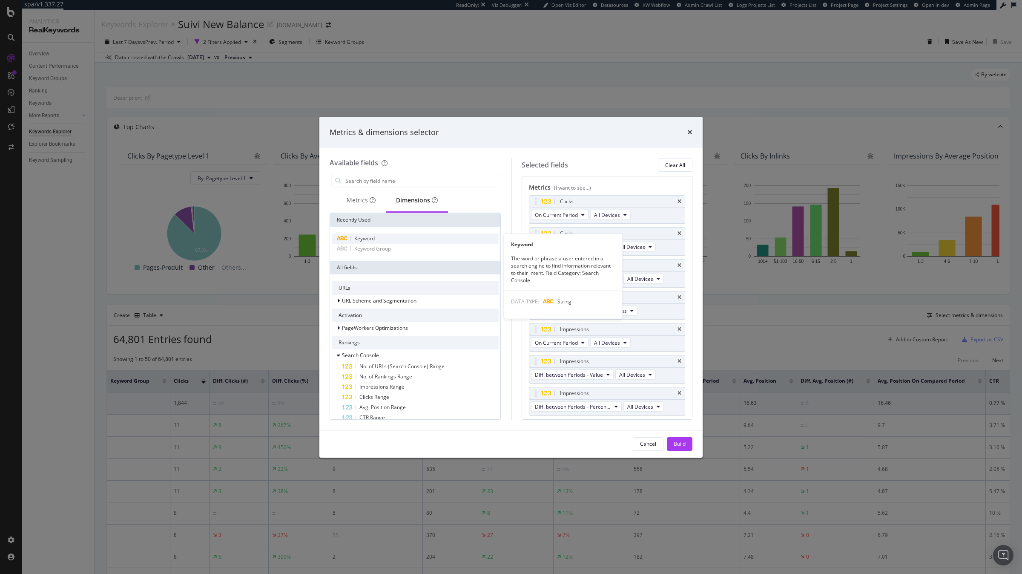
click at [378, 241] on div "Keyword" at bounding box center [415, 238] width 167 height 10
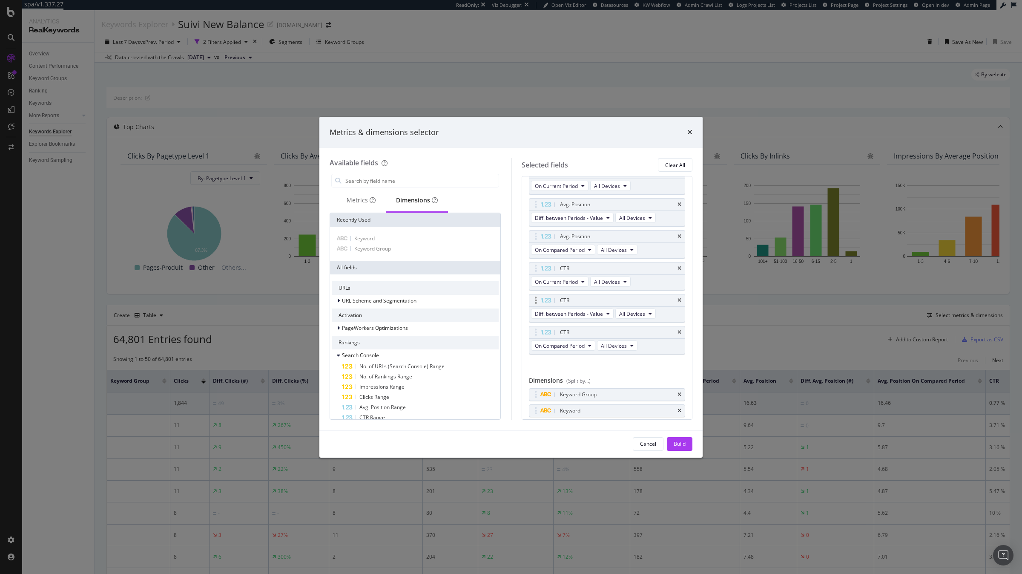
scroll to position [314, 0]
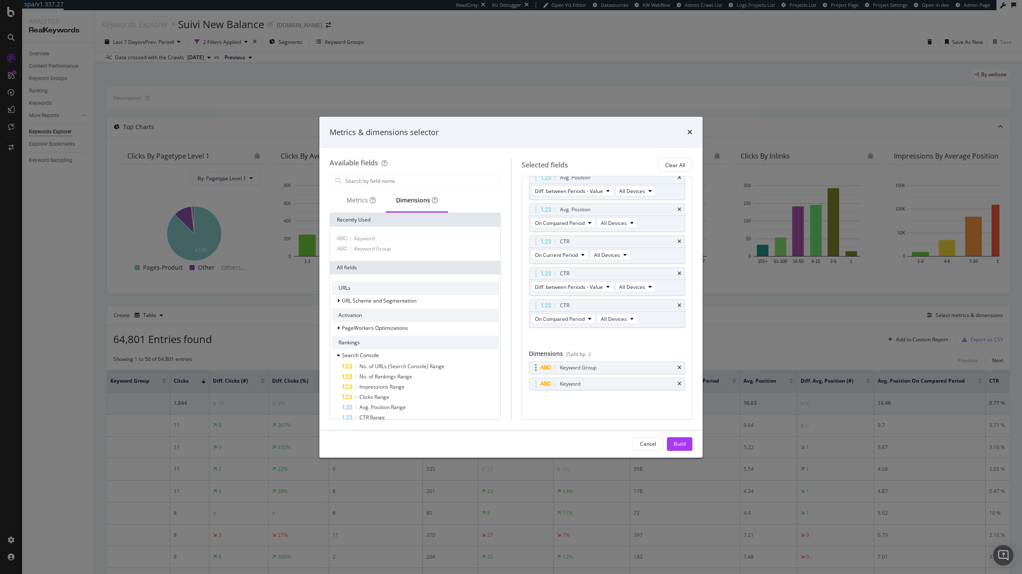
click at [681, 368] on div "Keyword Group" at bounding box center [607, 367] width 156 height 12
click at [680, 370] on div "Keyword Group" at bounding box center [607, 367] width 156 height 12
click at [677, 365] on icon "times" at bounding box center [679, 367] width 4 height 5
click at [677, 439] on div "Build" at bounding box center [680, 443] width 12 height 13
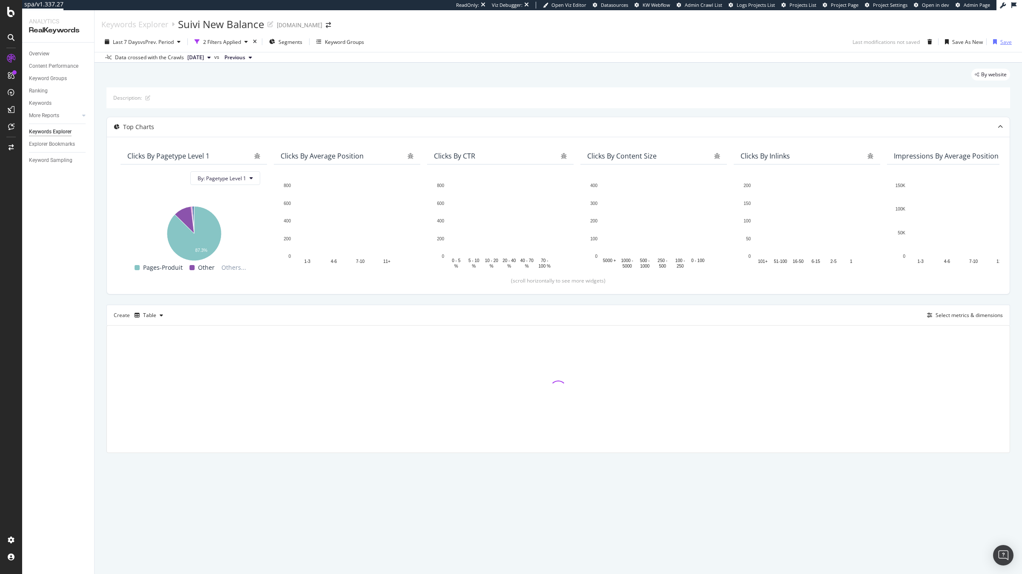
click at [1003, 46] on div "Save" at bounding box center [1001, 41] width 22 height 13
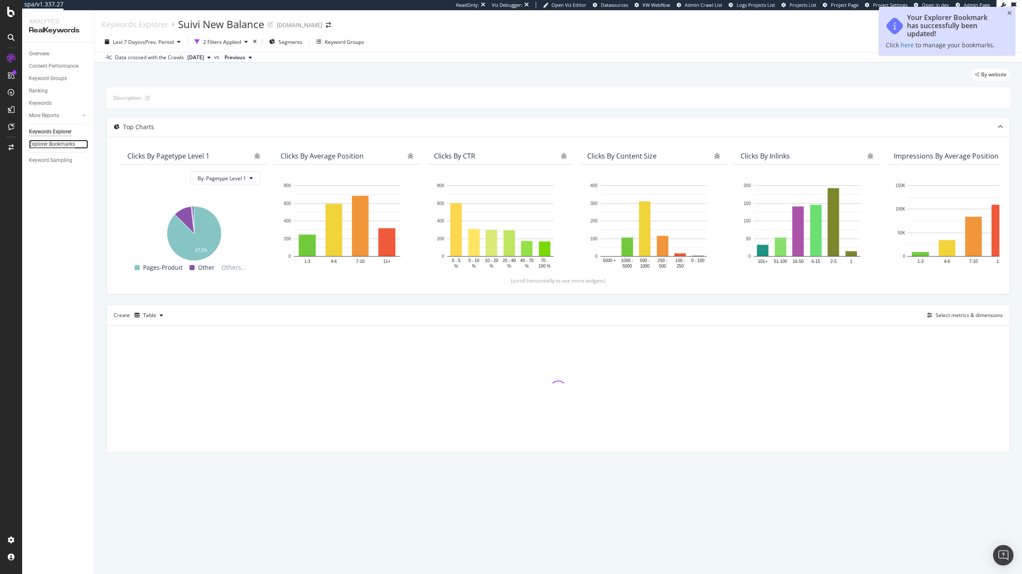
click at [41, 141] on div "Explorer Bookmarks" at bounding box center [52, 144] width 46 height 9
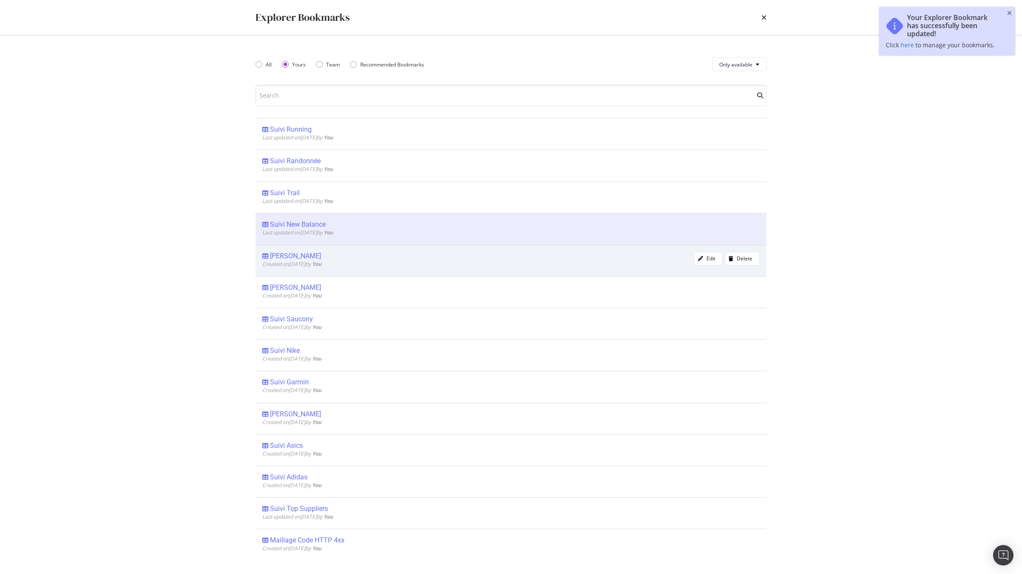
click at [286, 255] on div "Suivi Salomon" at bounding box center [295, 256] width 51 height 9
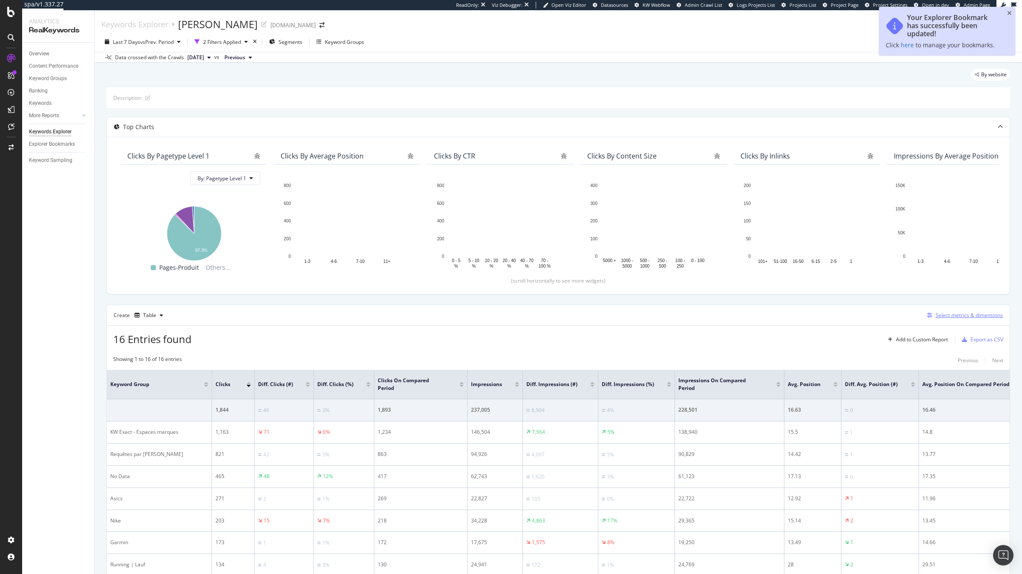
click at [959, 313] on div "Select metrics & dimensions" at bounding box center [968, 314] width 67 height 7
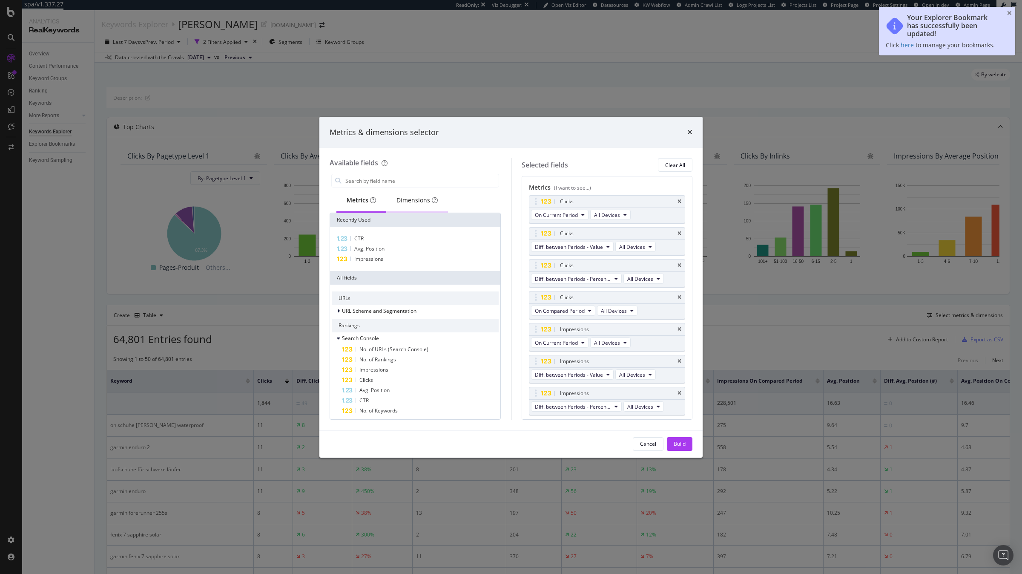
click at [414, 207] on div "Dimensions" at bounding box center [417, 200] width 62 height 23
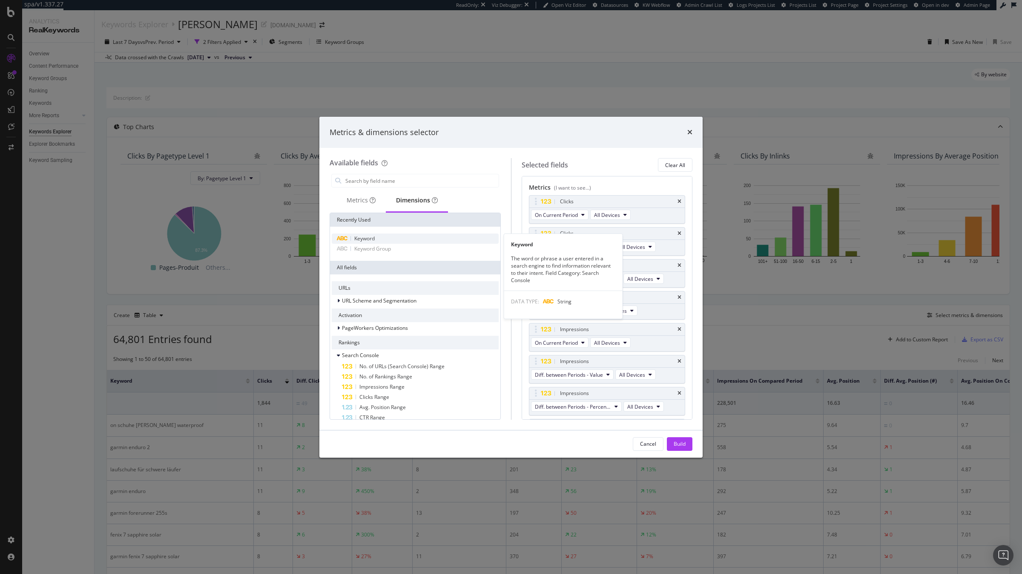
click at [382, 241] on div "Keyword" at bounding box center [415, 238] width 167 height 10
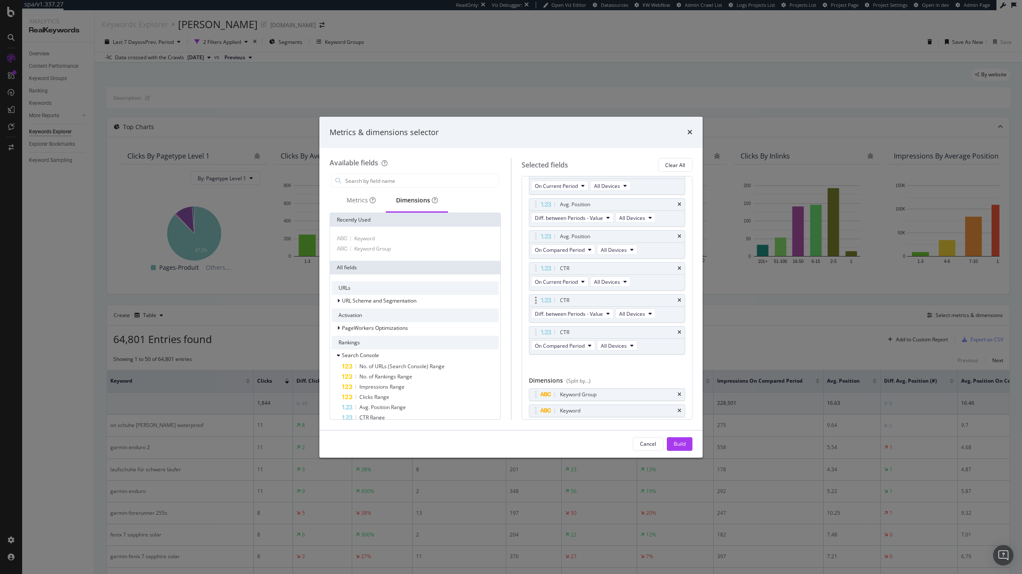
scroll to position [314, 0]
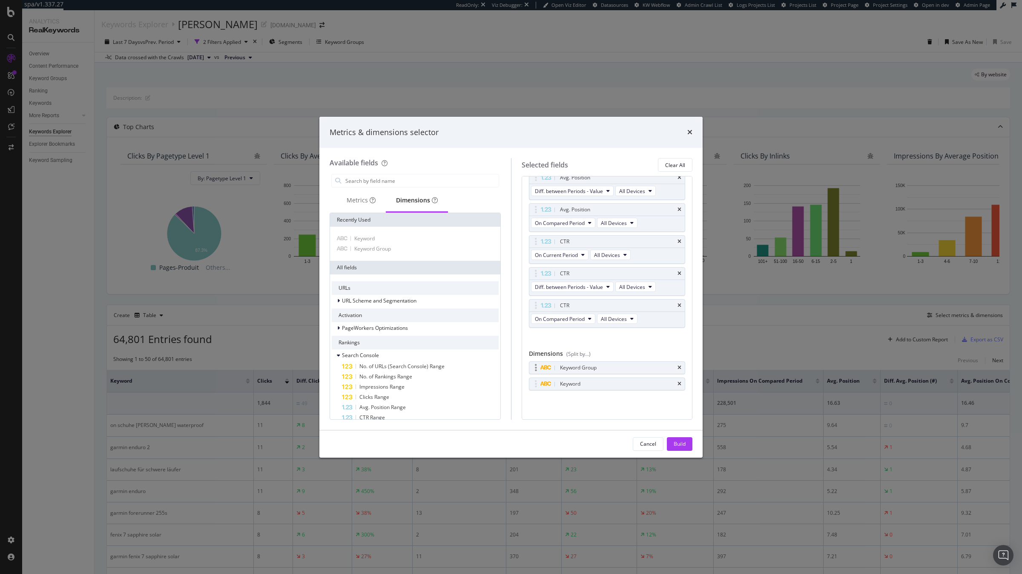
click at [681, 369] on div "Keyword Group" at bounding box center [607, 367] width 156 height 12
click at [678, 367] on icon "times" at bounding box center [679, 367] width 4 height 5
click at [680, 441] on div "Build" at bounding box center [680, 443] width 12 height 7
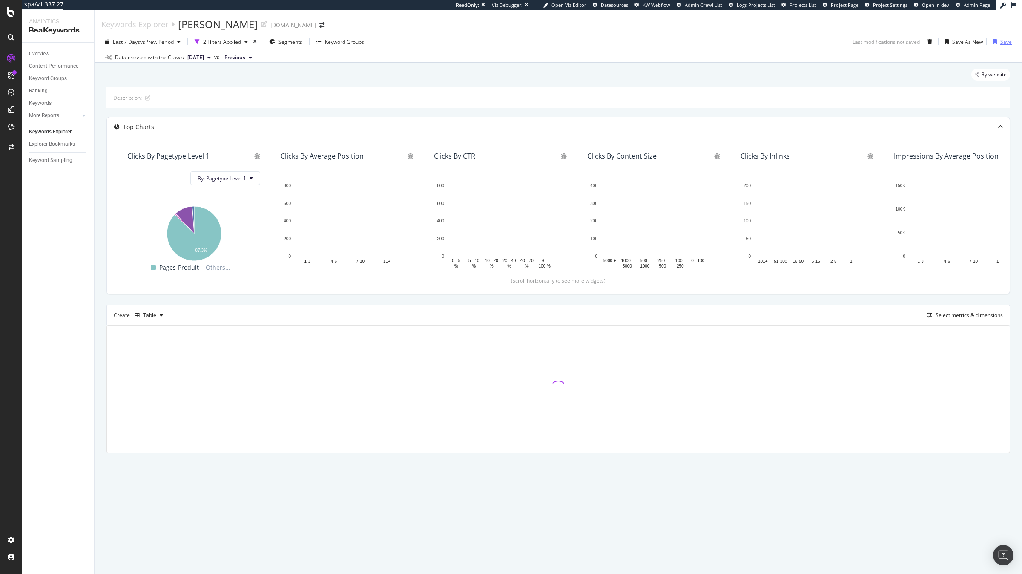
click at [1004, 45] on div "Save" at bounding box center [1005, 41] width 11 height 7
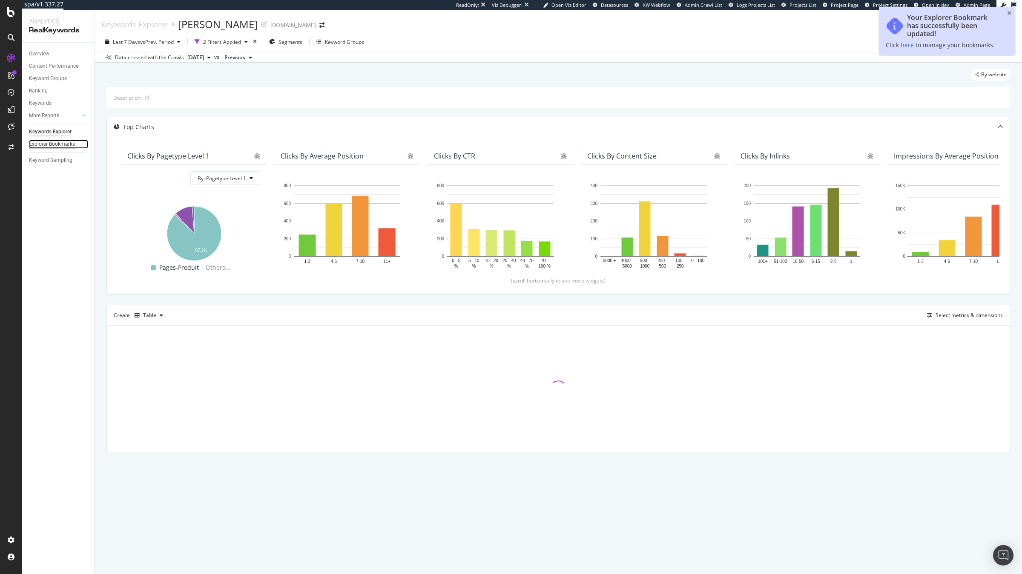
click at [63, 145] on div "Explorer Bookmarks" at bounding box center [52, 144] width 46 height 9
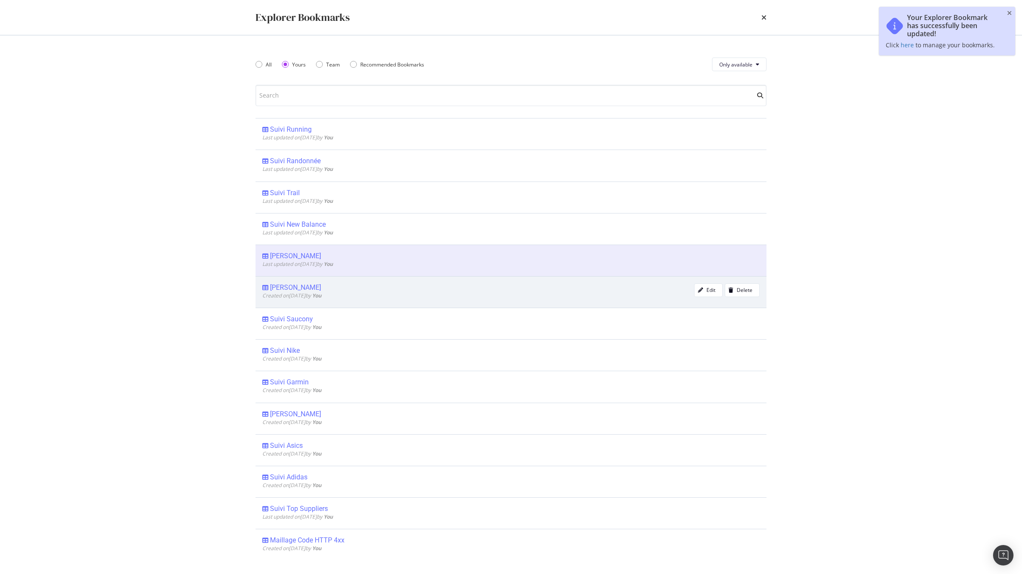
click at [301, 291] on div "Suivi Brooks" at bounding box center [295, 287] width 51 height 9
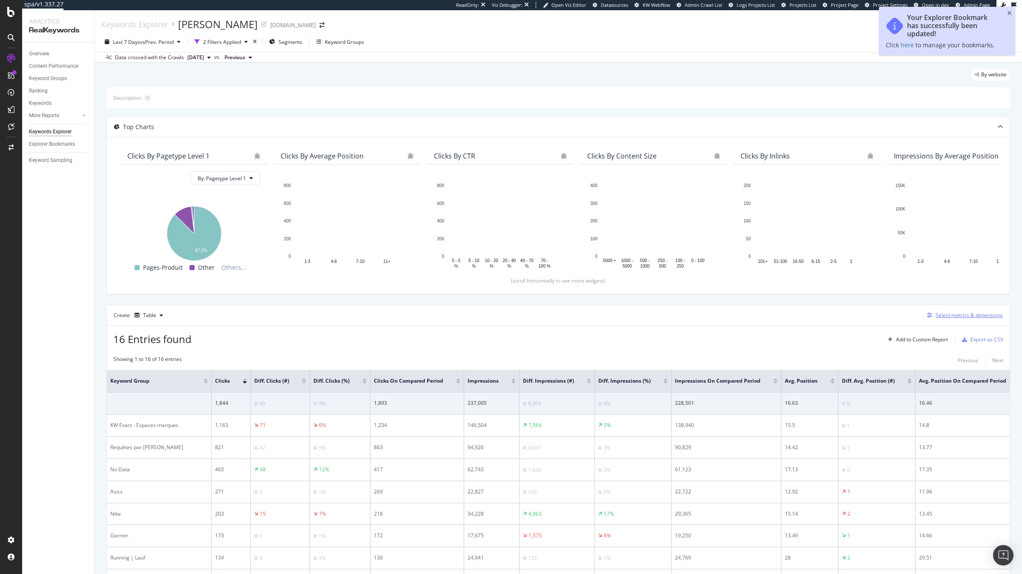
click at [974, 316] on div "Select metrics & dimensions" at bounding box center [968, 314] width 67 height 7
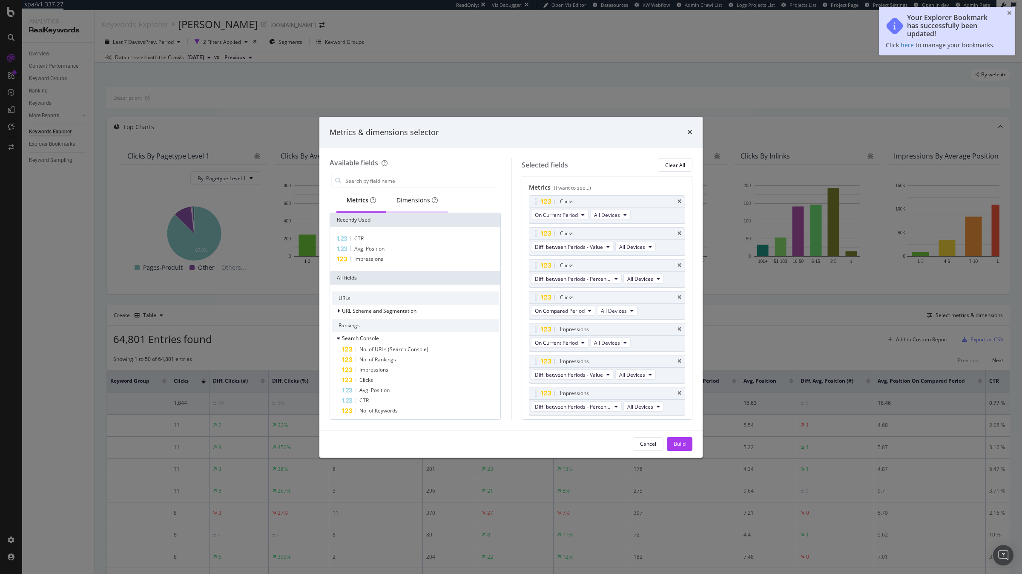
click at [411, 198] on div "Dimensions" at bounding box center [416, 200] width 41 height 9
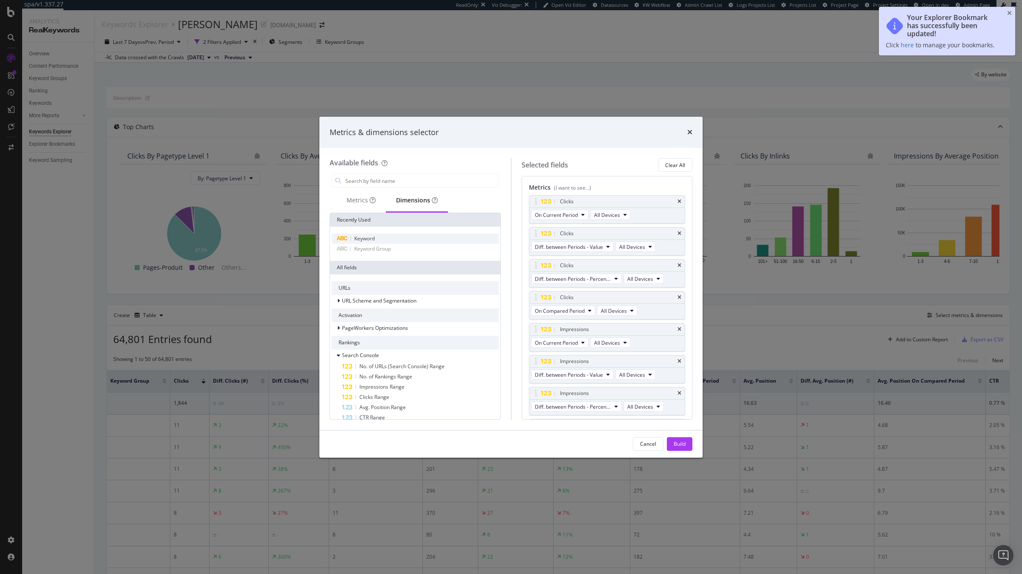
click at [370, 236] on span "Keyword" at bounding box center [364, 238] width 20 height 7
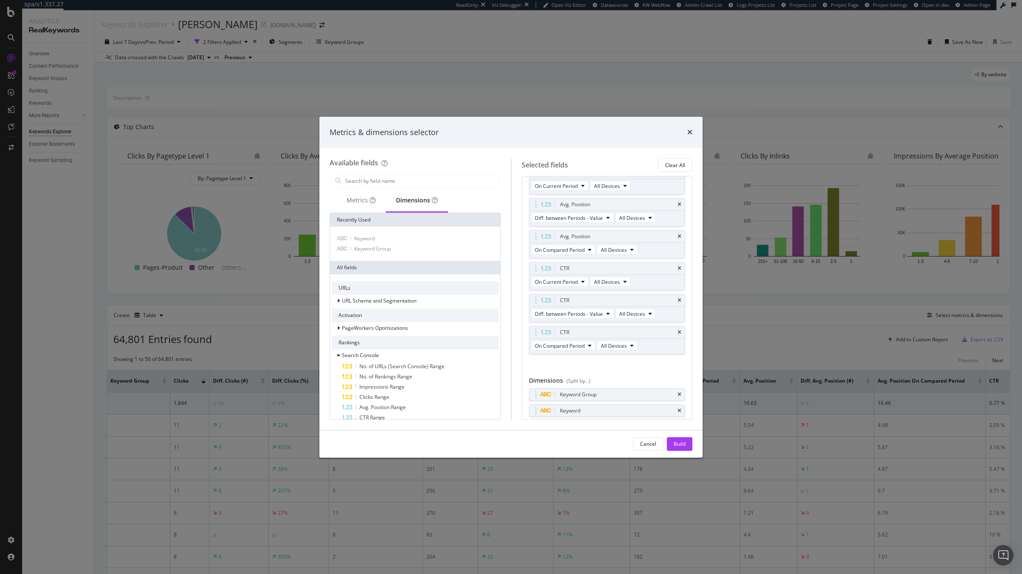
scroll to position [314, 0]
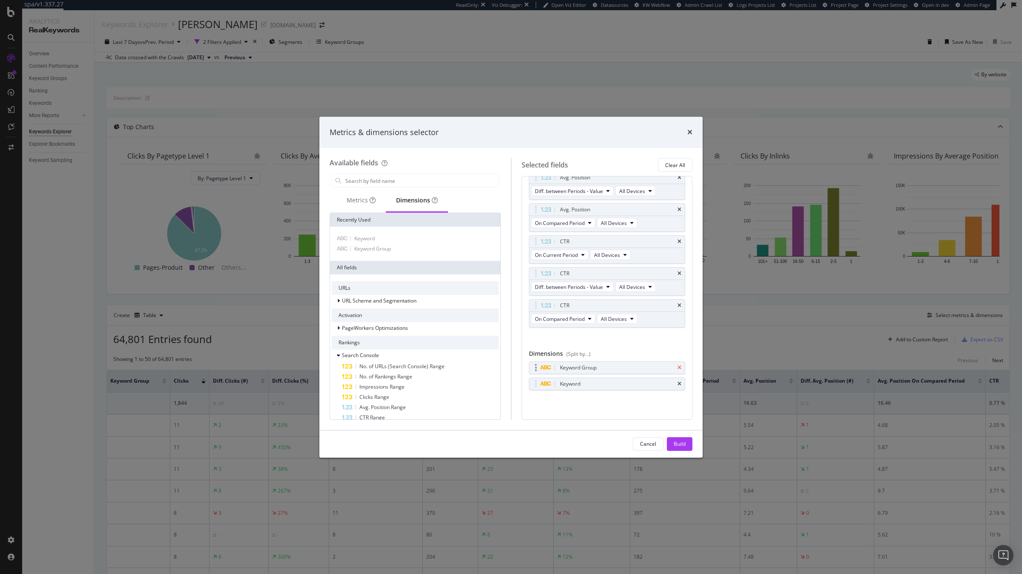
click at [677, 367] on icon "times" at bounding box center [679, 367] width 4 height 5
click at [677, 442] on div "Build" at bounding box center [680, 443] width 12 height 7
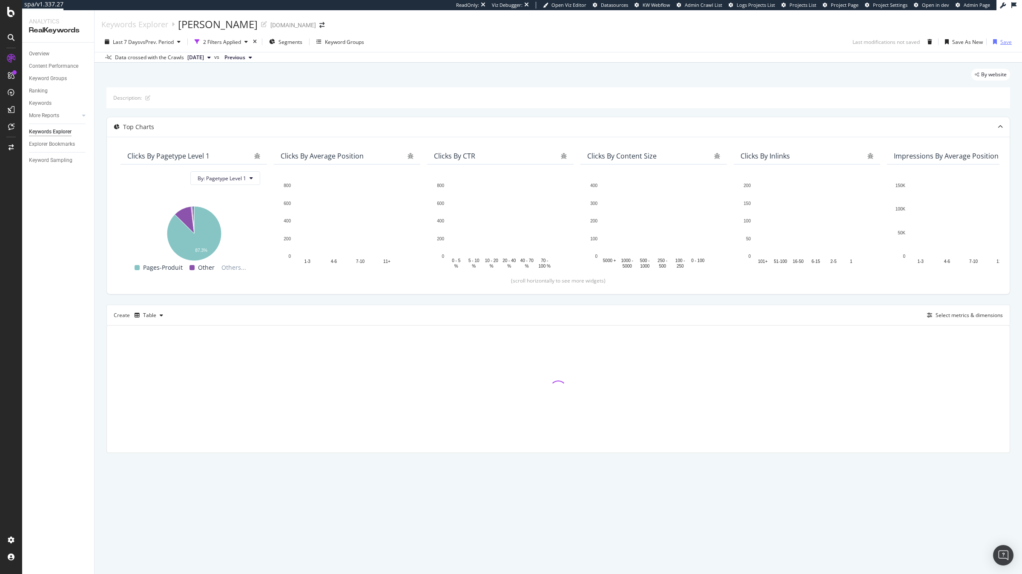
click at [1001, 44] on div "Save" at bounding box center [1005, 41] width 11 height 7
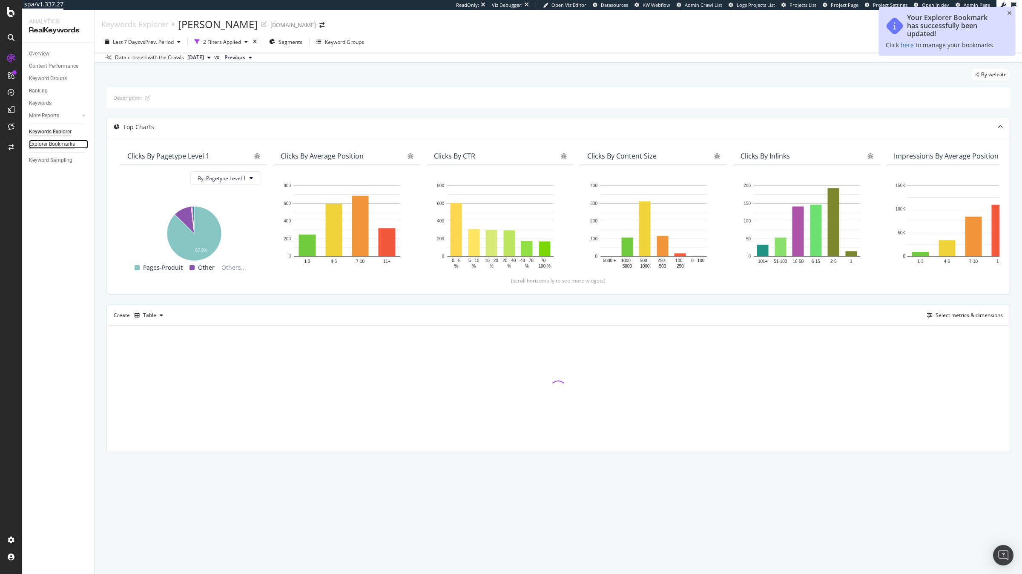
click at [49, 144] on div "Explorer Bookmarks" at bounding box center [52, 144] width 46 height 9
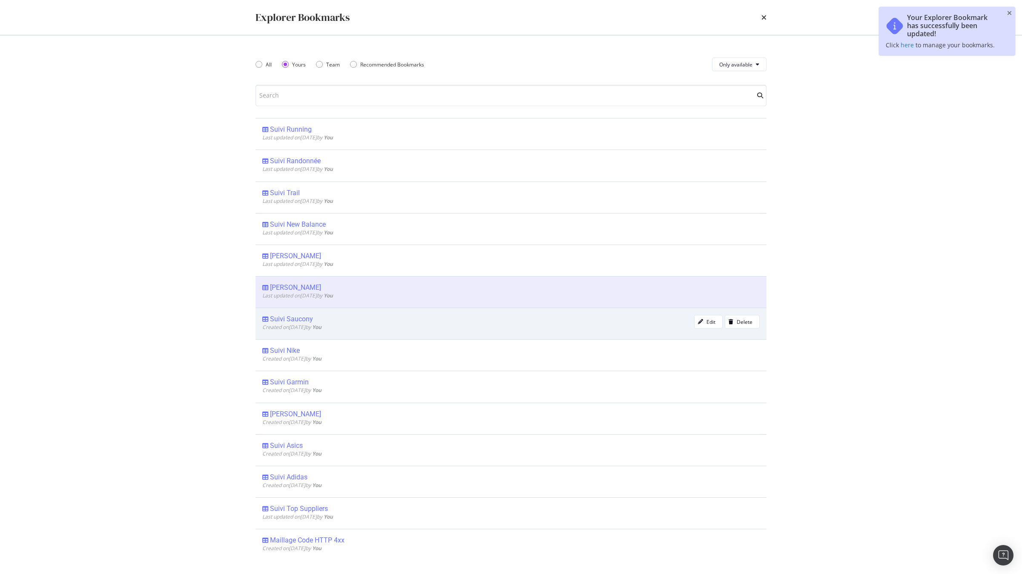
click at [292, 316] on div "Suivi Saucony" at bounding box center [291, 319] width 43 height 9
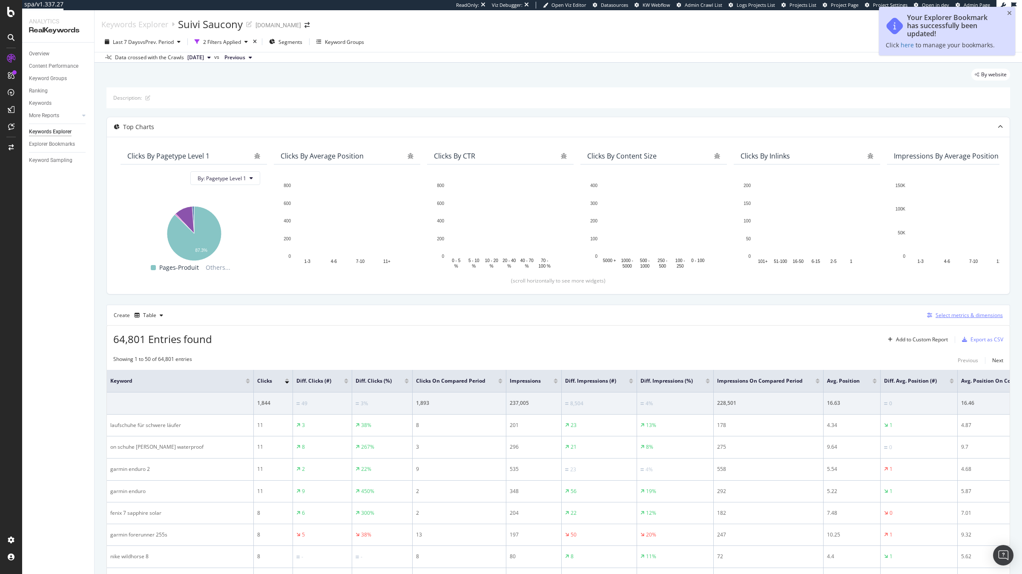
click at [945, 316] on div "Select metrics & dimensions" at bounding box center [968, 314] width 67 height 7
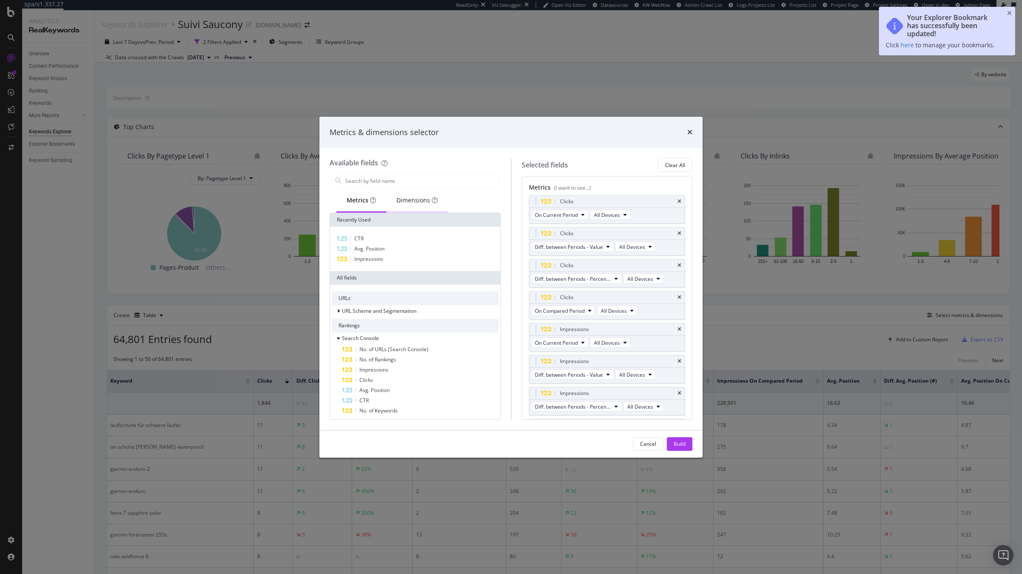
click at [420, 197] on div "Dimensions" at bounding box center [416, 200] width 41 height 9
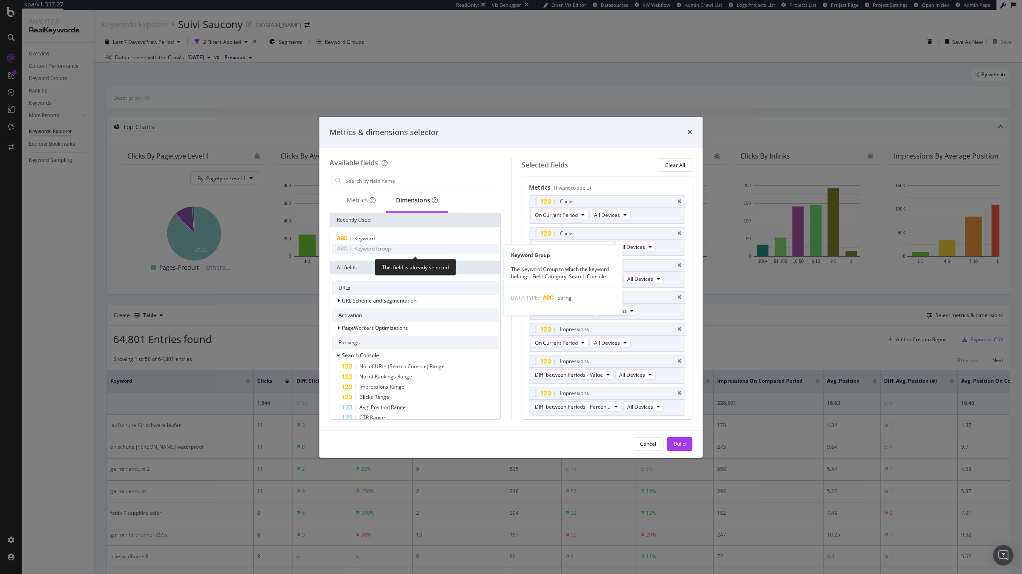
click at [384, 244] on div "Keyword Group" at bounding box center [415, 249] width 167 height 10
click at [382, 239] on div "Keyword" at bounding box center [415, 238] width 167 height 10
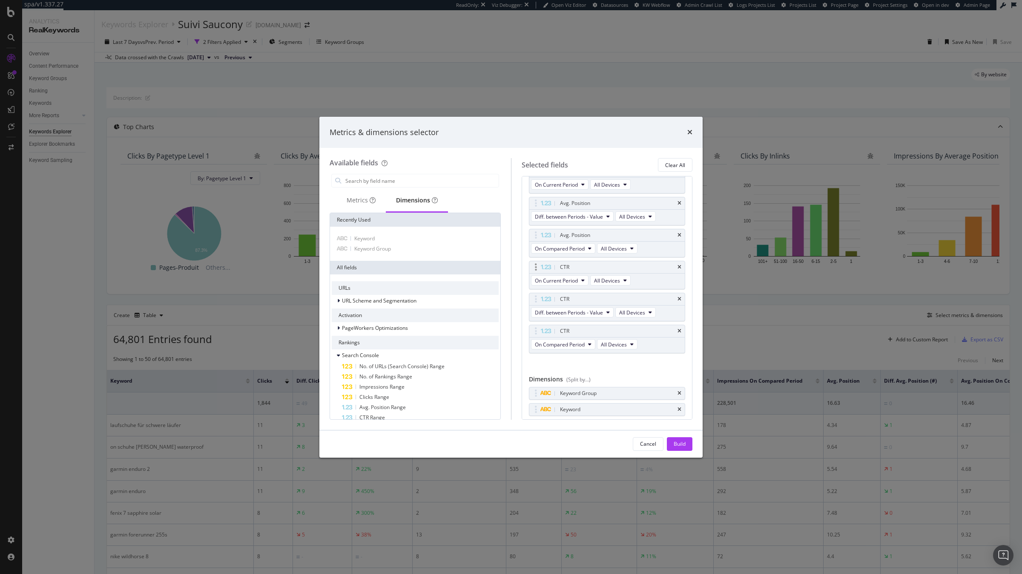
scroll to position [314, 0]
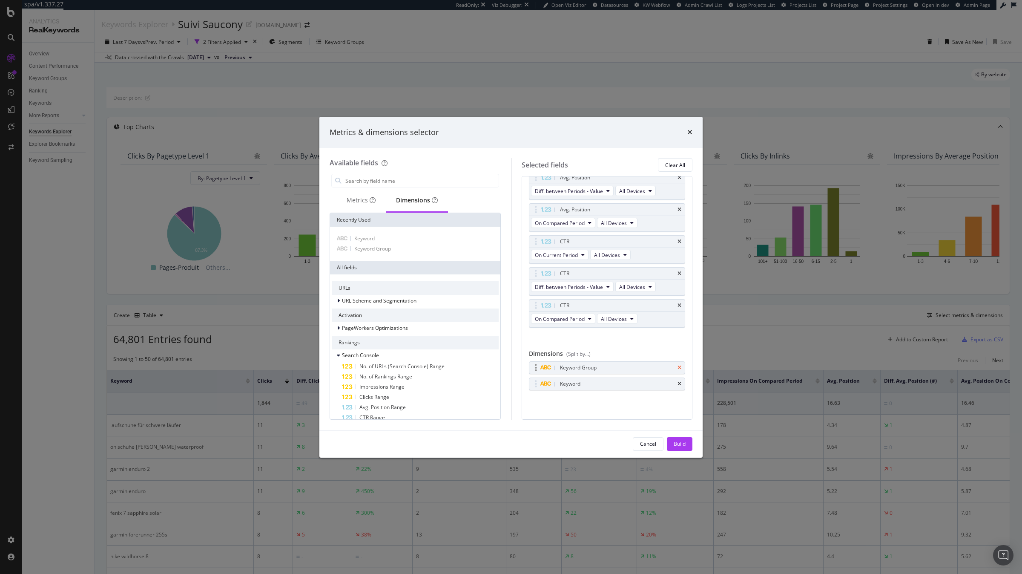
click at [678, 367] on icon "times" at bounding box center [679, 367] width 4 height 5
drag, startPoint x: 678, startPoint y: 441, endPoint x: 729, endPoint y: 305, distance: 145.4
click at [678, 441] on div "Build" at bounding box center [680, 443] width 12 height 7
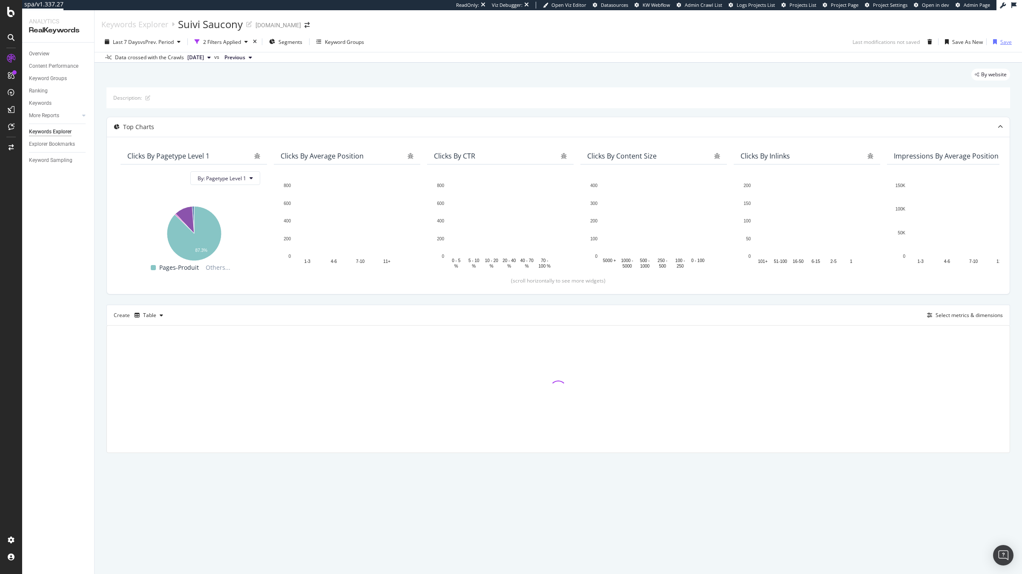
click at [1002, 38] on div "Save" at bounding box center [1005, 41] width 11 height 7
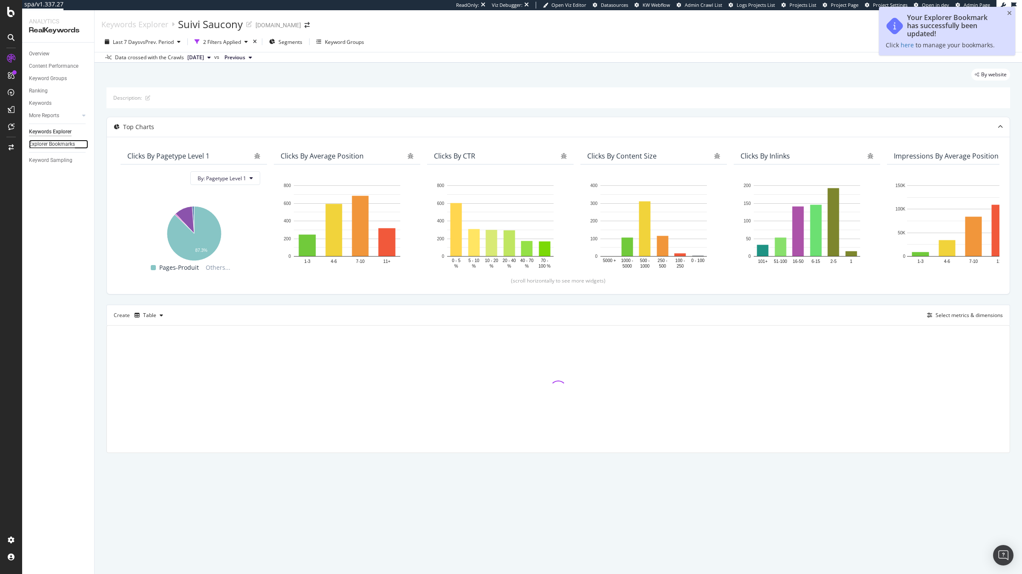
click at [61, 141] on div "Explorer Bookmarks" at bounding box center [52, 144] width 46 height 9
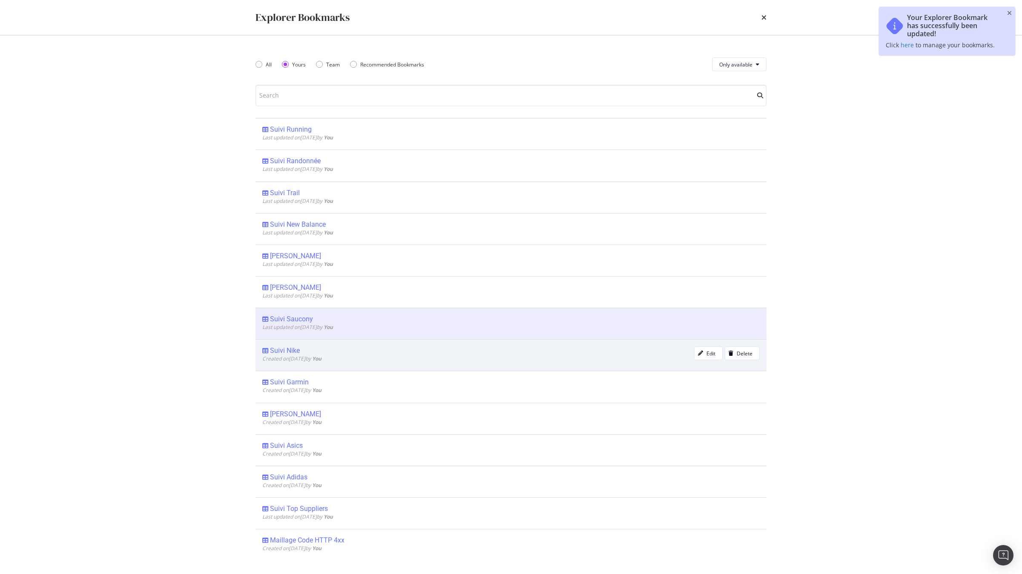
click at [293, 353] on div "Suivi Nike" at bounding box center [285, 350] width 30 height 9
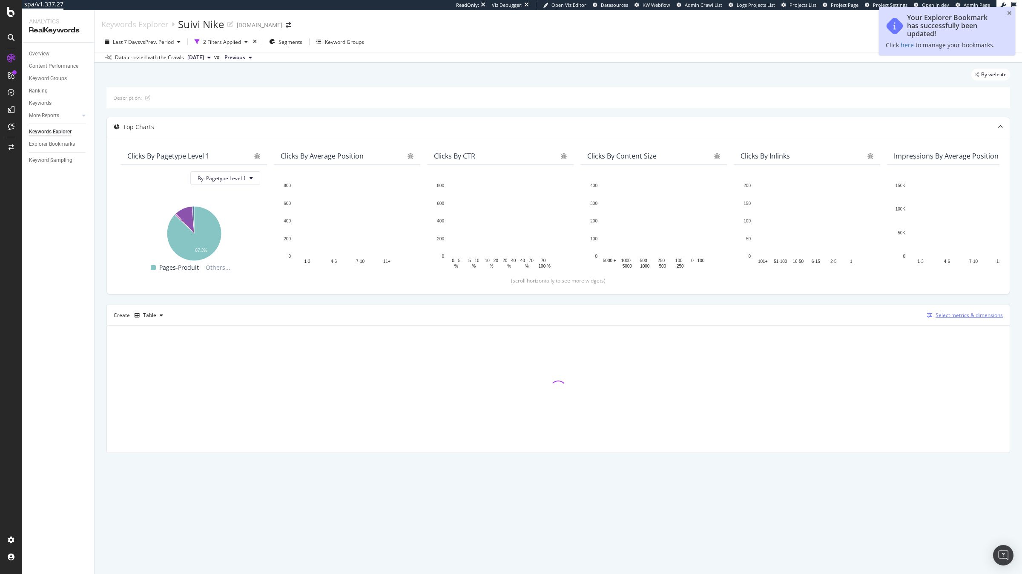
click at [935, 316] on div "button" at bounding box center [930, 315] width 12 height 5
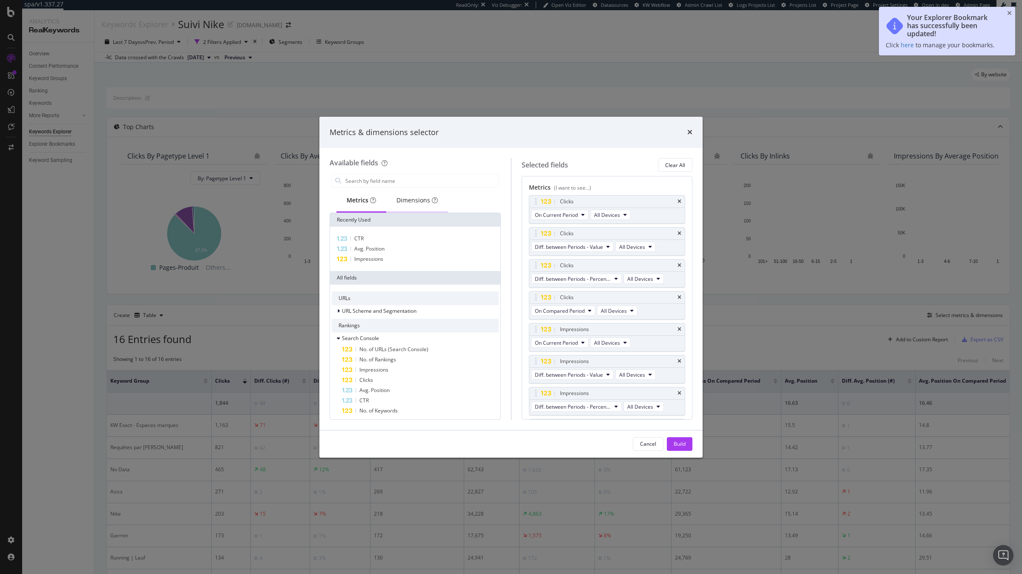
click at [414, 211] on div "Dimensions" at bounding box center [417, 200] width 62 height 23
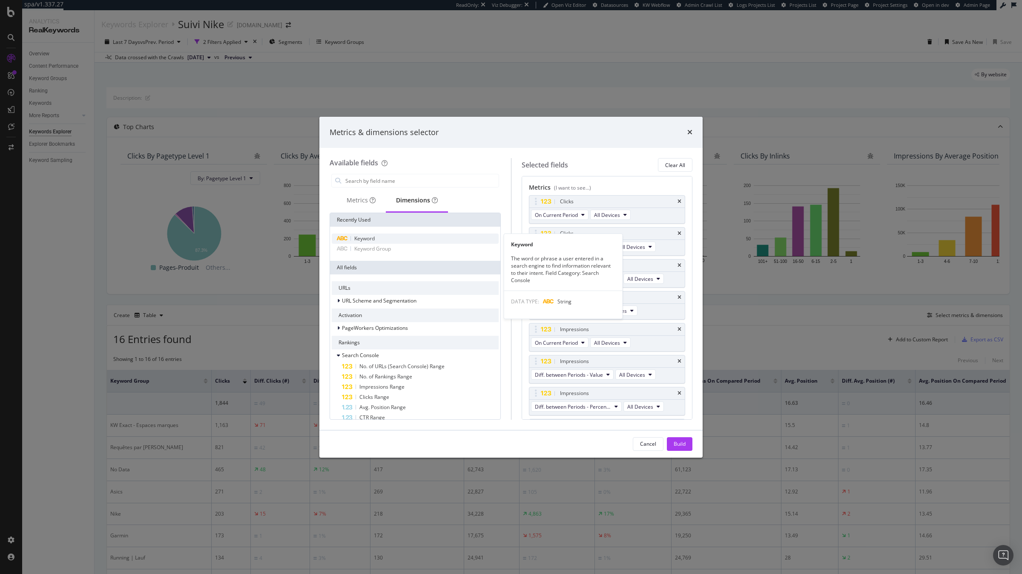
click at [390, 241] on div "Keyword" at bounding box center [415, 238] width 167 height 10
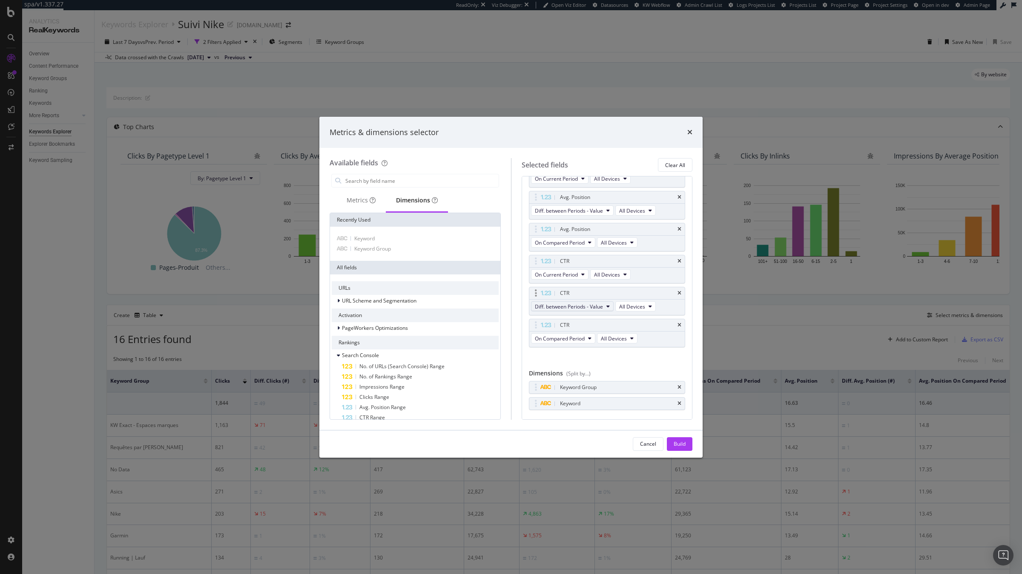
scroll to position [314, 0]
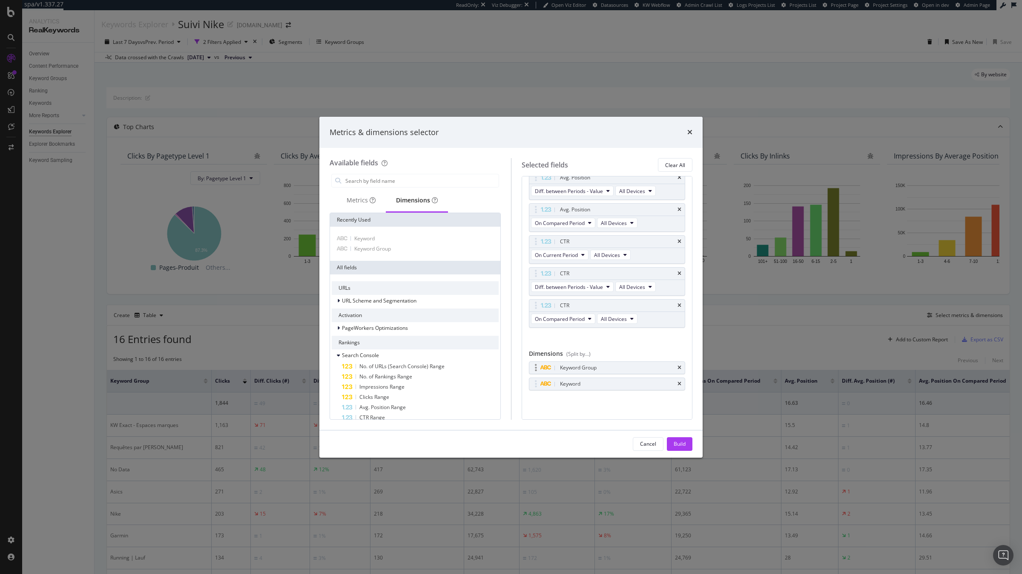
click at [681, 368] on div "Keyword Group" at bounding box center [607, 367] width 156 height 12
click at [677, 367] on icon "times" at bounding box center [679, 367] width 4 height 5
click at [681, 438] on div "Build" at bounding box center [680, 443] width 12 height 13
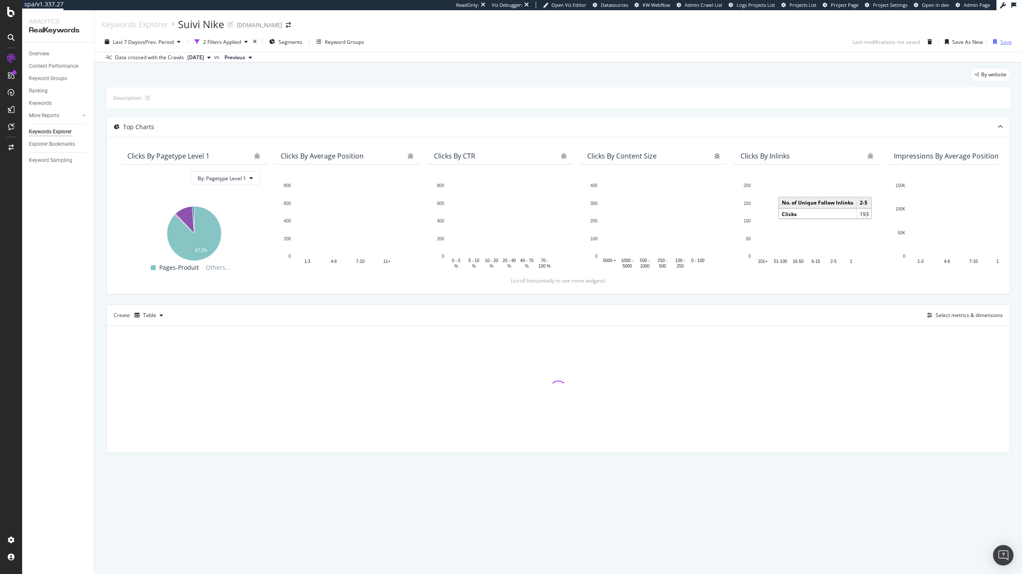
click at [1002, 39] on div "Save" at bounding box center [1005, 41] width 11 height 7
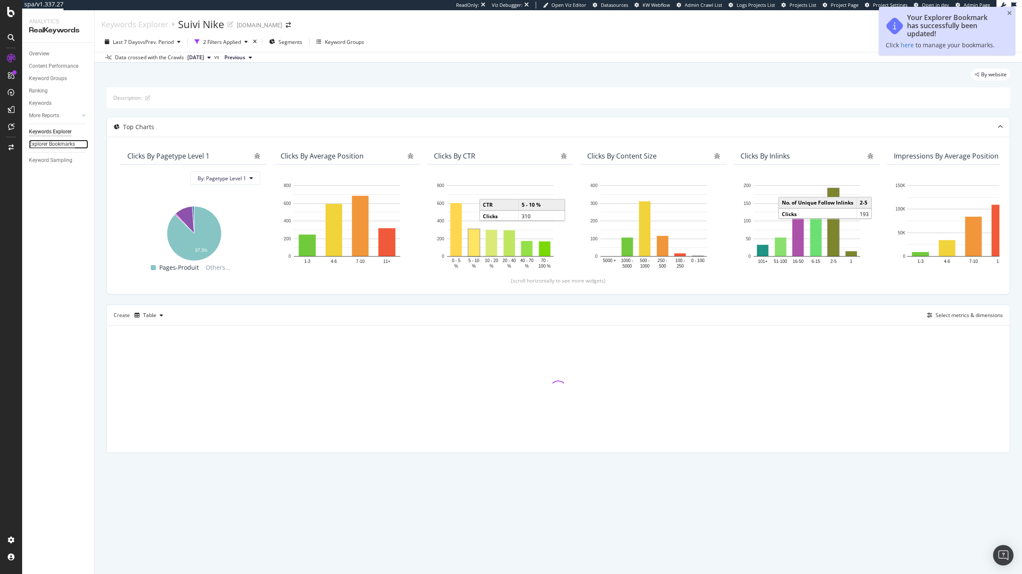
click at [62, 141] on div "Explorer Bookmarks" at bounding box center [52, 144] width 46 height 9
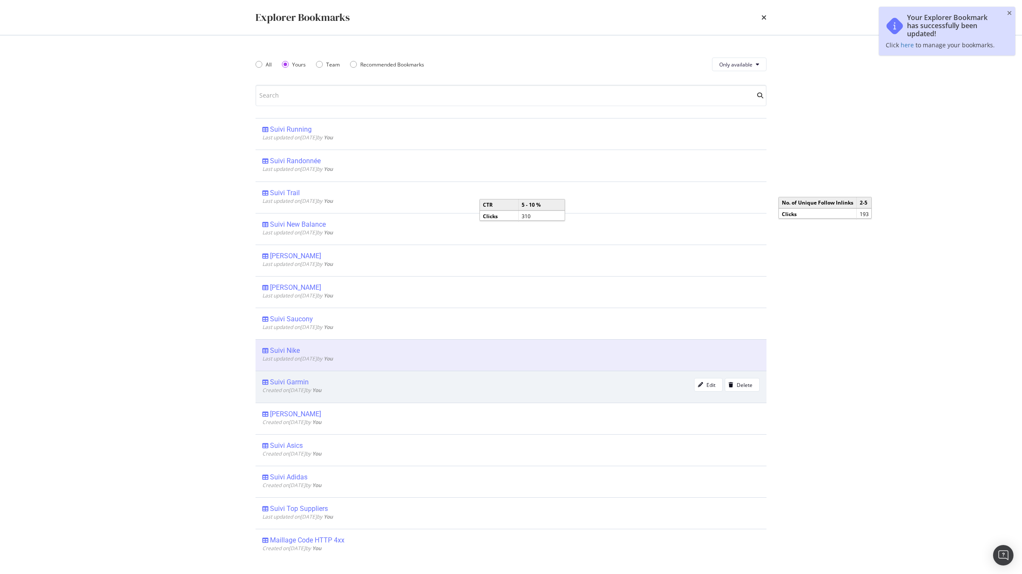
click at [283, 390] on span "Created on 2025 Sep 16th by You" at bounding box center [291, 389] width 59 height 7
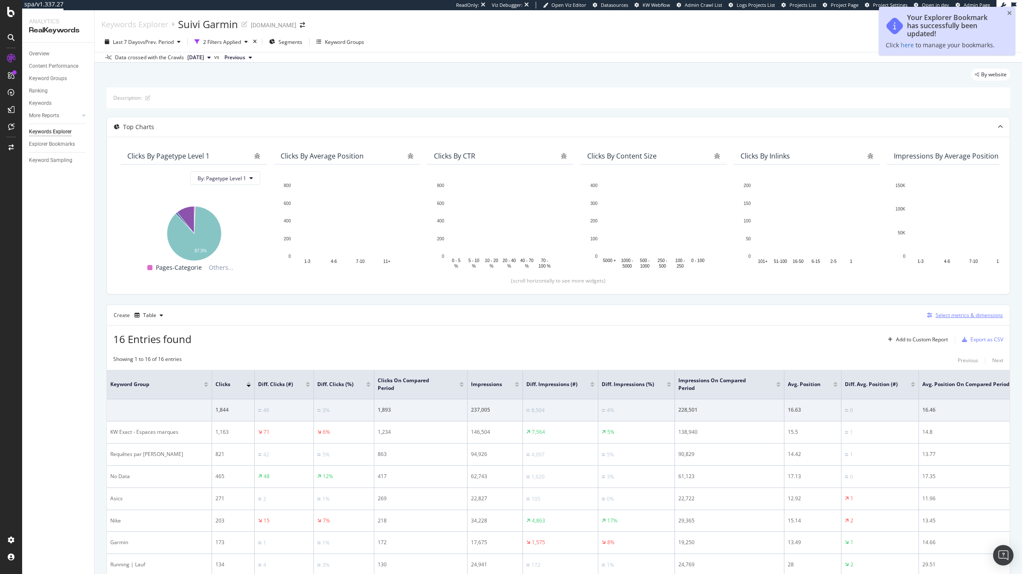
click at [950, 312] on div "Select metrics & dimensions" at bounding box center [968, 314] width 67 height 7
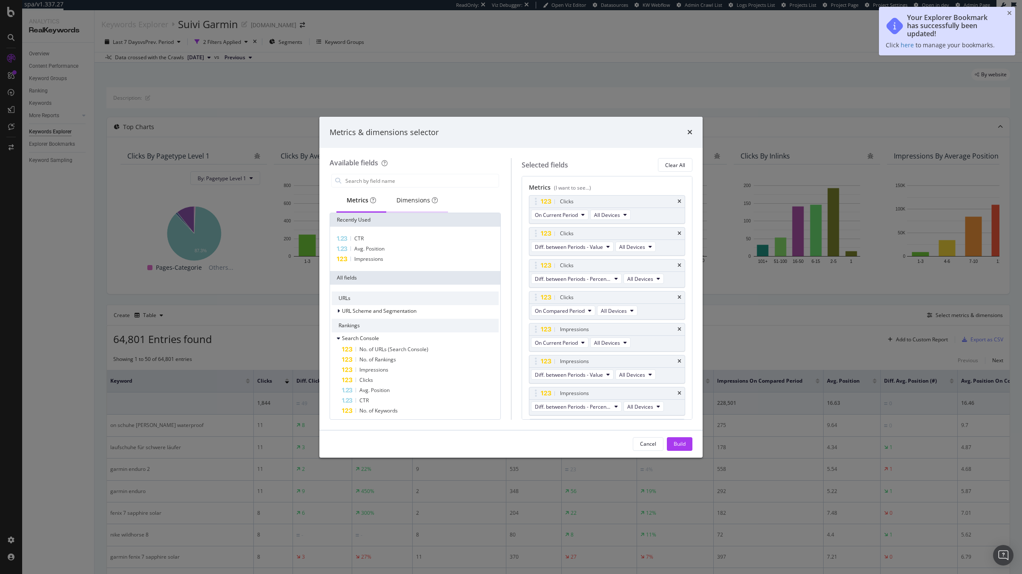
click at [406, 198] on div "Dimensions" at bounding box center [416, 200] width 41 height 9
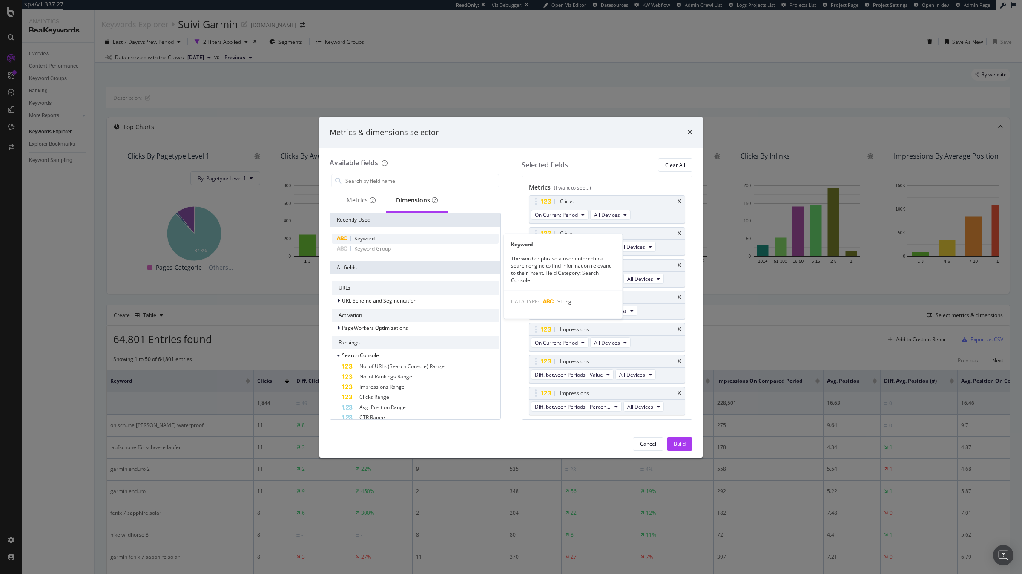
click at [378, 237] on div "Keyword" at bounding box center [415, 238] width 167 height 10
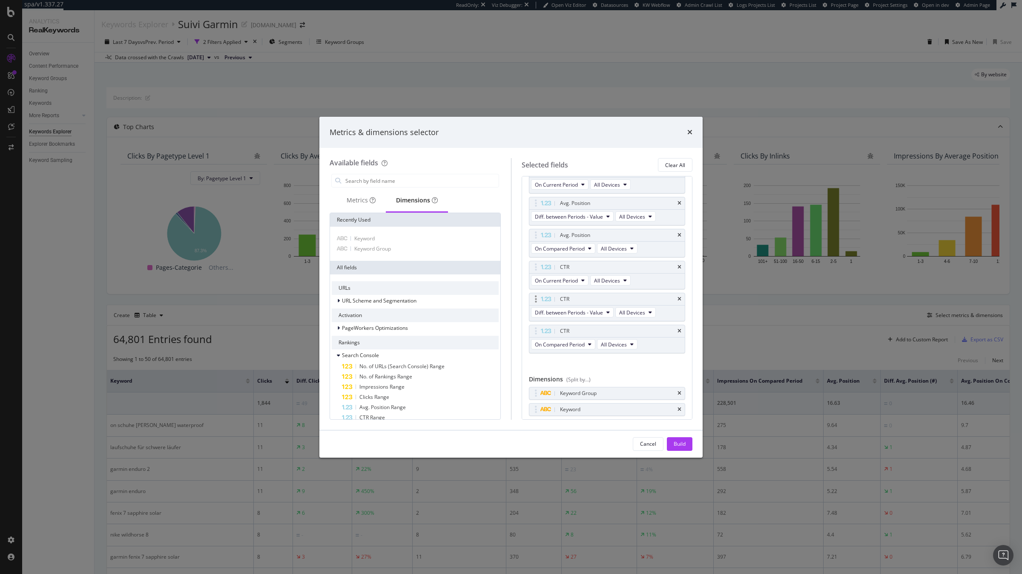
scroll to position [314, 0]
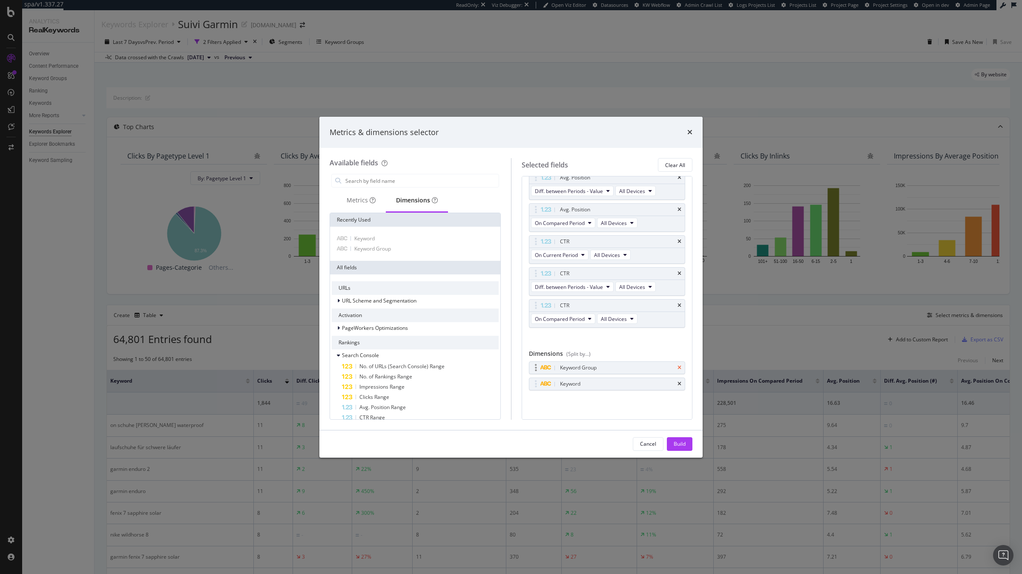
click at [678, 367] on icon "times" at bounding box center [679, 367] width 4 height 5
click at [677, 443] on div "Build" at bounding box center [680, 443] width 12 height 7
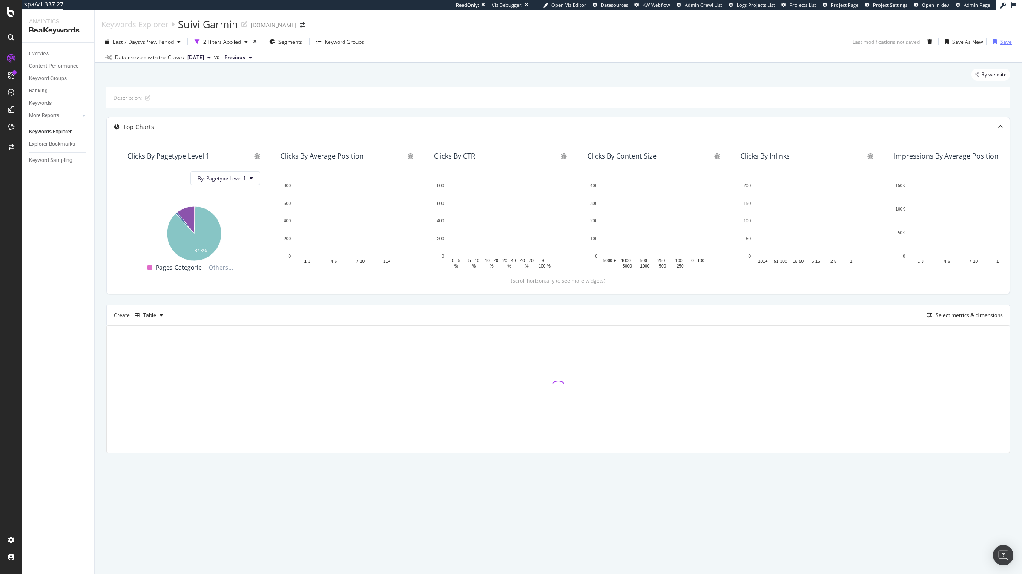
click at [1003, 45] on div "Save" at bounding box center [1005, 41] width 11 height 7
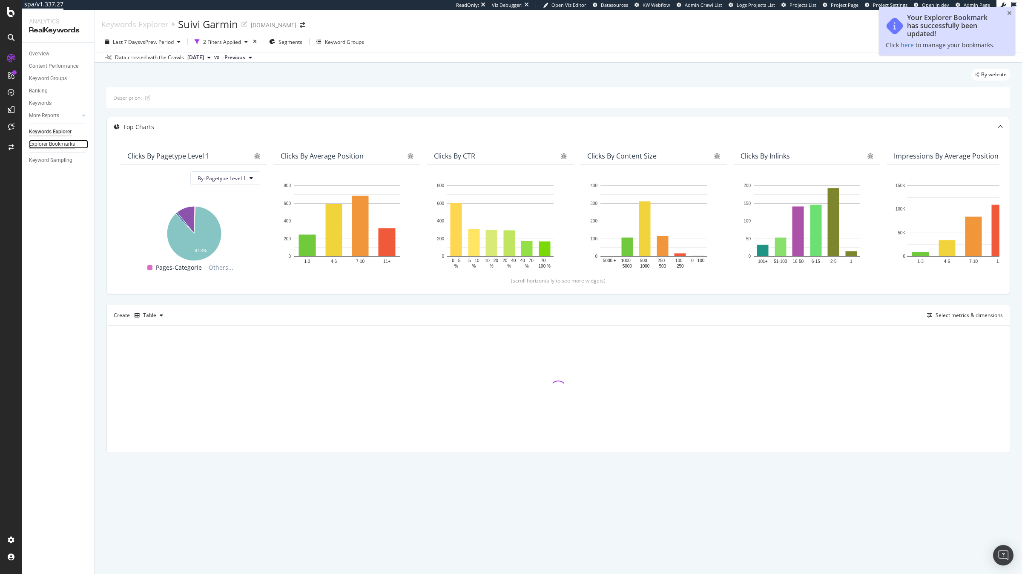
click at [52, 140] on div "Explorer Bookmarks" at bounding box center [52, 144] width 46 height 9
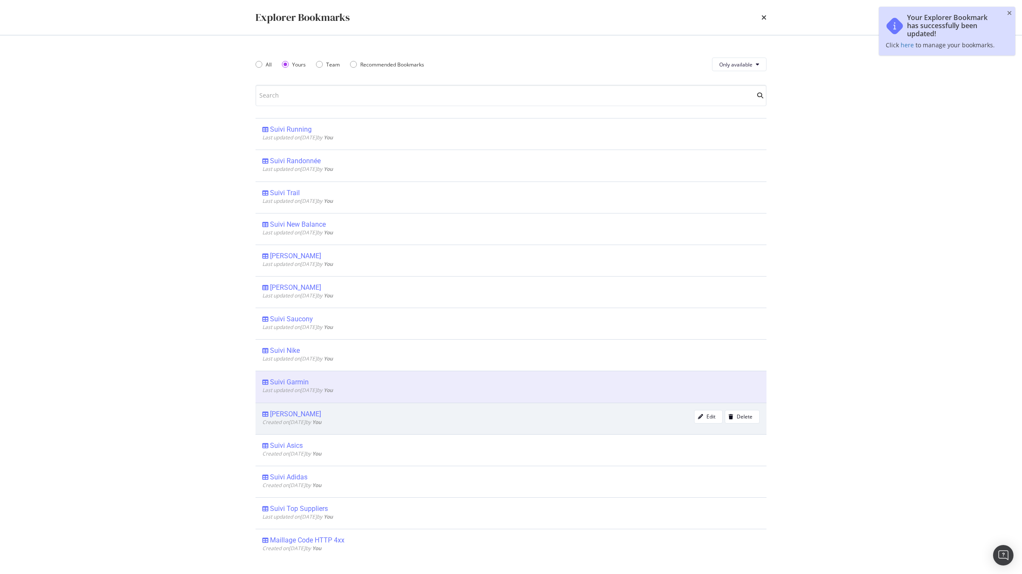
click at [286, 409] on div "Suivi Hoka Created on 2025 Sep 16th by You Edit Delete" at bounding box center [510, 418] width 511 height 32
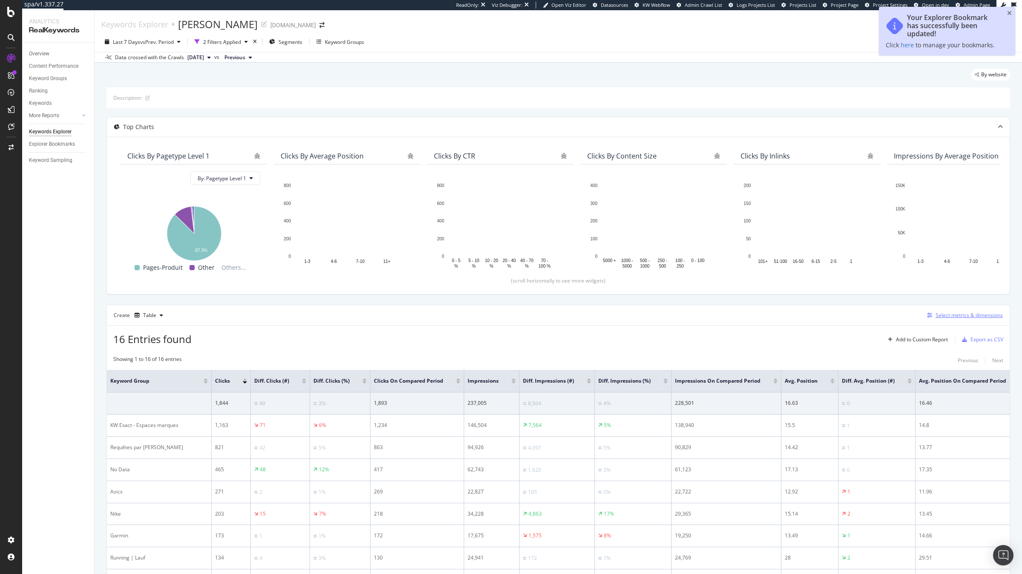
click at [932, 311] on div "Select metrics & dimensions" at bounding box center [963, 314] width 79 height 9
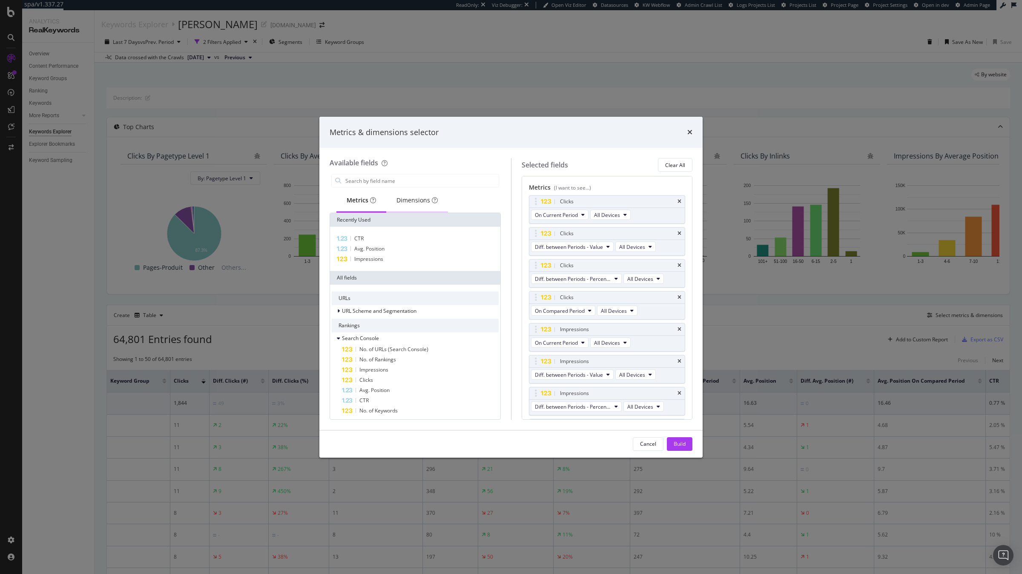
click at [403, 199] on div "Dimensions" at bounding box center [416, 200] width 41 height 9
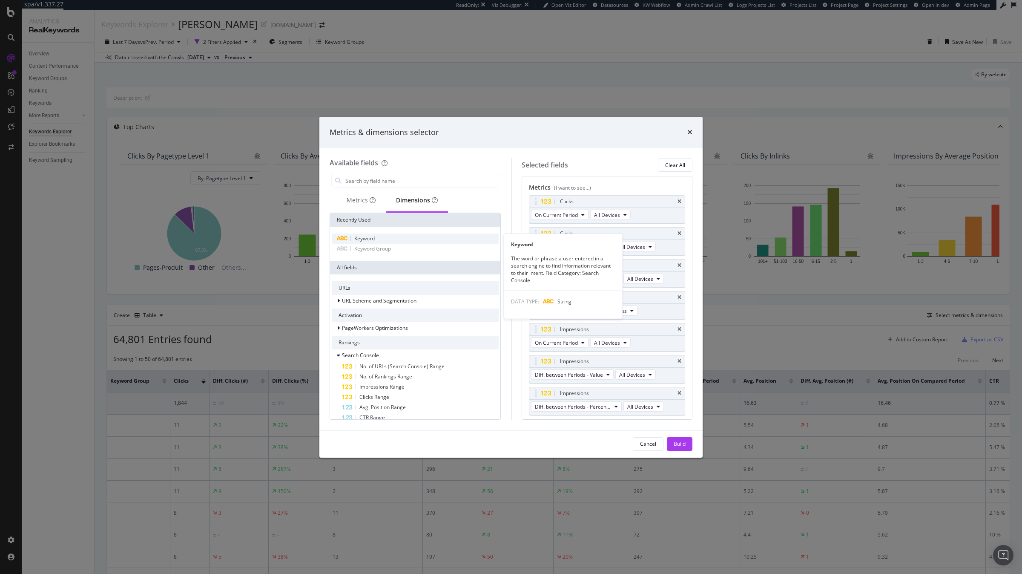
click at [387, 236] on div "Keyword" at bounding box center [415, 238] width 167 height 10
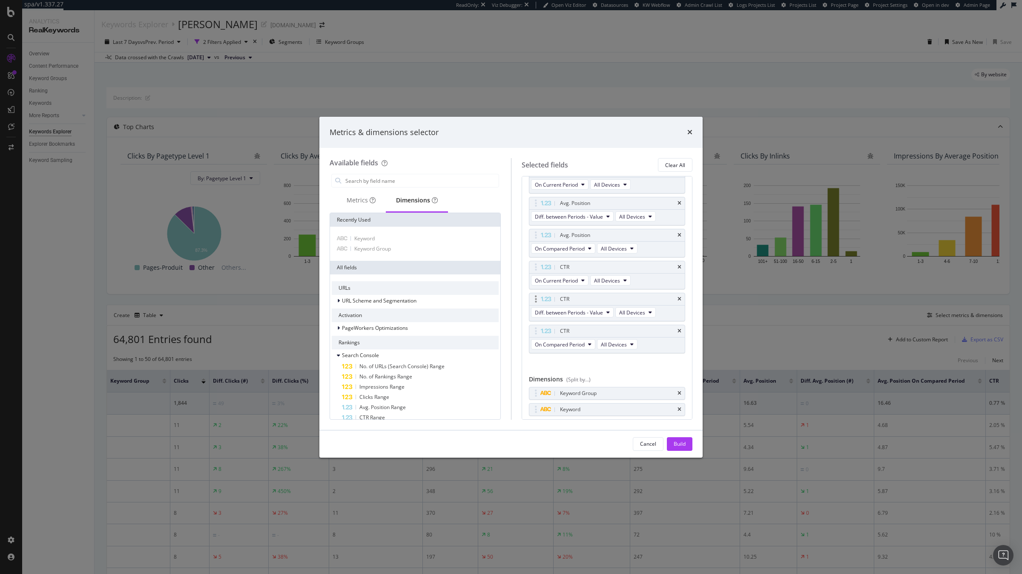
scroll to position [314, 0]
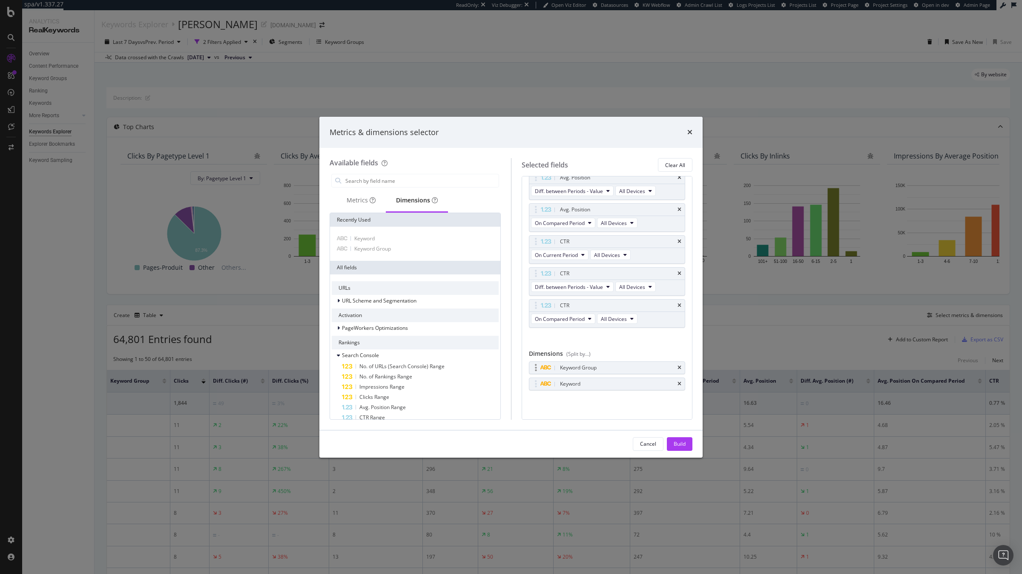
click at [674, 367] on div "Keyword Group" at bounding box center [617, 367] width 118 height 9
click at [680, 366] on icon "times" at bounding box center [679, 367] width 4 height 5
click at [681, 445] on div "Build" at bounding box center [680, 443] width 12 height 7
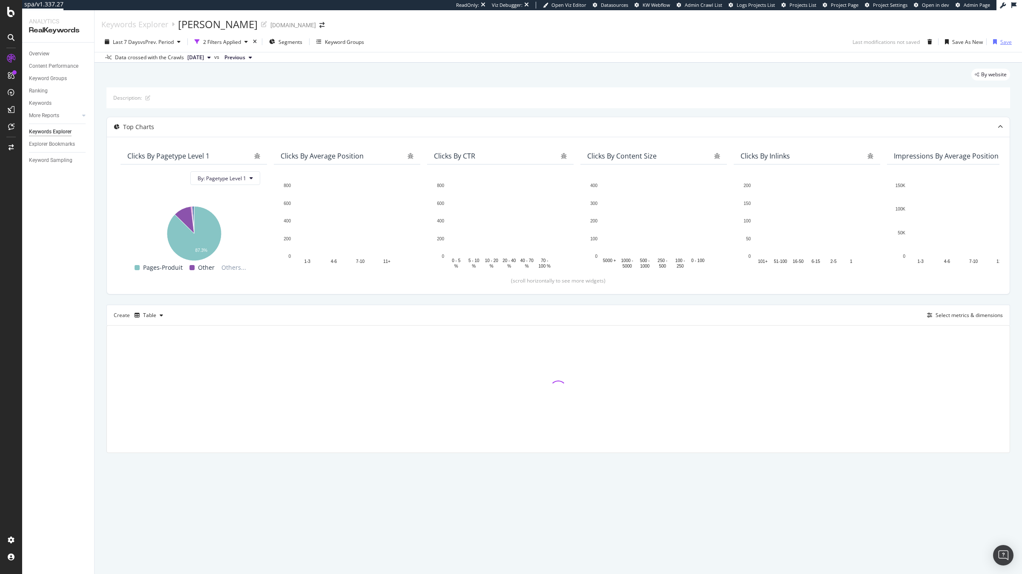
click at [998, 47] on div "Save" at bounding box center [1001, 41] width 22 height 13
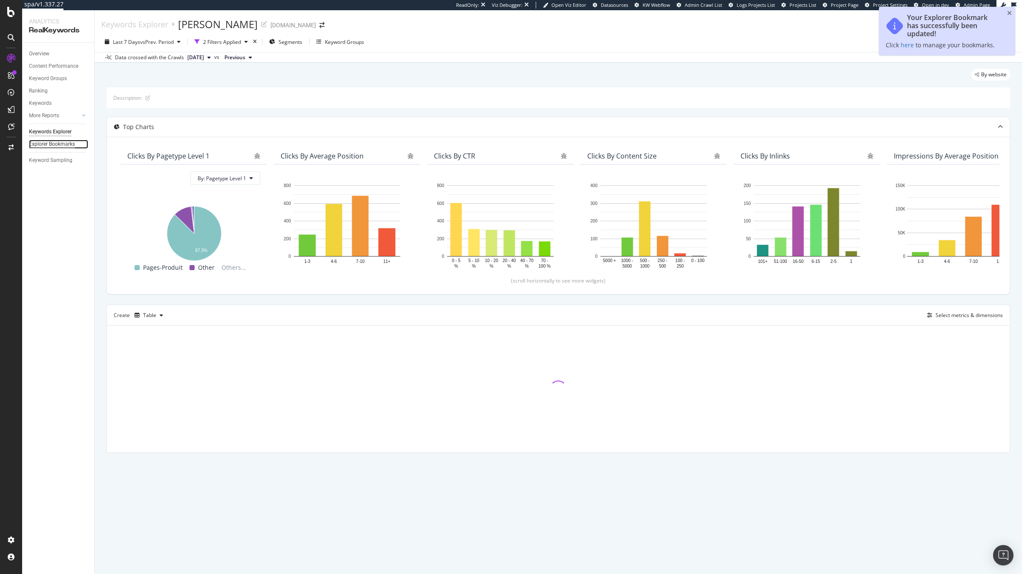
click at [63, 144] on div "Explorer Bookmarks" at bounding box center [52, 144] width 46 height 9
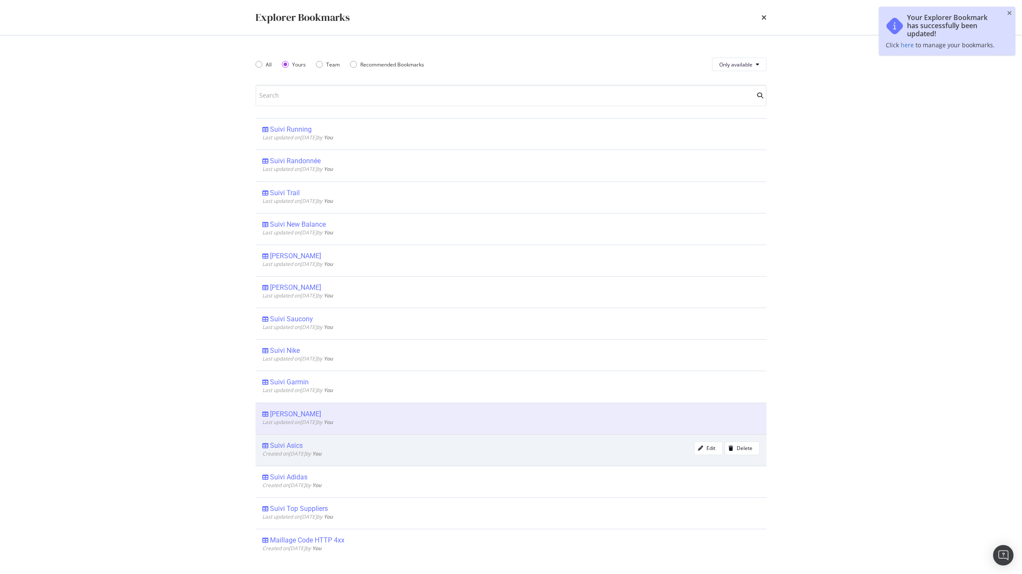
click at [289, 442] on div "Suivi Asics" at bounding box center [286, 445] width 33 height 9
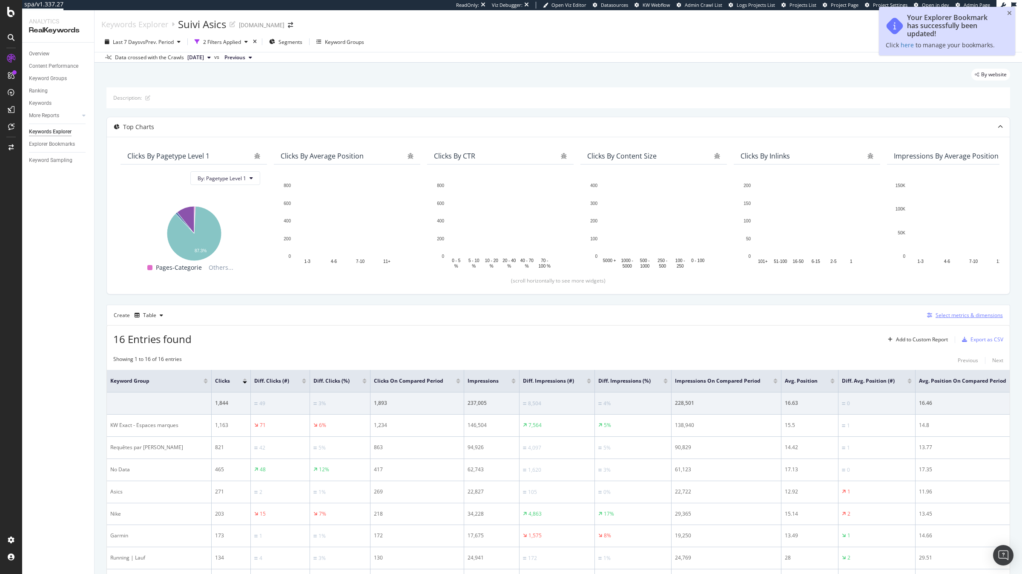
click at [954, 310] on div "Select metrics & dimensions" at bounding box center [963, 314] width 79 height 9
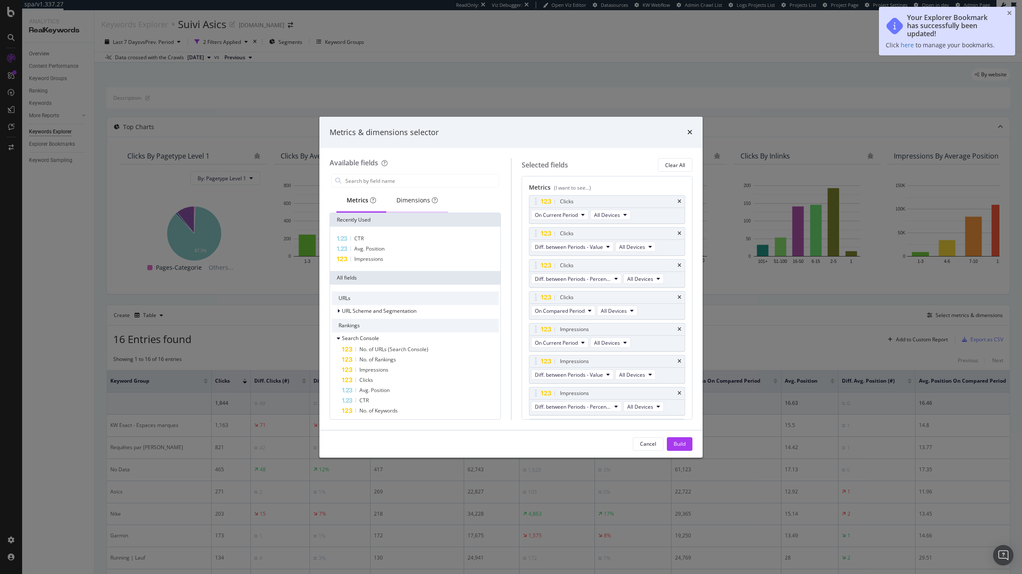
click at [415, 208] on div "Dimensions" at bounding box center [417, 200] width 62 height 23
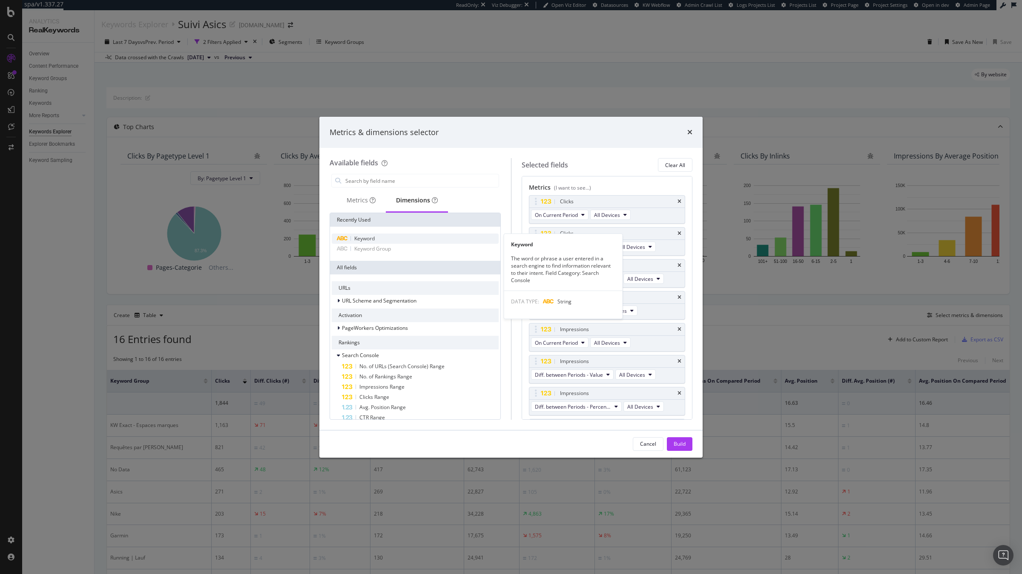
click at [387, 240] on div "Keyword" at bounding box center [415, 238] width 167 height 10
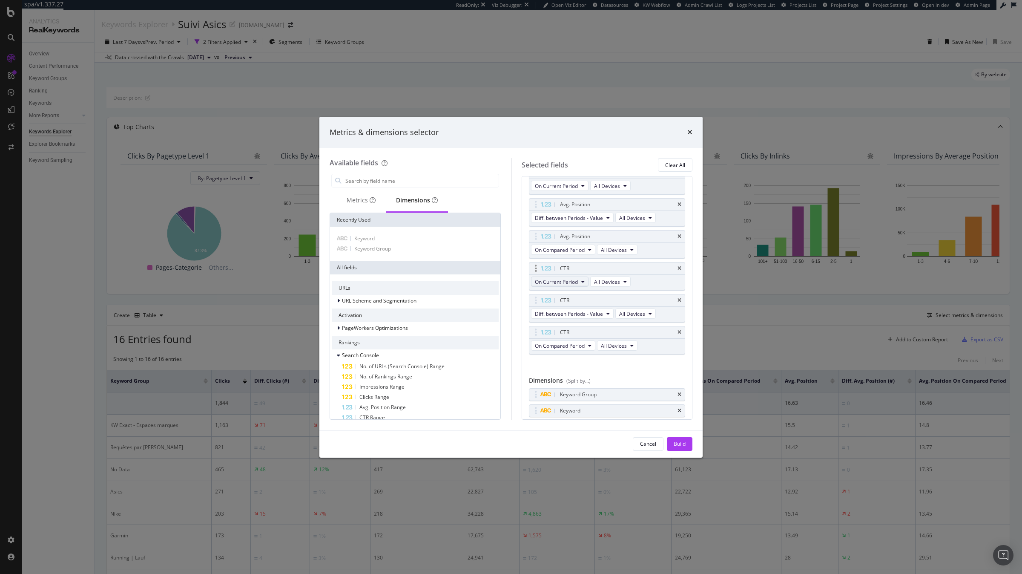
scroll to position [286, 0]
click at [679, 396] on icon "times" at bounding box center [679, 392] width 4 height 5
click at [683, 442] on div "Build" at bounding box center [680, 443] width 12 height 7
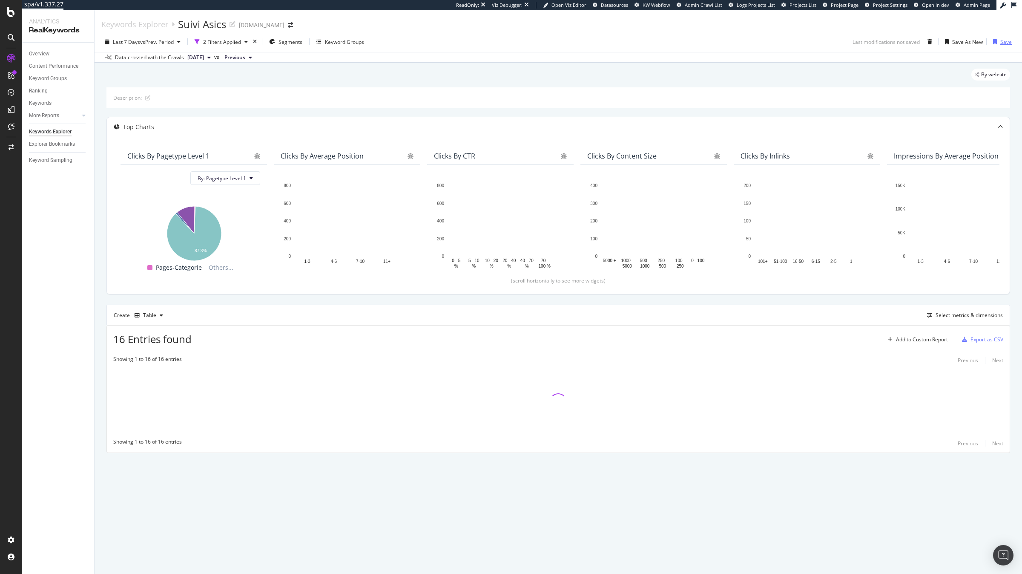
click at [1009, 43] on div "Save" at bounding box center [1005, 41] width 11 height 7
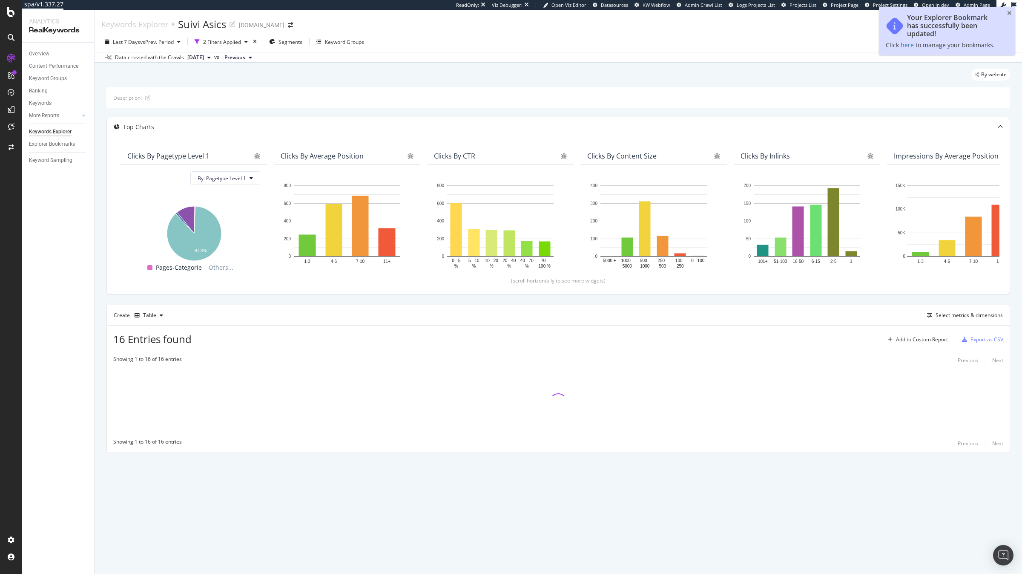
click at [48, 149] on div "Explorer Bookmarks" at bounding box center [61, 144] width 65 height 12
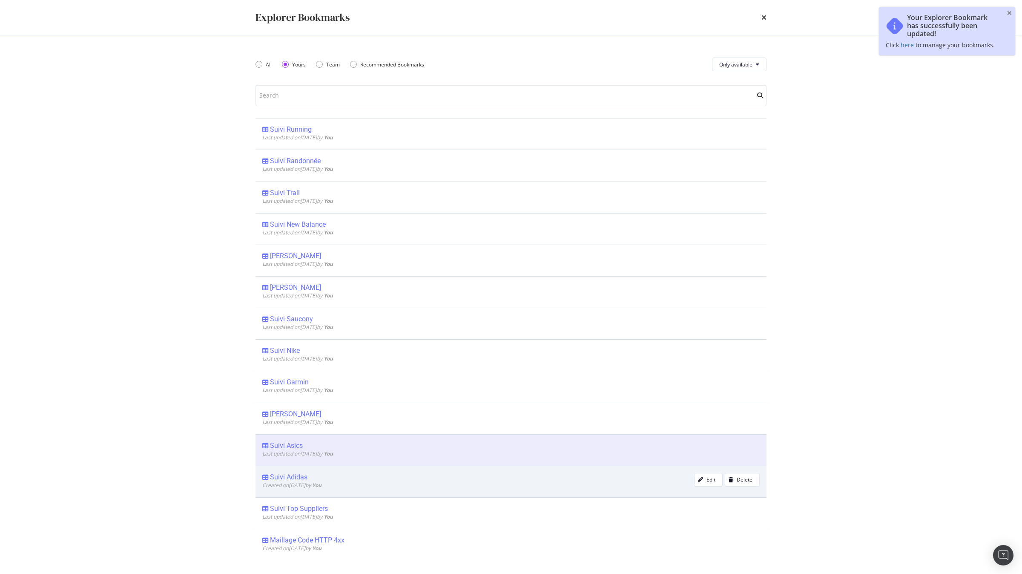
click at [286, 476] on div "Suivi Adidas" at bounding box center [288, 477] width 37 height 9
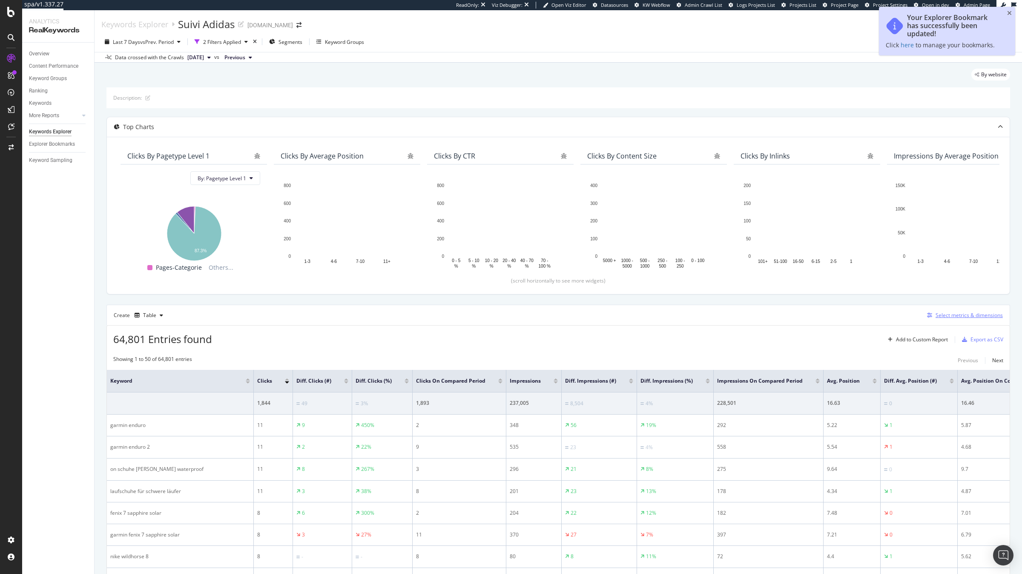
click at [981, 316] on div "Select metrics & dimensions" at bounding box center [968, 314] width 67 height 7
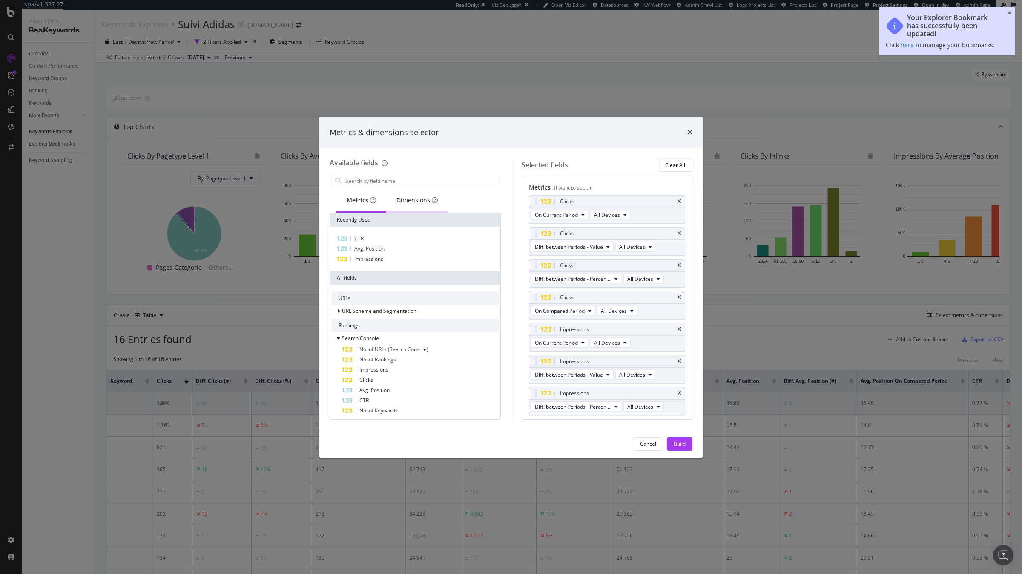
click at [417, 198] on div "Dimensions" at bounding box center [416, 200] width 41 height 9
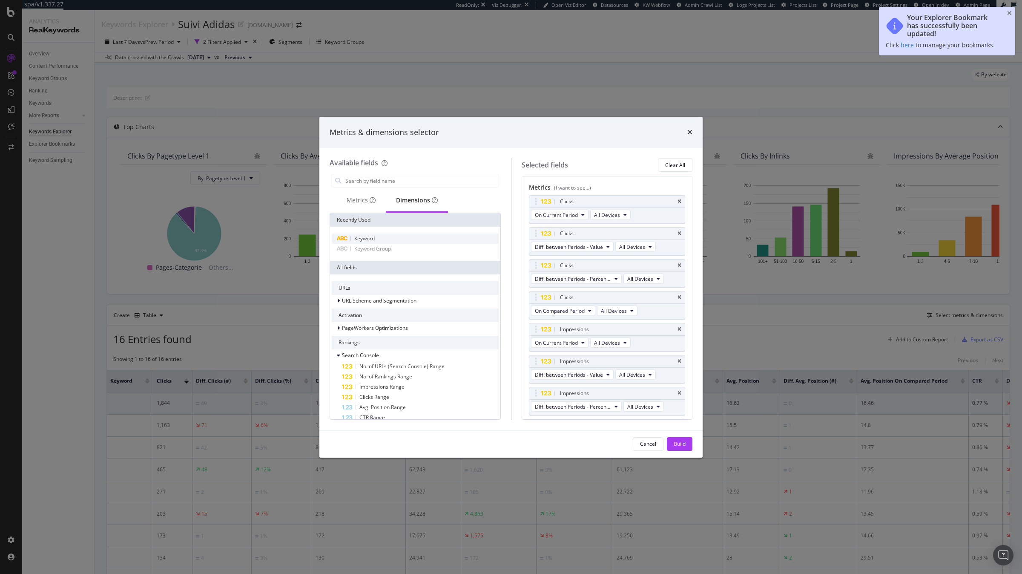
click at [368, 242] on div "Keyword" at bounding box center [415, 238] width 167 height 10
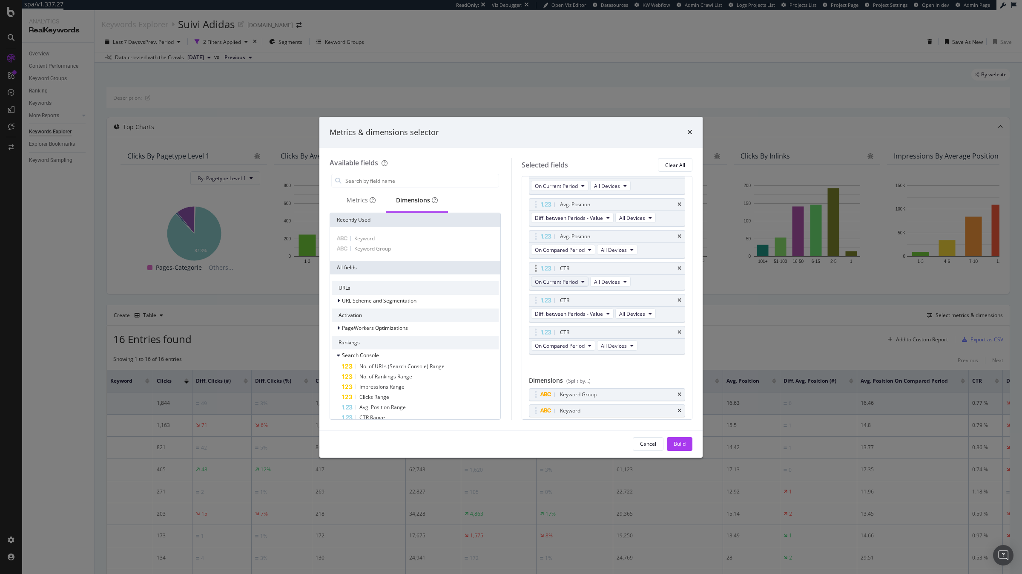
scroll to position [314, 0]
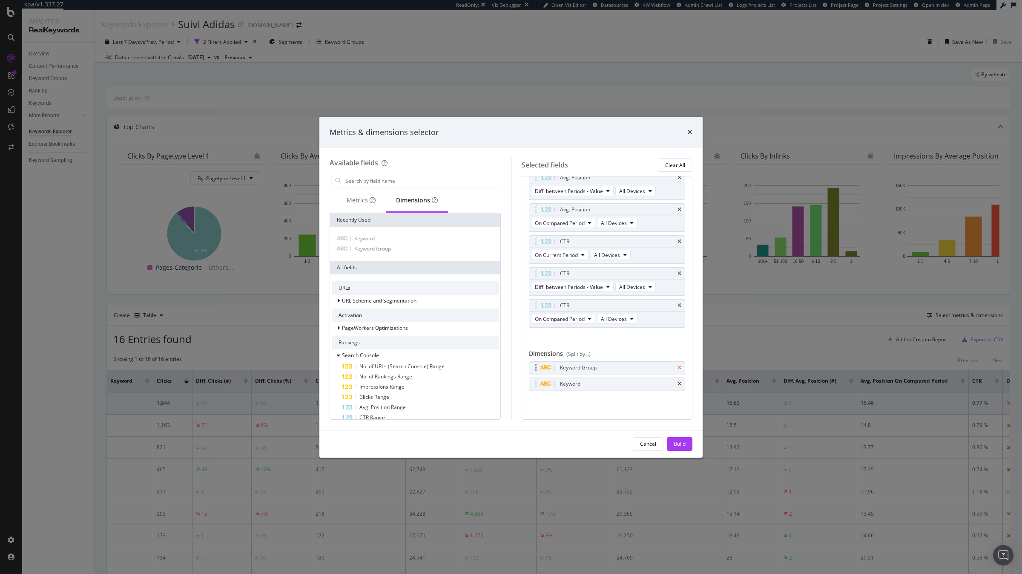
click at [679, 367] on icon "times" at bounding box center [679, 367] width 4 height 5
click at [674, 442] on div "Build" at bounding box center [680, 443] width 12 height 7
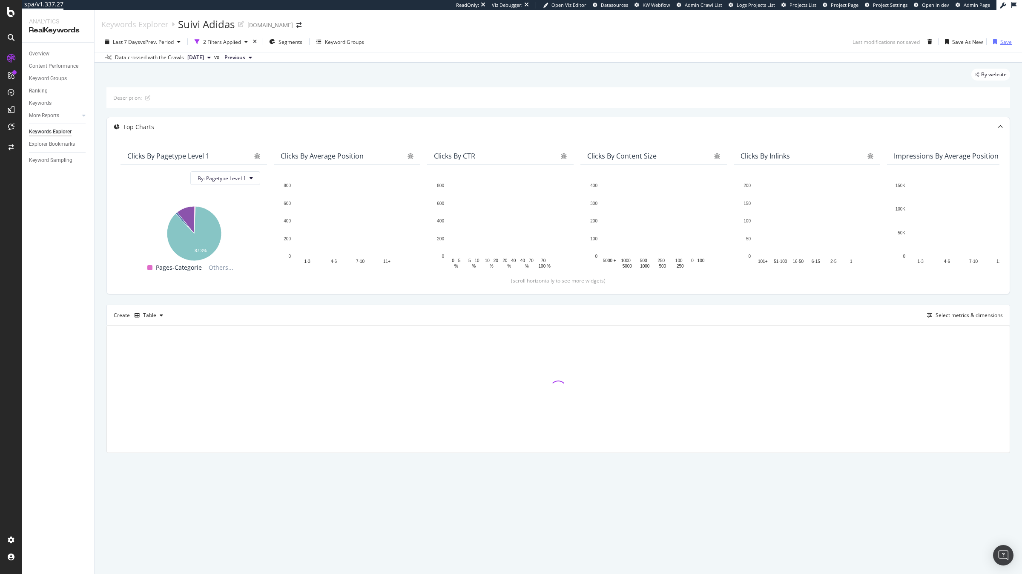
click at [1000, 43] on div "Save" at bounding box center [1005, 41] width 11 height 7
